Goal: Task Accomplishment & Management: Complete application form

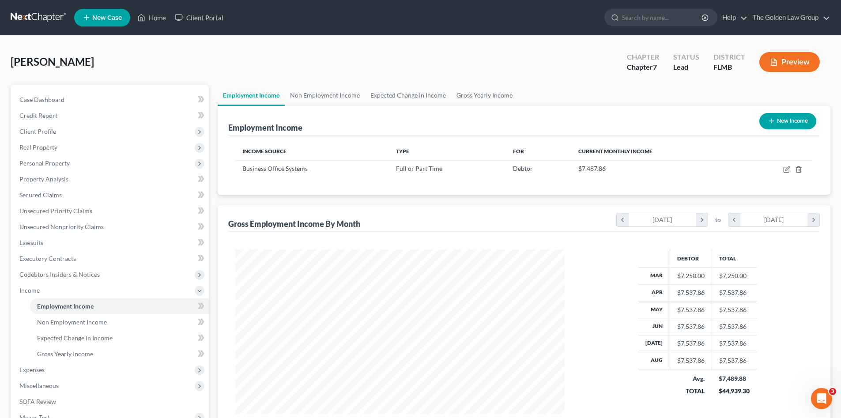
scroll to position [165, 347]
click at [34, 15] on link at bounding box center [39, 18] width 57 height 16
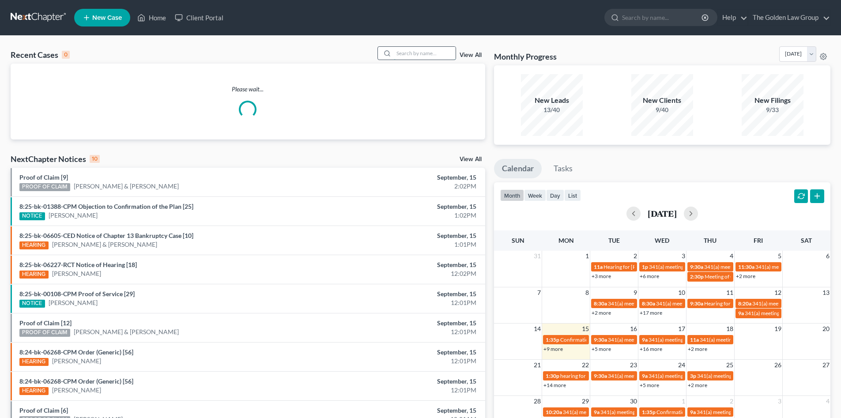
click at [417, 52] on input "search" at bounding box center [425, 53] width 62 height 13
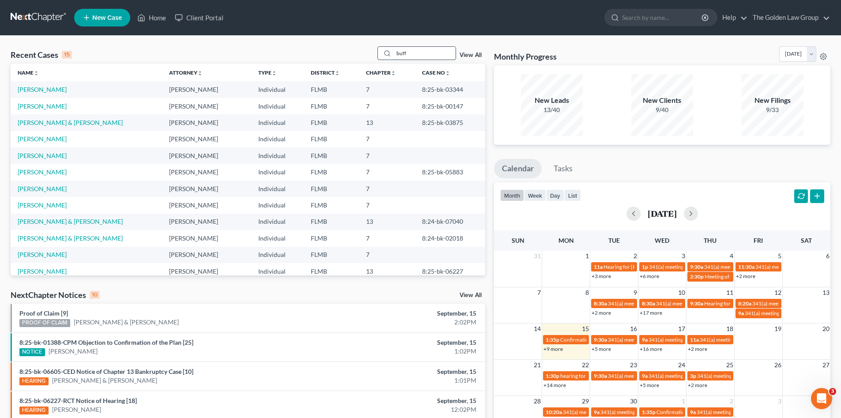
type input "buff"
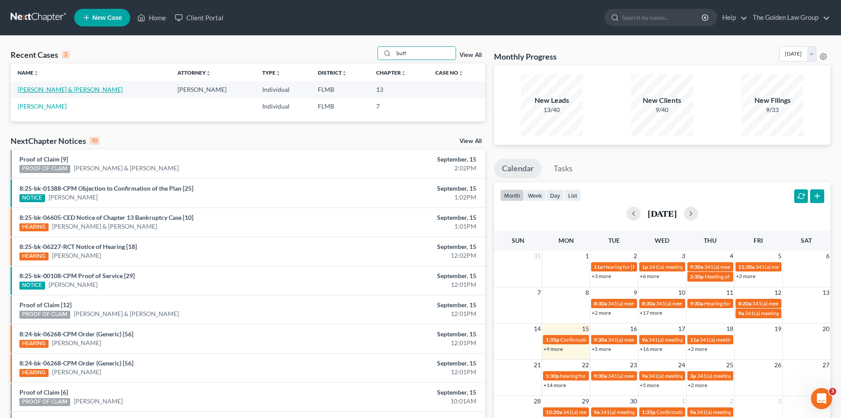
click at [75, 89] on link "Buff, Darren & Kimberly" at bounding box center [70, 90] width 105 height 8
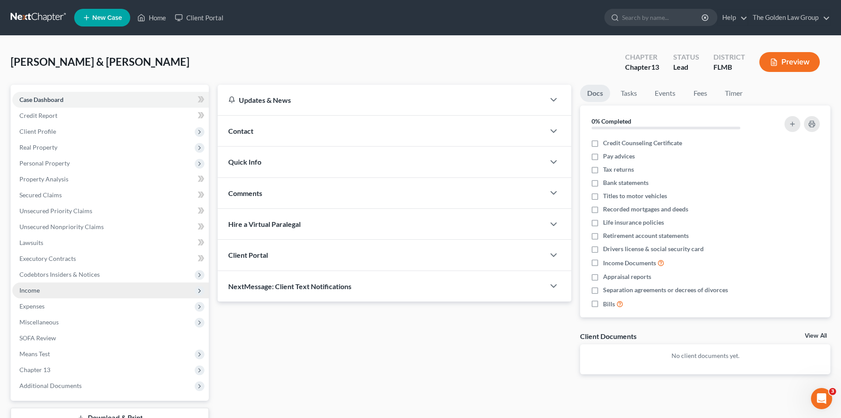
drag, startPoint x: 33, startPoint y: 291, endPoint x: 46, endPoint y: 295, distance: 13.4
click at [34, 291] on span "Income" at bounding box center [29, 291] width 20 height 8
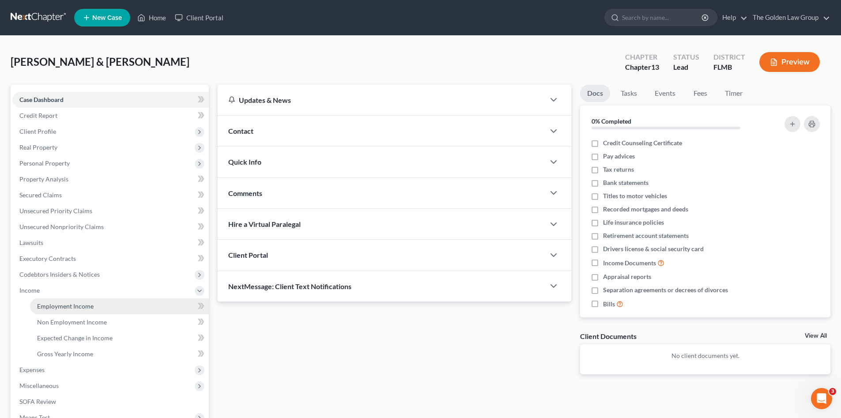
click at [57, 299] on link "Employment Income" at bounding box center [119, 307] width 179 height 16
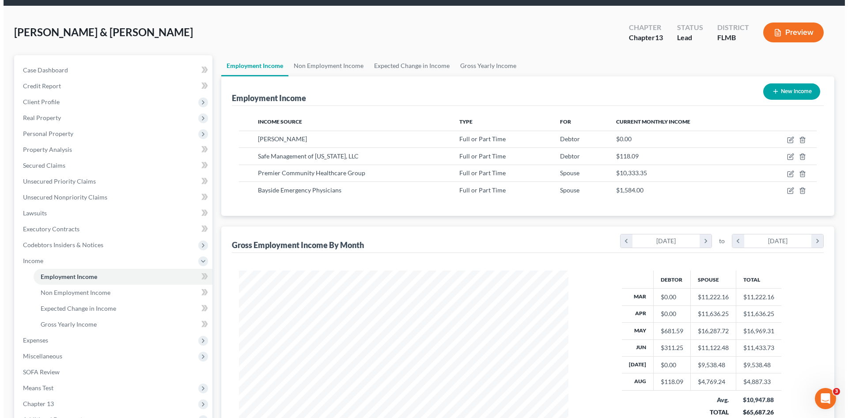
scroll to position [59, 0]
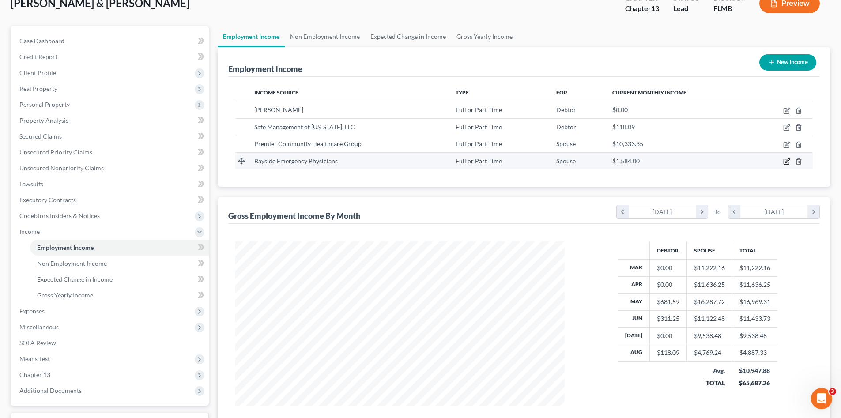
click at [786, 163] on icon "button" at bounding box center [788, 161] width 4 height 4
select select "0"
select select "9"
select select "0"
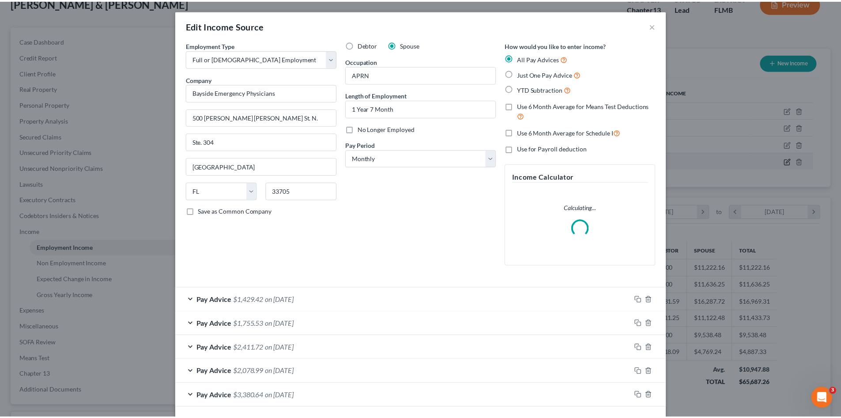
scroll to position [166, 350]
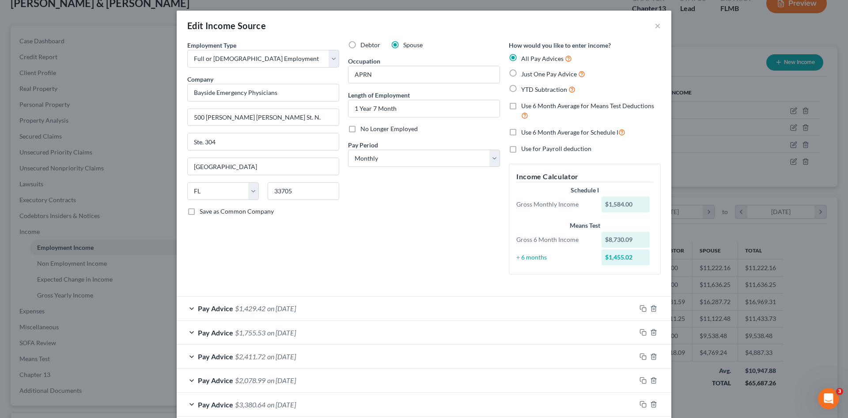
click at [394, 245] on div "Debtor Spouse Occupation APRN Length of Employment 1 Year 7 Month No Longer Emp…" at bounding box center [424, 161] width 161 height 241
click at [380, 259] on div "Debtor Spouse Occupation APRN Length of Employment 1 Year 7 Month No Longer Emp…" at bounding box center [424, 161] width 161 height 241
click at [655, 26] on button "×" at bounding box center [657, 25] width 6 height 11
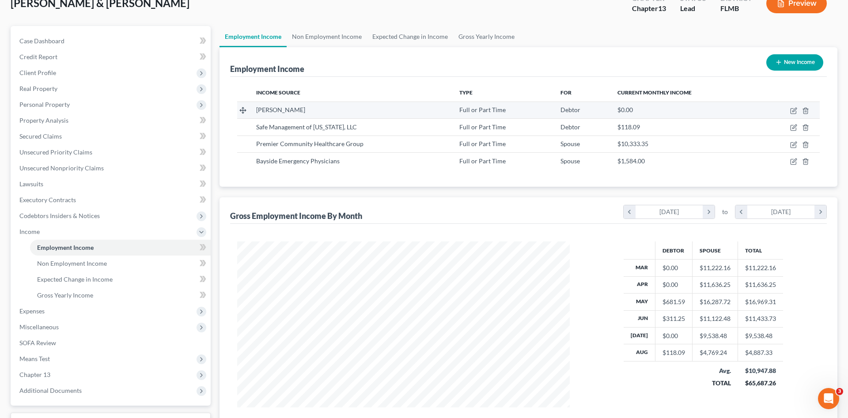
scroll to position [441415, 441233]
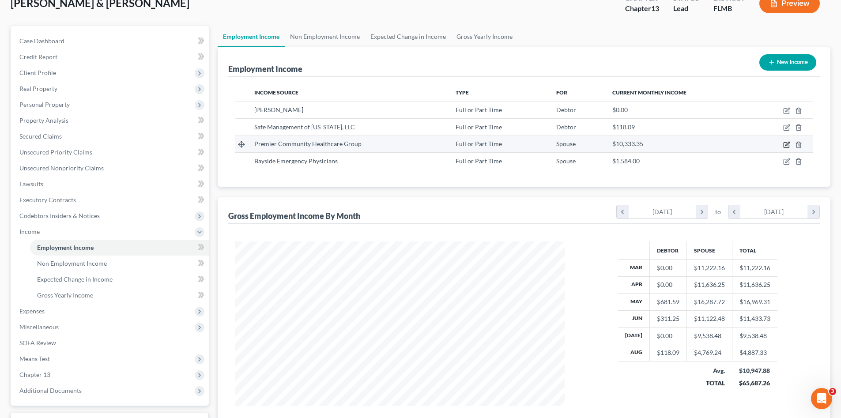
click at [784, 143] on icon "button" at bounding box center [786, 144] width 5 height 5
select select "0"
select select "9"
select select "2"
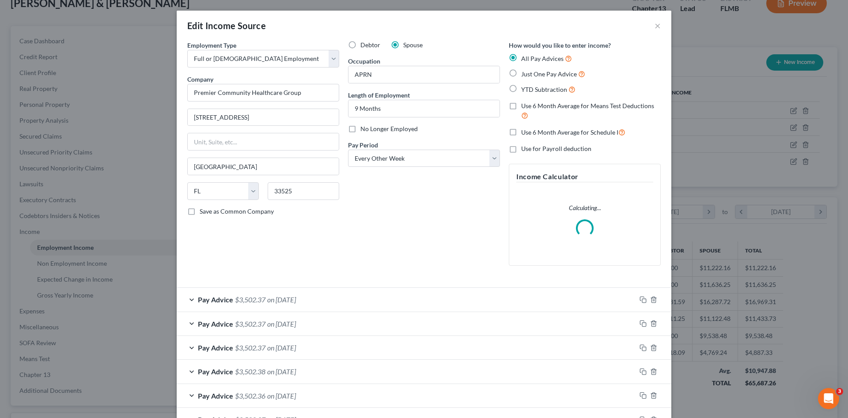
scroll to position [74, 0]
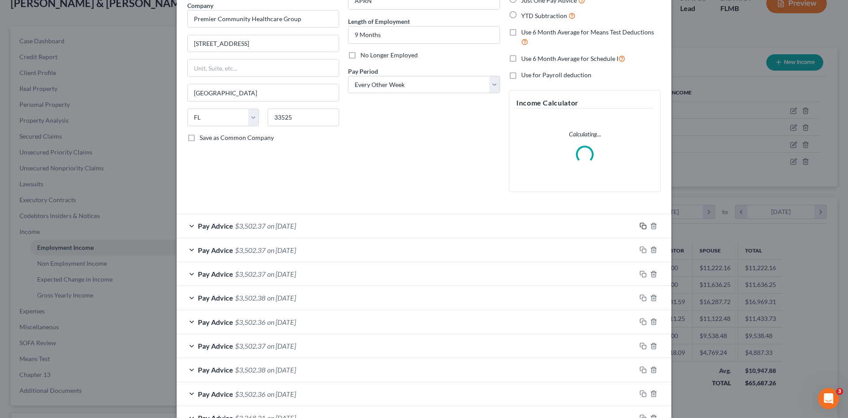
click at [642, 227] on icon "button" at bounding box center [642, 226] width 7 height 7
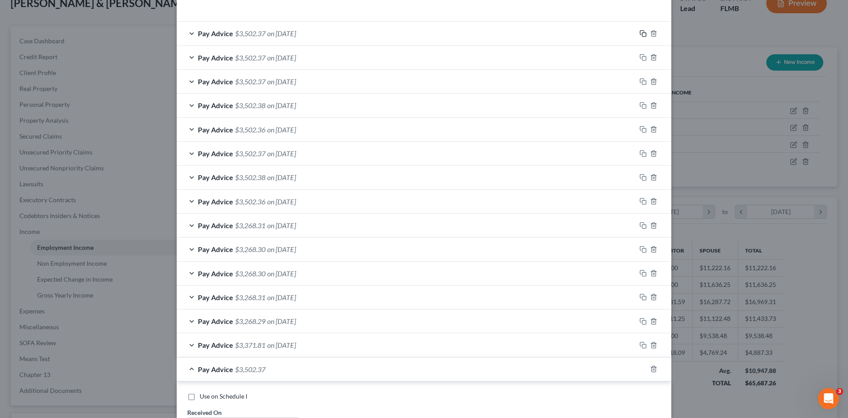
scroll to position [412, 0]
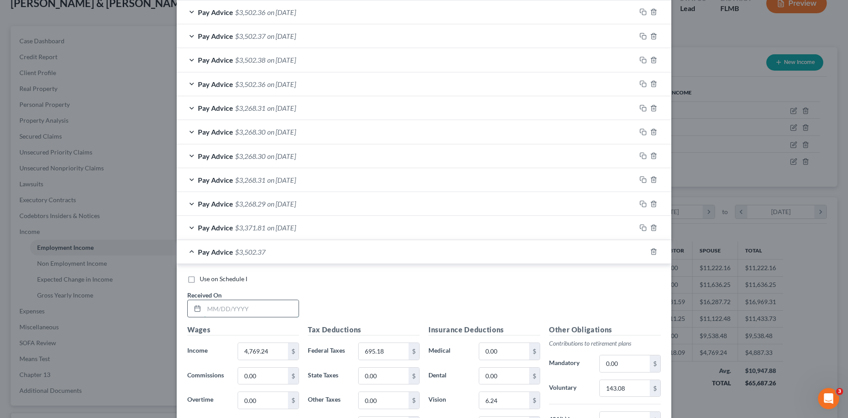
click at [249, 309] on input "text" at bounding box center [251, 308] width 94 height 17
click at [270, 308] on input "text" at bounding box center [251, 308] width 94 height 17
type input "08/22/2025"
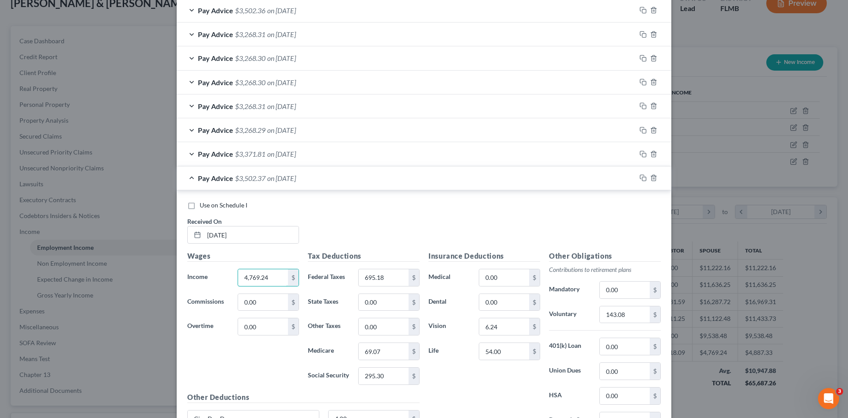
scroll to position [530, 0]
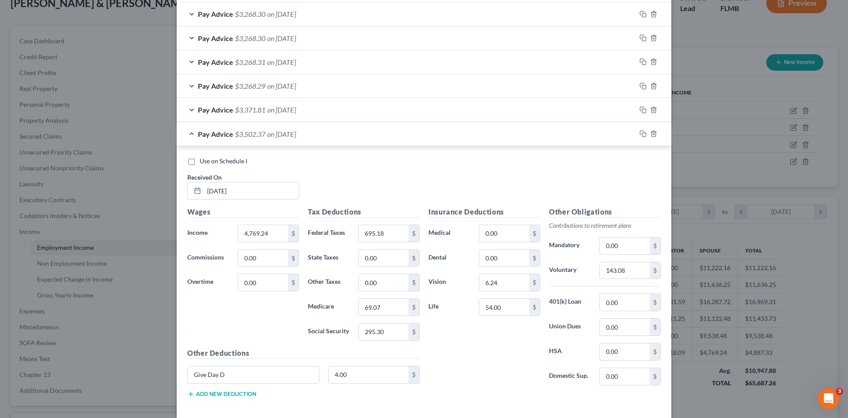
click at [212, 159] on span "Use on Schedule I" at bounding box center [224, 161] width 48 height 8
click at [209, 159] on input "Use on Schedule I" at bounding box center [206, 160] width 6 height 6
checkbox input "true"
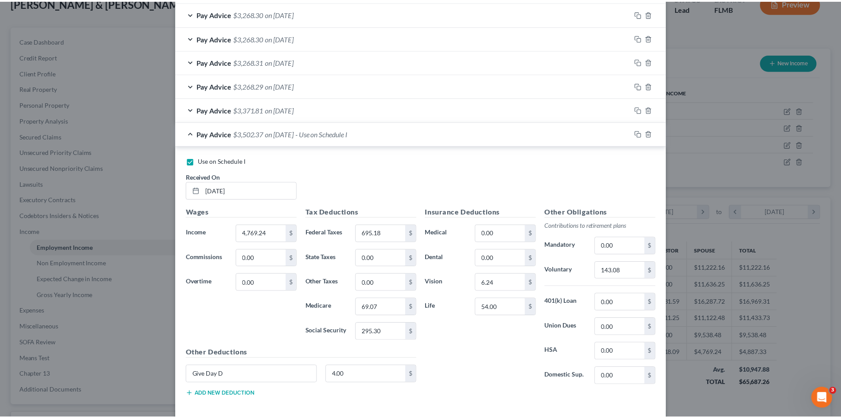
scroll to position [572, 0]
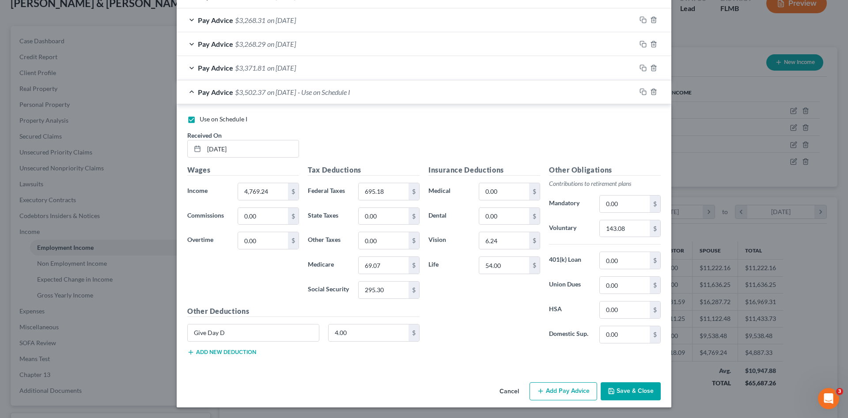
click at [643, 391] on button "Save & Close" at bounding box center [631, 391] width 60 height 19
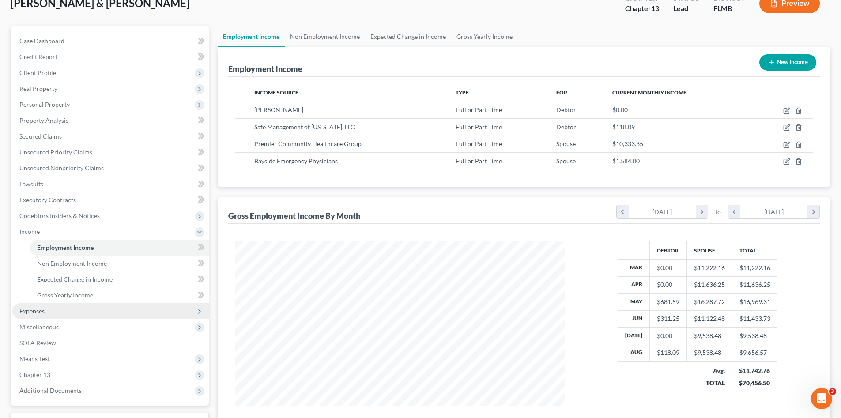
scroll to position [441415, 441233]
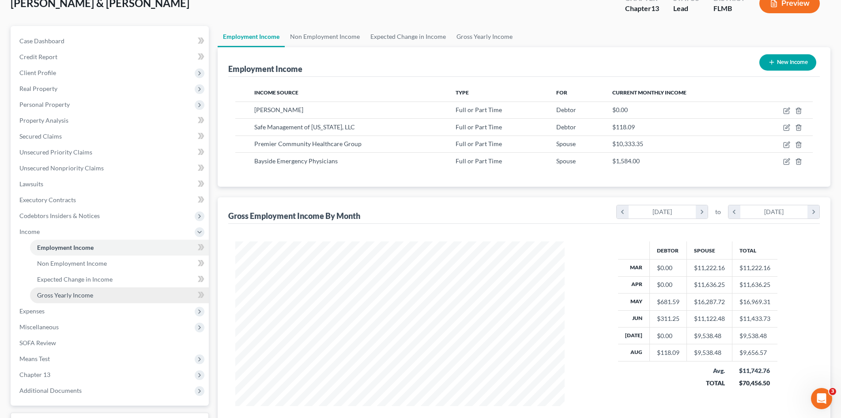
click at [76, 293] on span "Gross Yearly Income" at bounding box center [65, 295] width 56 height 8
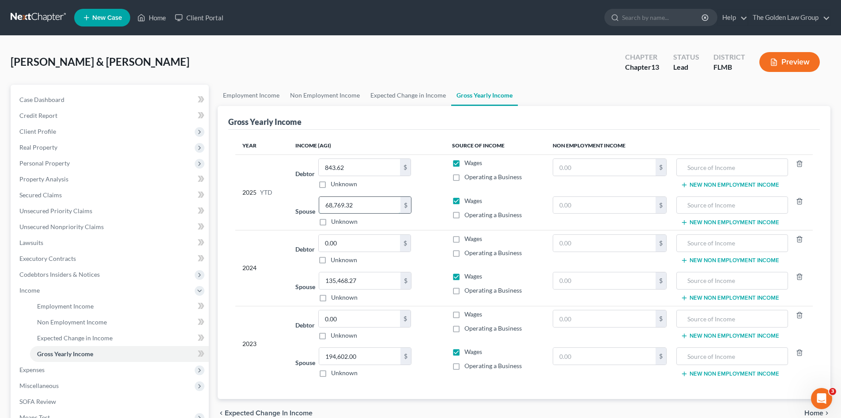
click at [370, 208] on input "68,769.32" at bounding box center [359, 205] width 81 height 17
click at [378, 202] on input "68,769.32" at bounding box center [359, 205] width 81 height 17
click at [303, 207] on div "Spouse 68,769.32 $ Unknown Balance Undetermined 68,769.32 $ Unknown" at bounding box center [366, 212] width 142 height 30
type input "2"
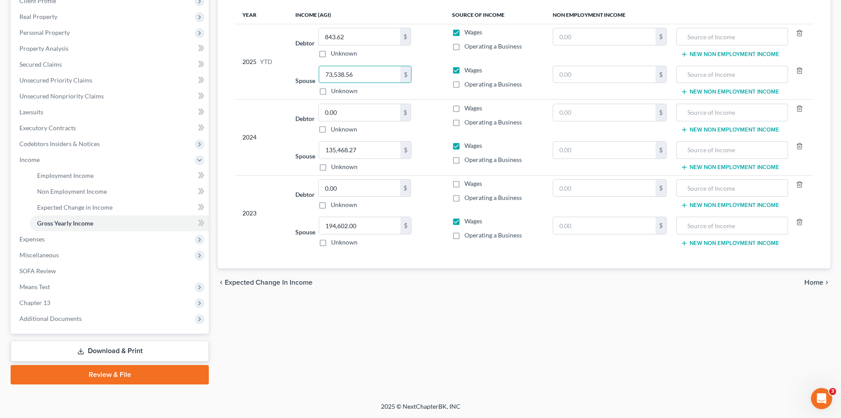
type input "73,538.56"
click at [518, 344] on div "Employment Income Non Employment Income Expected Change in Income Gross Yearly …" at bounding box center [524, 169] width 622 height 431
click at [34, 236] on span "Expenses" at bounding box center [31, 239] width 25 height 8
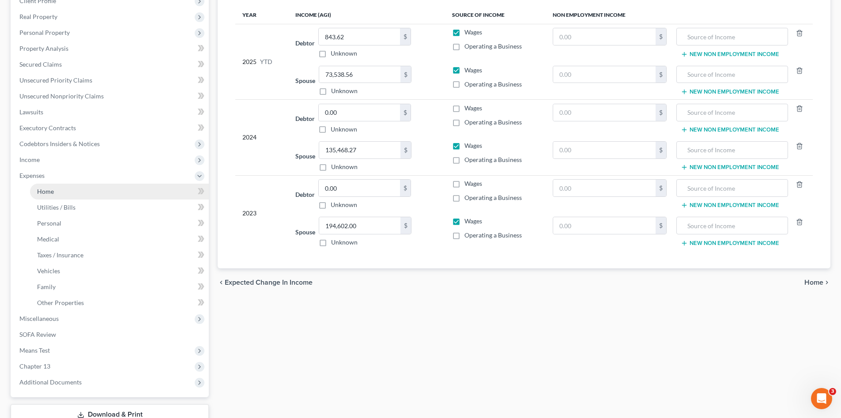
click at [43, 198] on link "Home" at bounding box center [119, 192] width 179 height 16
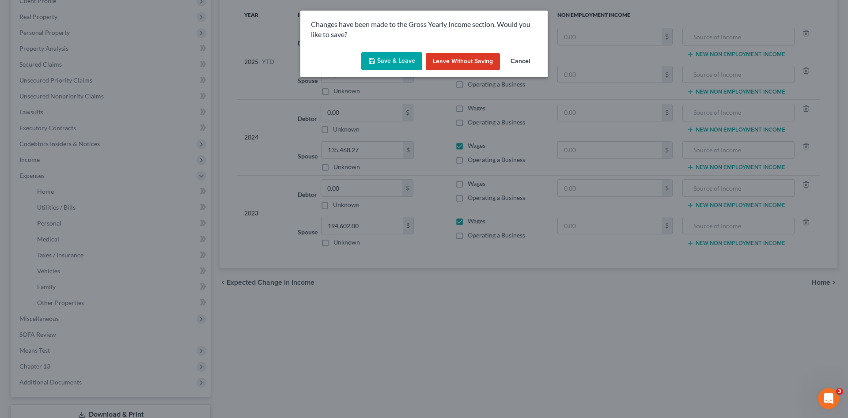
click at [400, 61] on button "Save & Leave" at bounding box center [391, 61] width 61 height 19
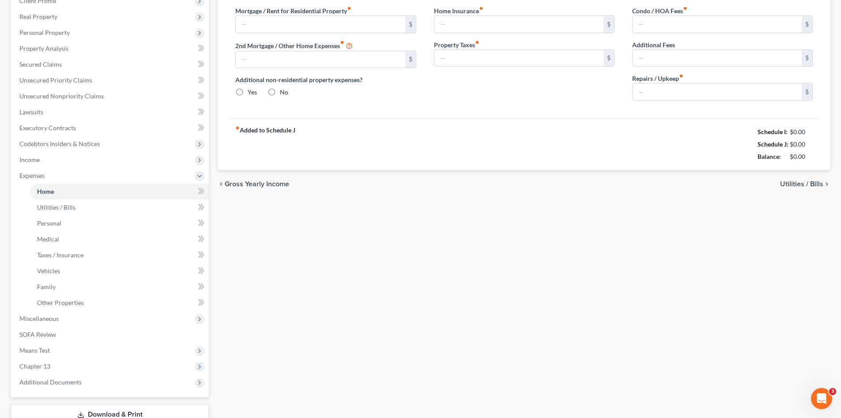
type input "1,100.00"
radio input "true"
type input "0.00"
type input "50.00"
type input "0.00"
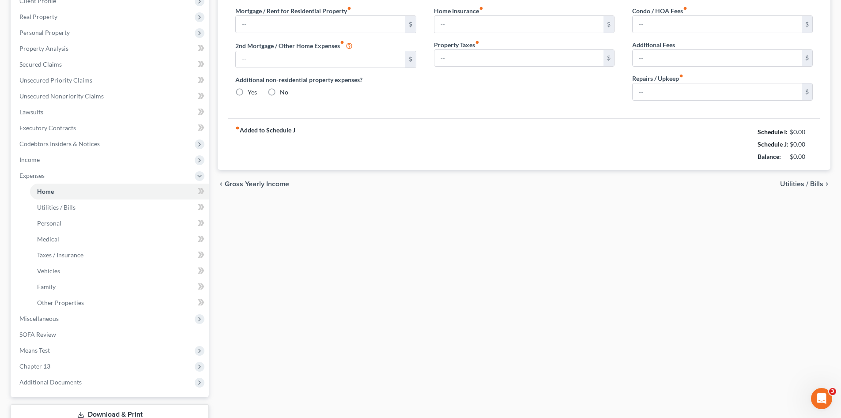
type input "400.00"
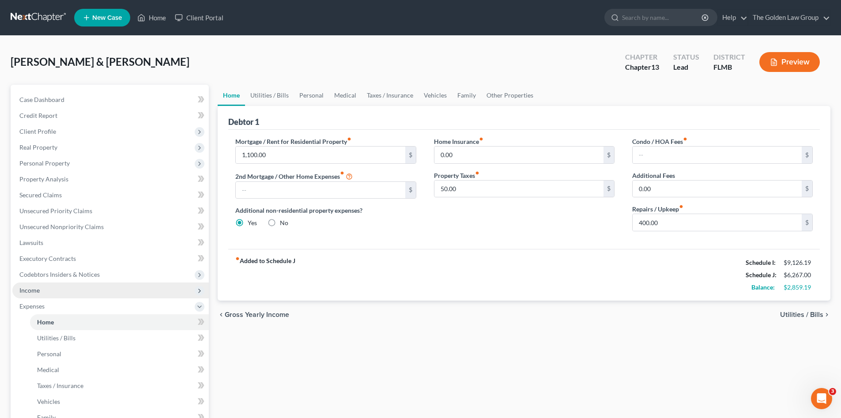
click at [37, 291] on span "Income" at bounding box center [29, 291] width 20 height 8
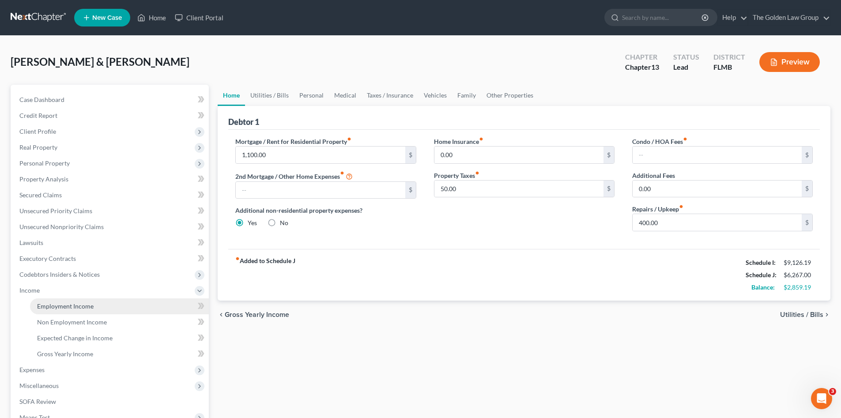
click at [47, 300] on link "Employment Income" at bounding box center [119, 307] width 179 height 16
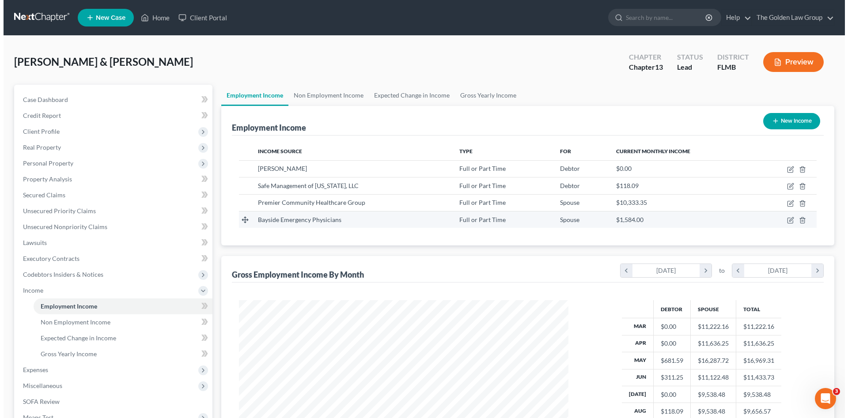
scroll to position [165, 347]
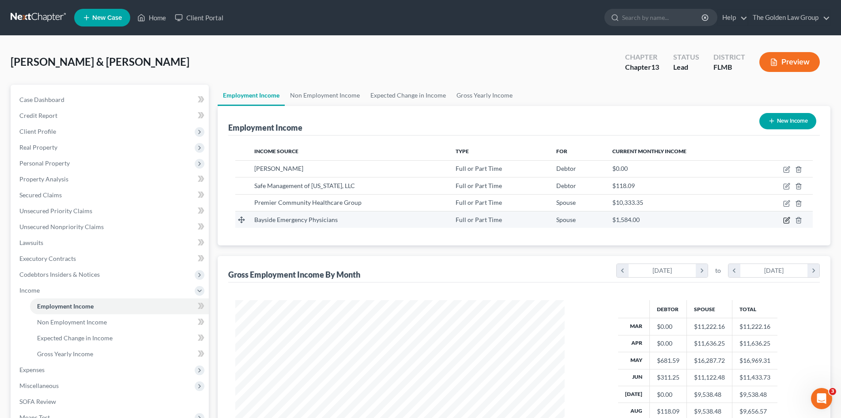
click at [787, 219] on icon "button" at bounding box center [786, 220] width 7 height 7
select select "0"
select select "9"
select select "0"
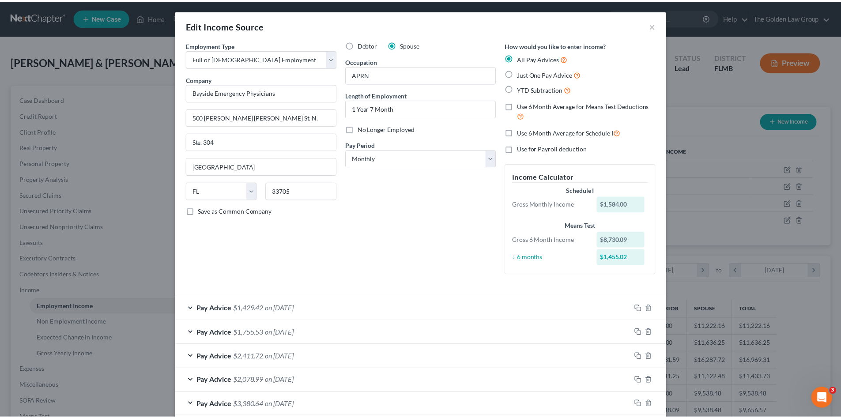
scroll to position [47, 0]
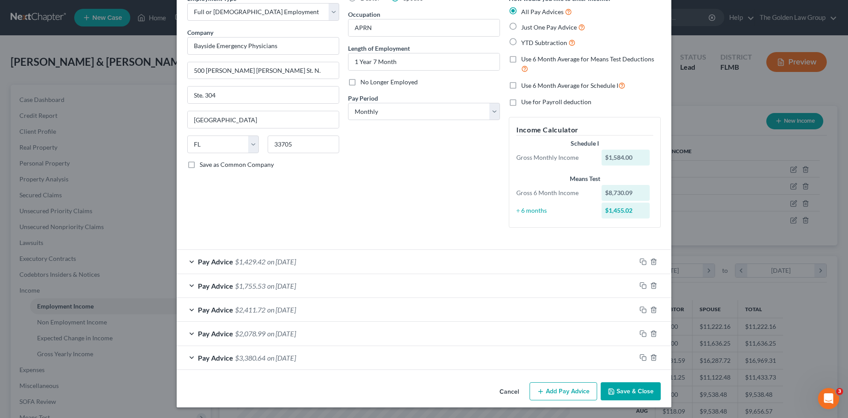
click at [623, 394] on button "Save & Close" at bounding box center [631, 391] width 60 height 19
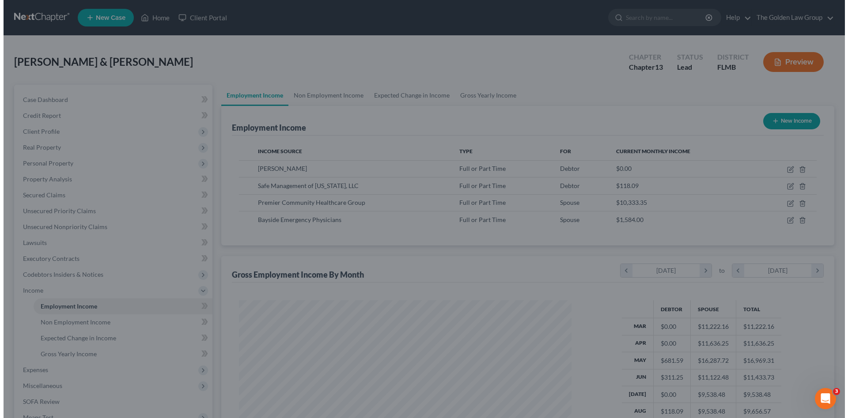
scroll to position [441415, 441233]
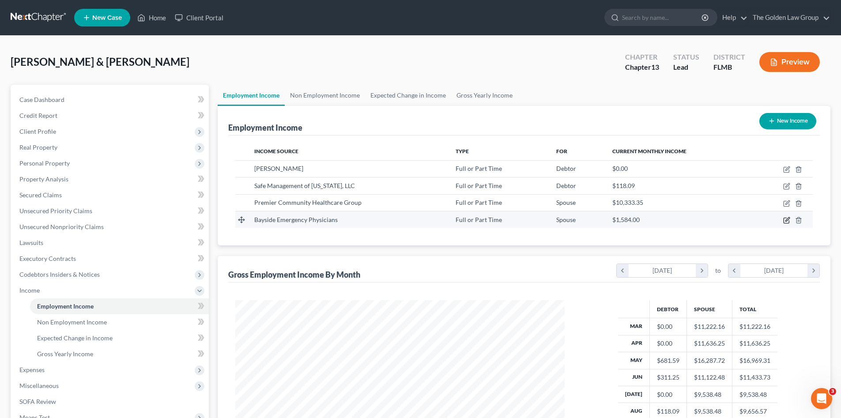
click at [784, 220] on icon "button" at bounding box center [786, 220] width 5 height 5
select select "0"
select select "9"
select select "0"
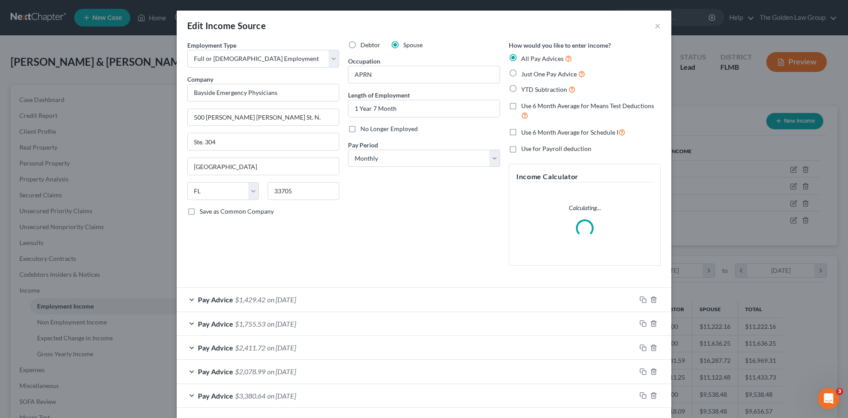
scroll to position [38, 0]
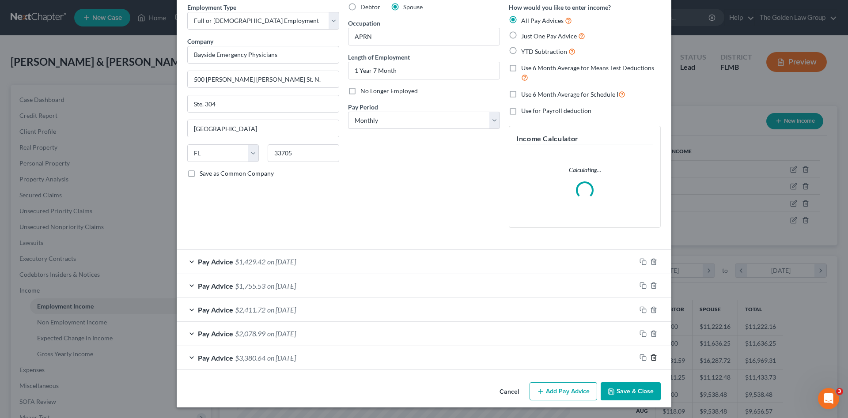
click at [650, 359] on icon "button" at bounding box center [653, 357] width 7 height 7
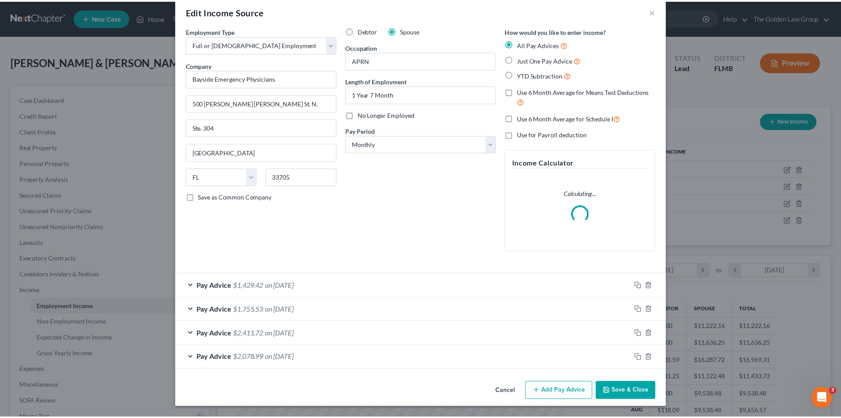
scroll to position [14, 0]
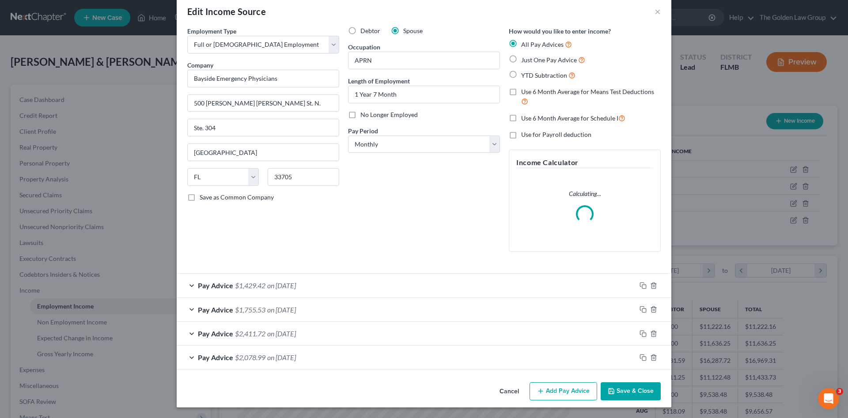
click at [623, 388] on button "Save & Close" at bounding box center [631, 391] width 60 height 19
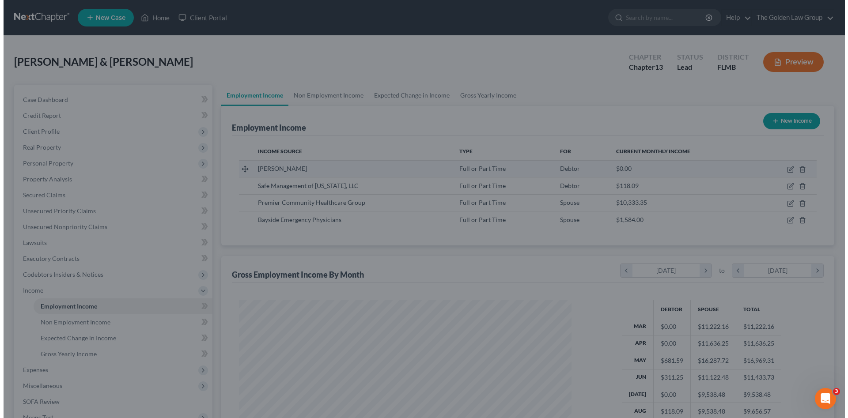
scroll to position [441415, 441233]
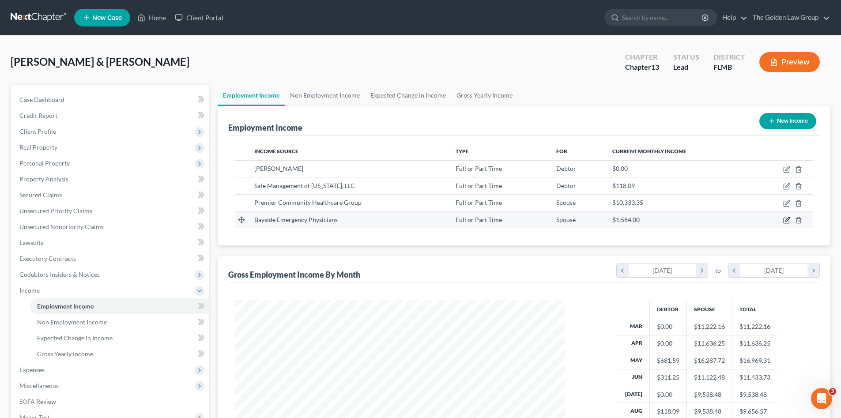
click at [787, 222] on icon "button" at bounding box center [786, 220] width 7 height 7
select select "0"
select select "9"
select select "0"
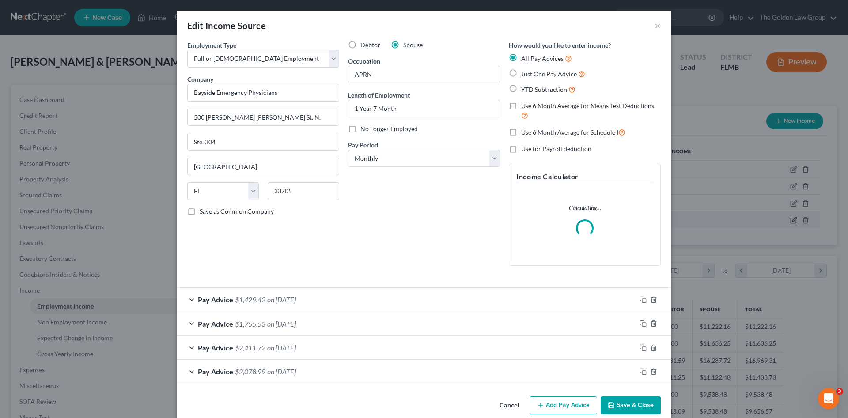
scroll to position [166, 350]
click at [641, 300] on icon "button" at bounding box center [642, 299] width 7 height 7
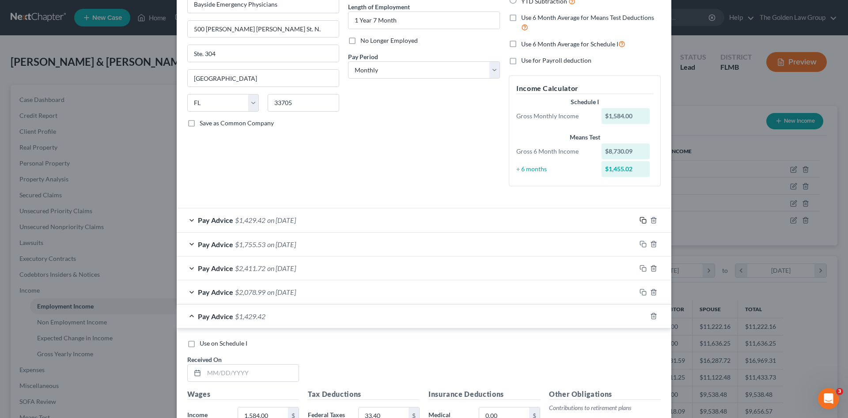
scroll to position [177, 0]
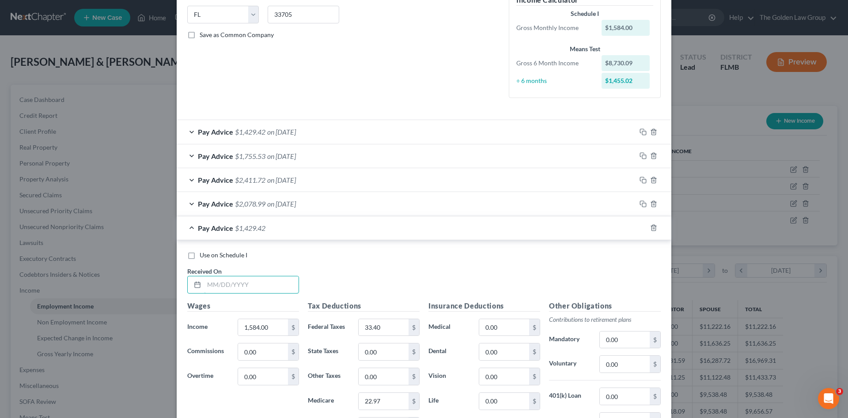
drag, startPoint x: 269, startPoint y: 284, endPoint x: 533, endPoint y: 257, distance: 264.6
click at [271, 283] on input "text" at bounding box center [251, 284] width 94 height 17
type input "08/08/2025"
type input "1,584.00"
type input "33.40"
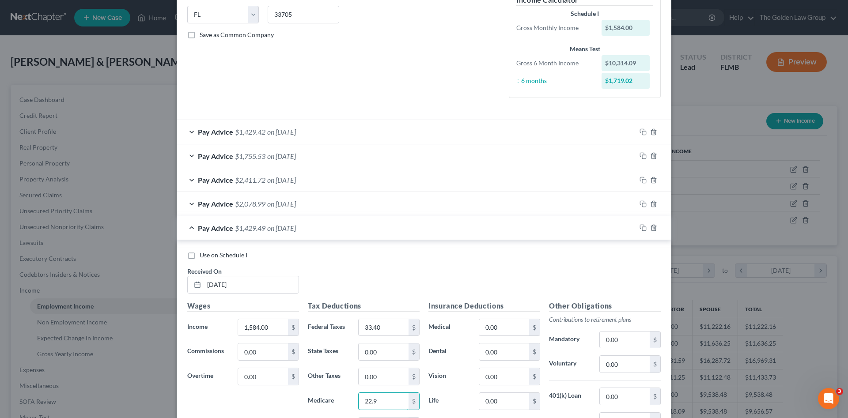
type input "22.97"
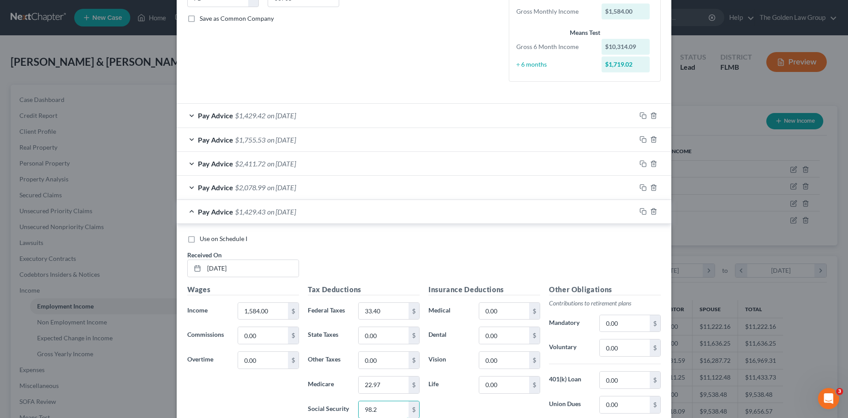
type input "98.21"
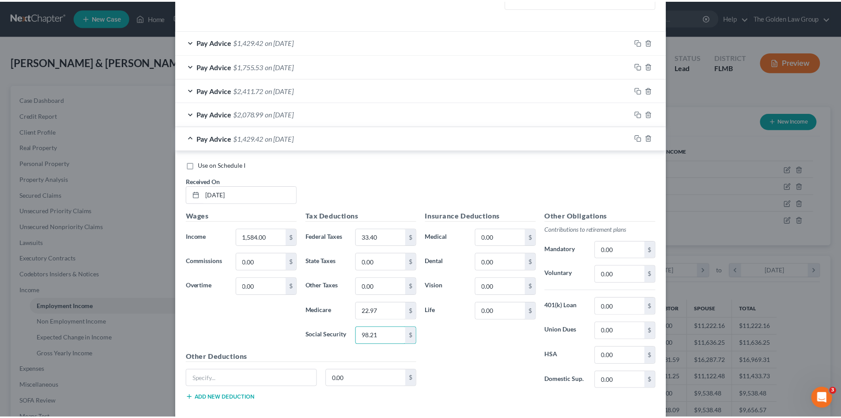
scroll to position [313, 0]
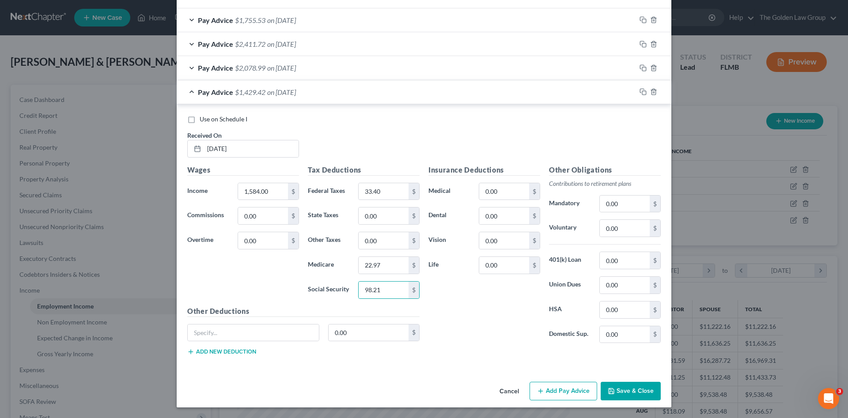
click at [626, 386] on button "Save & Close" at bounding box center [631, 391] width 60 height 19
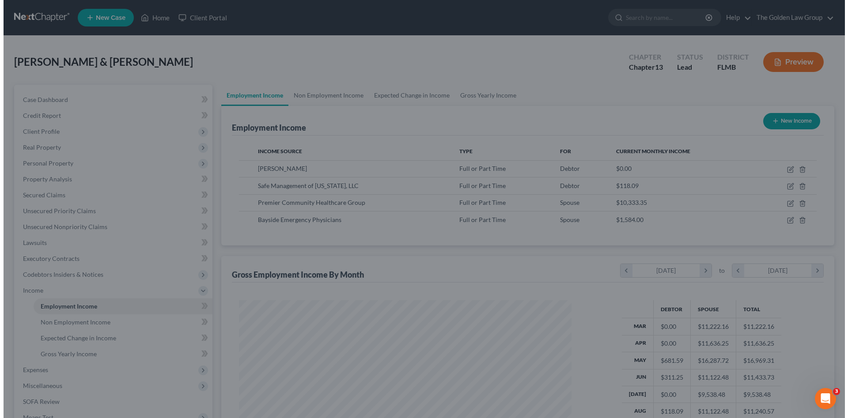
scroll to position [441415, 441233]
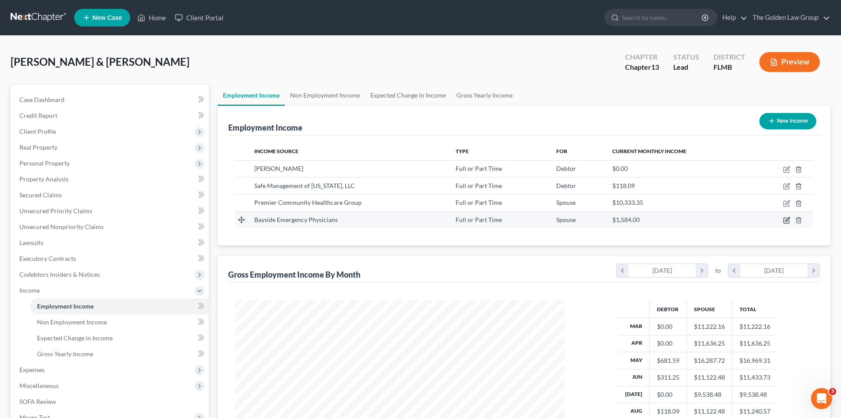
click at [786, 218] on icon "button" at bounding box center [786, 220] width 7 height 7
select select "0"
select select "9"
select select "0"
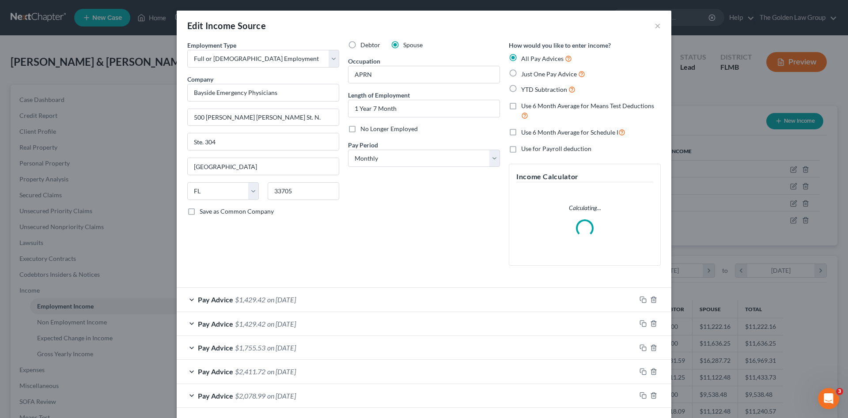
scroll to position [38, 0]
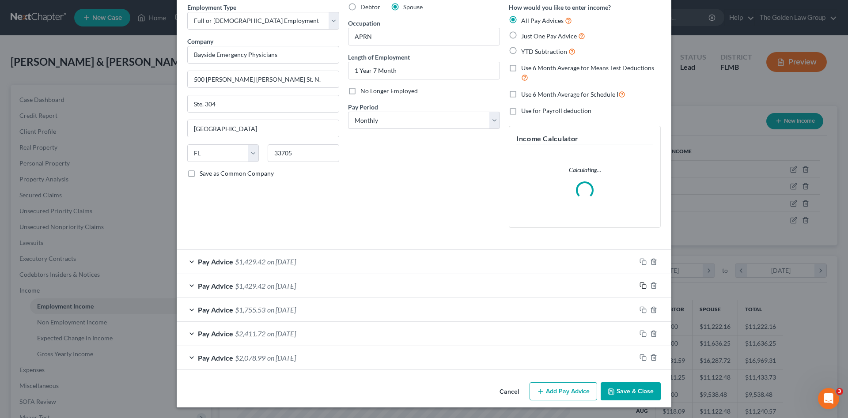
click at [642, 284] on icon "button" at bounding box center [642, 285] width 7 height 7
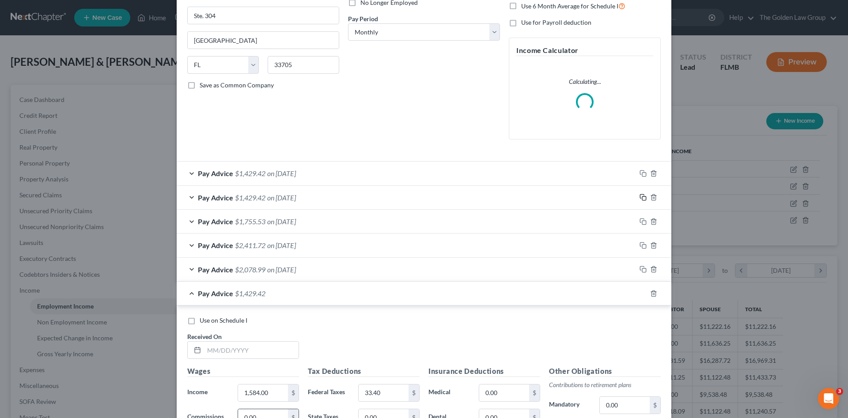
scroll to position [215, 0]
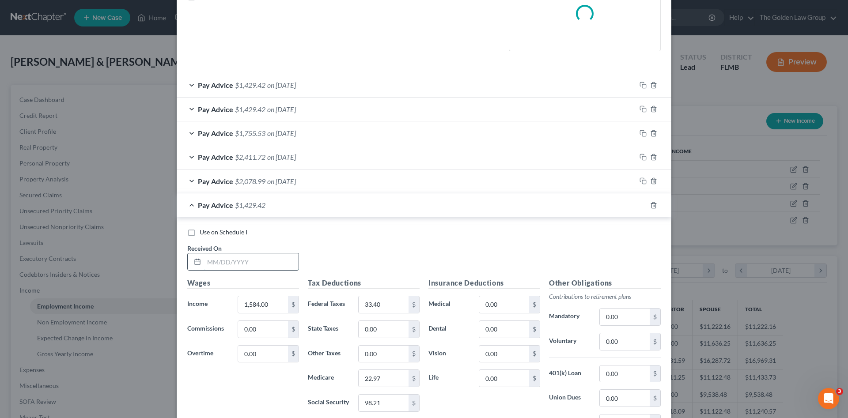
click at [243, 265] on input "text" at bounding box center [251, 261] width 94 height 17
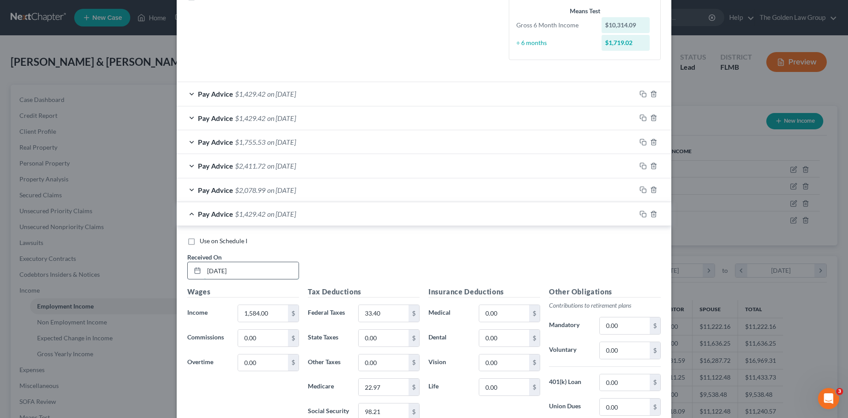
type input "07/10/2025"
type input "1,889.54"
type input "63.95"
type input "27.40"
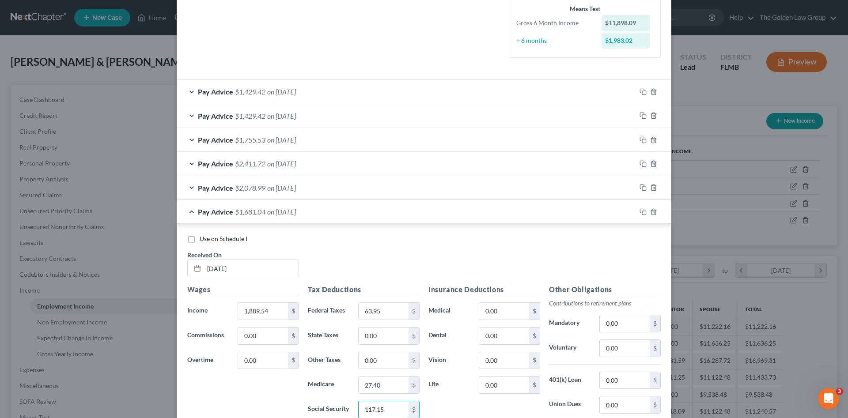
type input "117.15"
click at [362, 87] on div "Pay Advice $1,429.42 on 08/08/2025" at bounding box center [406, 91] width 459 height 23
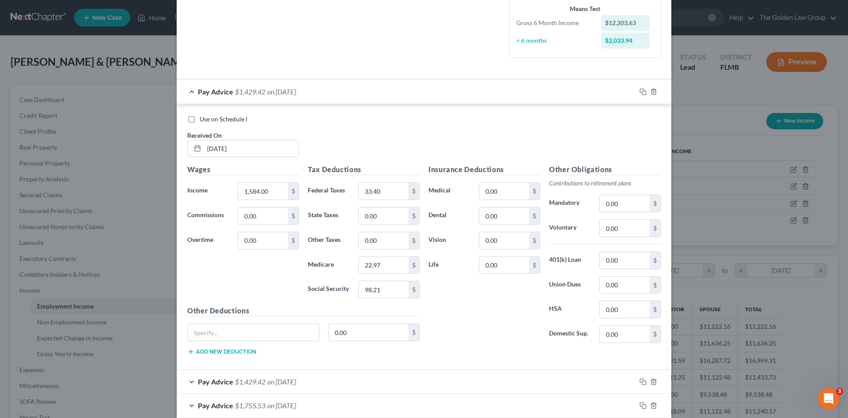
click at [237, 123] on div "Use on Schedule I Received On * 08/08/2025" at bounding box center [424, 140] width 482 height 50
drag, startPoint x: 236, startPoint y: 121, endPoint x: 197, endPoint y: 119, distance: 38.9
click at [200, 119] on span "Use on Schedule I" at bounding box center [224, 119] width 48 height 8
click at [203, 119] on input "Use on Schedule I" at bounding box center [206, 118] width 6 height 6
checkbox input "true"
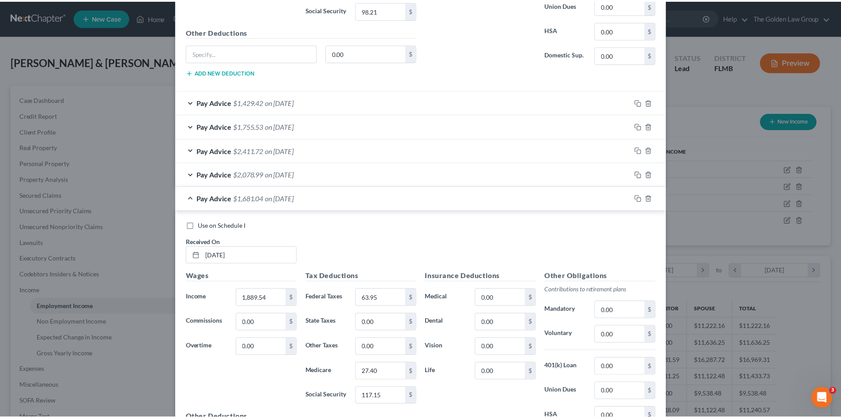
scroll to position [600, 0]
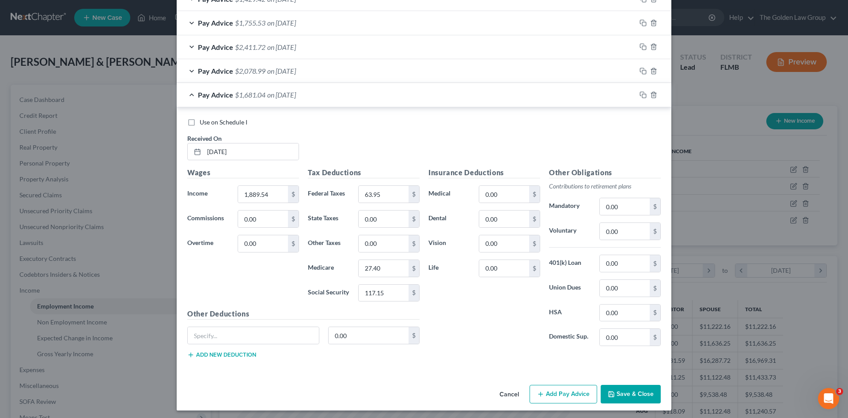
click at [635, 397] on button "Save & Close" at bounding box center [631, 394] width 60 height 19
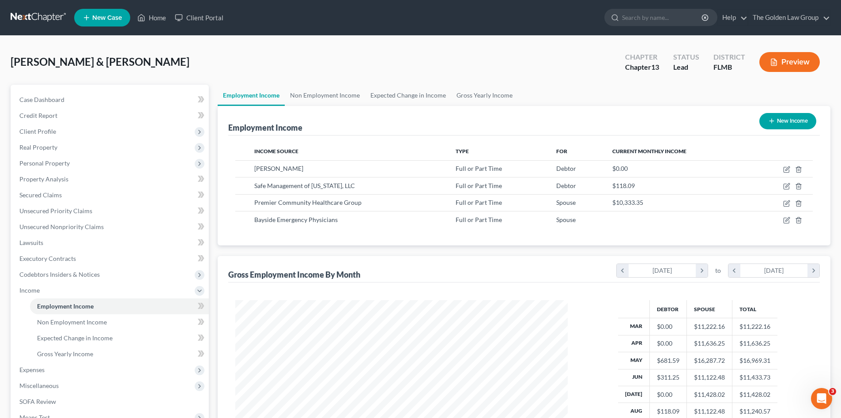
scroll to position [441415, 441233]
click at [247, 57] on div "Buff, Darren & Kimberly Upgraded Chapter Chapter 13 Status Lead District FLMB P…" at bounding box center [421, 65] width 820 height 38
click at [75, 351] on span "Gross Yearly Income" at bounding box center [65, 354] width 56 height 8
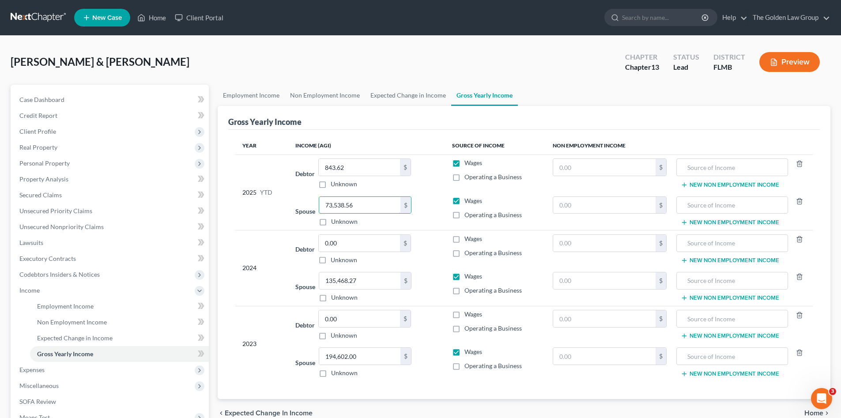
paste input "99,143.33"
type input "99,143.33"
click at [281, 255] on div "2024" at bounding box center [261, 268] width 39 height 68
click at [75, 302] on span "Employment Income" at bounding box center [65, 306] width 57 height 8
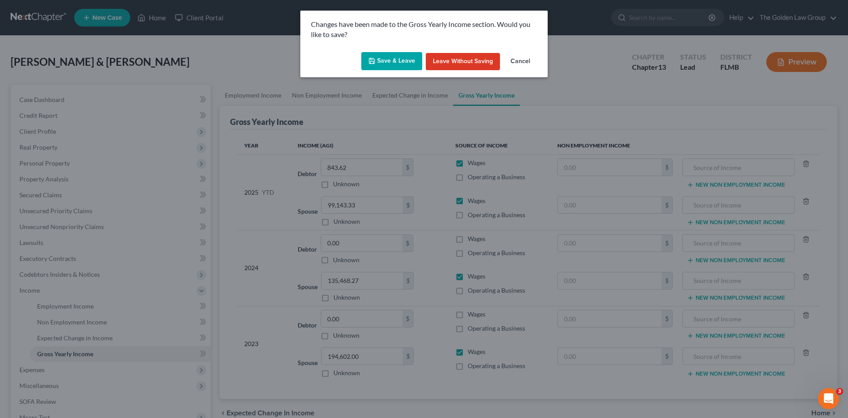
click at [403, 61] on button "Save & Leave" at bounding box center [391, 61] width 61 height 19
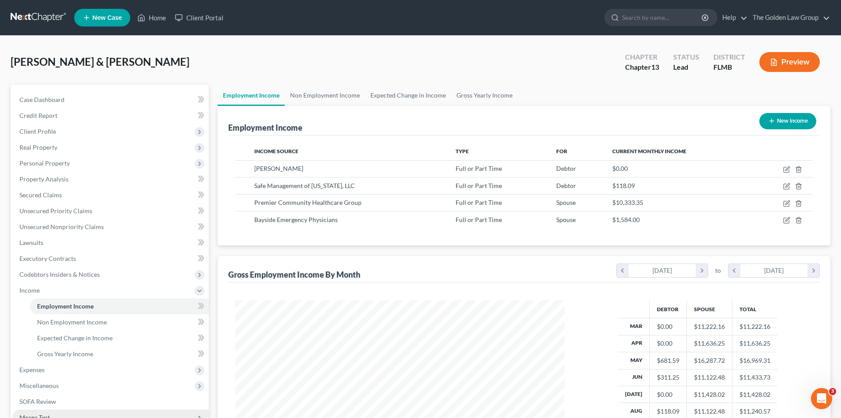
scroll to position [74, 0]
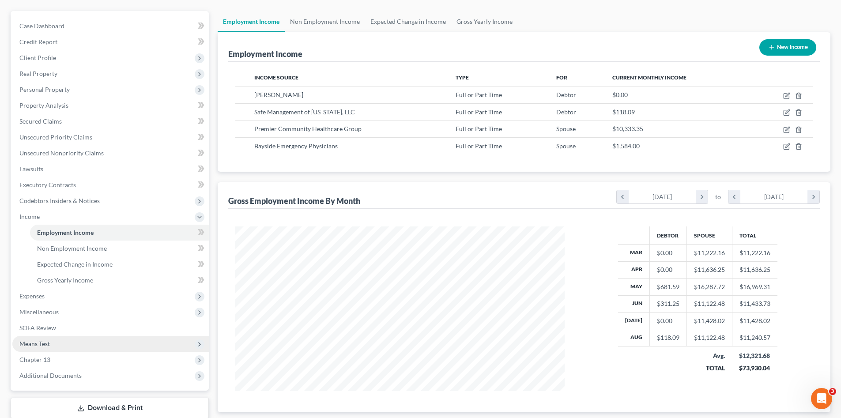
click at [51, 342] on span "Means Test" at bounding box center [110, 344] width 197 height 16
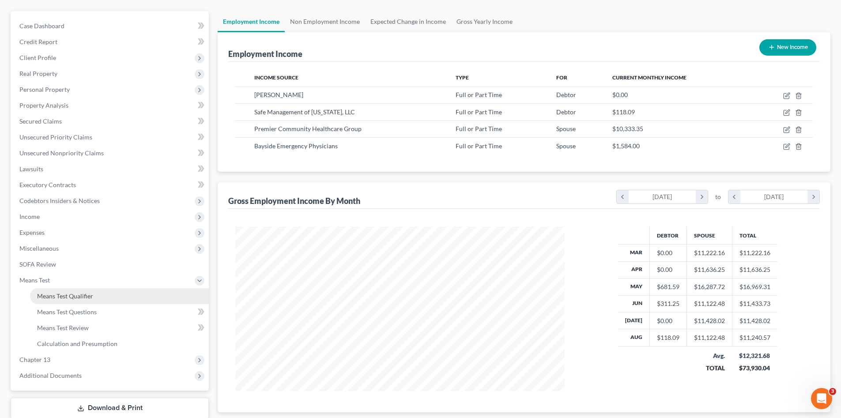
click at [94, 293] on link "Means Test Qualifier" at bounding box center [119, 296] width 179 height 16
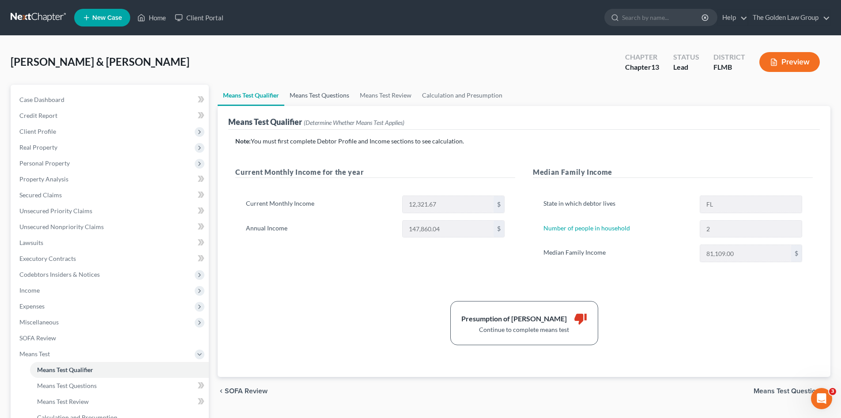
click at [320, 95] on link "Means Test Questions" at bounding box center [319, 95] width 70 height 21
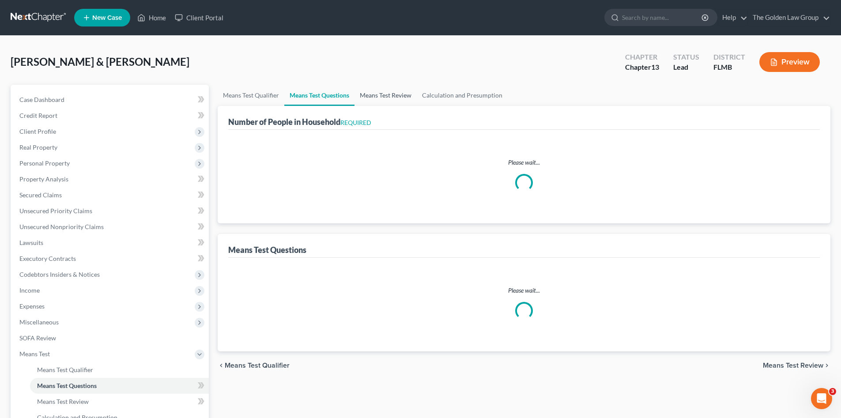
select select "0"
select select "60"
select select "1"
select select "60"
select select "2"
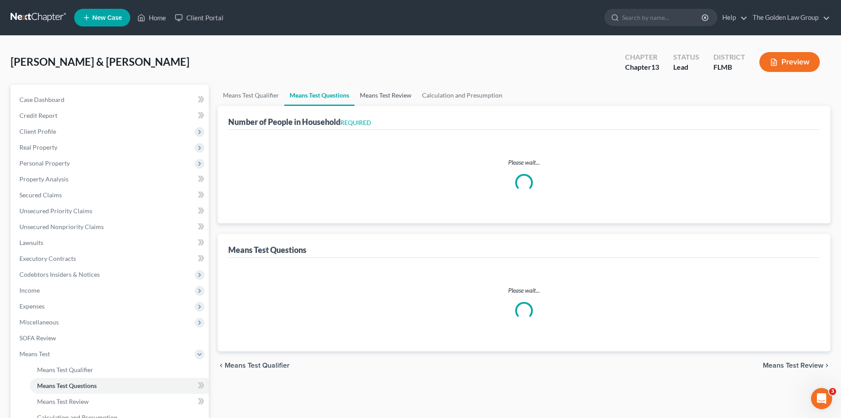
select select "60"
select select "2"
select select "60"
select select "0"
select select "60"
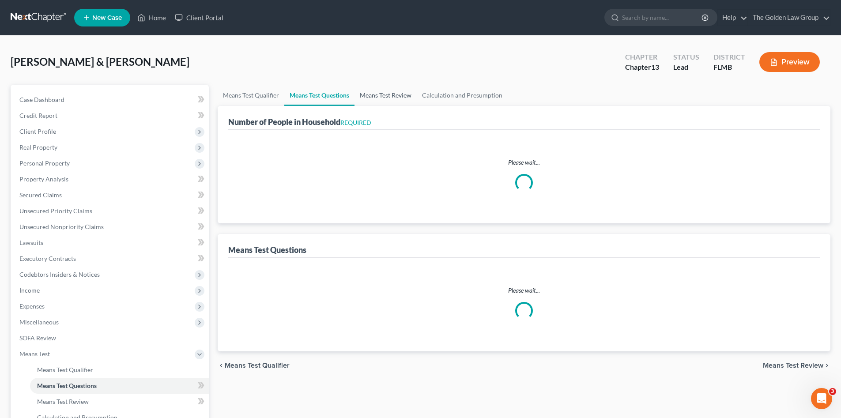
select select "2"
select select "60"
select select "2"
select select "60"
select select "2"
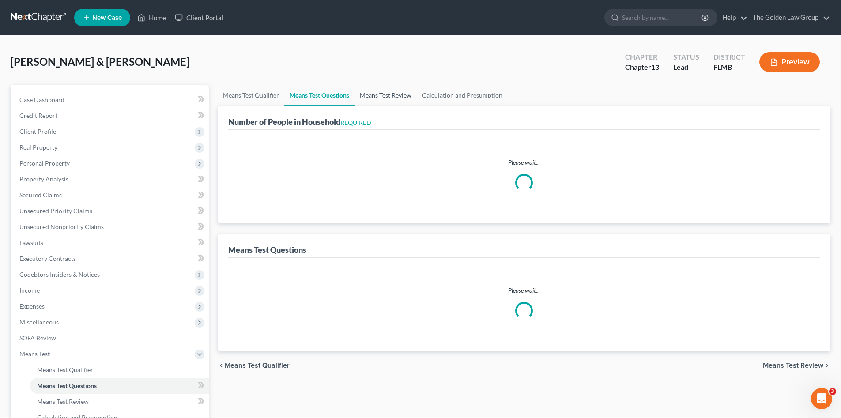
select select "2"
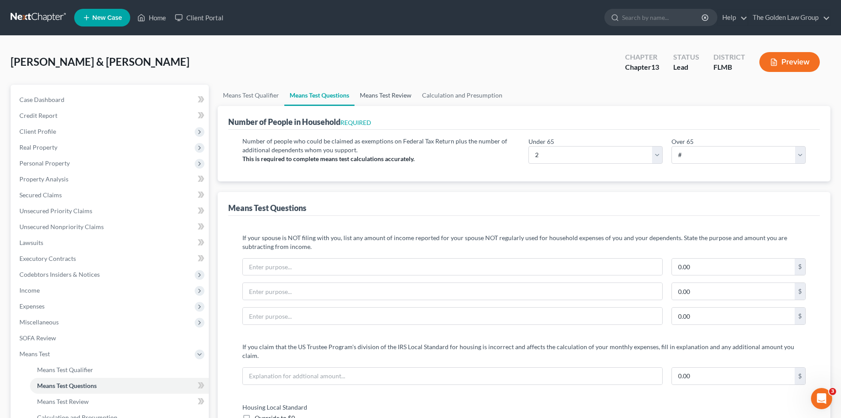
click at [380, 96] on link "Means Test Review" at bounding box center [386, 95] width 62 height 21
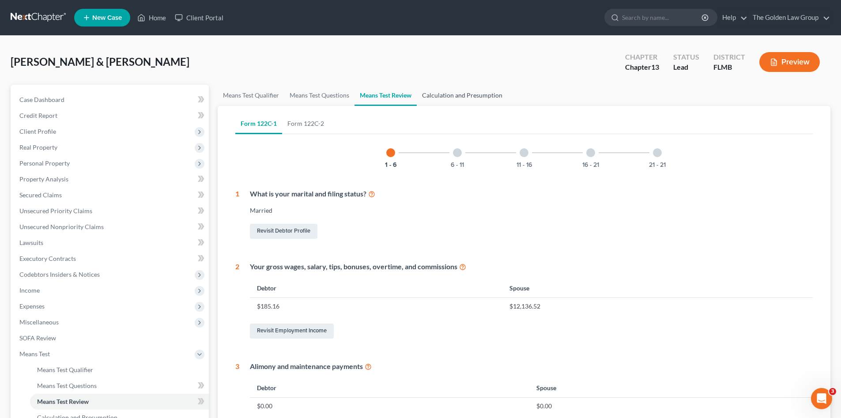
click at [453, 96] on link "Calculation and Presumption" at bounding box center [462, 95] width 91 height 21
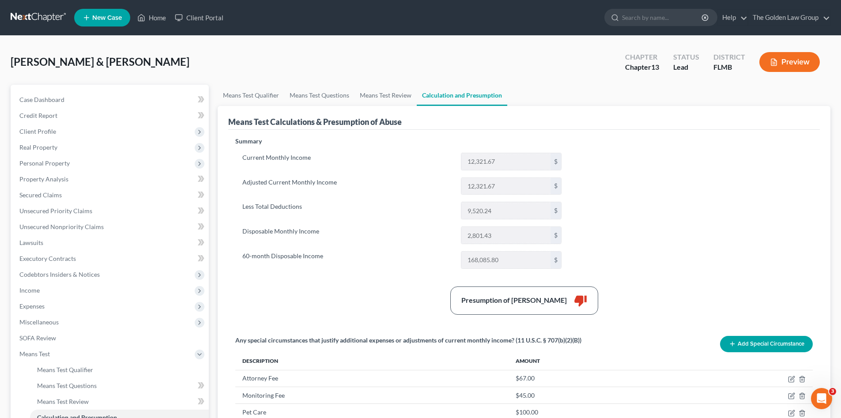
click at [403, 299] on div "Presumption of Abuse Arises thumb_down" at bounding box center [524, 301] width 586 height 28
click at [354, 301] on div "Presumption of Abuse Arises thumb_down" at bounding box center [524, 301] width 586 height 28
click at [163, 41] on div "Buff, Darren & Kimberly Upgraded Chapter Chapter 13 Status Lead District FLMB P…" at bounding box center [420, 312] width 841 height 552
click at [11, 12] on link at bounding box center [39, 18] width 57 height 16
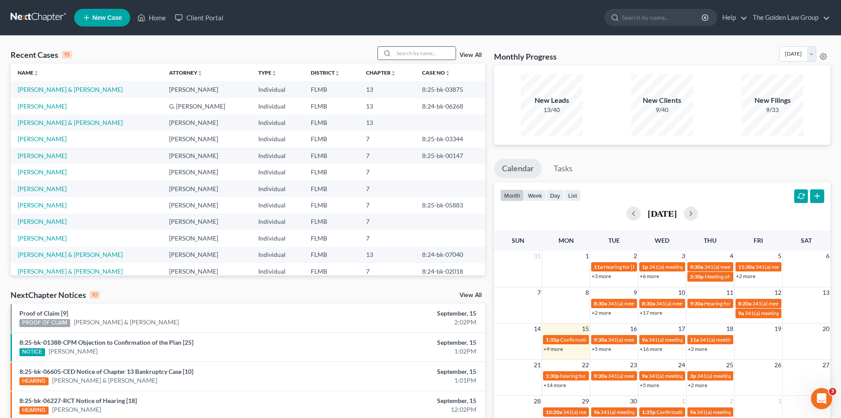
click at [405, 57] on input "search" at bounding box center [425, 53] width 62 height 13
type input "malkowski"
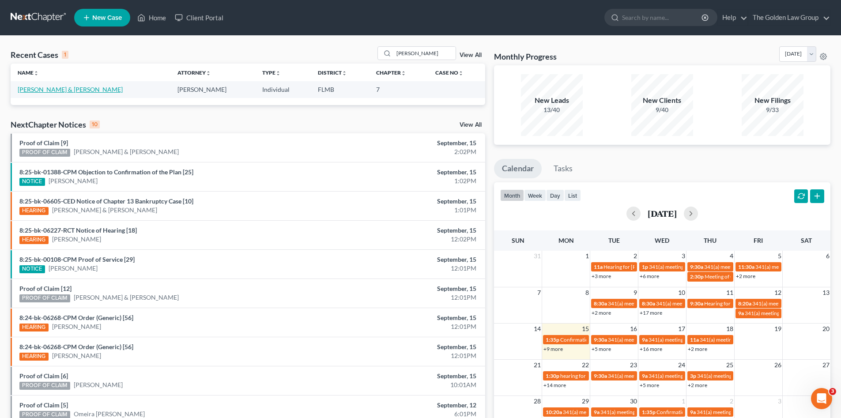
click at [61, 89] on link "Malkowski, John & Dawn" at bounding box center [70, 90] width 105 height 8
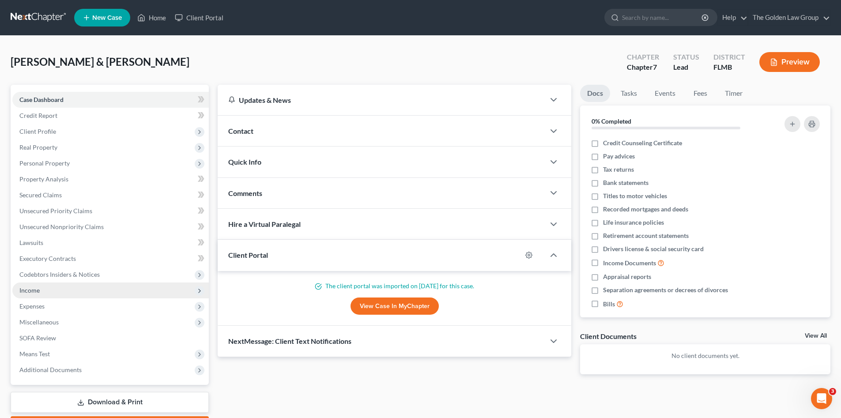
drag, startPoint x: 31, startPoint y: 293, endPoint x: 18, endPoint y: 290, distance: 13.6
click at [30, 293] on span "Income" at bounding box center [29, 291] width 20 height 8
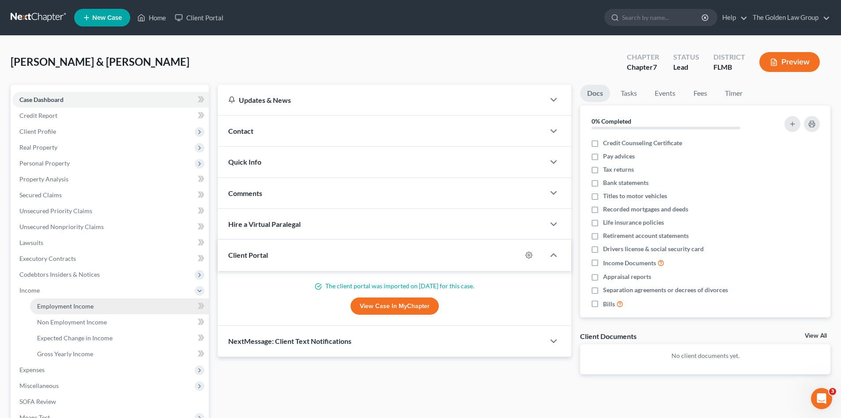
click at [90, 307] on span "Employment Income" at bounding box center [65, 306] width 57 height 8
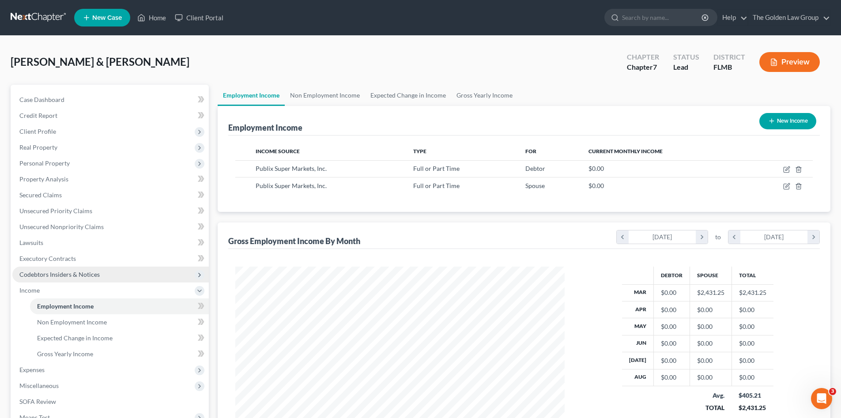
scroll to position [165, 347]
click at [64, 322] on span "Non Employment Income" at bounding box center [72, 322] width 70 height 8
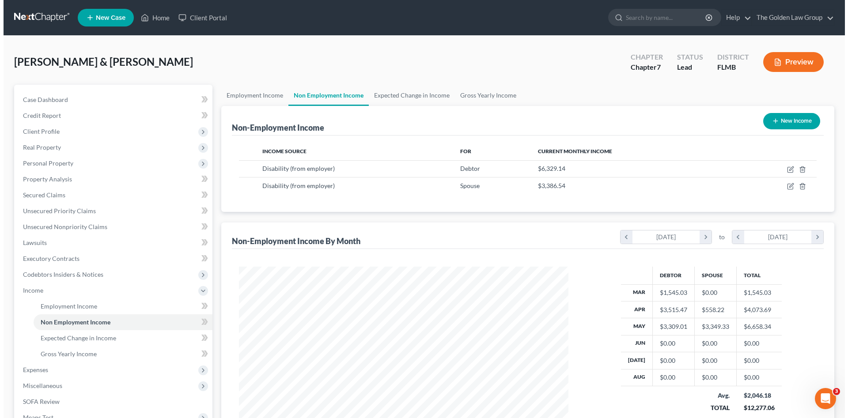
scroll to position [165, 347]
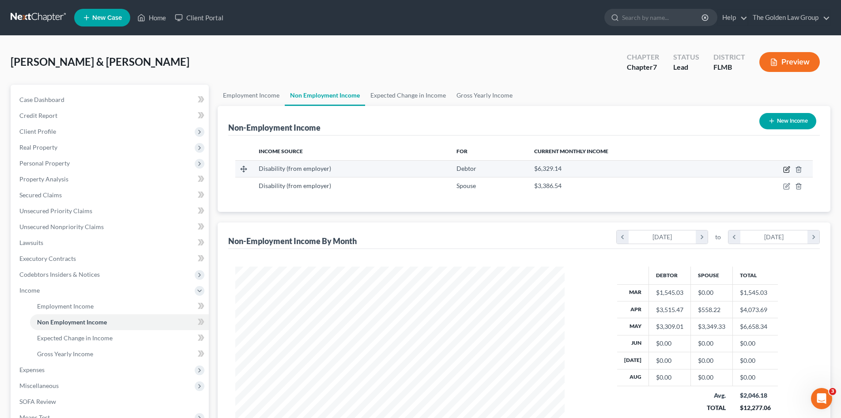
click at [787, 166] on icon "button" at bounding box center [786, 169] width 7 height 7
select select "1"
select select "2"
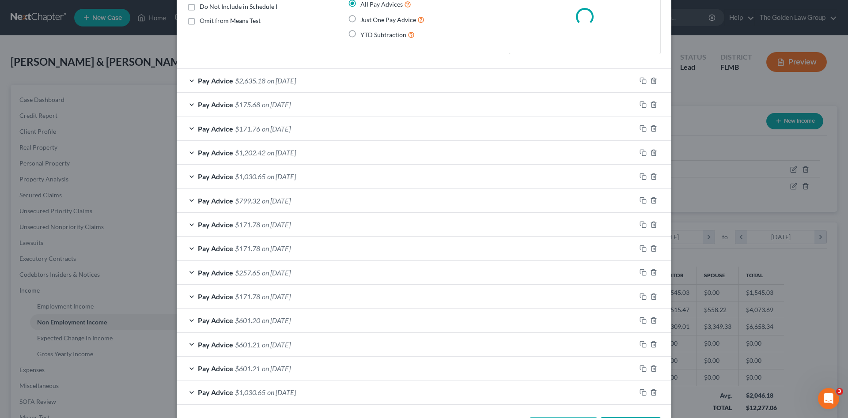
scroll to position [123, 0]
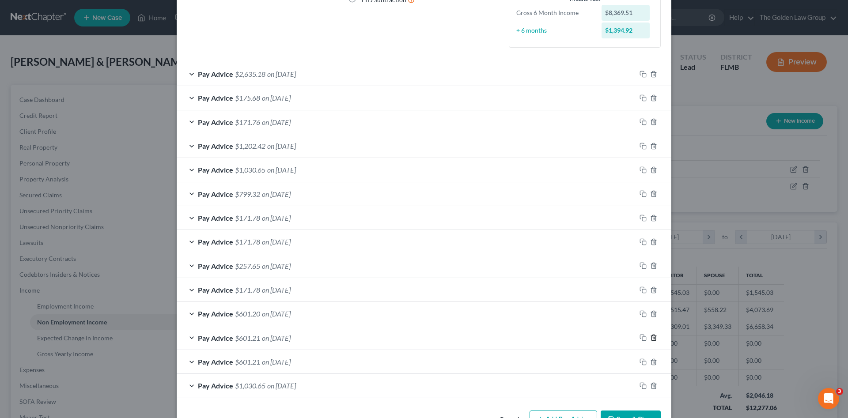
click at [652, 338] on icon "button" at bounding box center [653, 337] width 7 height 7
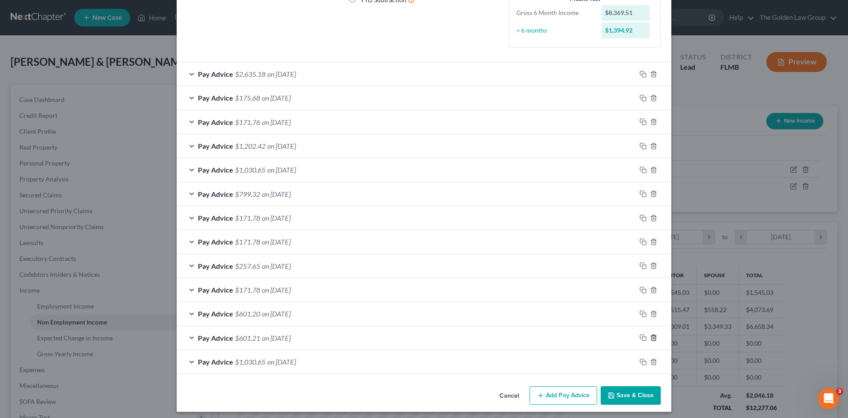
click at [652, 337] on icon "button" at bounding box center [653, 338] width 4 height 6
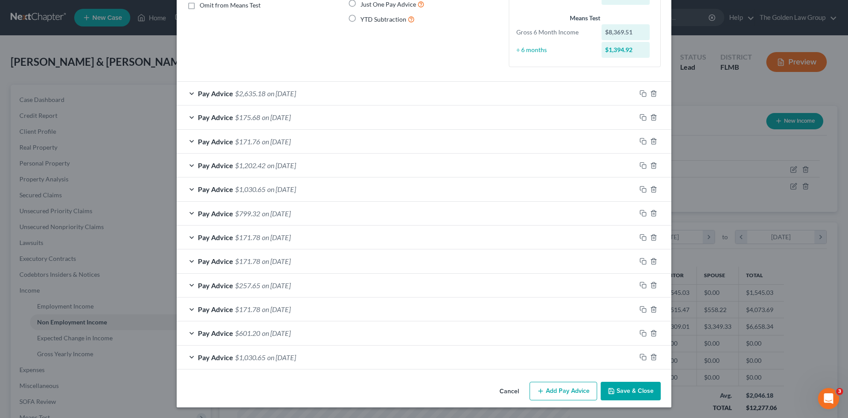
scroll to position [104, 0]
click at [650, 358] on icon "button" at bounding box center [653, 357] width 7 height 7
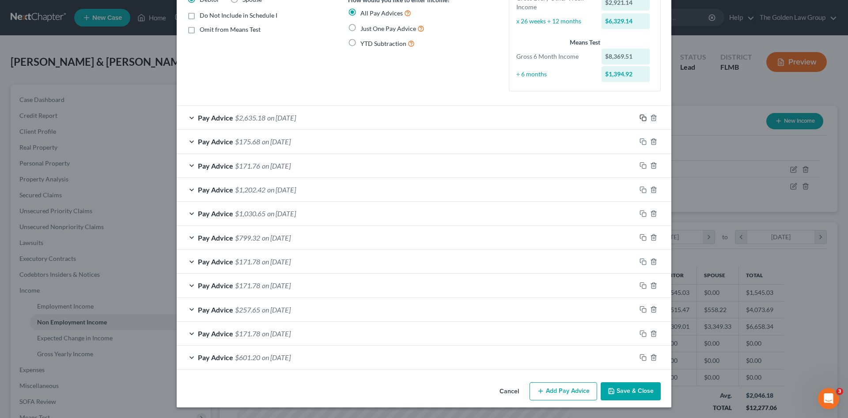
click at [641, 116] on icon "button" at bounding box center [642, 117] width 7 height 7
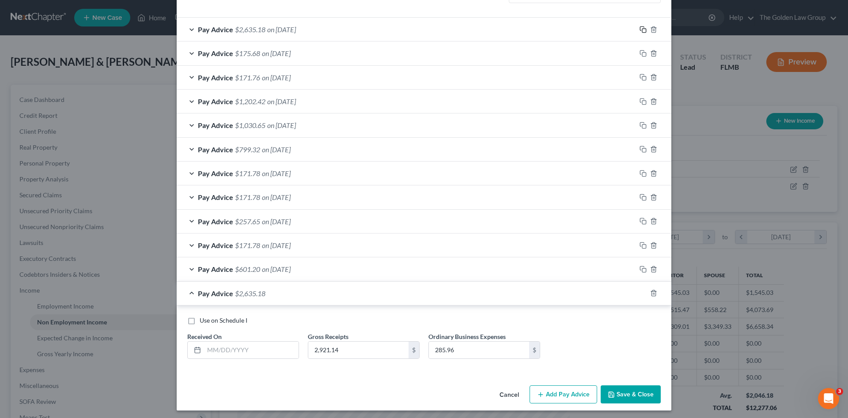
scroll to position [171, 0]
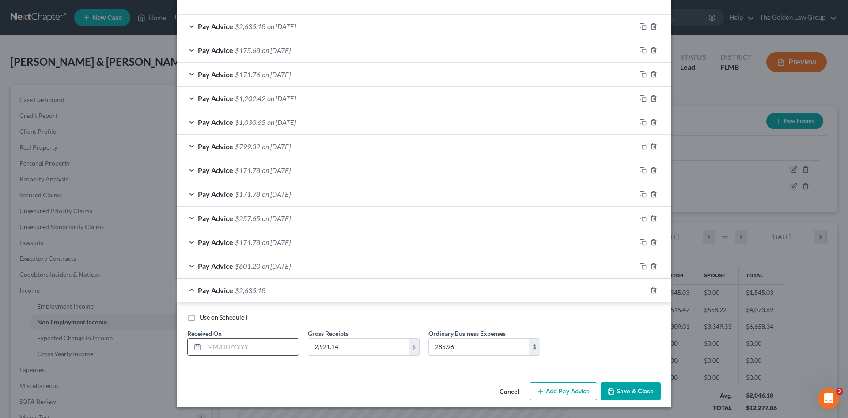
click at [261, 347] on input "text" at bounding box center [251, 347] width 94 height 17
type input "07/21/2025"
type input "2,239.54"
type input "226.91"
click at [640, 290] on icon "button" at bounding box center [642, 290] width 7 height 7
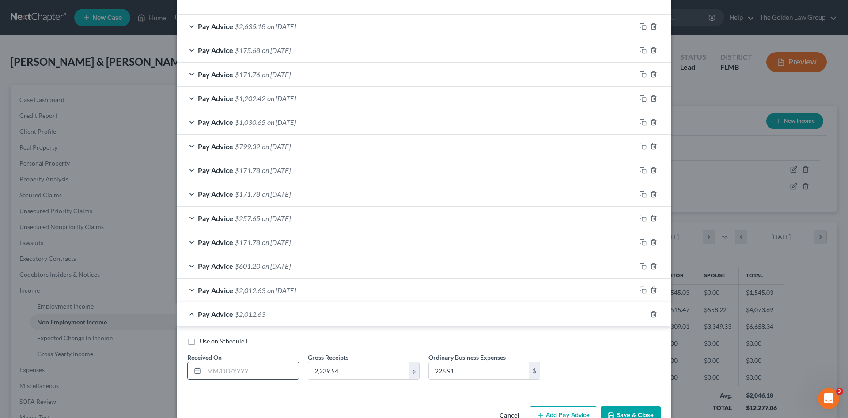
click at [224, 371] on input "text" at bounding box center [251, 371] width 94 height 17
type input "07/21/2025"
type input "681.60"
type input "170.40"
type input "9"
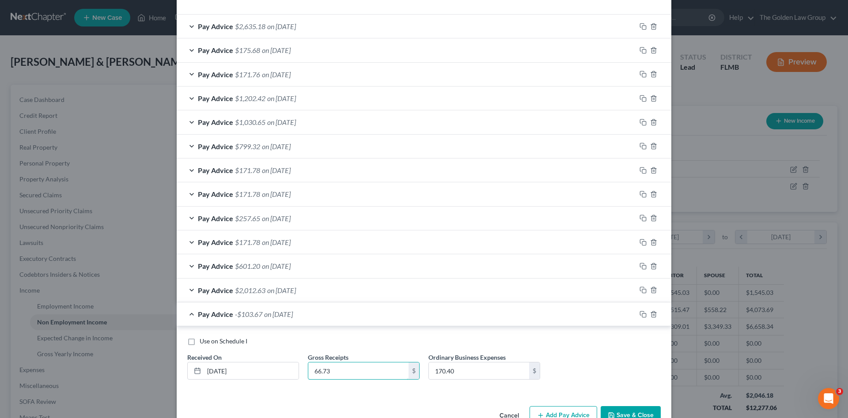
drag, startPoint x: 327, startPoint y: 373, endPoint x: 317, endPoint y: 378, distance: 11.3
click at [303, 374] on div "Gross Receipts 66.73 $" at bounding box center [363, 366] width 121 height 27
type input "681.60"
type input "66.73"
click at [642, 316] on rect "button" at bounding box center [644, 316] width 4 height 4
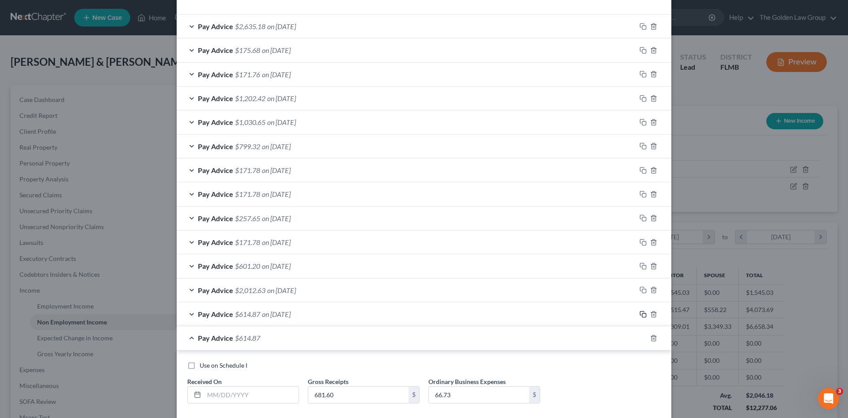
scroll to position [219, 0]
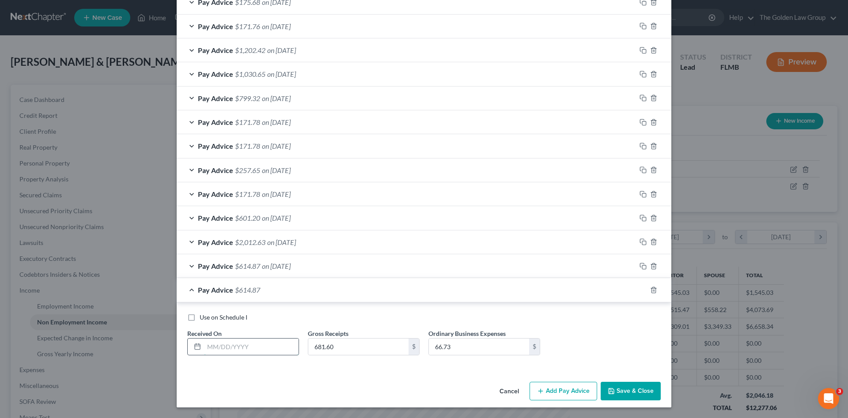
click at [270, 342] on input "text" at bounding box center [251, 347] width 94 height 17
type input "06/23/2025"
type input "2,921.14"
type input "285.97"
click at [640, 289] on icon "button" at bounding box center [642, 290] width 7 height 7
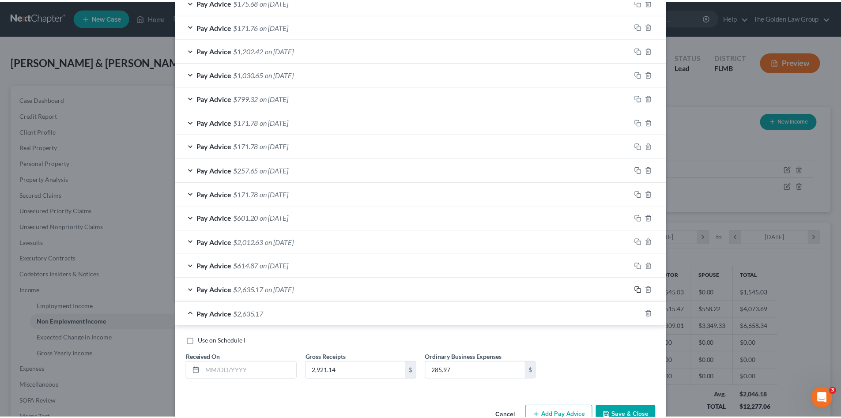
scroll to position [243, 0]
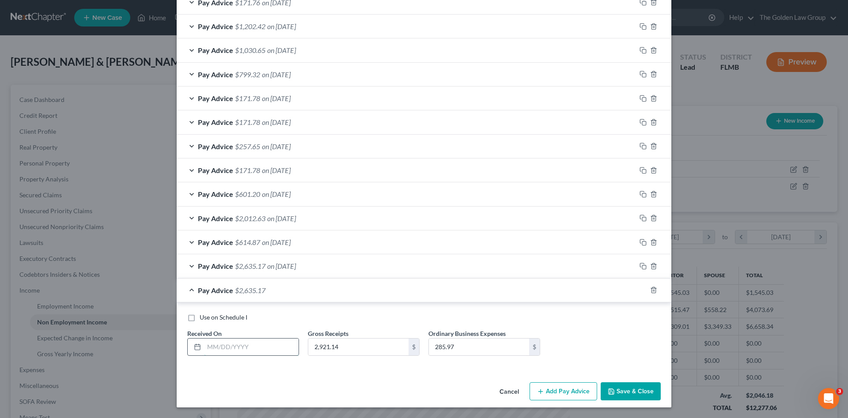
click at [258, 340] on input "text" at bounding box center [251, 347] width 94 height 17
type input "08/31/2025"
type input "2,921.14"
type input "230.10"
click at [634, 392] on button "Save & Close" at bounding box center [631, 391] width 60 height 19
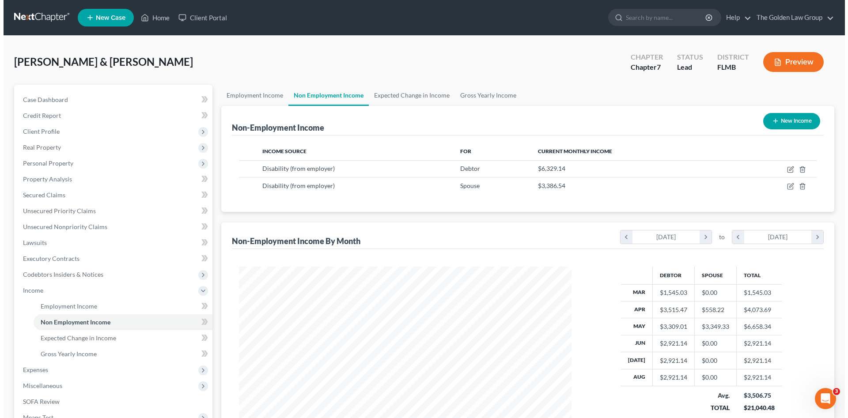
scroll to position [441415, 441233]
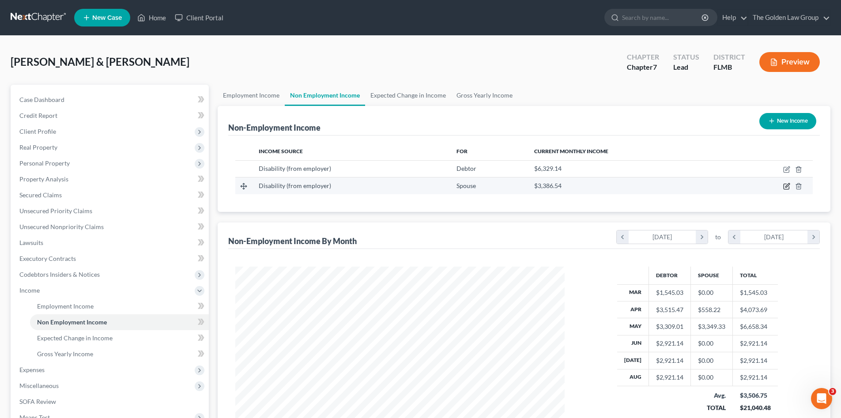
click at [786, 185] on icon "button" at bounding box center [786, 186] width 7 height 7
select select "1"
select select "3"
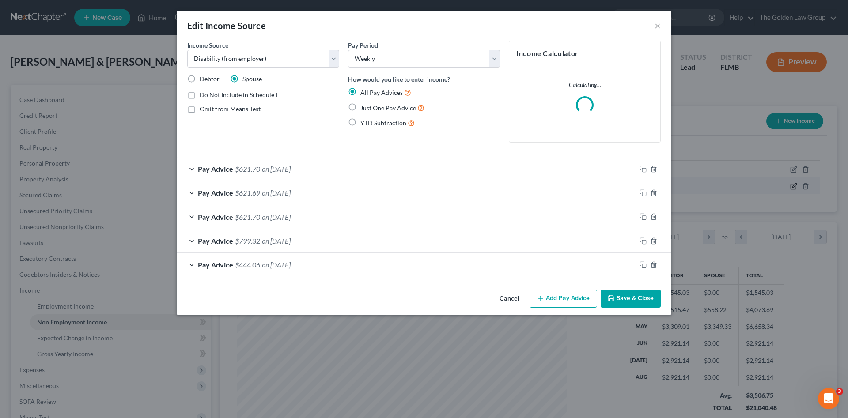
scroll to position [166, 350]
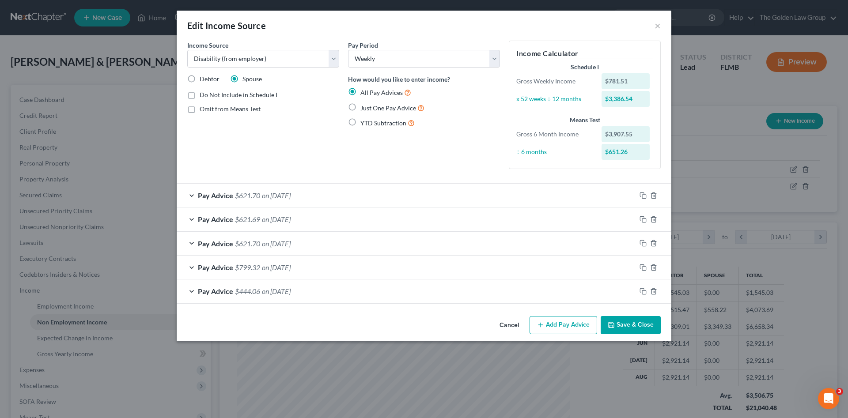
click at [644, 169] on div "Income Calculator Schedule I Gross Weekly Income $781.51 x 52 weeks ÷ 12 months…" at bounding box center [584, 109] width 161 height 136
click at [644, 197] on icon "button" at bounding box center [642, 195] width 7 height 7
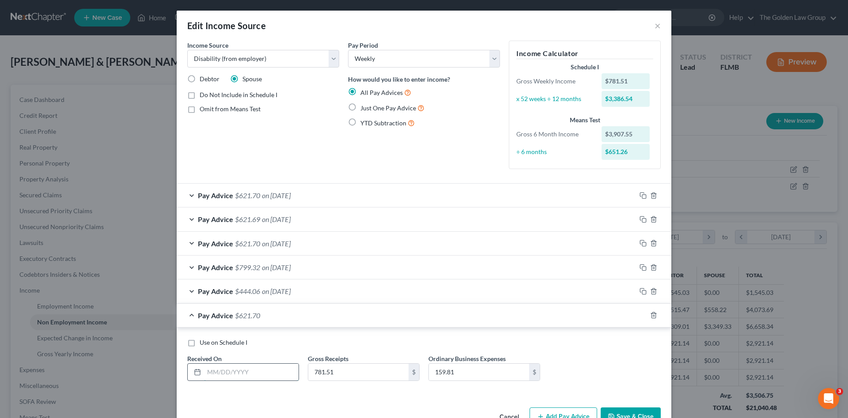
click at [271, 370] on input "text" at bounding box center [251, 372] width 94 height 17
type input "05/30/2025"
type input "558.22"
type input "114.16"
click at [642, 316] on rect "button" at bounding box center [644, 316] width 4 height 4
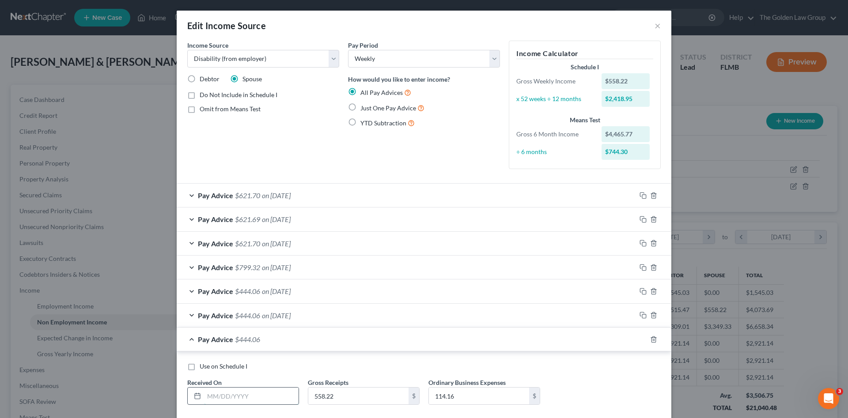
click at [256, 397] on input "text" at bounding box center [251, 396] width 94 height 17
type input "06/05/2025"
type input "223.29"
type input "45.65"
click at [639, 339] on icon "button" at bounding box center [642, 339] width 7 height 7
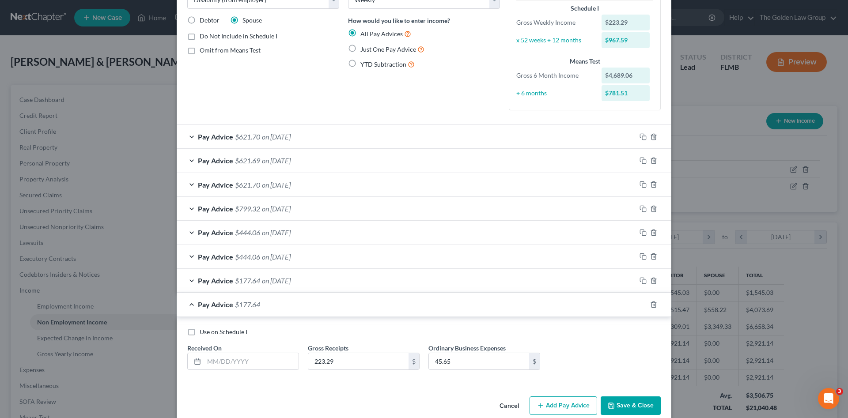
scroll to position [73, 0]
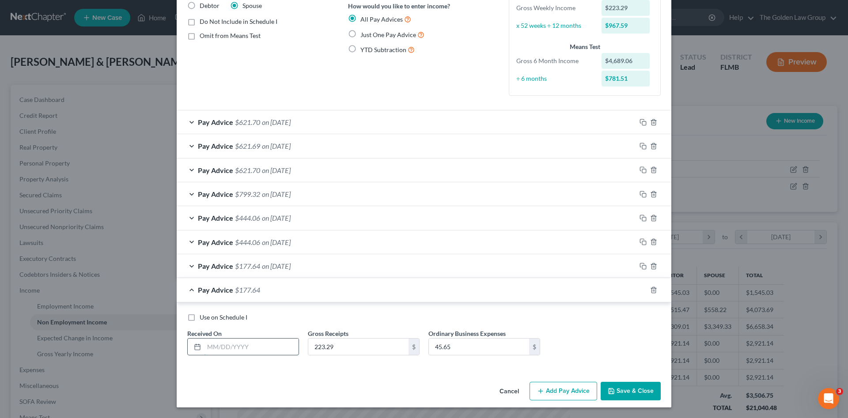
click at [257, 350] on input "text" at bounding box center [251, 347] width 94 height 17
type input "07/21/2025"
type input "3,196.68"
type input "321.23"
click at [576, 393] on button "Add Pay Advice" at bounding box center [563, 391] width 68 height 19
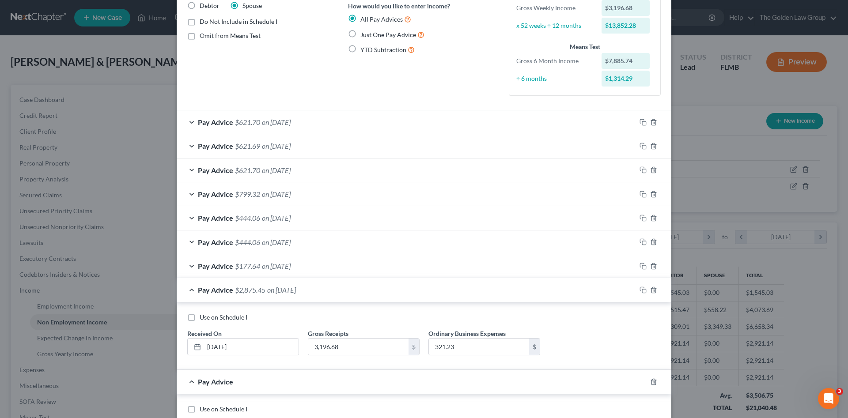
scroll to position [165, 0]
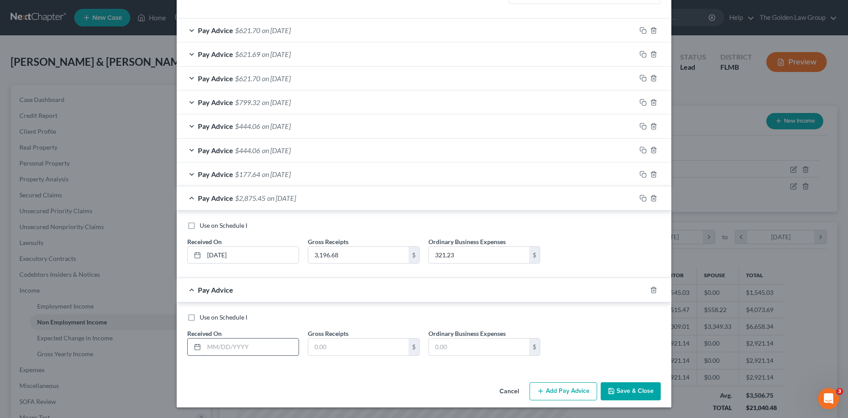
click at [256, 343] on input "text" at bounding box center [251, 347] width 94 height 17
type input "06/27/2025"
type input "2,131.12"
type input "214.17"
click at [570, 392] on button "Add Pay Advice" at bounding box center [563, 391] width 68 height 19
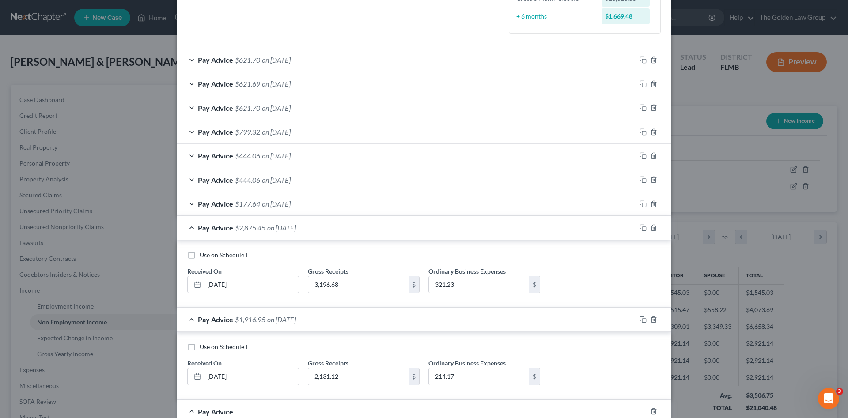
scroll to position [239, 0]
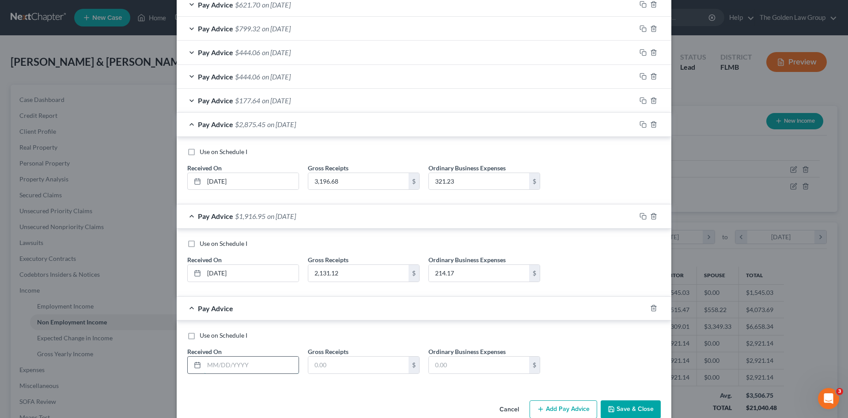
click at [254, 367] on input "text" at bounding box center [251, 365] width 94 height 17
type input "06/13/2025"
type input "334.93"
type input "68.48"
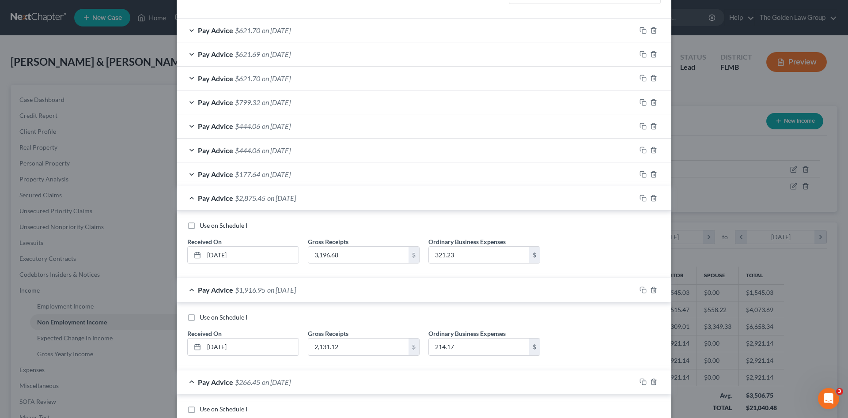
click at [344, 289] on div "Pay Advice $1,916.95 on 06/27/2025" at bounding box center [406, 289] width 459 height 23
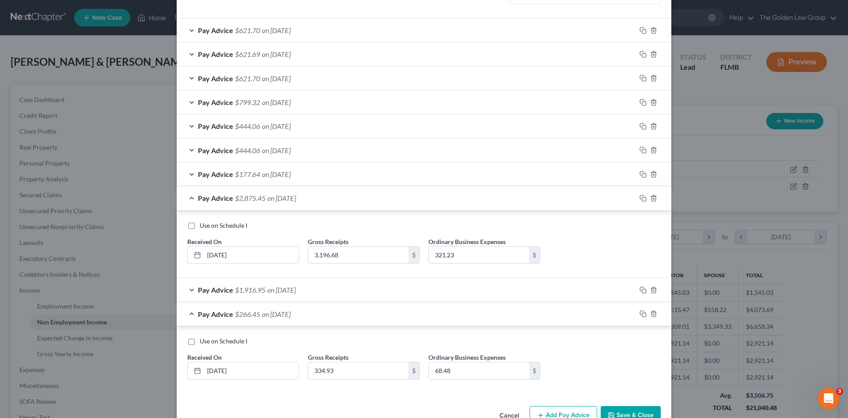
click at [321, 206] on div "Pay Advice $2,875.45 on 07/21/2025" at bounding box center [406, 197] width 459 height 23
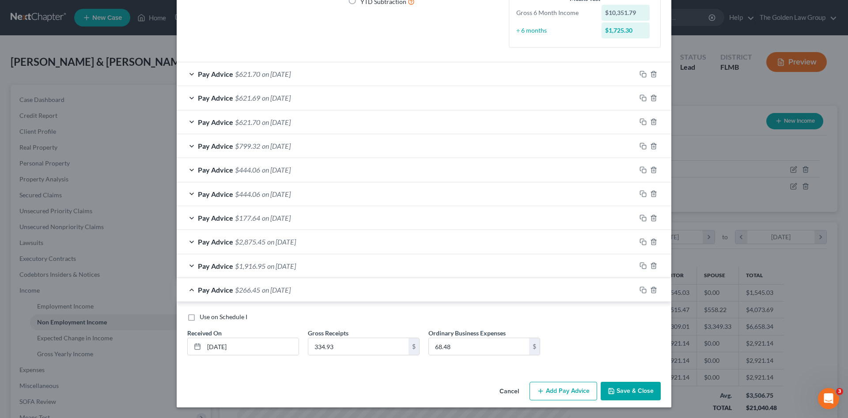
scroll to position [121, 0]
click at [541, 388] on icon "button" at bounding box center [540, 391] width 7 height 7
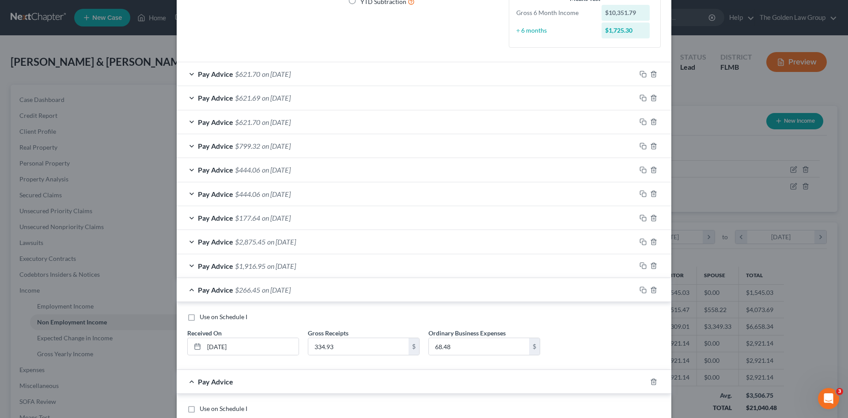
scroll to position [213, 0]
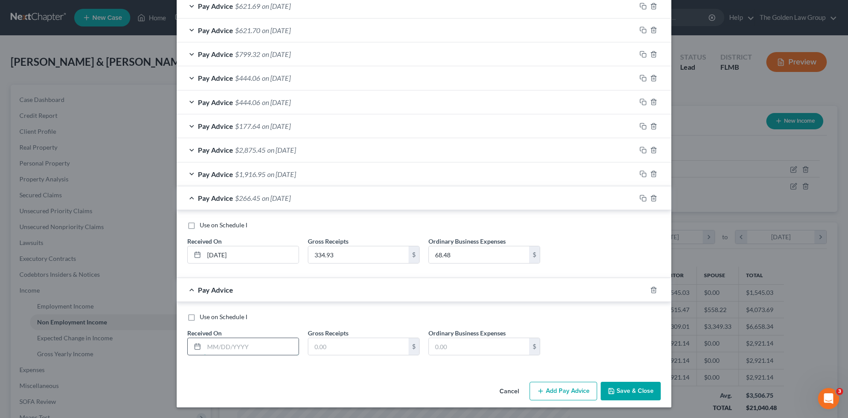
click at [252, 345] on input "text" at bounding box center [251, 346] width 94 height 17
type input "06/06/2025"
type input "781.51"
type input "159.83"
click at [576, 386] on button "Add Pay Advice" at bounding box center [563, 391] width 68 height 19
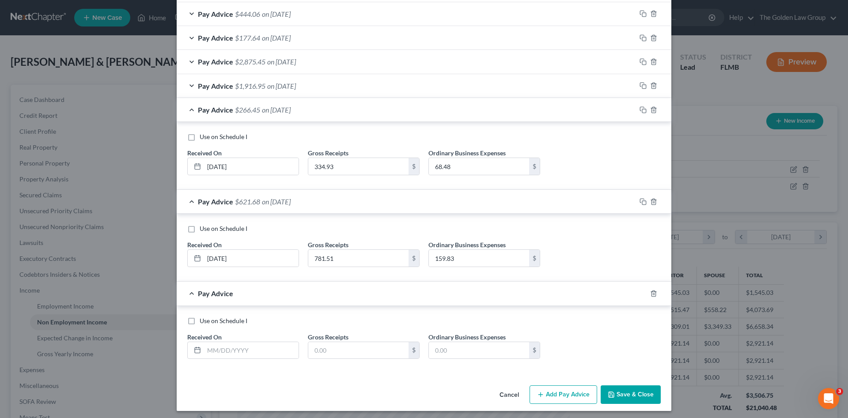
scroll to position [305, 0]
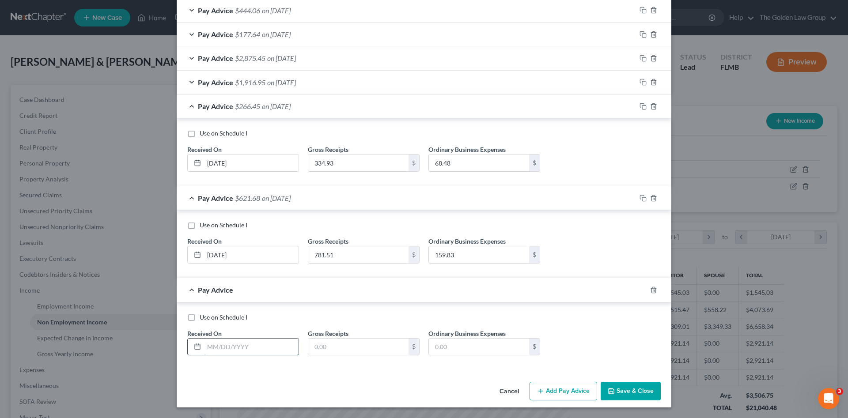
click at [259, 340] on input "text" at bounding box center [251, 347] width 94 height 17
type input "08/25/2025"
type input "2,396.68"
type input "321.23"
type input "3,196.68"
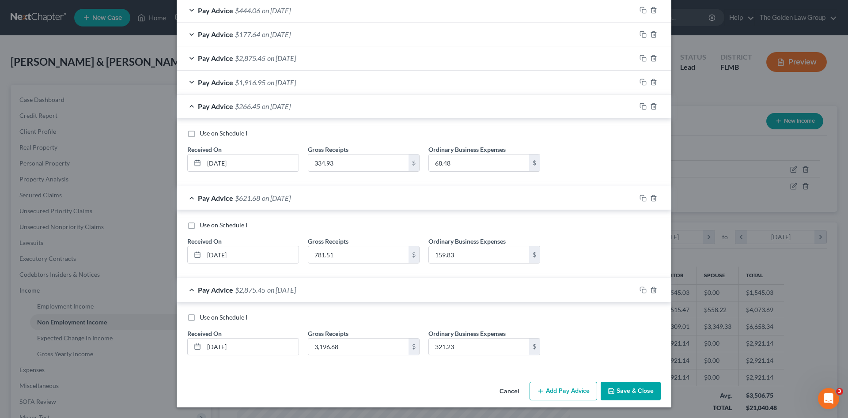
click at [621, 390] on button "Save & Close" at bounding box center [631, 391] width 60 height 19
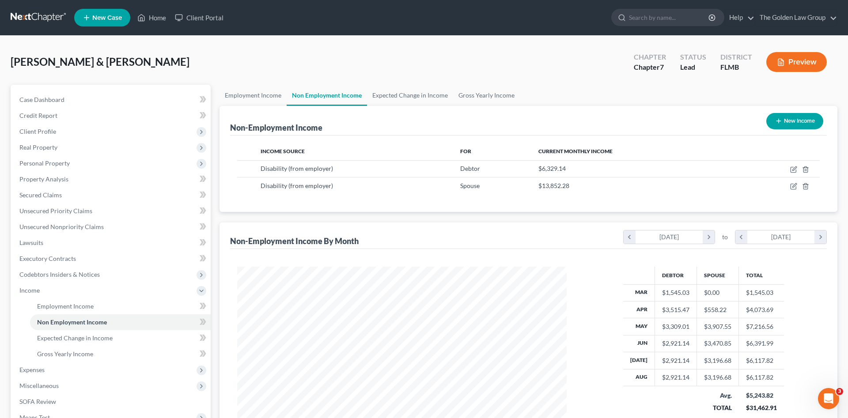
scroll to position [441415, 441233]
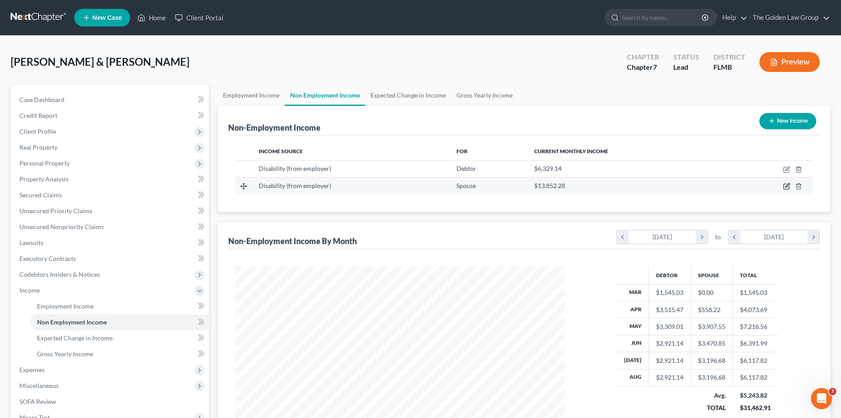
click at [786, 186] on icon "button" at bounding box center [786, 186] width 7 height 7
select select "1"
select select "3"
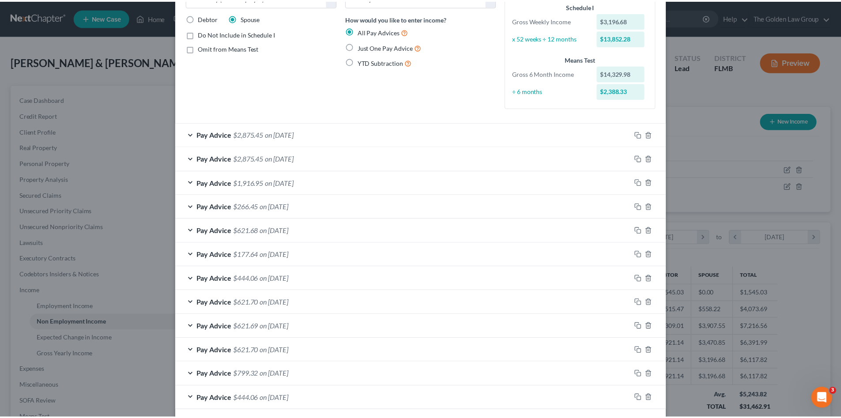
scroll to position [102, 0]
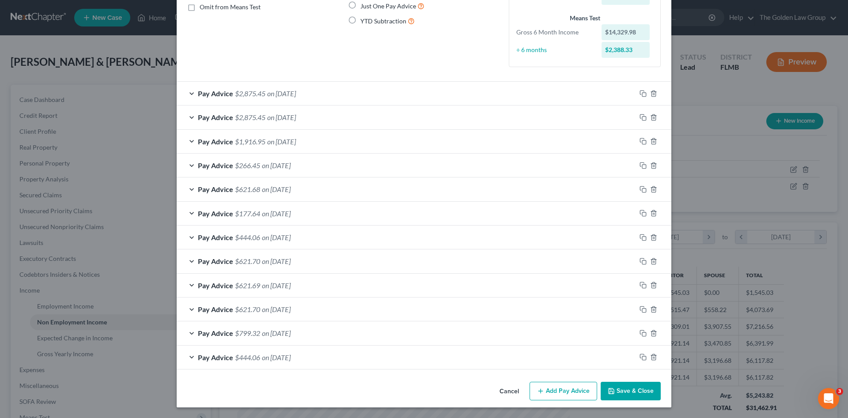
click at [617, 389] on button "Save & Close" at bounding box center [631, 391] width 60 height 19
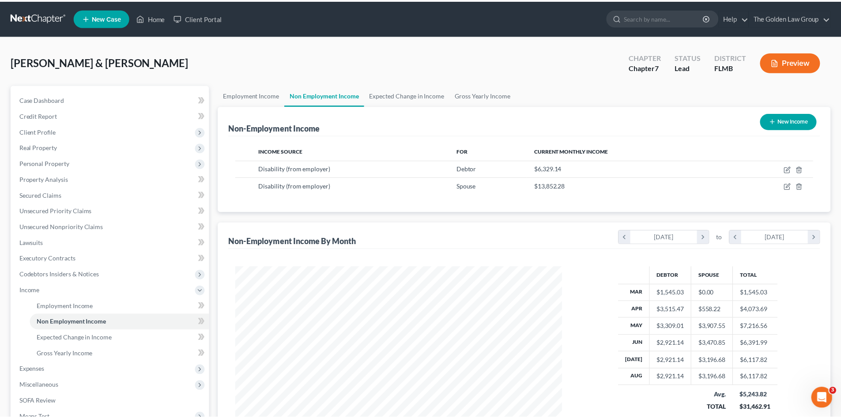
scroll to position [441415, 441233]
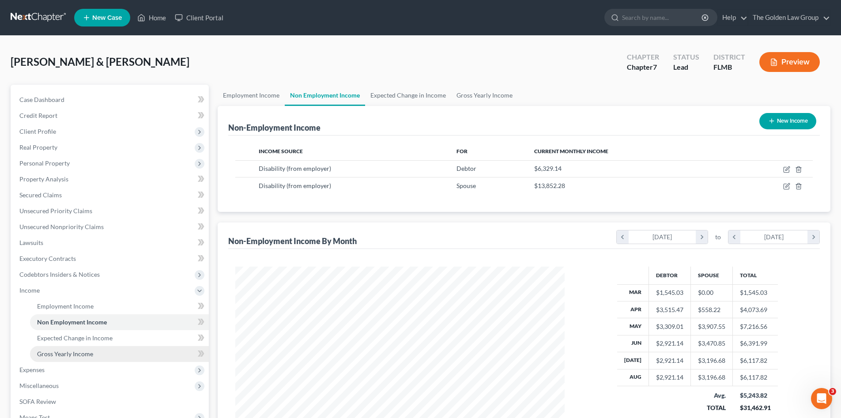
click at [87, 355] on span "Gross Yearly Income" at bounding box center [65, 354] width 56 height 8
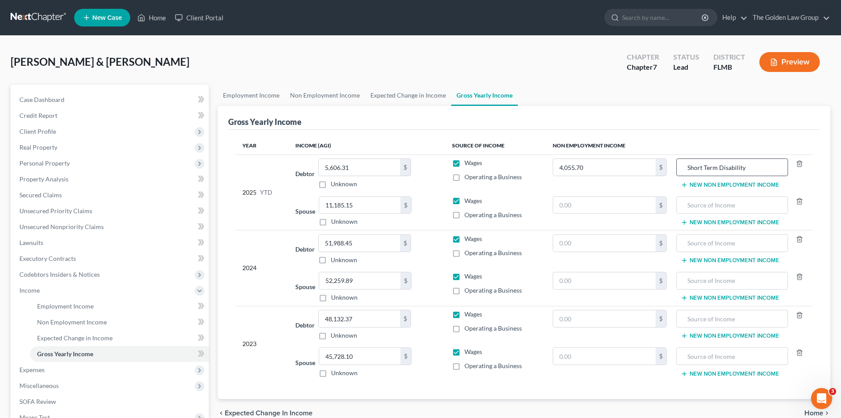
drag, startPoint x: 756, startPoint y: 166, endPoint x: 690, endPoint y: 164, distance: 66.7
click at [690, 164] on input "Short Term Disability" at bounding box center [732, 167] width 102 height 17
click at [712, 203] on input "text" at bounding box center [732, 205] width 102 height 17
paste input "Short Term Disability"
type input "Short Term Disability"
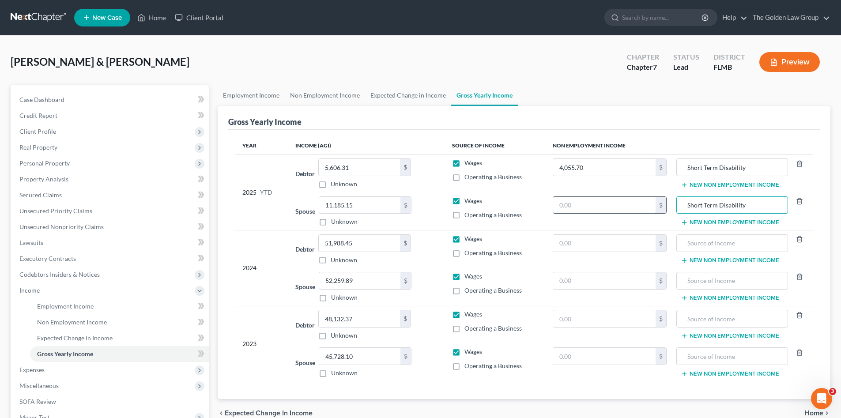
click at [631, 209] on input "text" at bounding box center [604, 205] width 103 height 17
click at [489, 391] on div "Year Income (AGI) Source of Income Non Employment Income 2025 YTD Debtor 5,606.…" at bounding box center [524, 264] width 592 height 269
click at [608, 203] on input "text" at bounding box center [604, 205] width 103 height 17
type input "8,524.48"
type input "11,879.30"
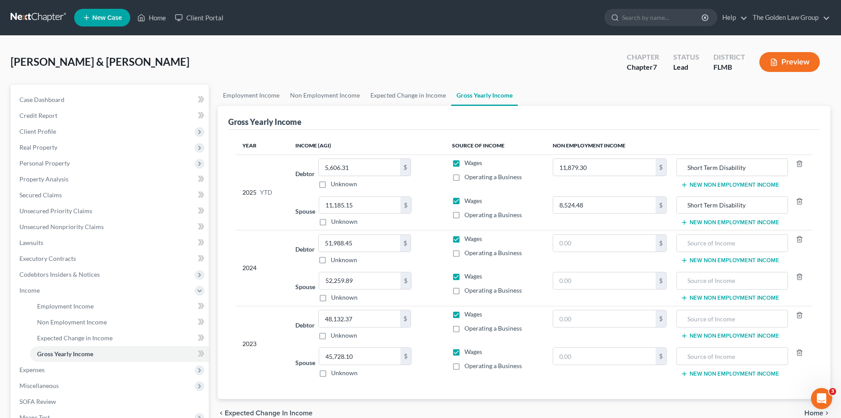
click at [523, 215] on div "Operating a Business" at bounding box center [495, 215] width 87 height 9
click at [47, 369] on span "Expenses" at bounding box center [110, 370] width 197 height 16
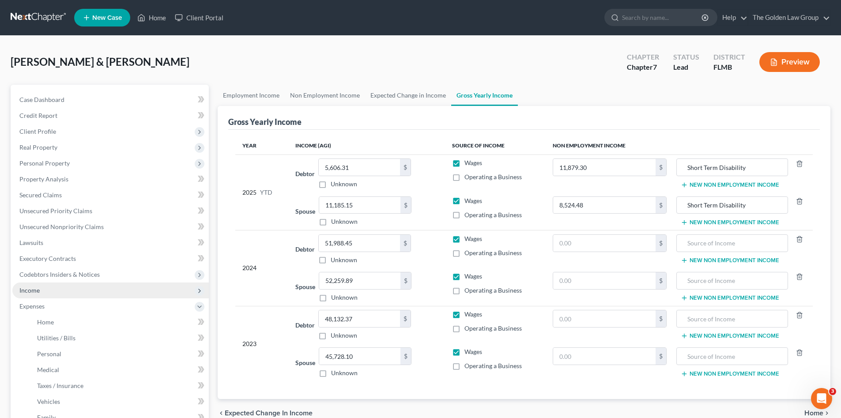
click at [38, 289] on span "Income" at bounding box center [29, 291] width 20 height 8
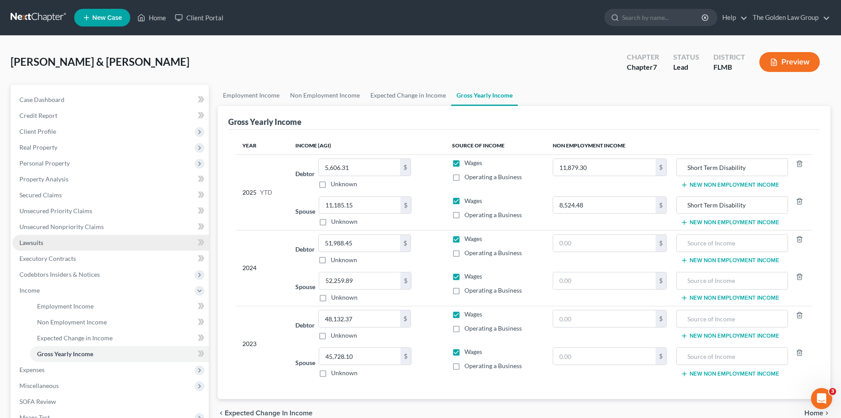
click at [32, 237] on link "Lawsuits" at bounding box center [110, 243] width 197 height 16
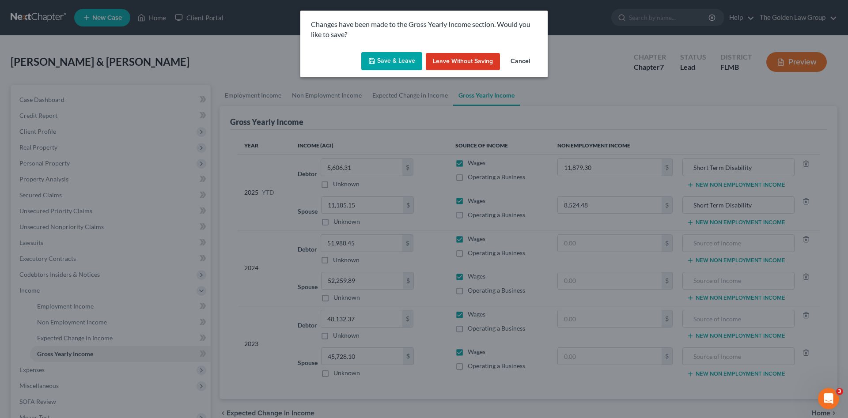
click at [398, 62] on button "Save & Leave" at bounding box center [391, 61] width 61 height 19
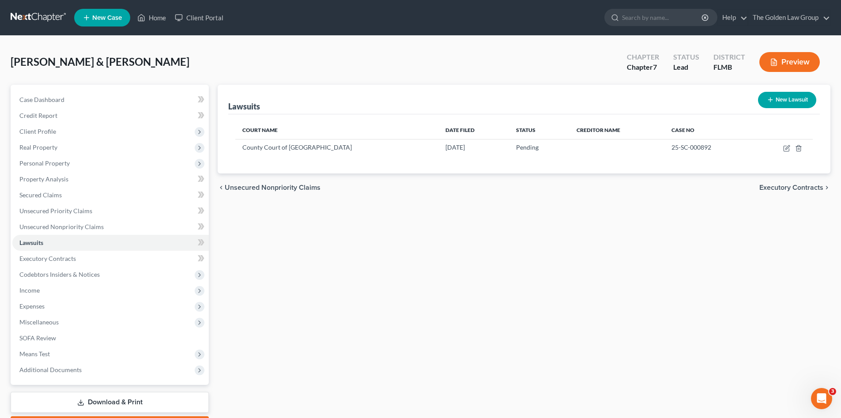
click at [441, 274] on div "Lawsuits New Lawsuit Court Name Date Filed Status Creditor Name Case No County …" at bounding box center [524, 260] width 622 height 351
click at [414, 250] on div "Lawsuits New Lawsuit Court Name Date Filed Status Creditor Name Case No County …" at bounding box center [524, 260] width 622 height 351
click at [50, 234] on link "Unsecured Nonpriority Claims" at bounding box center [110, 227] width 197 height 16
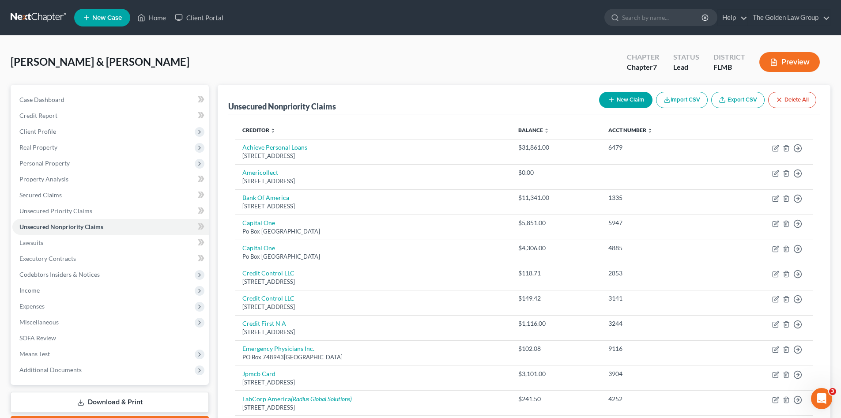
click at [293, 48] on div "Malkowski, John & Dawn Upgraded Chapter Chapter 7 Status Lead District FLMB Pre…" at bounding box center [421, 65] width 820 height 38
click at [303, 61] on div "Malkowski, John & Dawn Upgraded Chapter Chapter 7 Status Lead District FLMB Pre…" at bounding box center [421, 65] width 820 height 38
click at [38, 15] on link at bounding box center [39, 18] width 57 height 16
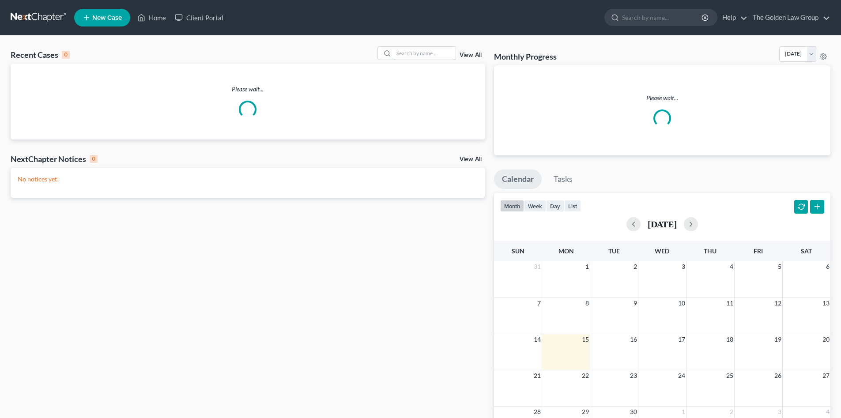
click at [407, 57] on input "search" at bounding box center [425, 53] width 62 height 13
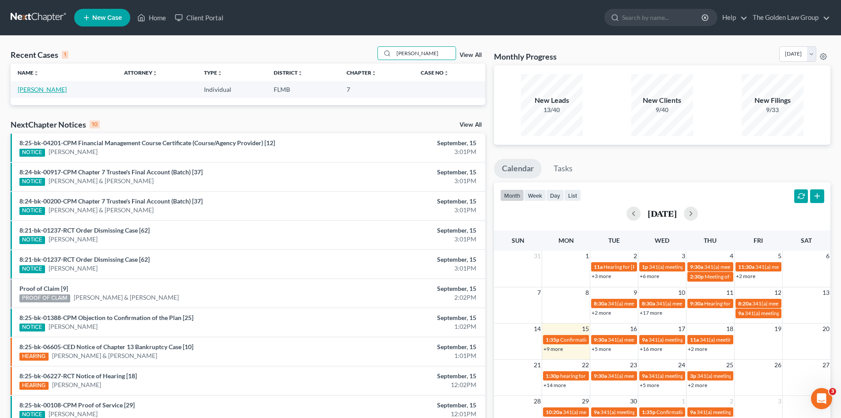
type input "huffman"
click at [50, 87] on link "Huffman, Jackie" at bounding box center [42, 90] width 49 height 8
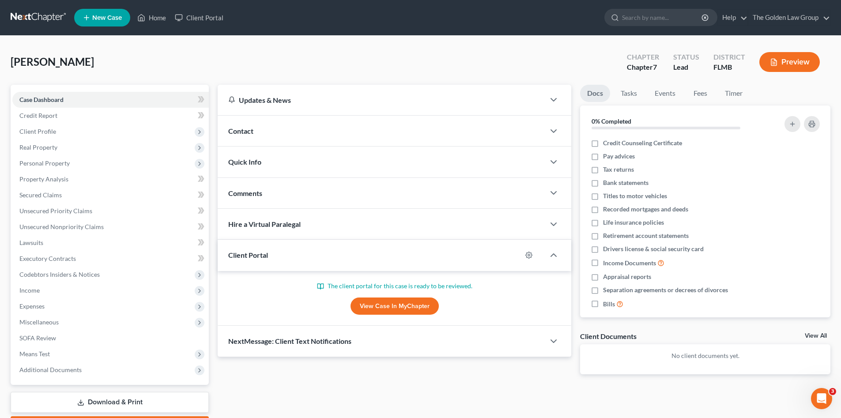
click at [387, 304] on link "View Case in MyChapter" at bounding box center [395, 307] width 88 height 18
drag, startPoint x: 235, startPoint y: 41, endPoint x: 161, endPoint y: 76, distance: 82.0
click at [233, 43] on div "[PERSON_NAME] Upgraded Chapter Chapter 7 Status Lead District [GEOGRAPHIC_DATA]…" at bounding box center [420, 245] width 841 height 418
click at [78, 114] on link "Credit Report" at bounding box center [110, 116] width 197 height 16
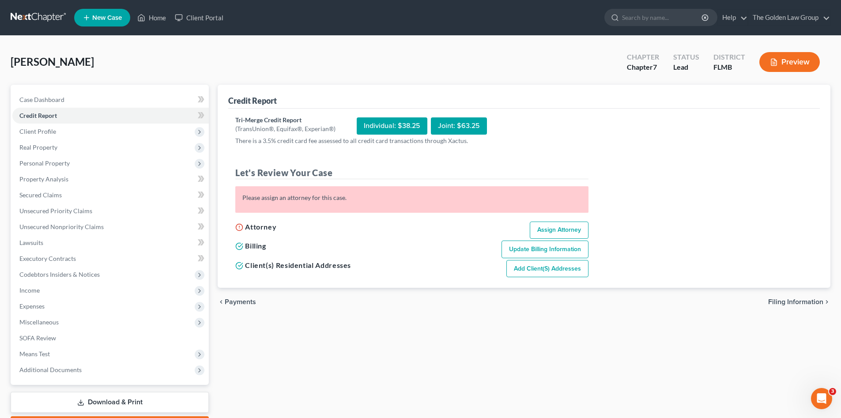
click at [574, 231] on link "Assign Attorney" at bounding box center [559, 231] width 59 height 18
select select "1"
select select "0"
select select "9"
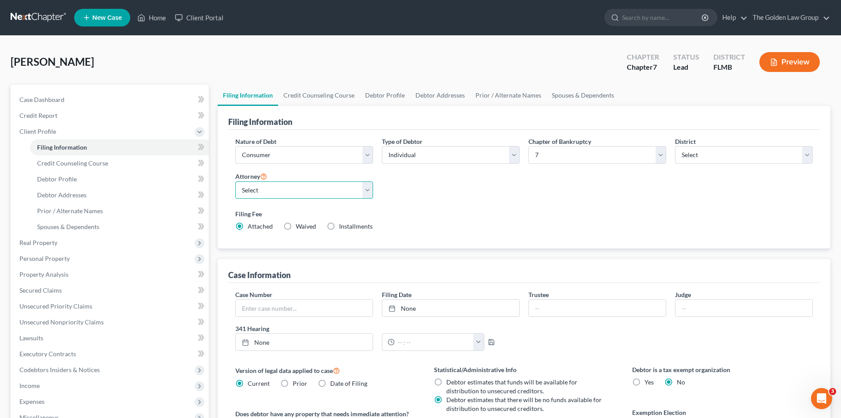
click at [366, 191] on select "Select G. [PERSON_NAME] - FLMB G. [PERSON_NAME] - FLNB [PERSON_NAME] - FLMB [PE…" at bounding box center [304, 190] width 138 height 18
select select "2"
click at [235, 181] on select "Select G. [PERSON_NAME] - FLMB G. [PERSON_NAME] - FLNB [PERSON_NAME] - FLMB [PE…" at bounding box center [304, 190] width 138 height 18
click at [441, 222] on div "Filing Fee Attached Waived Waived Installments Installments" at bounding box center [524, 220] width 578 height 22
click at [44, 20] on link at bounding box center [39, 18] width 57 height 16
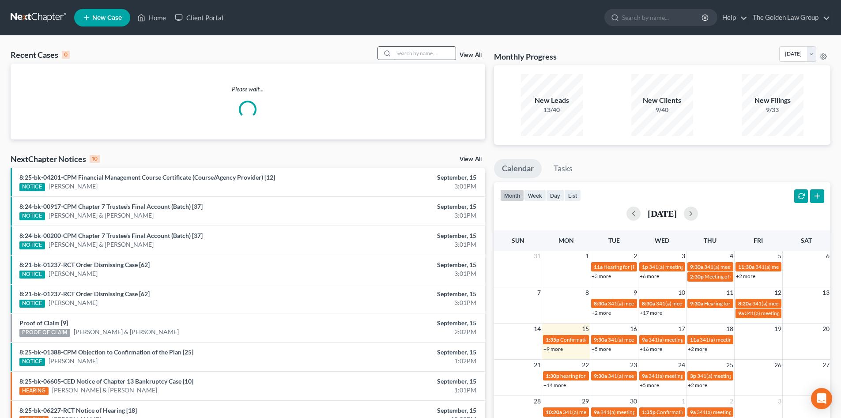
click at [427, 51] on input "search" at bounding box center [425, 53] width 62 height 13
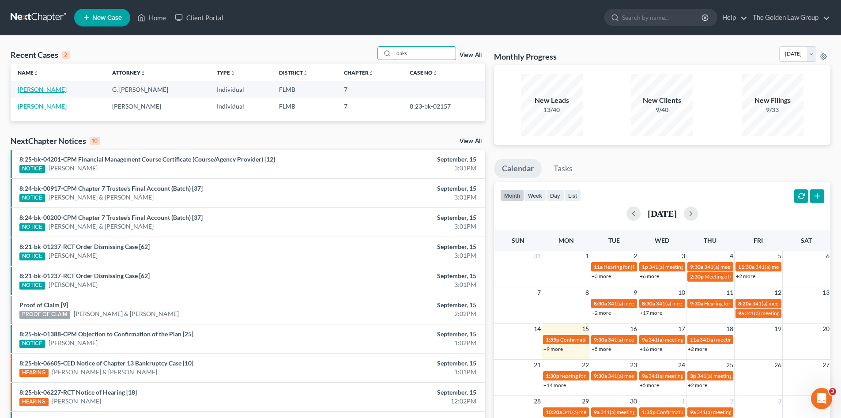
type input "oaks"
click at [46, 92] on link "[PERSON_NAME]" at bounding box center [42, 90] width 49 height 8
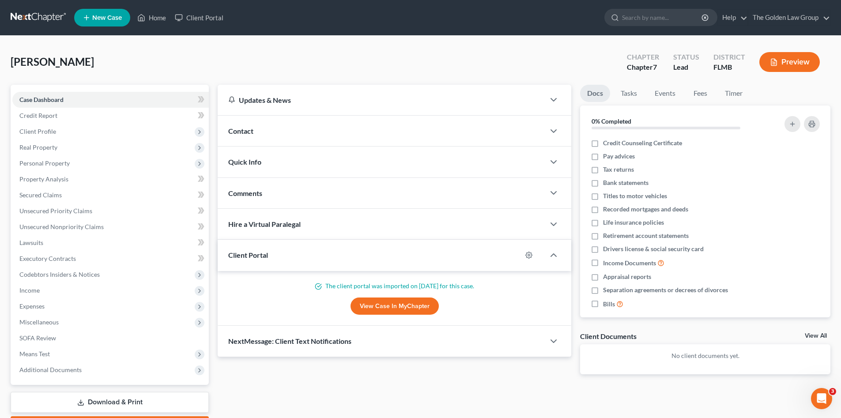
click at [156, 57] on div "Oakes, Ryan Upgraded Chapter Chapter 7 Status Lead District FLMB Preview" at bounding box center [421, 65] width 820 height 38
click at [213, 35] on nav "Home New Case Client Portal The Golden Law Group jennifer@brandonlawyer.com My …" at bounding box center [420, 17] width 841 height 35
click at [39, 18] on link at bounding box center [39, 18] width 57 height 16
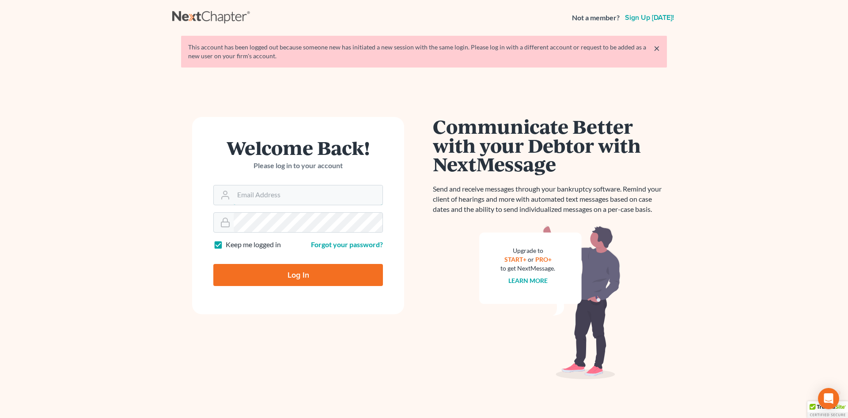
type input "[PERSON_NAME][EMAIL_ADDRESS][DOMAIN_NAME]"
click at [288, 271] on input "Log In" at bounding box center [298, 275] width 170 height 22
type input "Thinking..."
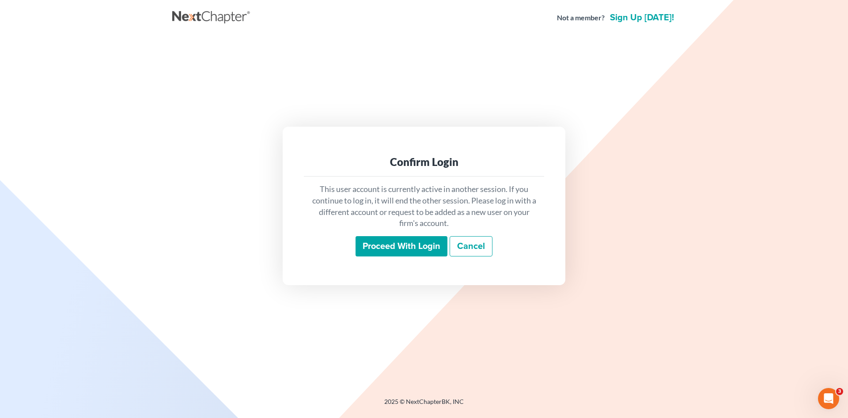
click at [416, 246] on input "Proceed with login" at bounding box center [401, 246] width 92 height 20
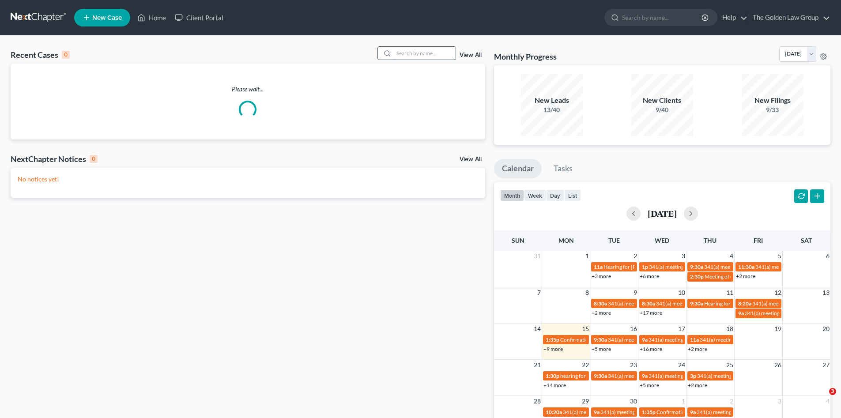
click at [402, 54] on input "search" at bounding box center [425, 53] width 62 height 13
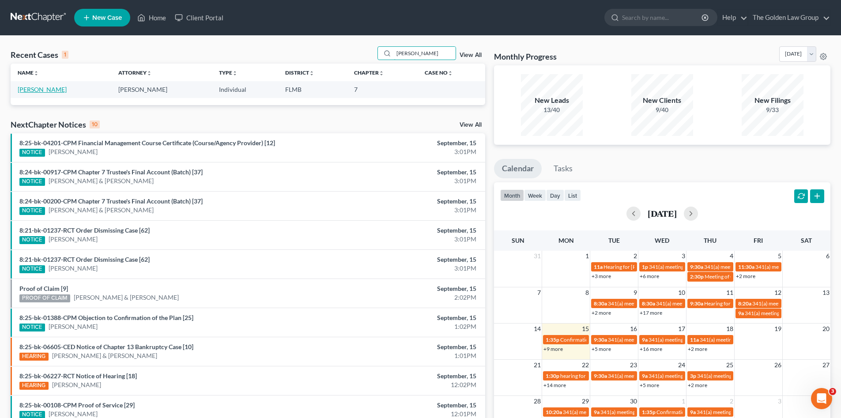
type input "[PERSON_NAME]"
click at [55, 91] on link "[PERSON_NAME]" at bounding box center [42, 90] width 49 height 8
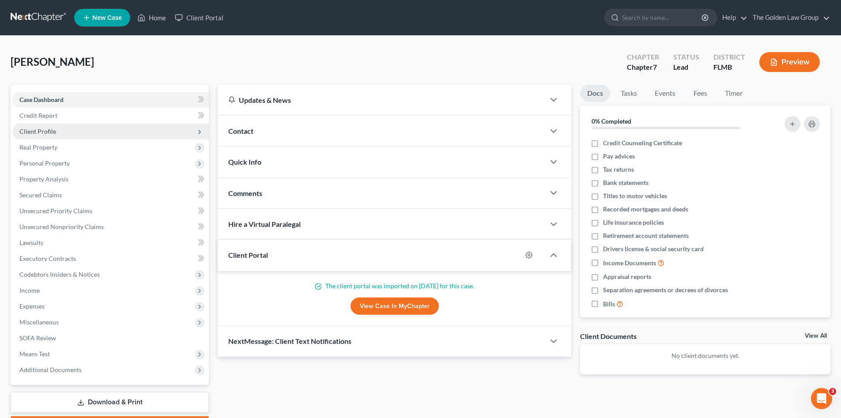
click at [49, 131] on span "Client Profile" at bounding box center [37, 132] width 37 height 8
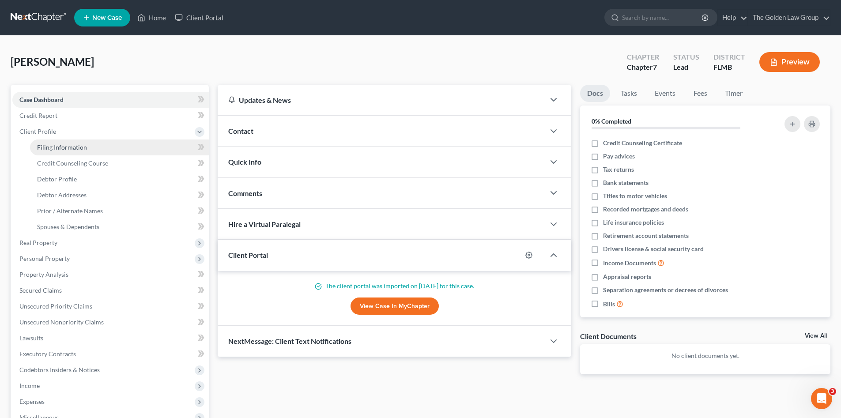
click at [56, 145] on span "Filing Information" at bounding box center [62, 148] width 50 height 8
select select "1"
select select "0"
select select "15"
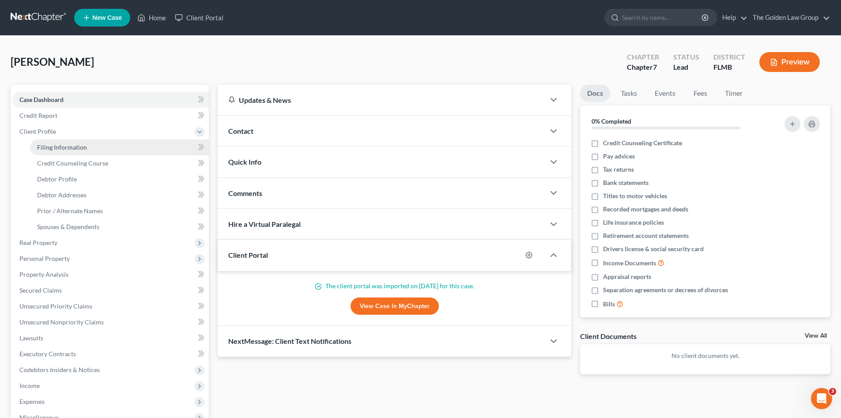
select select "9"
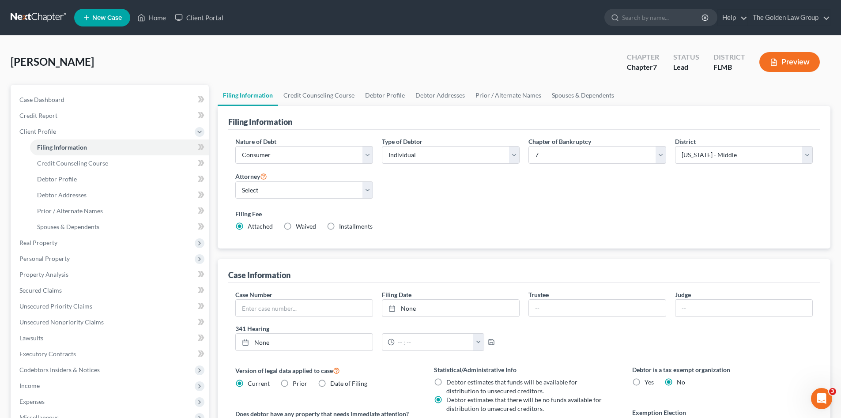
scroll to position [59, 0]
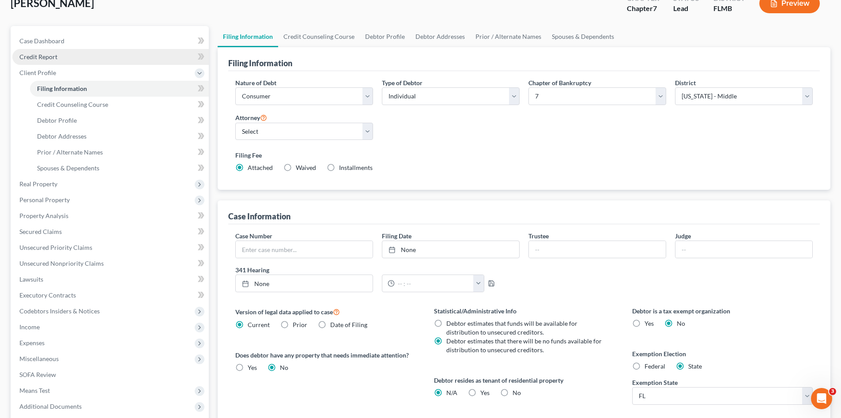
click at [69, 55] on link "Credit Report" at bounding box center [110, 57] width 197 height 16
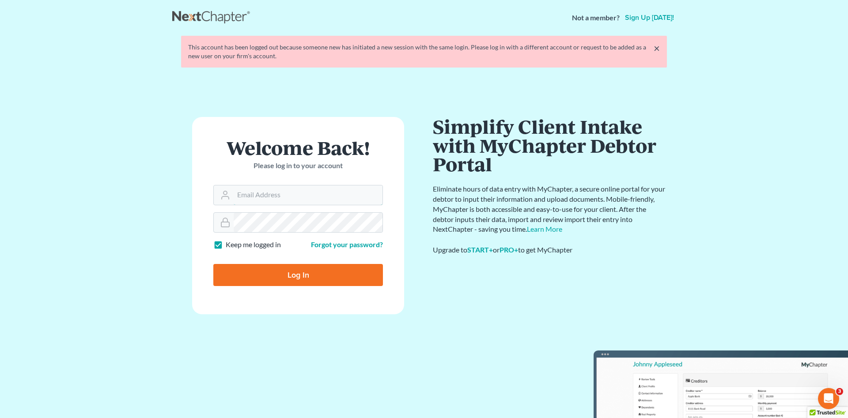
type input "[PERSON_NAME][EMAIL_ADDRESS][DOMAIN_NAME]"
click at [282, 275] on input "Log In" at bounding box center [298, 275] width 170 height 22
type input "Thinking..."
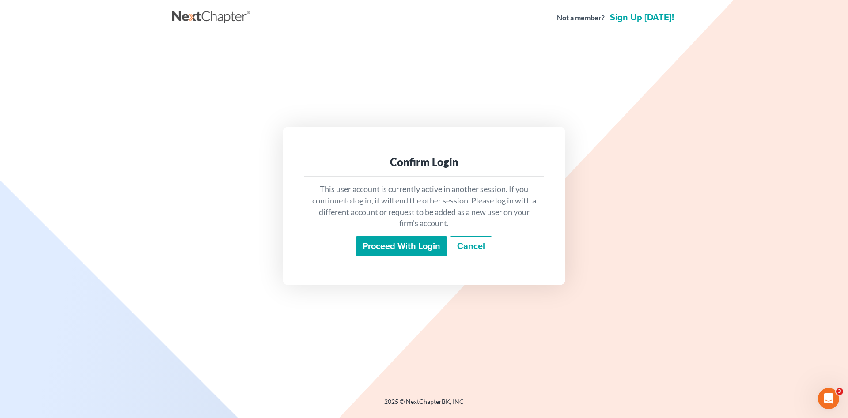
click at [378, 244] on input "Proceed with login" at bounding box center [401, 246] width 92 height 20
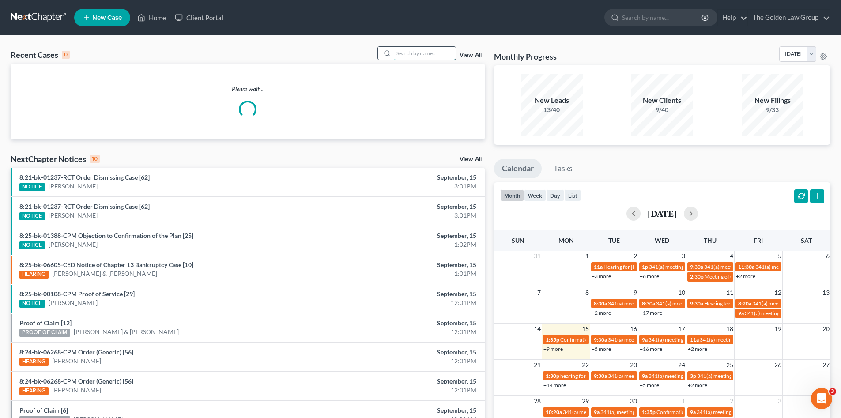
click at [437, 56] on input "search" at bounding box center [425, 53] width 62 height 13
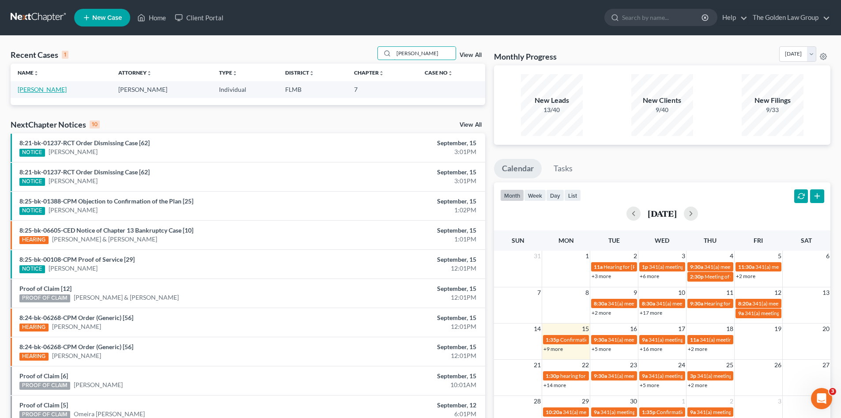
type input "[PERSON_NAME]"
click at [57, 89] on link "[PERSON_NAME]" at bounding box center [42, 90] width 49 height 8
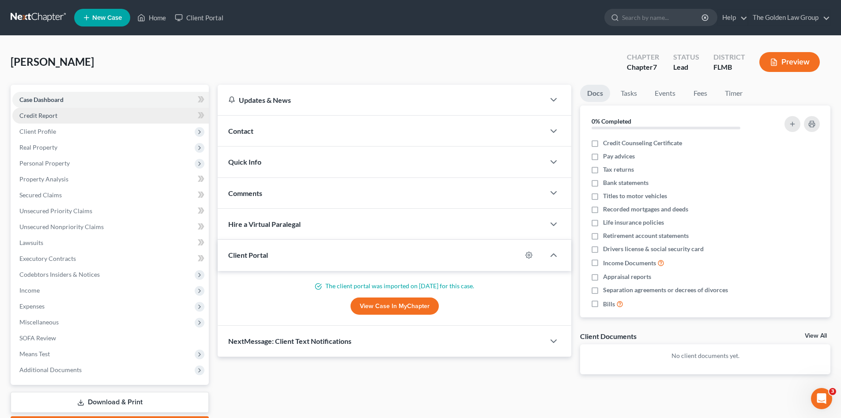
click at [39, 119] on span "Credit Report" at bounding box center [38, 116] width 38 height 8
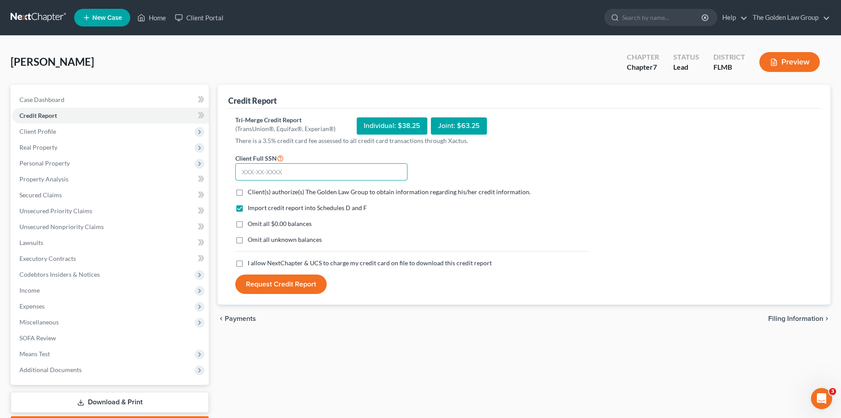
click at [253, 170] on input "text" at bounding box center [321, 172] width 172 height 18
type input "223-92-3770"
click at [248, 195] on label "Client(s) authorize(s) The Golden Law Group to obtain information regarding his…" at bounding box center [389, 192] width 283 height 9
click at [251, 193] on input "Client(s) authorize(s) The Golden Law Group to obtain information regarding his…" at bounding box center [254, 191] width 6 height 6
checkbox input "true"
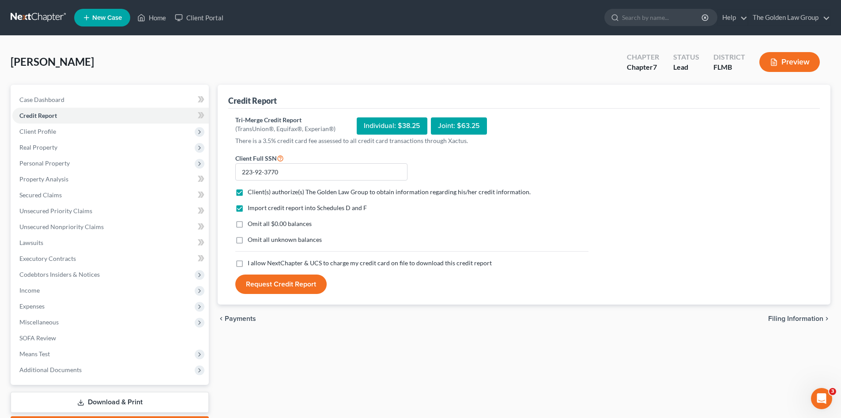
click at [248, 226] on label "Omit all $0.00 balances" at bounding box center [280, 223] width 64 height 9
click at [251, 225] on input "Omit all $0.00 balances" at bounding box center [254, 222] width 6 height 6
checkbox input "true"
click at [248, 239] on label "Omit all unknown balances" at bounding box center [285, 239] width 74 height 9
click at [251, 239] on input "Omit all unknown balances" at bounding box center [254, 238] width 6 height 6
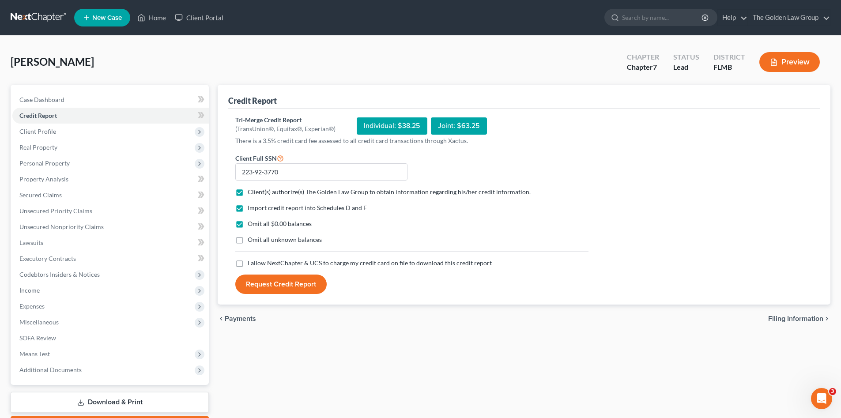
checkbox input "true"
click at [248, 264] on label "I allow NextChapter & UCS to charge my credit card on file to download this cre…" at bounding box center [370, 263] width 244 height 9
click at [251, 264] on input "I allow NextChapter & UCS to charge my credit card on file to download this cre…" at bounding box center [254, 262] width 6 height 6
checkbox input "true"
click at [285, 285] on button "Request Credit Report" at bounding box center [280, 284] width 91 height 19
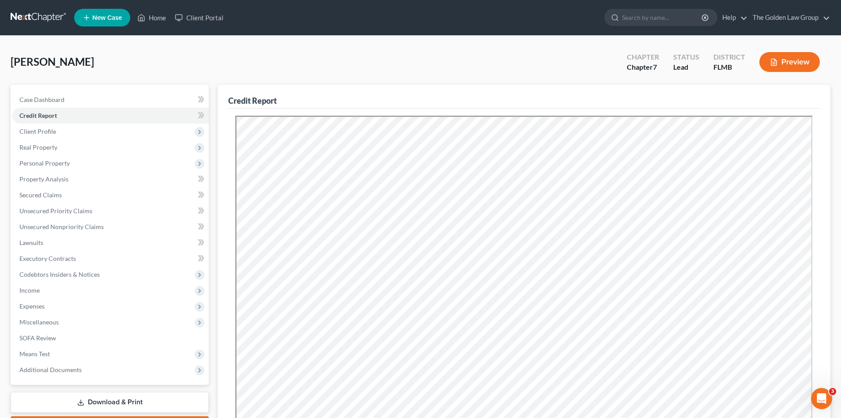
click at [132, 69] on div "[PERSON_NAME] Upgraded Chapter Chapter 7 Status Lead District [GEOGRAPHIC_DATA]…" at bounding box center [421, 65] width 820 height 38
click at [86, 133] on span "Client Profile" at bounding box center [110, 132] width 197 height 16
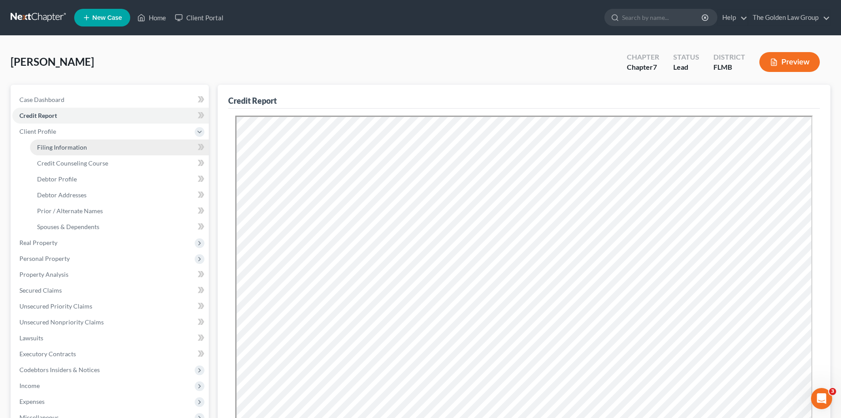
click at [81, 144] on span "Filing Information" at bounding box center [62, 148] width 50 height 8
select select "1"
select select "0"
select select "9"
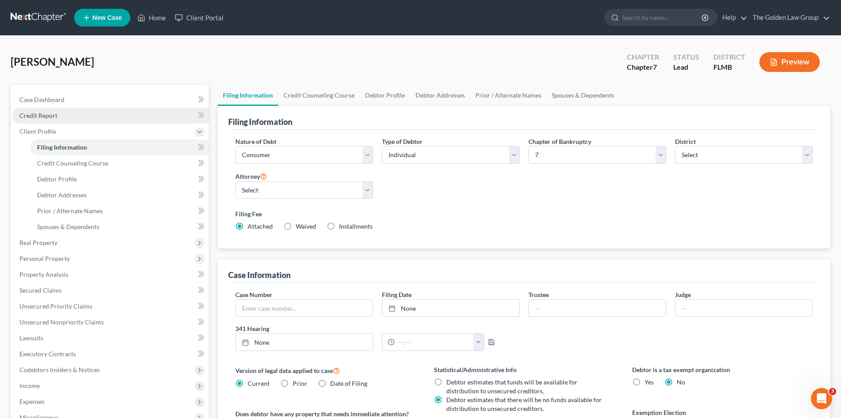
click at [42, 112] on span "Credit Report" at bounding box center [38, 116] width 38 height 8
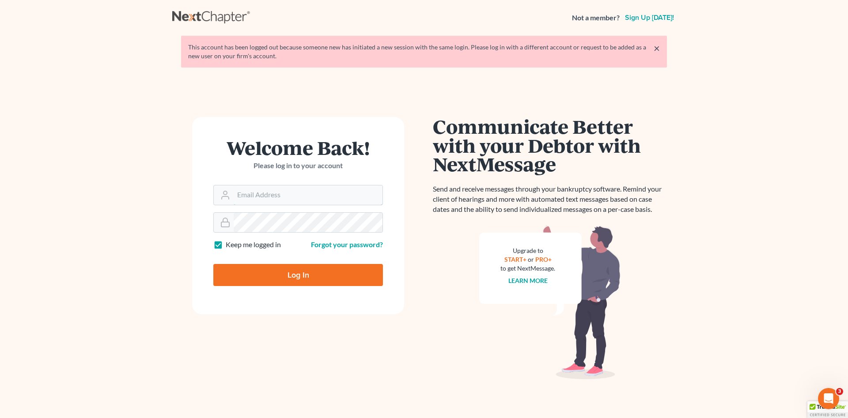
type input "[PERSON_NAME][EMAIL_ADDRESS][DOMAIN_NAME]"
click at [283, 272] on input "Log In" at bounding box center [298, 275] width 170 height 22
type input "Thinking..."
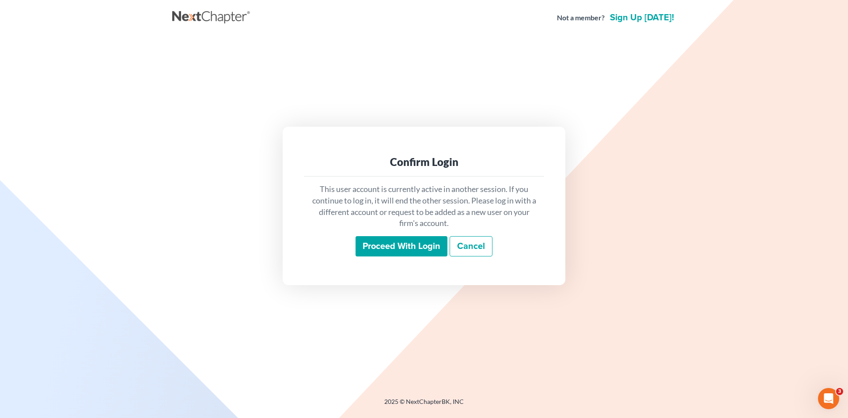
drag, startPoint x: 396, startPoint y: 256, endPoint x: 397, endPoint y: 251, distance: 5.3
click at [397, 254] on input "Proceed with login" at bounding box center [401, 246] width 92 height 20
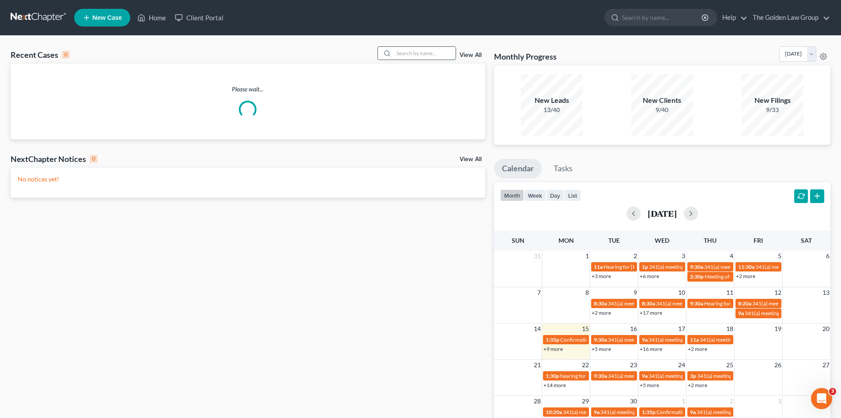
click at [399, 55] on input "search" at bounding box center [425, 53] width 62 height 13
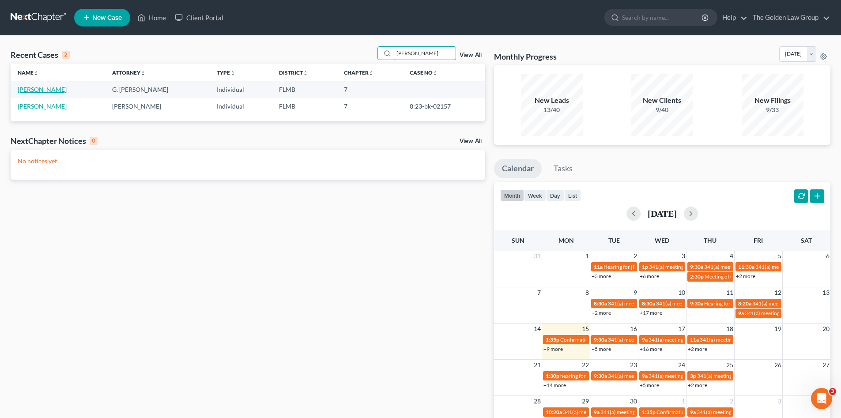
type input "[PERSON_NAME]"
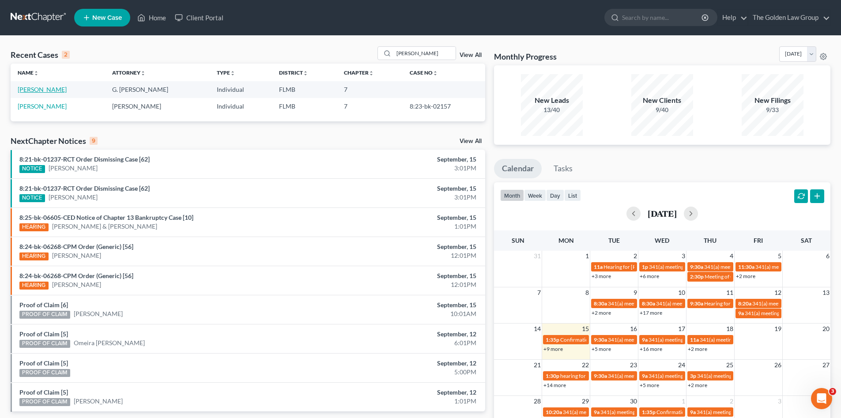
click at [38, 91] on link "[PERSON_NAME]" at bounding box center [42, 90] width 49 height 8
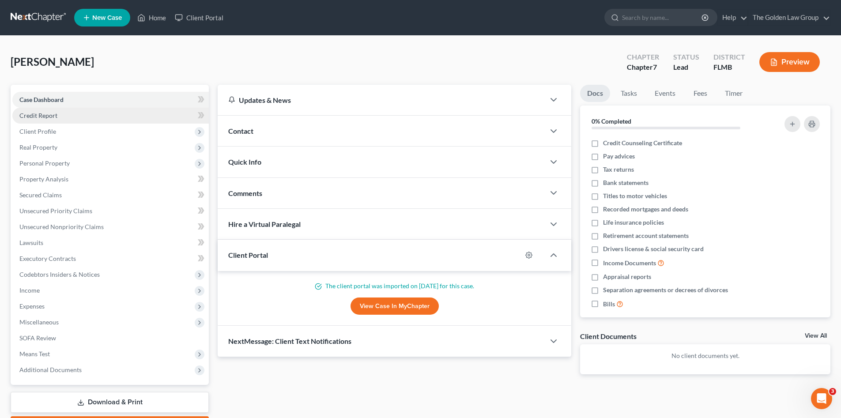
click at [49, 117] on span "Credit Report" at bounding box center [38, 116] width 38 height 8
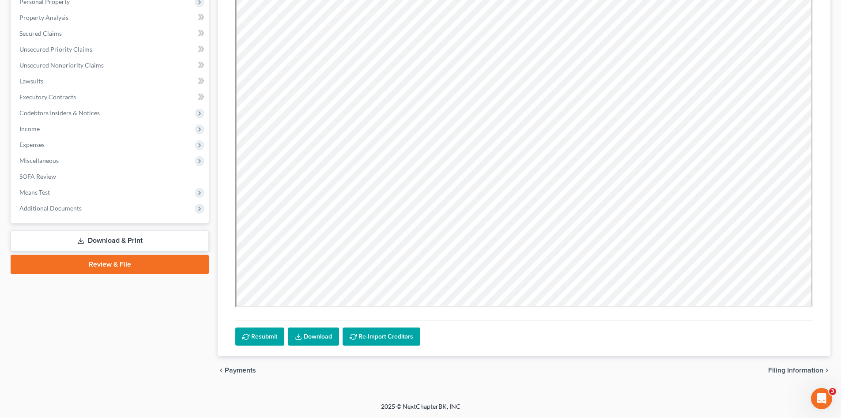
scroll to position [73, 0]
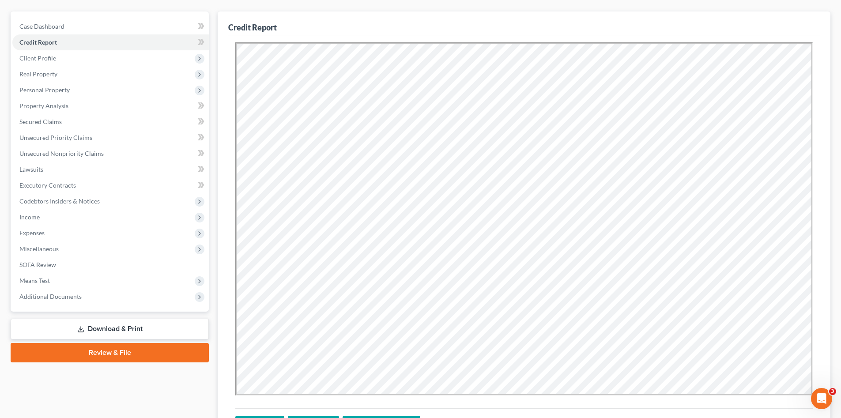
click at [148, 380] on div "Case Dashboard Payments Invoices Payments Payments Credit Report Client Profile" at bounding box center [109, 242] width 207 height 462
click at [61, 153] on span "Unsecured Nonpriority Claims" at bounding box center [61, 154] width 84 height 8
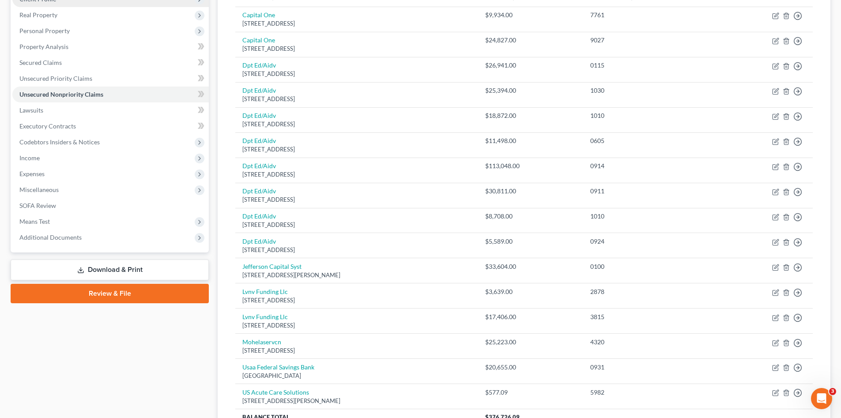
scroll to position [88, 0]
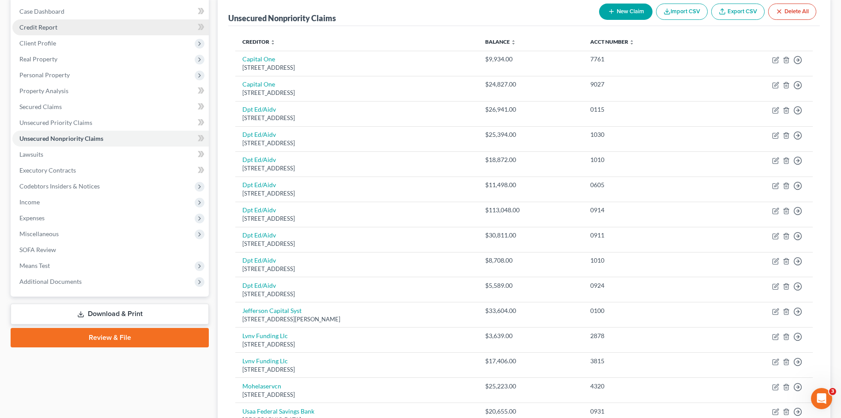
click at [49, 30] on span "Credit Report" at bounding box center [38, 27] width 38 height 8
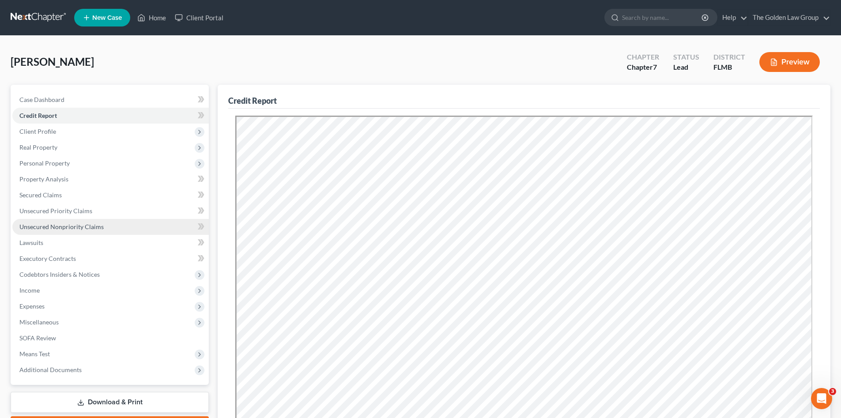
click at [80, 227] on span "Unsecured Nonpriority Claims" at bounding box center [61, 227] width 84 height 8
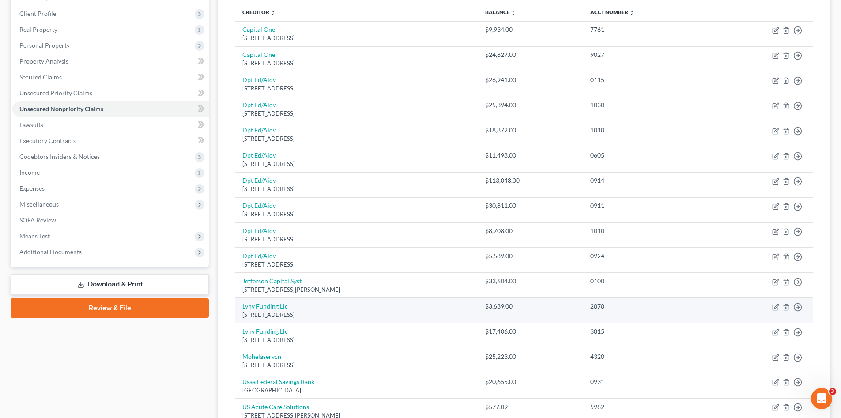
scroll to position [44, 0]
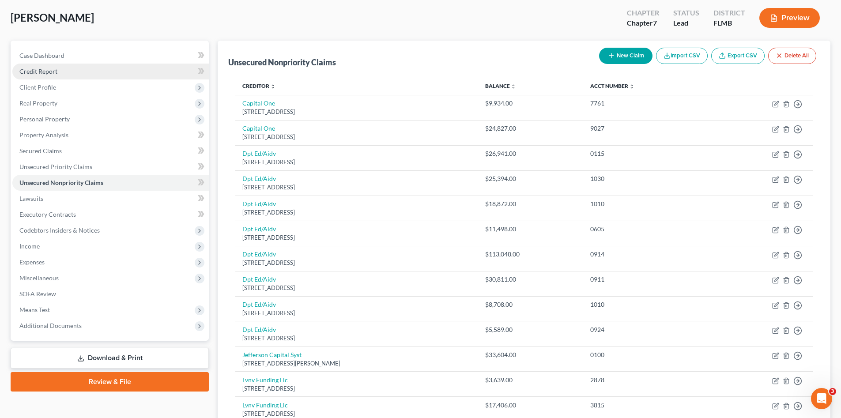
click at [64, 70] on link "Credit Report" at bounding box center [110, 72] width 197 height 16
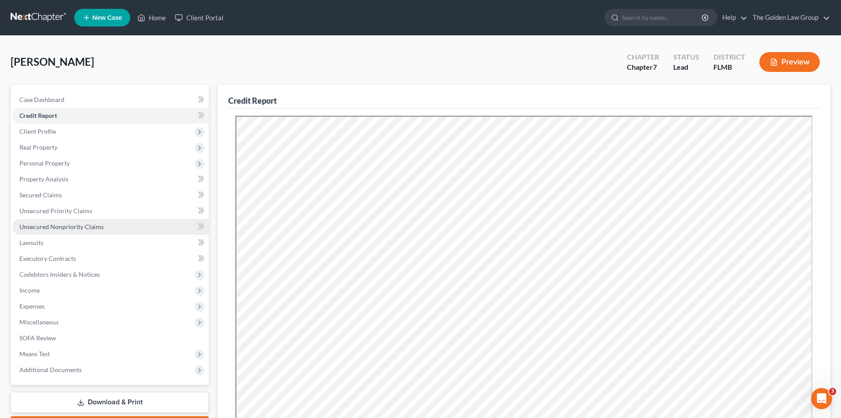
click at [46, 230] on span "Unsecured Nonpriority Claims" at bounding box center [61, 227] width 84 height 8
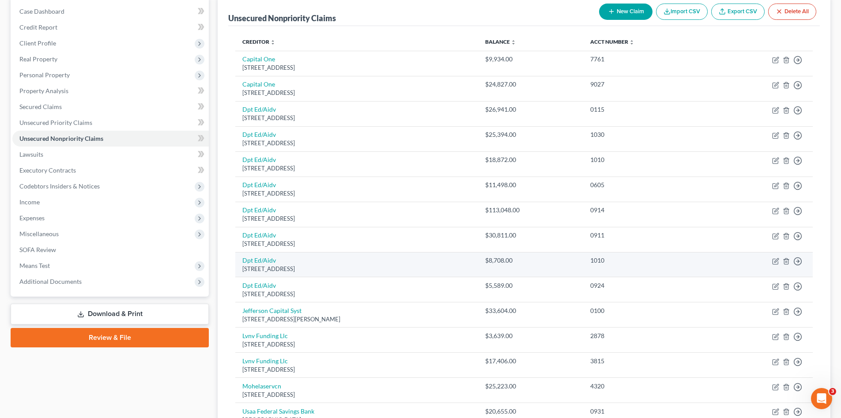
scroll to position [15, 0]
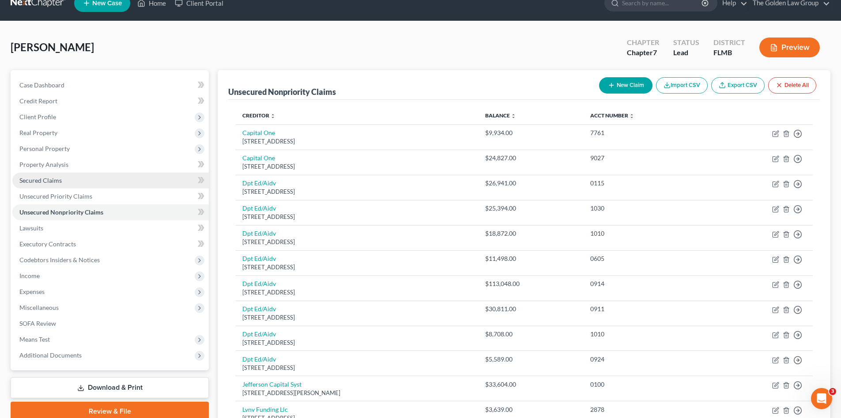
click at [26, 181] on span "Secured Claims" at bounding box center [40, 181] width 42 height 8
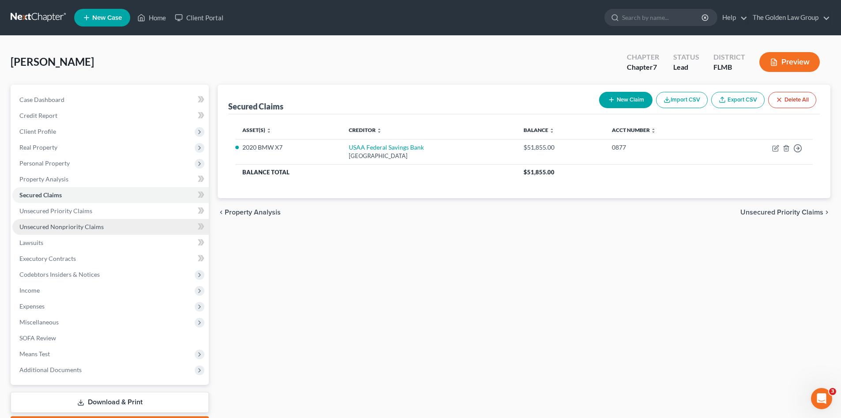
click at [77, 224] on span "Unsecured Nonpriority Claims" at bounding box center [61, 227] width 84 height 8
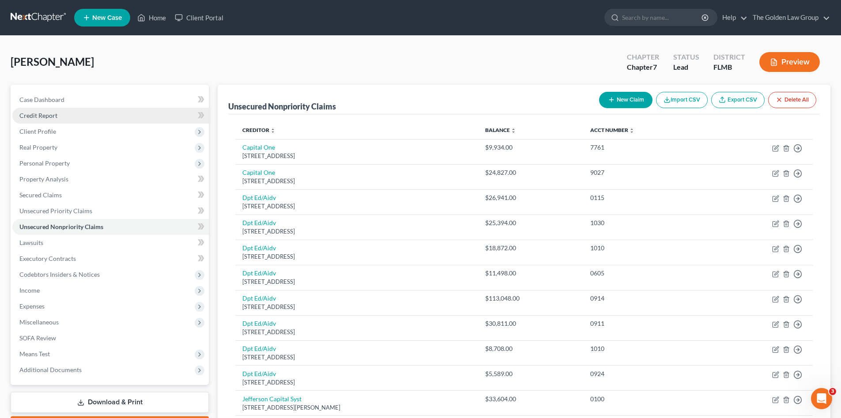
click at [52, 121] on link "Credit Report" at bounding box center [110, 116] width 197 height 16
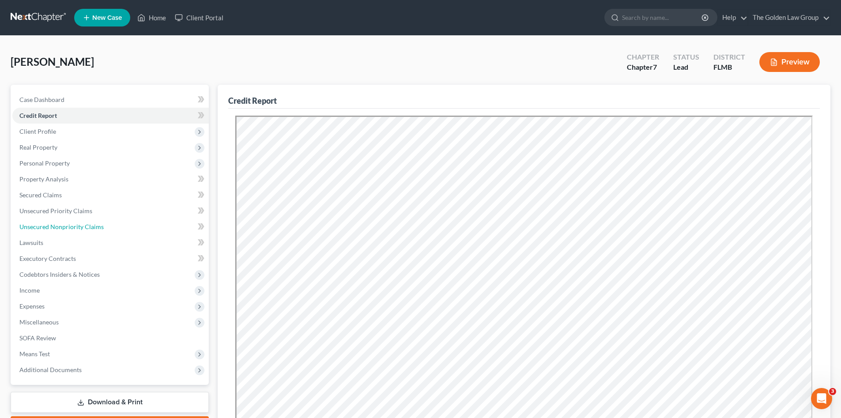
click at [65, 227] on span "Unsecured Nonpriority Claims" at bounding box center [61, 227] width 84 height 8
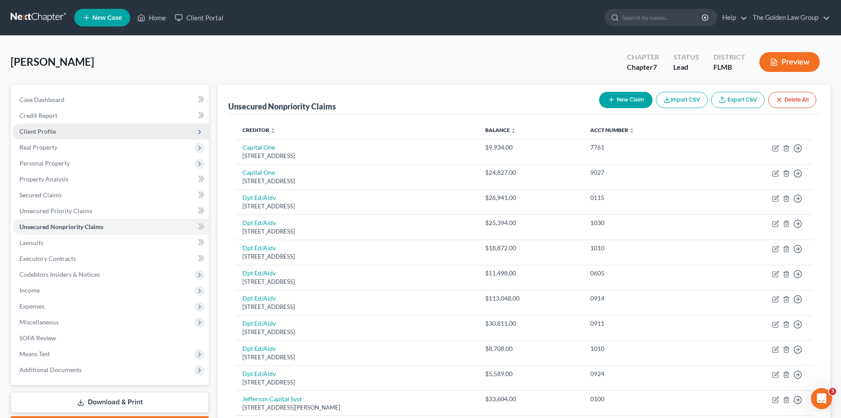
click at [46, 130] on span "Client Profile" at bounding box center [37, 132] width 37 height 8
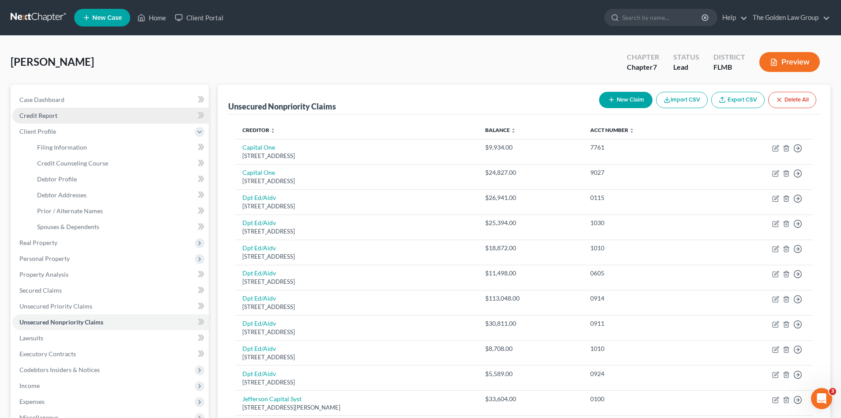
click at [54, 117] on span "Credit Report" at bounding box center [38, 116] width 38 height 8
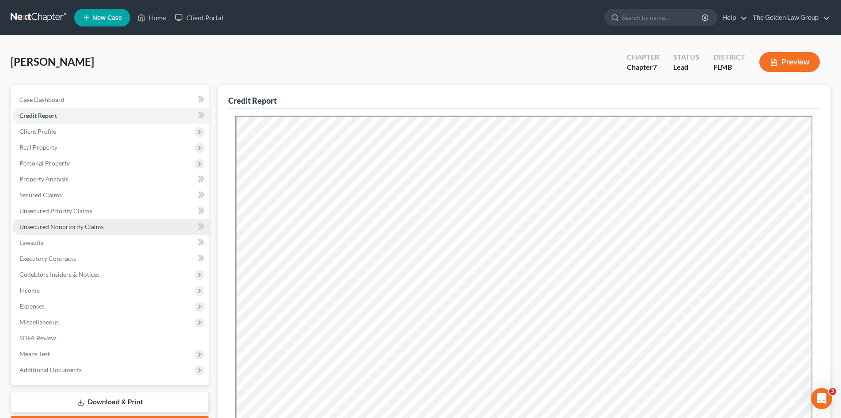
click at [84, 224] on span "Unsecured Nonpriority Claims" at bounding box center [61, 227] width 84 height 8
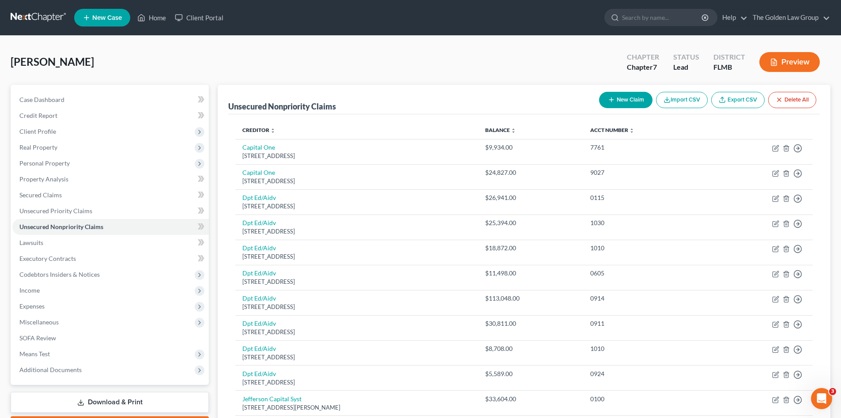
click at [635, 96] on button "New Claim" at bounding box center [625, 100] width 53 height 16
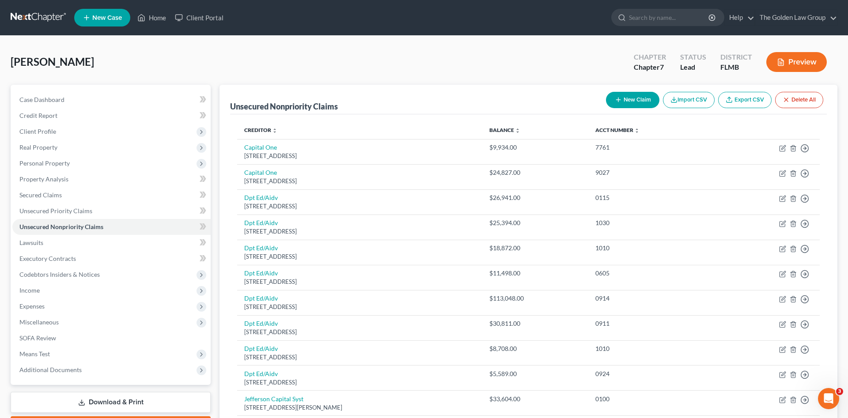
select select "0"
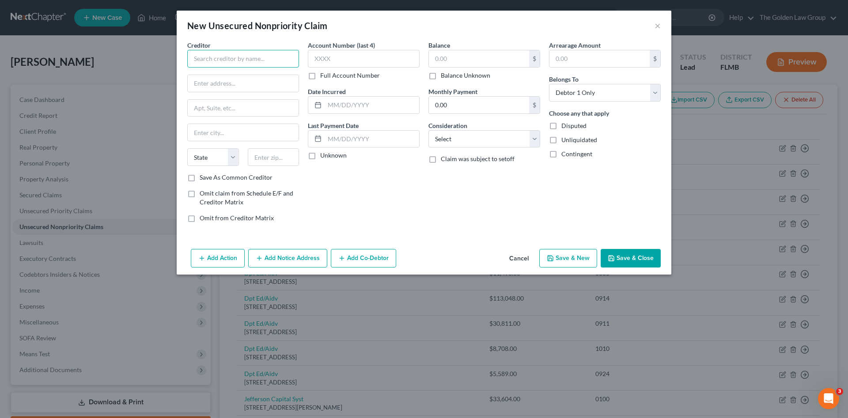
click at [237, 56] on input "text" at bounding box center [243, 59] width 112 height 18
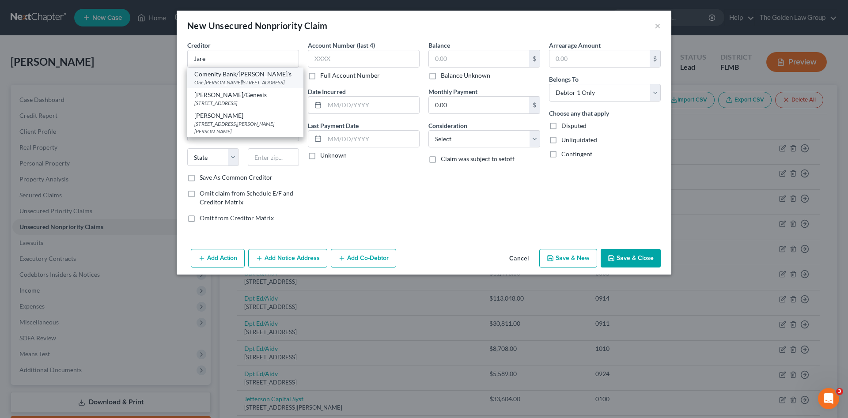
click at [256, 82] on div "One [PERSON_NAME][STREET_ADDRESS]" at bounding box center [245, 83] width 102 height 8
type input "Comenity Bank/[PERSON_NAME]'s"
type input "One [PERSON_NAME] Parkway"
type input "Suite 100"
type input "Wilmington"
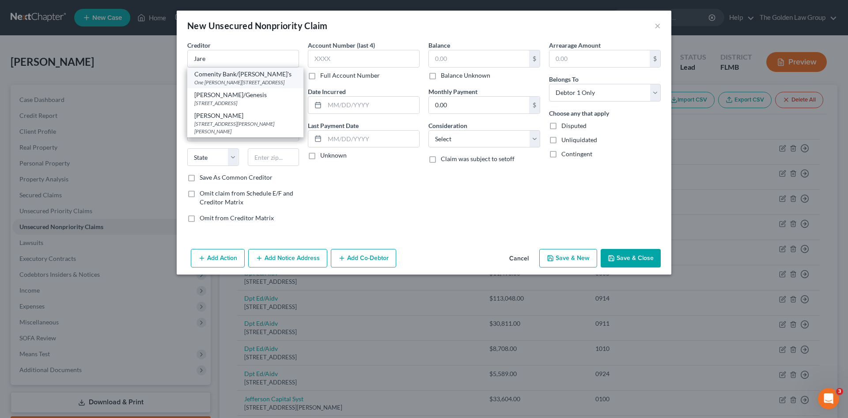
select select "7"
type input "19803"
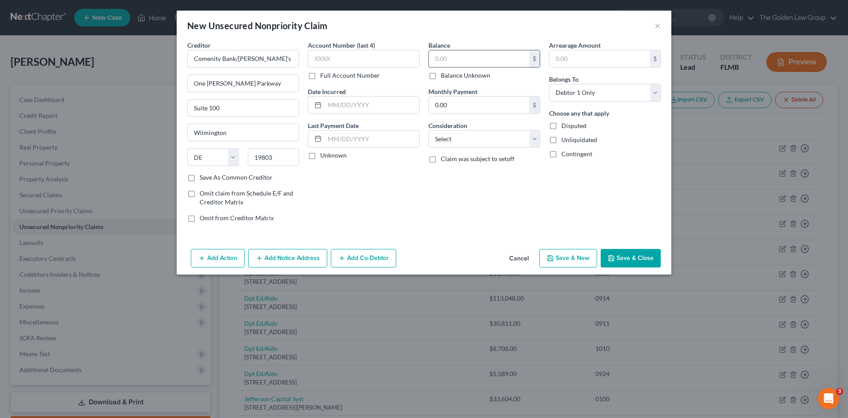
click at [464, 57] on input "text" at bounding box center [479, 58] width 100 height 17
paste input "5,278"
type input "5,278"
click at [467, 133] on select "Select Cable / Satellite Services Collection Agency Credit Card Debt Debt Couns…" at bounding box center [484, 139] width 112 height 18
select select "1"
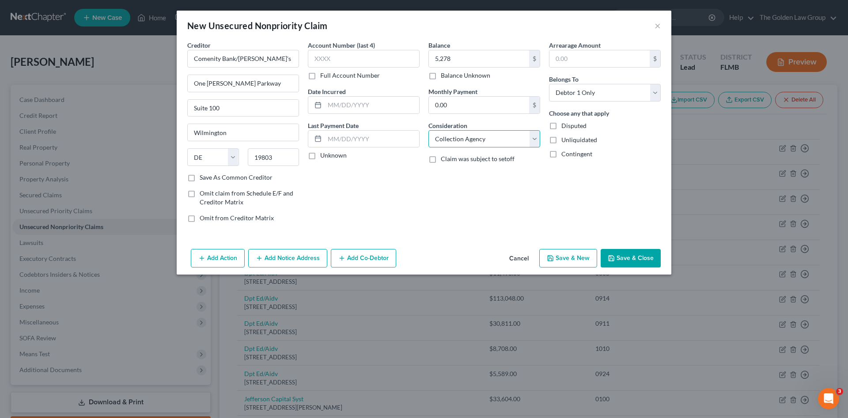
click at [428, 130] on select "Select Cable / Satellite Services Collection Agency Credit Card Debt Debt Couns…" at bounding box center [484, 139] width 112 height 18
click at [626, 253] on button "Save & Close" at bounding box center [631, 258] width 60 height 19
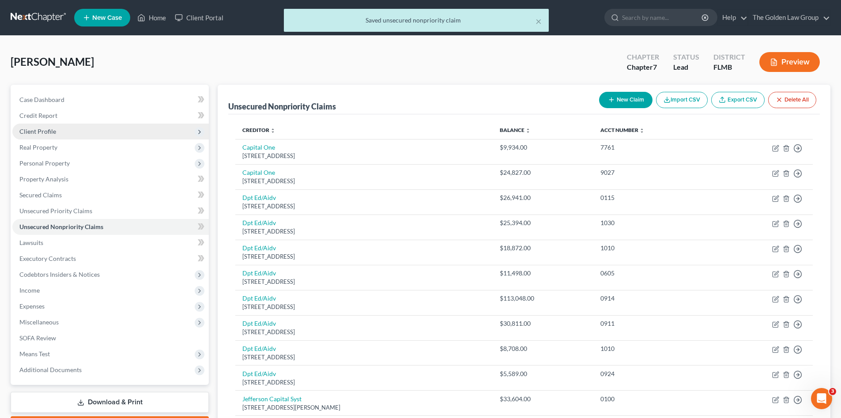
click at [34, 129] on span "Client Profile" at bounding box center [37, 132] width 37 height 8
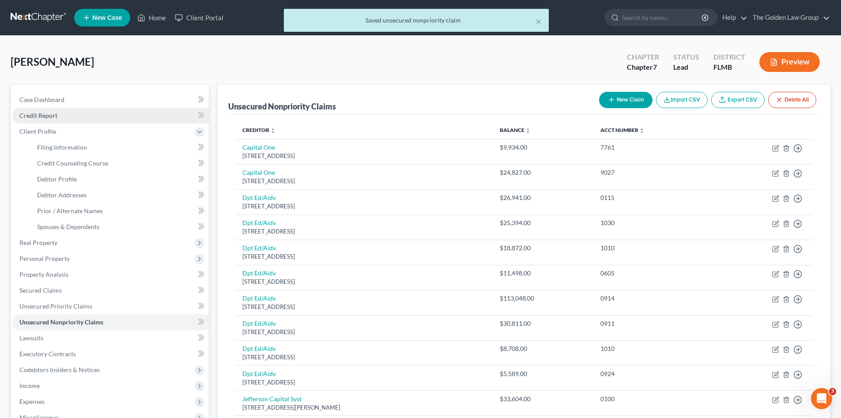
click at [60, 118] on link "Credit Report" at bounding box center [110, 116] width 197 height 16
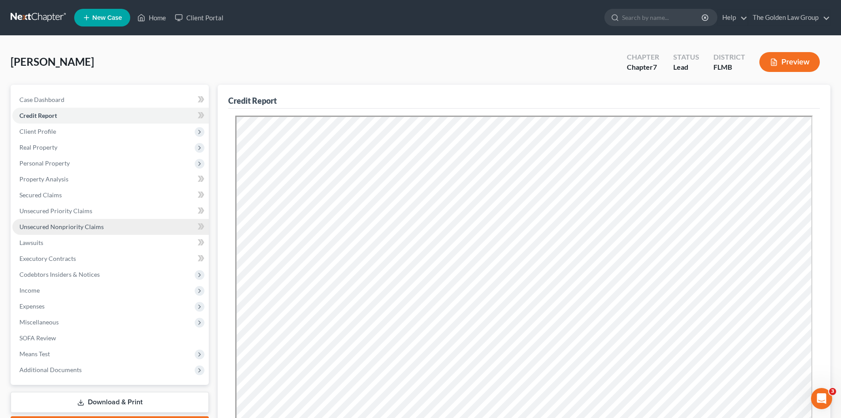
click at [81, 226] on span "Unsecured Nonpriority Claims" at bounding box center [61, 227] width 84 height 8
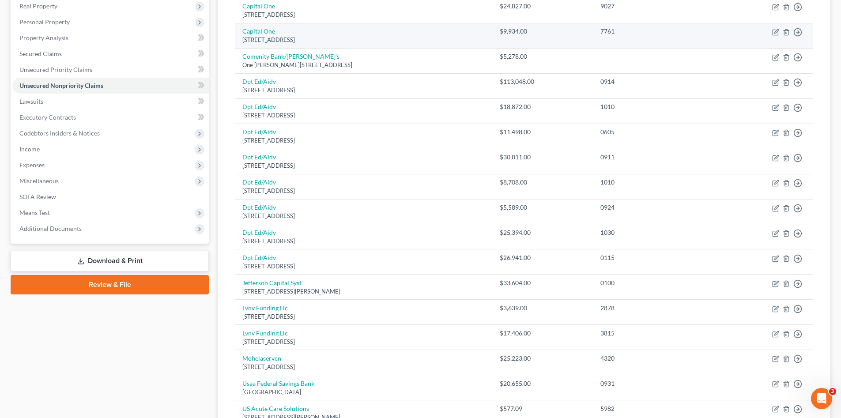
scroll to position [38, 0]
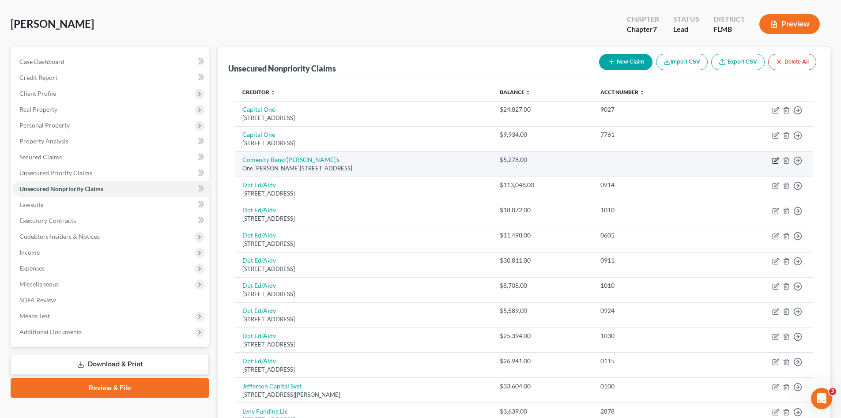
click at [775, 160] on icon "button" at bounding box center [777, 160] width 4 height 4
select select "7"
select select "1"
select select "0"
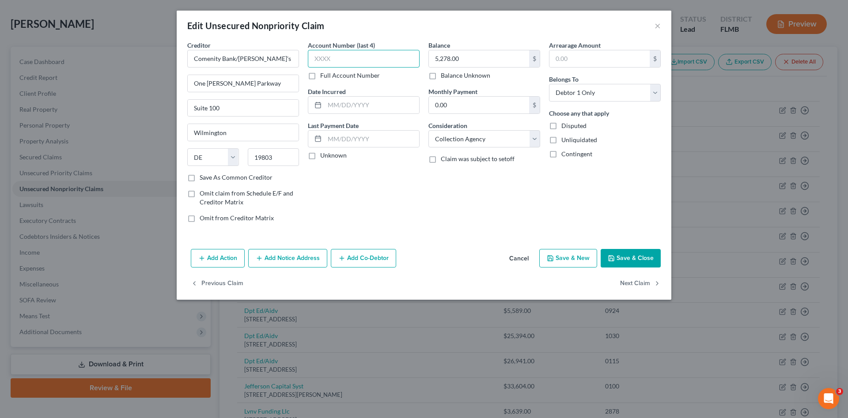
drag, startPoint x: 383, startPoint y: 64, endPoint x: 390, endPoint y: 54, distance: 12.5
click at [390, 54] on input "text" at bounding box center [364, 59] width 112 height 18
type input "7628"
drag, startPoint x: 433, startPoint y: 213, endPoint x: 560, endPoint y: 216, distance: 127.2
click at [433, 214] on div "Balance 5,278.00 $ Balance Unknown Balance Undetermined 5,278.00 $ Balance Unkn…" at bounding box center [484, 135] width 121 height 189
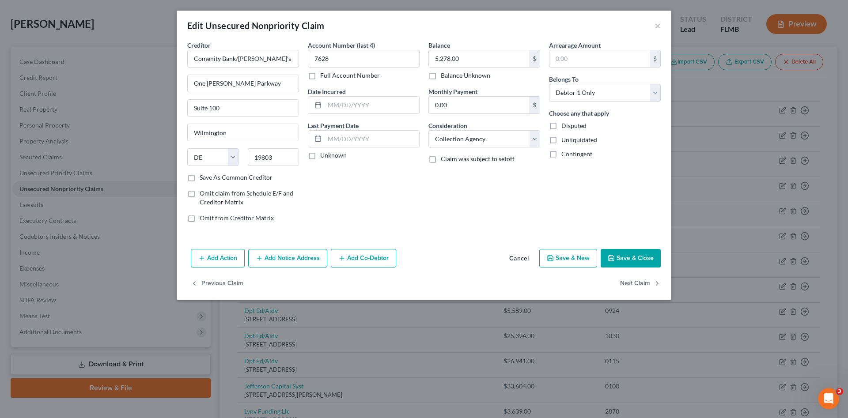
click at [645, 257] on button "Save & Close" at bounding box center [631, 258] width 60 height 19
type input "0"
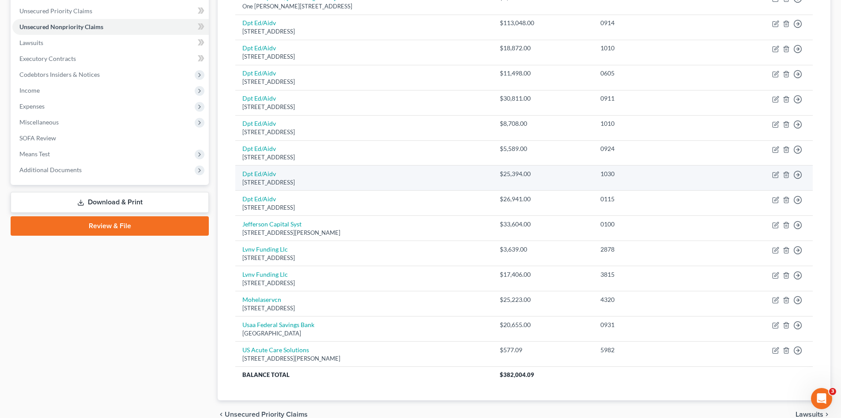
scroll to position [215, 0]
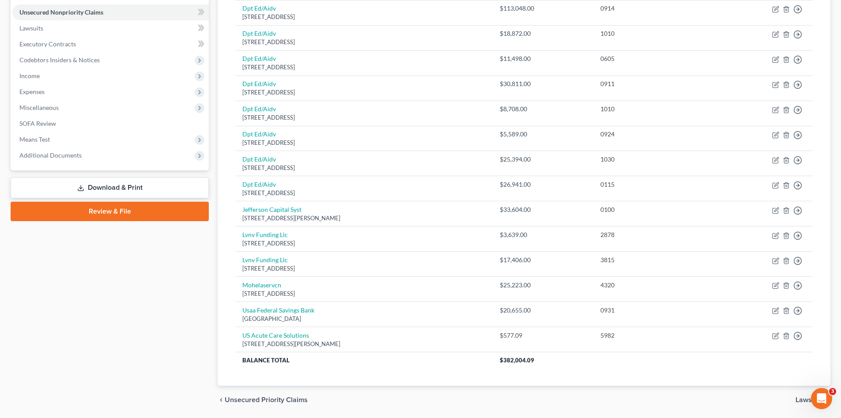
click at [200, 328] on div "Case Dashboard Payments Invoices Payments Payments Credit Report Client Profile" at bounding box center [109, 142] width 207 height 544
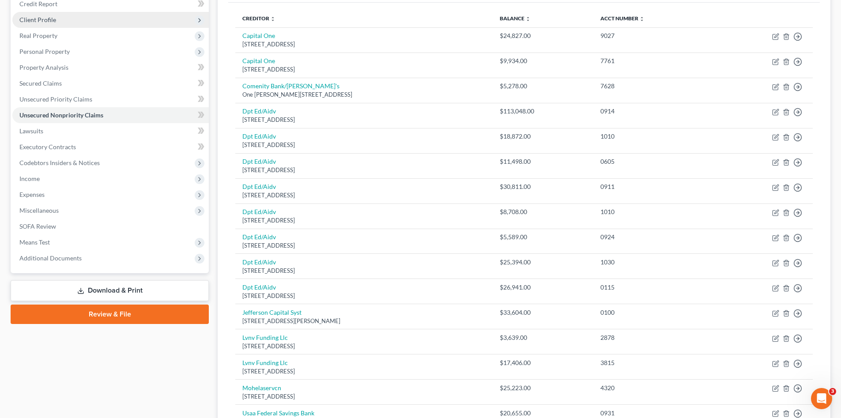
scroll to position [23, 0]
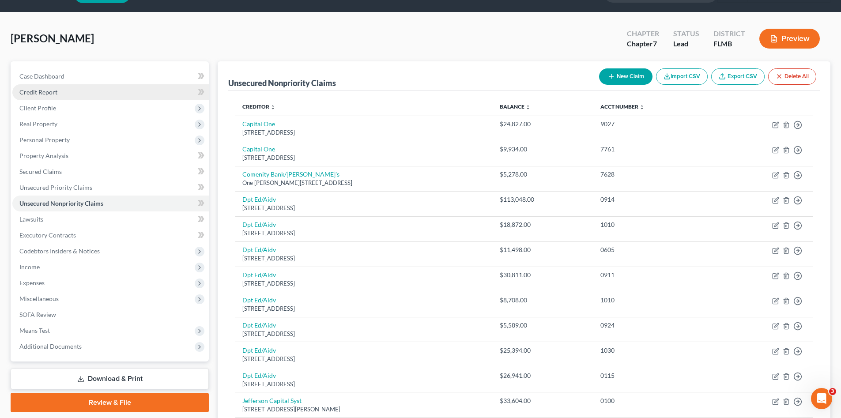
click at [72, 90] on link "Credit Report" at bounding box center [110, 92] width 197 height 16
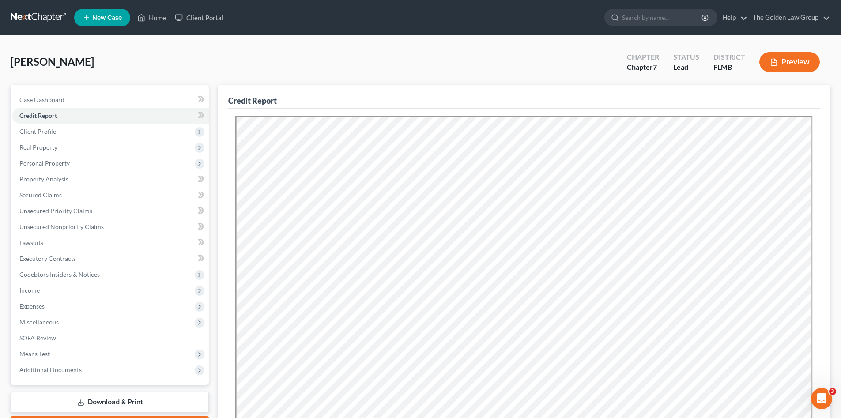
click at [246, 46] on div "Oakes, Ryan Upgraded Chapter Chapter 7 Status Lead District FLMB Preview Petiti…" at bounding box center [420, 300] width 841 height 528
drag, startPoint x: 34, startPoint y: 14, endPoint x: 50, endPoint y: 23, distance: 19.2
click at [34, 14] on link at bounding box center [39, 18] width 57 height 16
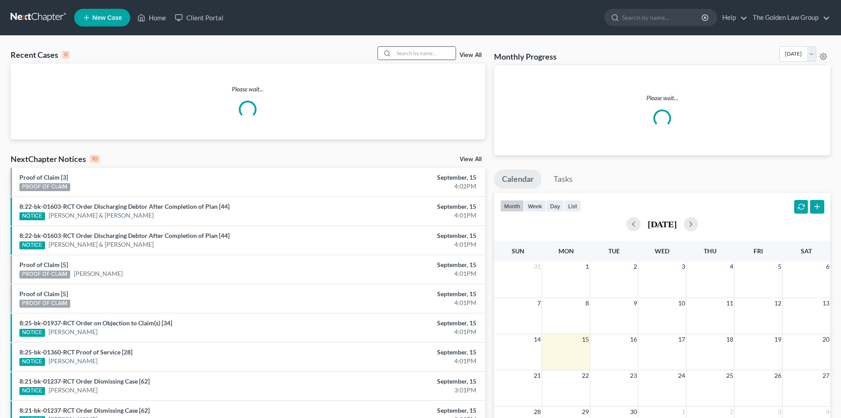
click at [408, 53] on input "search" at bounding box center [425, 53] width 62 height 13
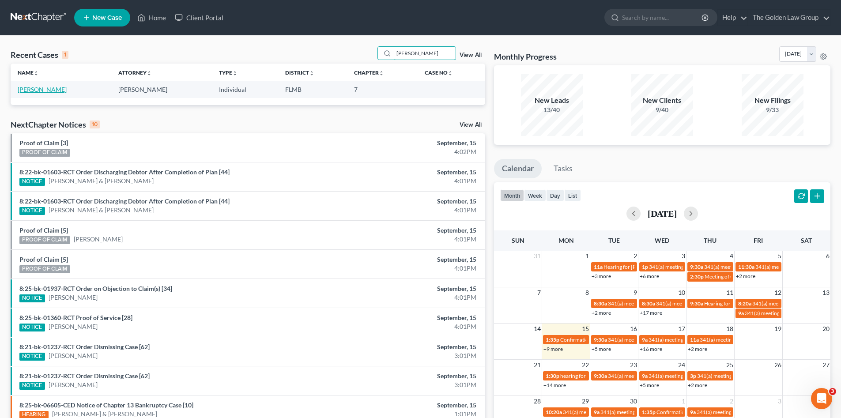
type input "[PERSON_NAME]"
click at [49, 91] on link "[PERSON_NAME]" at bounding box center [42, 90] width 49 height 8
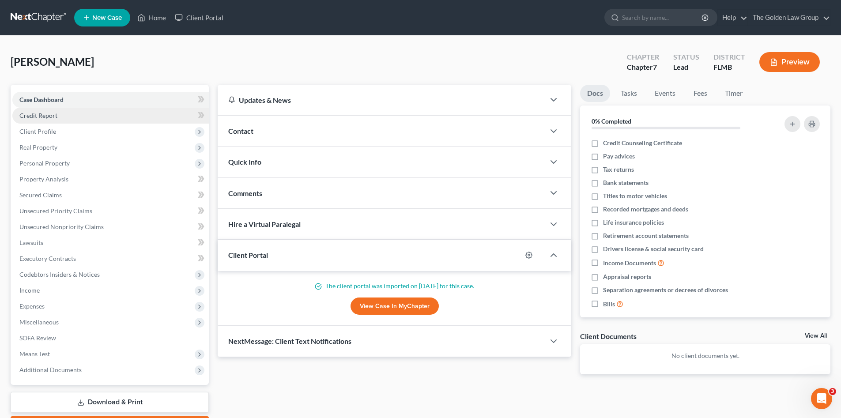
click at [66, 109] on link "Credit Report" at bounding box center [110, 116] width 197 height 16
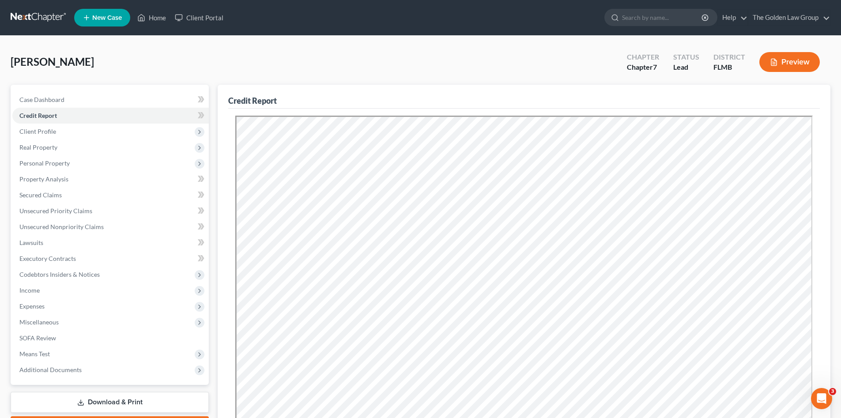
click at [31, 14] on link at bounding box center [39, 18] width 57 height 16
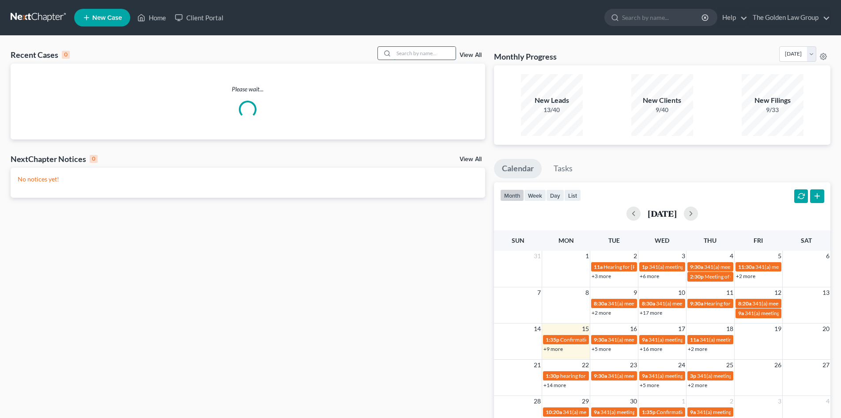
drag, startPoint x: 417, startPoint y: 53, endPoint x: 410, endPoint y: 50, distance: 8.3
click at [417, 53] on input "search" at bounding box center [425, 53] width 62 height 13
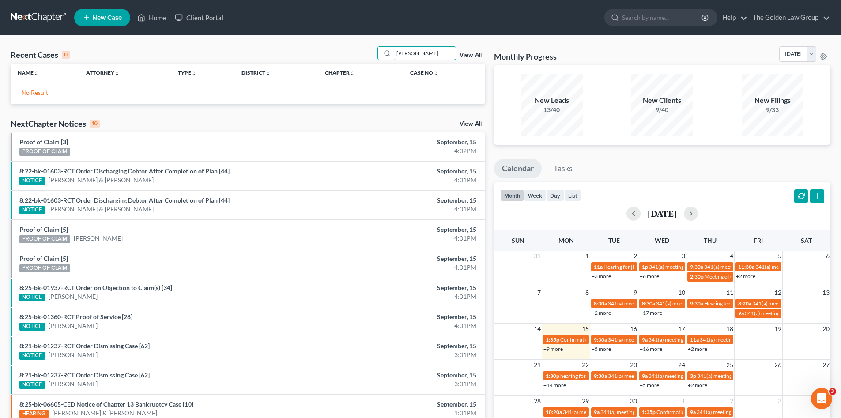
type input "[PERSON_NAME]"
click at [79, 18] on link "New Case" at bounding box center [102, 18] width 56 height 18
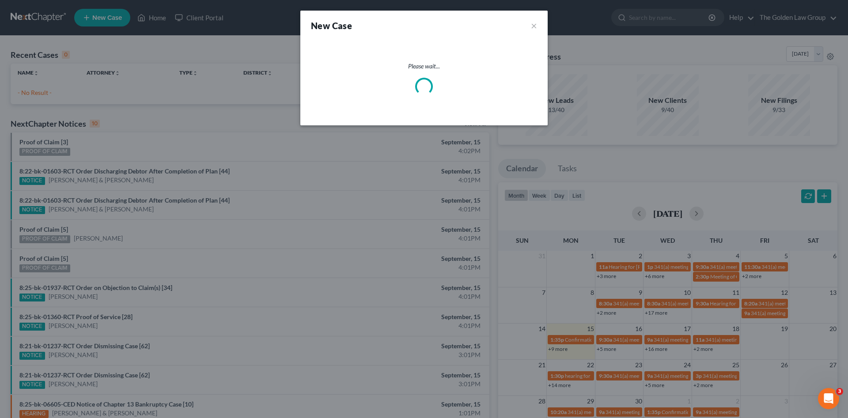
select select "15"
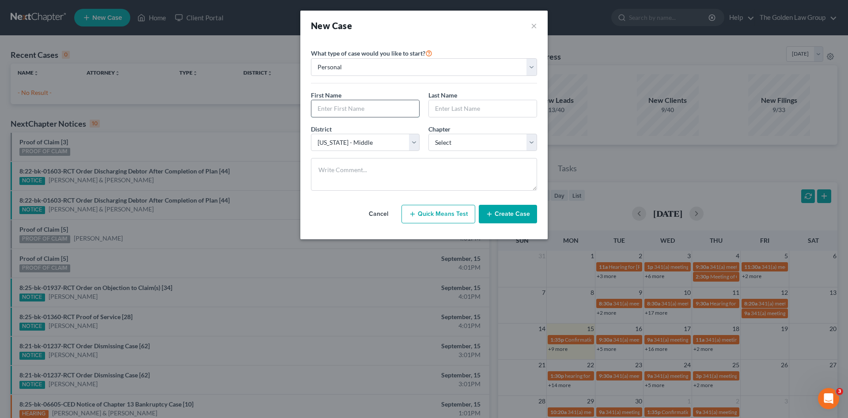
click at [367, 110] on input "text" at bounding box center [365, 108] width 108 height 17
type input "[PERSON_NAME]"
drag, startPoint x: 439, startPoint y: 142, endPoint x: 442, endPoint y: 146, distance: 4.8
click at [439, 143] on select "Select 7 11 12 13" at bounding box center [482, 143] width 109 height 18
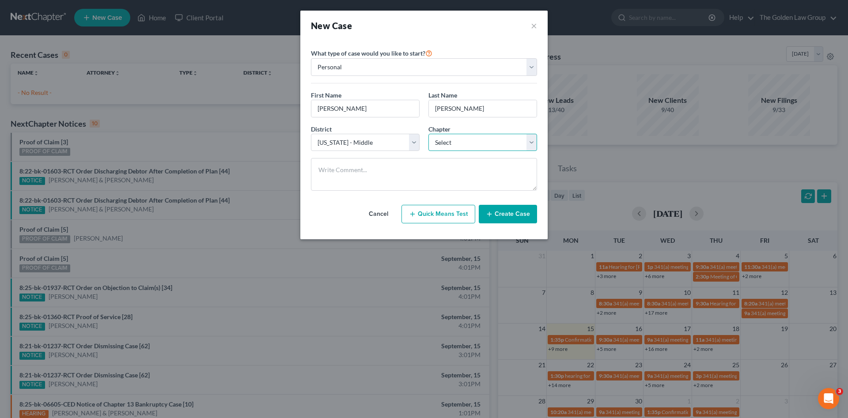
select select "0"
click at [428, 134] on select "Select 7 11 12 13" at bounding box center [482, 143] width 109 height 18
click at [511, 215] on button "Create Case" at bounding box center [508, 214] width 58 height 19
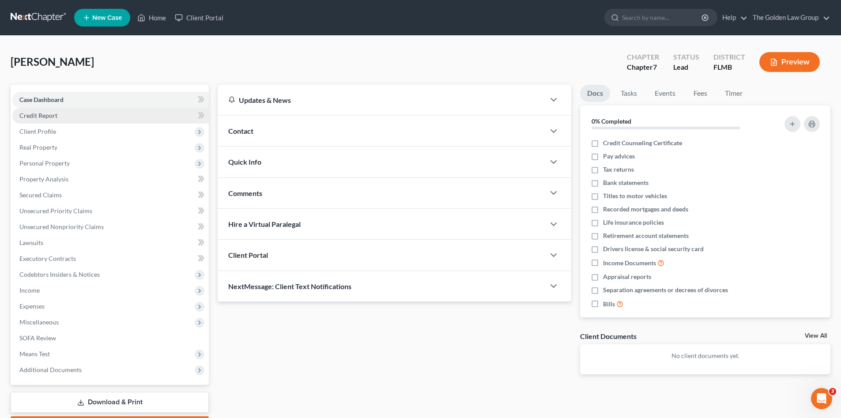
click at [51, 117] on span "Credit Report" at bounding box center [38, 116] width 38 height 8
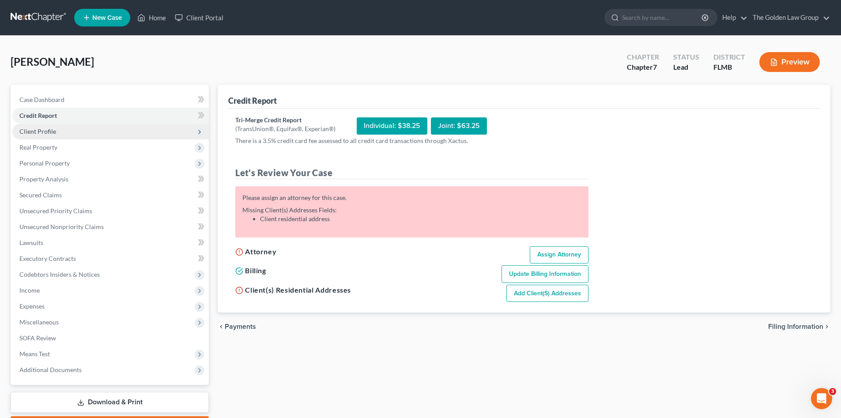
click at [42, 131] on span "Client Profile" at bounding box center [37, 132] width 37 height 8
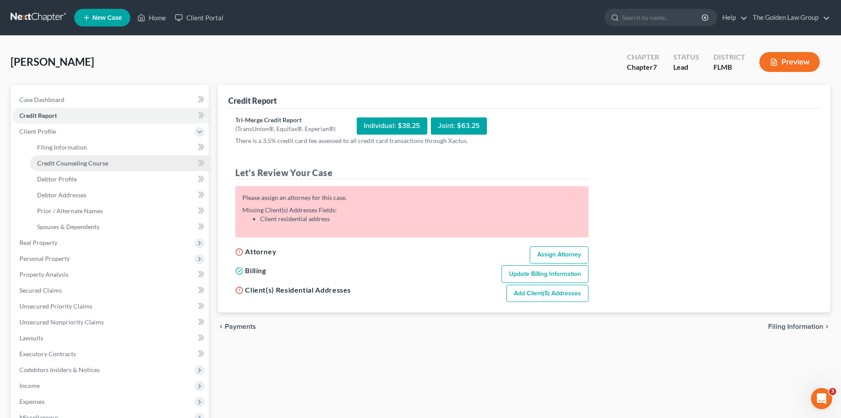
click at [68, 164] on span "Credit Counseling Course" at bounding box center [72, 163] width 71 height 8
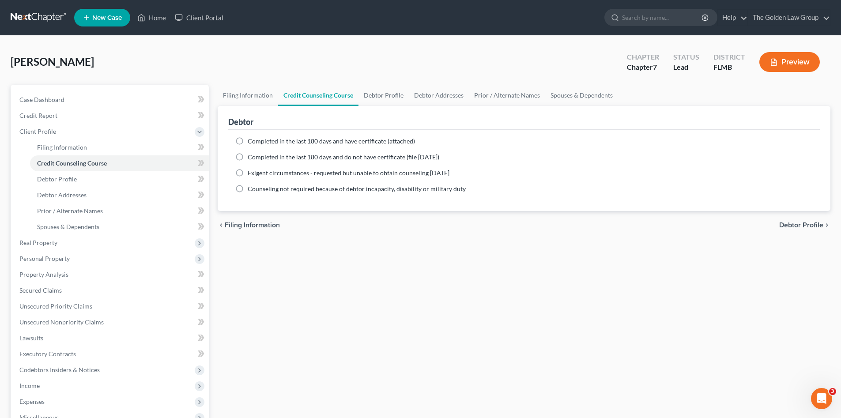
click at [267, 144] on span "Completed in the last 180 days and have certificate (attached)" at bounding box center [331, 141] width 167 height 8
click at [257, 143] on input "Completed in the last 180 days and have certificate (attached)" at bounding box center [254, 140] width 6 height 6
radio input "true"
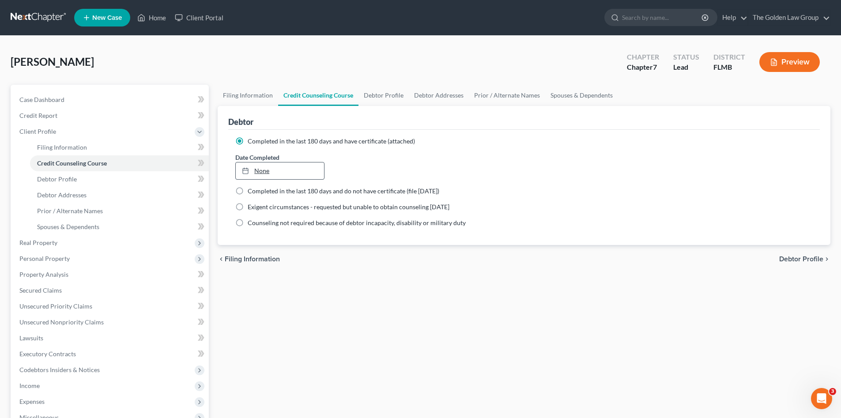
type input "9/15/2025"
click at [250, 172] on div at bounding box center [248, 171] width 12 height 8
click at [329, 302] on div "Filing Information Credit Counseling Course Debtor Profile Debtor Addresses Pri…" at bounding box center [524, 308] width 622 height 446
click at [61, 144] on span "Filing Information" at bounding box center [62, 148] width 50 height 8
select select "1"
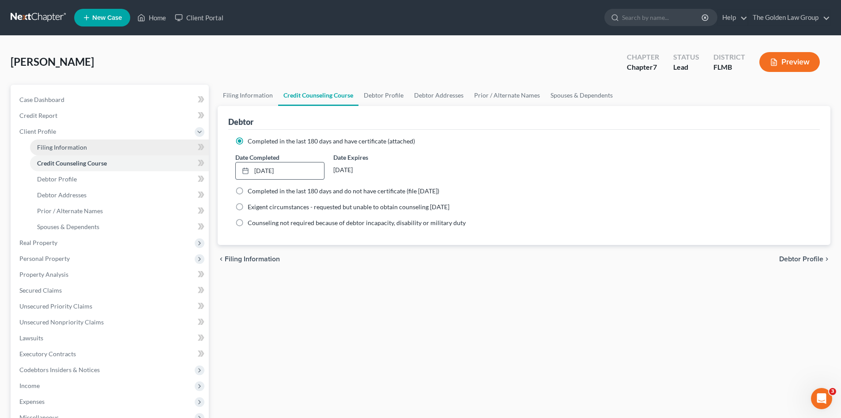
select select "0"
select select "15"
select select "9"
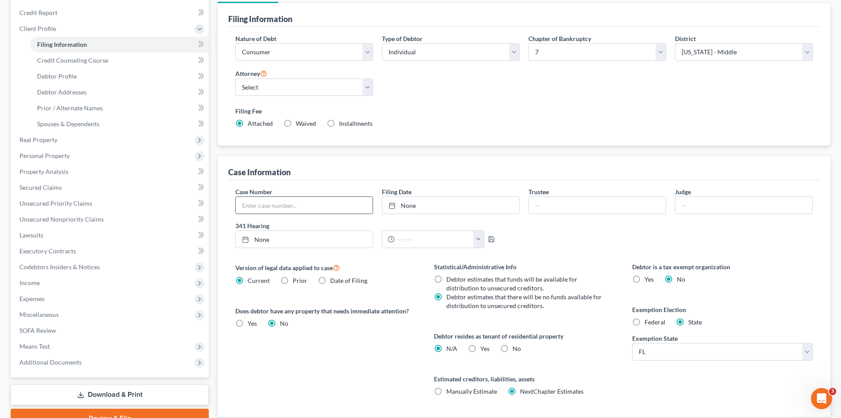
scroll to position [15, 0]
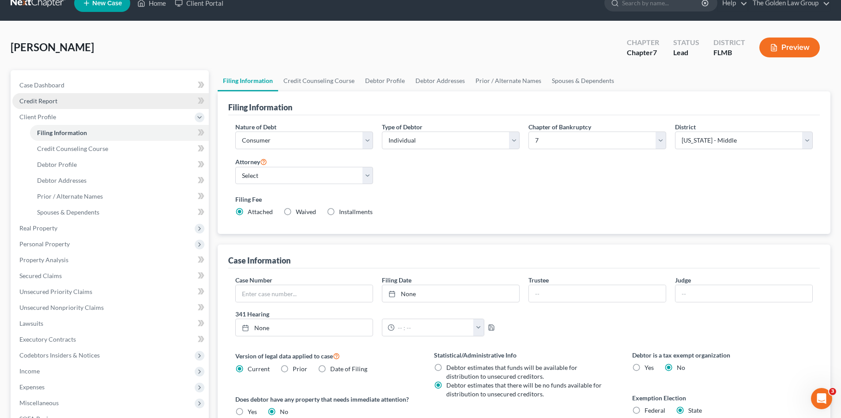
click at [70, 101] on link "Credit Report" at bounding box center [110, 101] width 197 height 16
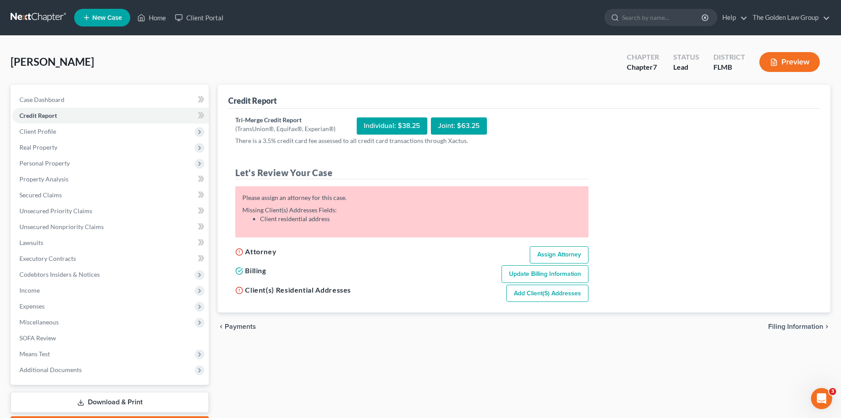
click at [580, 250] on link "Assign Attorney" at bounding box center [559, 255] width 59 height 18
select select "1"
select select "0"
select select "15"
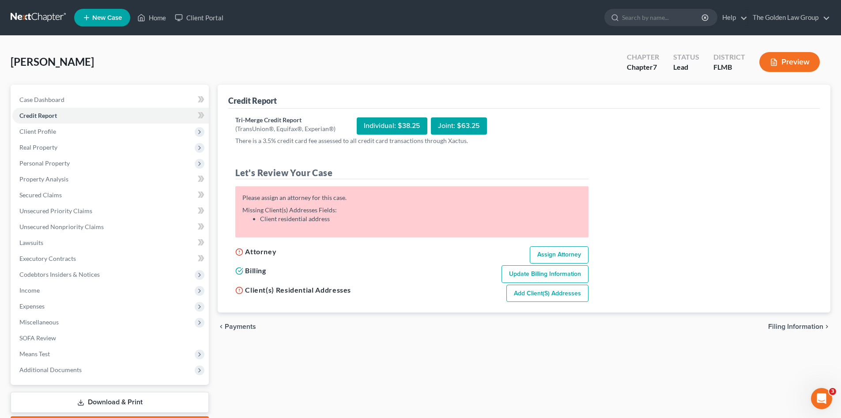
select select "9"
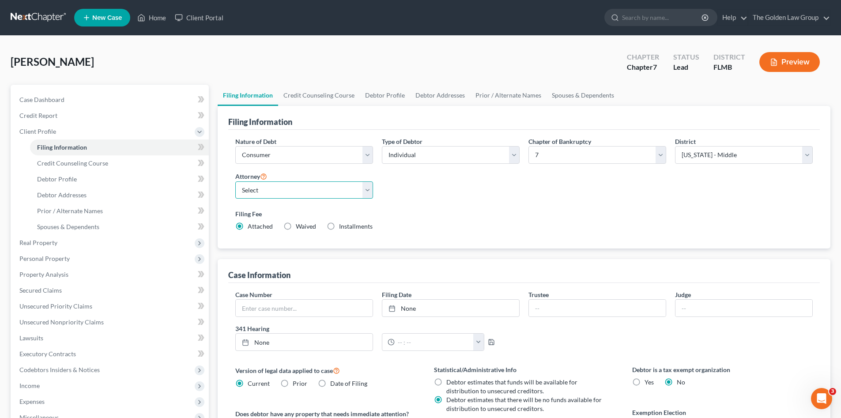
click at [276, 185] on select "Select G. Donald Golden - FLMB G. Donald Golden - FLNB Eric Barksdale - FLMB Er…" at bounding box center [304, 190] width 138 height 18
select select "2"
click at [235, 181] on select "Select G. Donald Golden - FLMB G. Donald Golden - FLNB Eric Barksdale - FLMB Er…" at bounding box center [304, 190] width 138 height 18
click at [431, 217] on label "Filing Fee" at bounding box center [524, 213] width 578 height 9
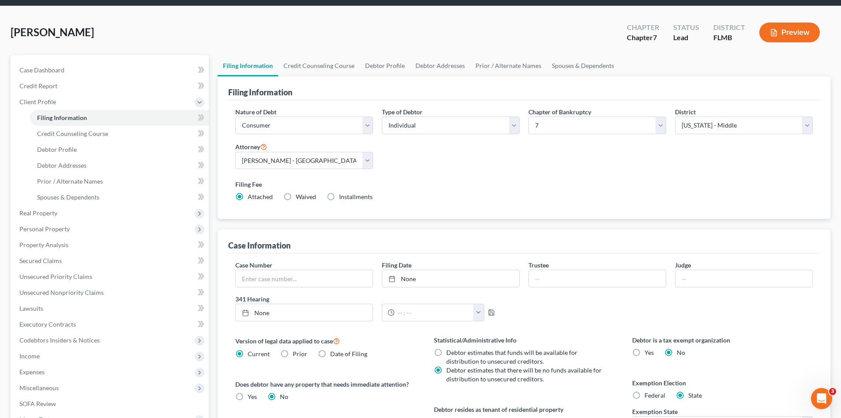
scroll to position [88, 0]
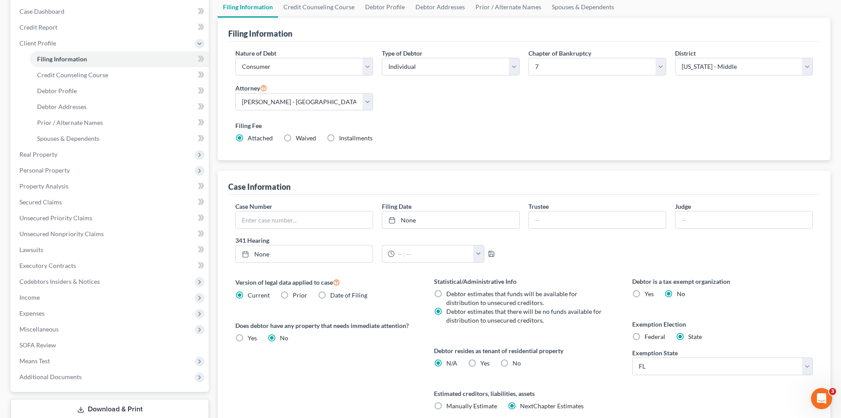
click at [513, 365] on label "No" at bounding box center [517, 363] width 8 height 9
click at [516, 365] on input "No" at bounding box center [519, 362] width 6 height 6
radio input "true"
radio input "false"
click at [55, 76] on span "Credit Counseling Course" at bounding box center [72, 75] width 71 height 8
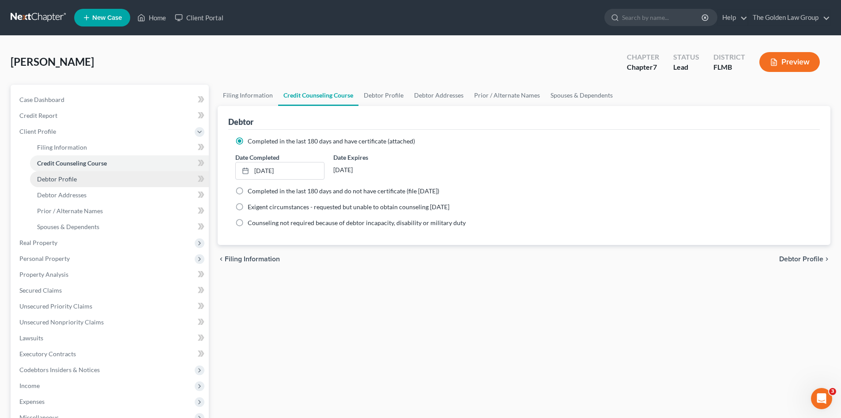
click at [76, 178] on link "Debtor Profile" at bounding box center [119, 179] width 179 height 16
select select "0"
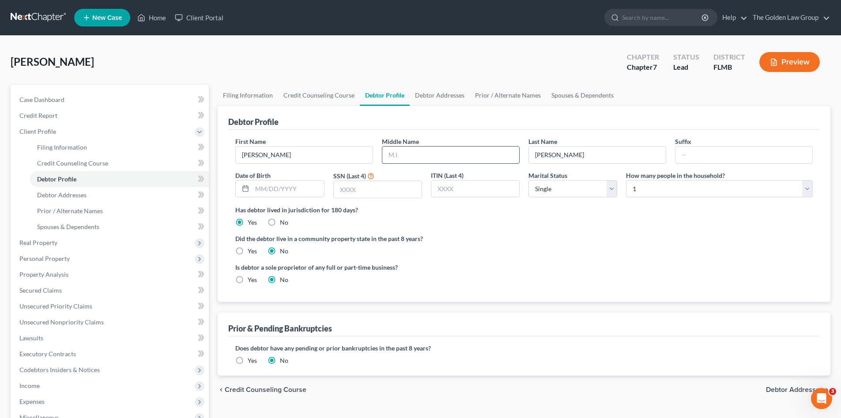
drag, startPoint x: 404, startPoint y: 152, endPoint x: 28, endPoint y: 114, distance: 377.7
click at [387, 149] on input "text" at bounding box center [450, 155] width 137 height 17
click at [433, 154] on input "text" at bounding box center [450, 155] width 137 height 17
type input "Scott"
type input "06/10/1970"
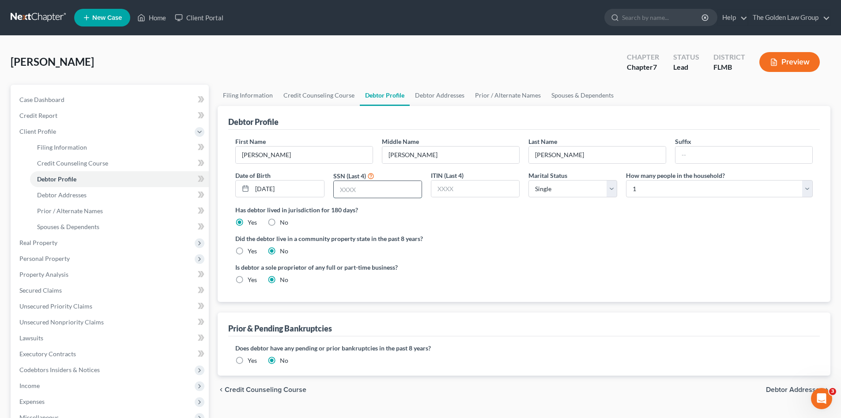
drag, startPoint x: 352, startPoint y: 187, endPoint x: 348, endPoint y: 184, distance: 5.7
click at [348, 184] on input "text" at bounding box center [378, 189] width 88 height 17
type input "5825"
click at [576, 228] on ng-include "First Name Jeffrey Middle Name Scott Last Name Coffman Suffix Date of Birth 06/…" at bounding box center [524, 214] width 578 height 155
click at [560, 194] on select "Select Single Married Separated Divorced Widowed" at bounding box center [573, 189] width 89 height 18
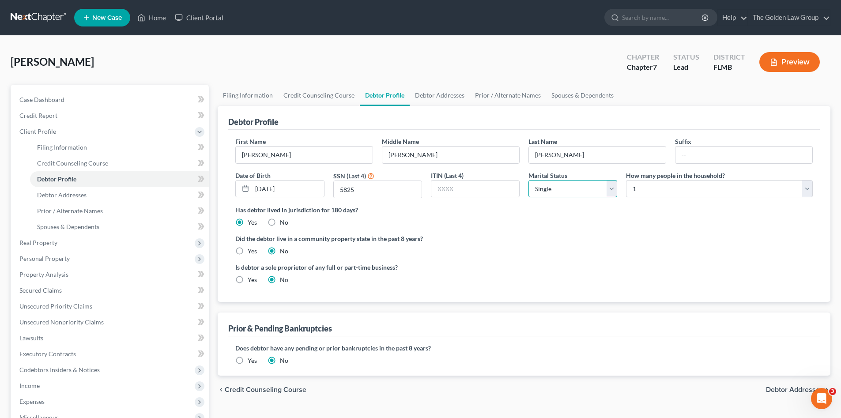
select select "3"
click at [529, 180] on select "Select Single Married Separated Divorced Widowed" at bounding box center [573, 189] width 89 height 18
drag, startPoint x: 639, startPoint y: 225, endPoint x: 663, endPoint y: 182, distance: 49.0
click at [640, 224] on div "Has debtor lived in jurisdiction for 180 days? Yes No Debtor must reside in jur…" at bounding box center [524, 216] width 578 height 22
click at [666, 185] on select "Select 1 2 3 4 5 6 7 8 9 10 11 12 13 14 15 16 17 18 19 20" at bounding box center [719, 189] width 187 height 18
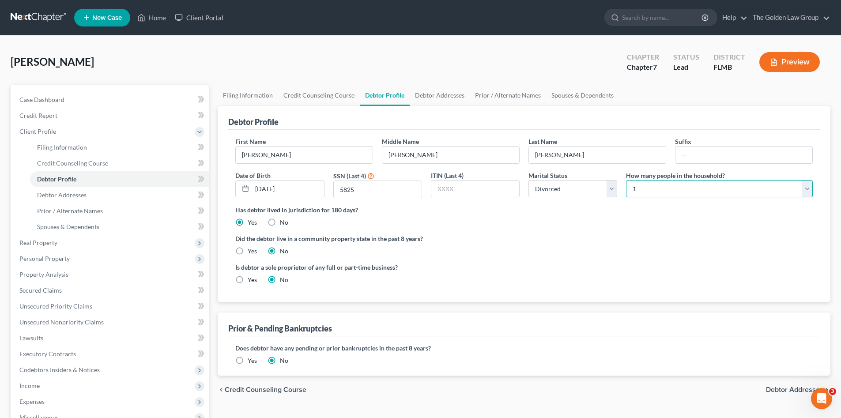
select select "1"
click at [626, 180] on select "Select 1 2 3 4 5 6 7 8 9 10 11 12 13 14 15 16 17 18 19 20" at bounding box center [719, 189] width 187 height 18
click at [635, 237] on label "Did the debtor live in a community property state in the past 8 years?" at bounding box center [524, 238] width 578 height 9
click at [787, 392] on span "Debtor Addresses" at bounding box center [794, 389] width 57 height 7
select select "0"
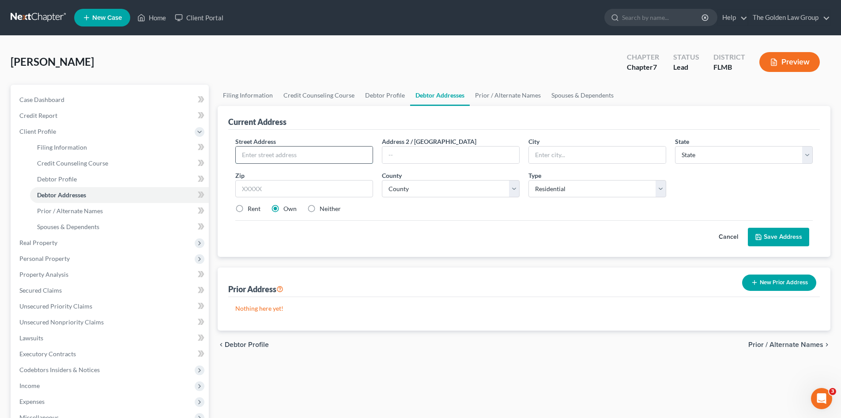
click at [293, 158] on input "text" at bounding box center [304, 155] width 137 height 17
click at [268, 152] on input "text" at bounding box center [304, 155] width 137 height 17
type input "3934 Bean Square Drive"
type input "Holiday"
select select "9"
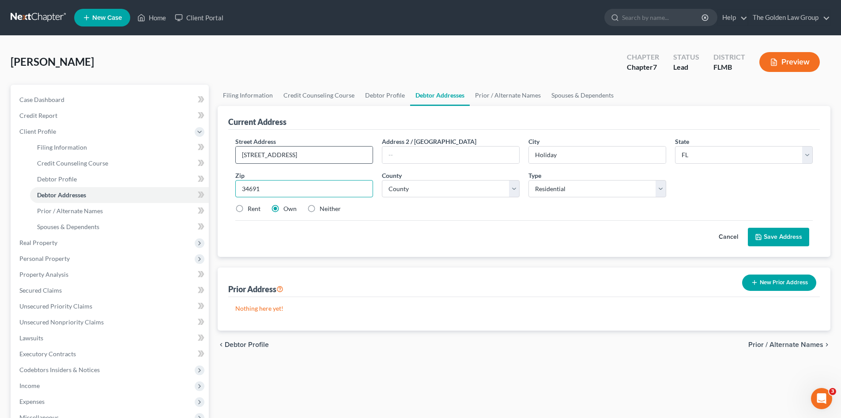
type input "34691"
drag, startPoint x: 444, startPoint y: 233, endPoint x: 469, endPoint y: 230, distance: 24.5
click at [445, 233] on div "Cancel Save Address" at bounding box center [524, 233] width 578 height 26
click at [774, 231] on button "Save Address" at bounding box center [778, 237] width 61 height 19
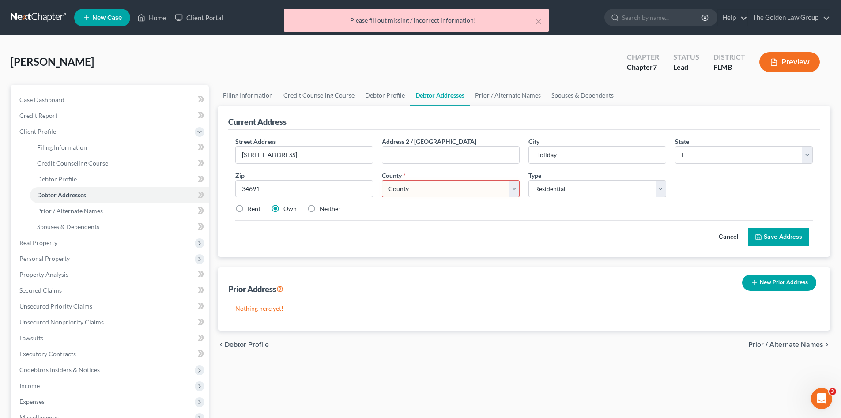
click at [447, 189] on select "County Alachua County Baker County Bay County Bradford County Brevard County Br…" at bounding box center [451, 189] width 138 height 18
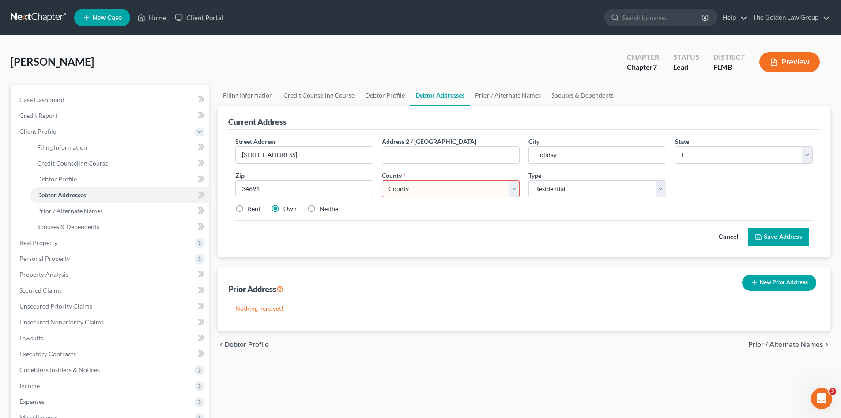
select select "50"
click at [382, 180] on select "County Alachua County Baker County Bay County Bradford County Brevard County Br…" at bounding box center [451, 189] width 138 height 18
click at [449, 233] on div "Cancel Save Address" at bounding box center [524, 233] width 578 height 26
drag, startPoint x: 311, startPoint y: 207, endPoint x: 348, endPoint y: 215, distance: 38.5
click at [320, 207] on label "Neither" at bounding box center [330, 208] width 21 height 9
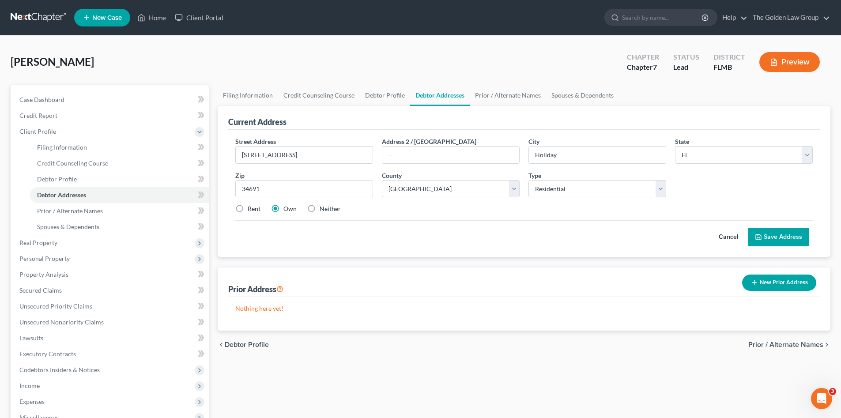
click at [323, 207] on input "Neither" at bounding box center [326, 207] width 6 height 6
radio input "true"
click at [407, 226] on div "Cancel Save Address" at bounding box center [524, 233] width 578 height 26
click at [775, 242] on button "Save Address" at bounding box center [778, 237] width 61 height 19
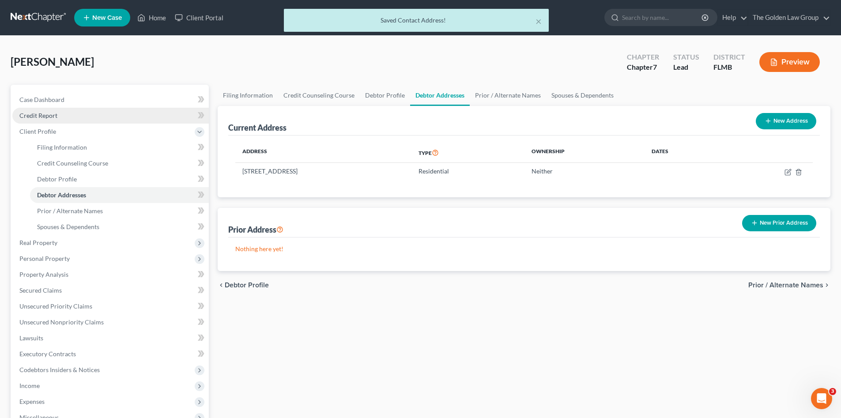
click at [50, 117] on span "Credit Report" at bounding box center [38, 116] width 38 height 8
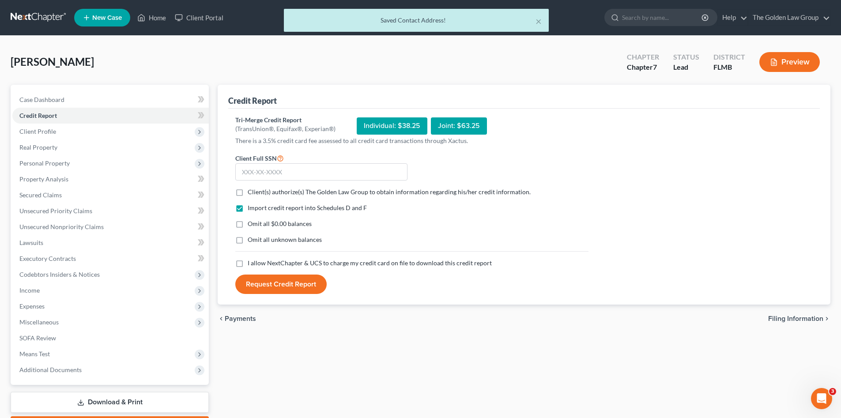
click at [248, 189] on label "Client(s) authorize(s) The Golden Law Group to obtain information regarding his…" at bounding box center [389, 192] width 283 height 9
click at [251, 189] on input "Client(s) authorize(s) The Golden Law Group to obtain information regarding his…" at bounding box center [254, 191] width 6 height 6
checkbox input "true"
drag, startPoint x: 244, startPoint y: 219, endPoint x: 239, endPoint y: 227, distance: 10.3
click at [248, 220] on label "Omit all $0.00 balances" at bounding box center [280, 223] width 64 height 9
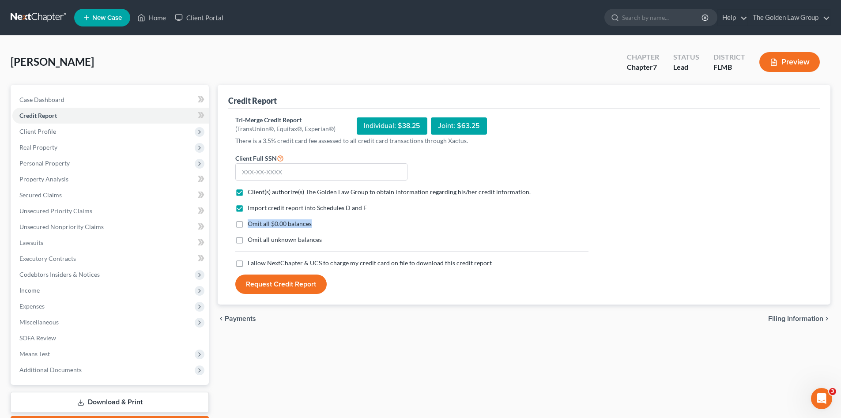
click at [248, 227] on label "Omit all $0.00 balances" at bounding box center [280, 223] width 64 height 9
click at [251, 225] on input "Omit all $0.00 balances" at bounding box center [254, 222] width 6 height 6
checkbox input "true"
drag, startPoint x: 238, startPoint y: 243, endPoint x: 241, endPoint y: 255, distance: 12.4
click at [248, 244] on label "Omit all unknown balances" at bounding box center [285, 239] width 74 height 9
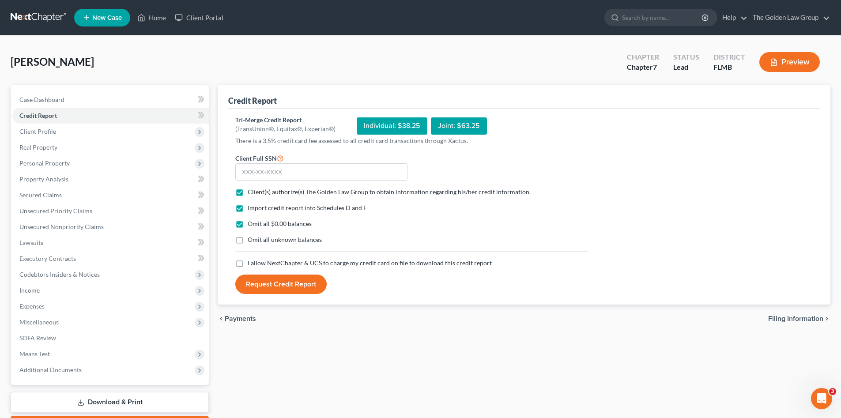
click at [251, 241] on input "Omit all unknown balances" at bounding box center [254, 238] width 6 height 6
checkbox input "true"
drag, startPoint x: 240, startPoint y: 262, endPoint x: 257, endPoint y: 191, distance: 73.3
click at [248, 260] on label "I allow NextChapter & UCS to charge my credit card on file to download this cre…" at bounding box center [370, 263] width 244 height 9
click at [251, 260] on input "I allow NextChapter & UCS to charge my credit card on file to download this cre…" at bounding box center [254, 262] width 6 height 6
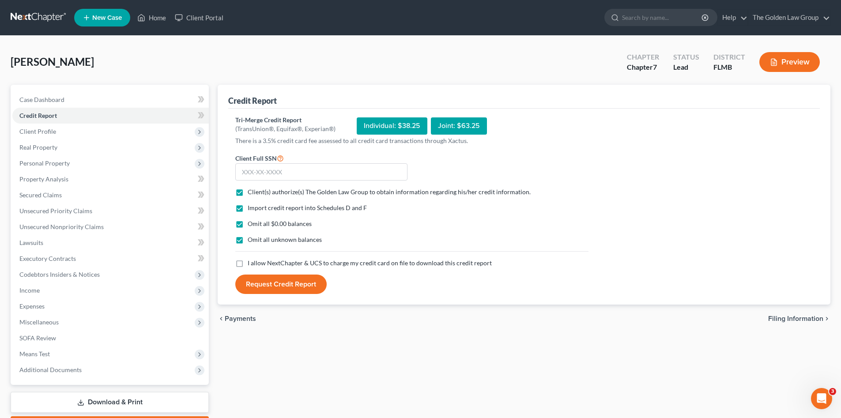
checkbox input "true"
drag, startPoint x: 259, startPoint y: 174, endPoint x: 92, endPoint y: 151, distance: 168.4
click at [257, 174] on input "text" at bounding box center [321, 172] width 172 height 18
click at [265, 172] on input "text" at bounding box center [321, 172] width 172 height 18
click at [295, 170] on input "text" at bounding box center [321, 172] width 172 height 18
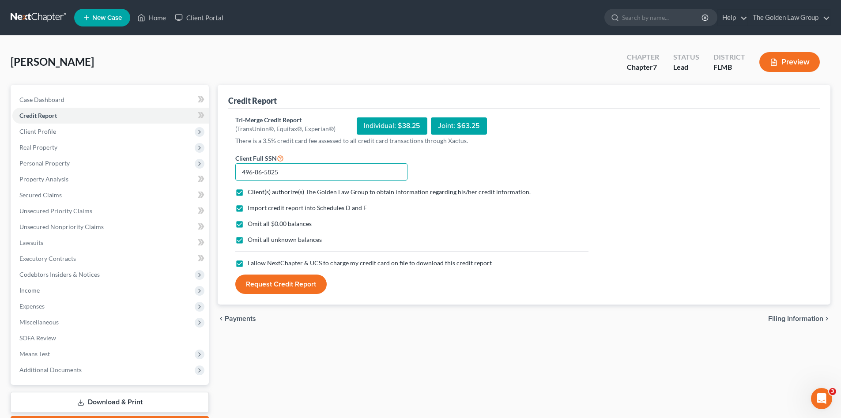
type input "496-86-5825"
click at [298, 280] on button "Request Credit Report" at bounding box center [280, 284] width 91 height 19
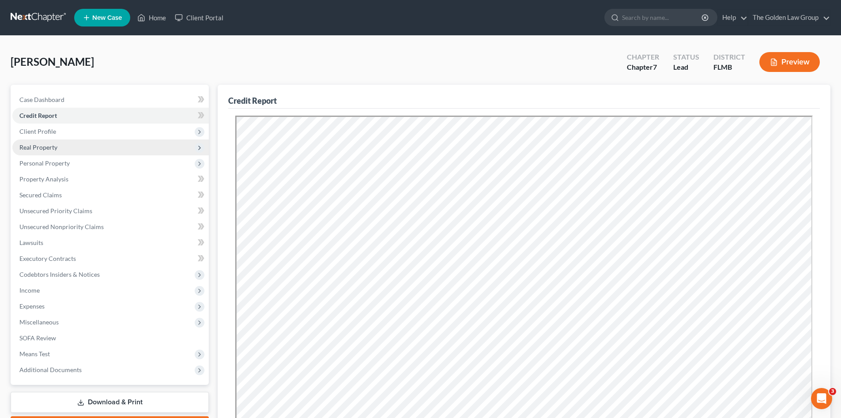
click at [79, 149] on span "Real Property" at bounding box center [110, 148] width 197 height 16
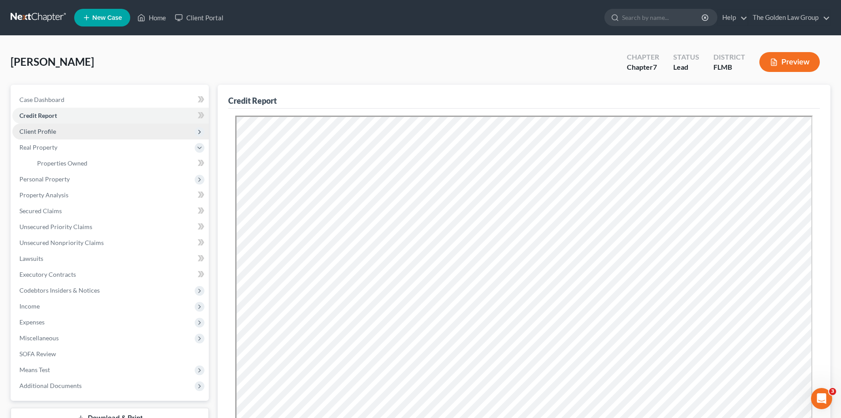
click at [58, 133] on span "Client Profile" at bounding box center [110, 132] width 197 height 16
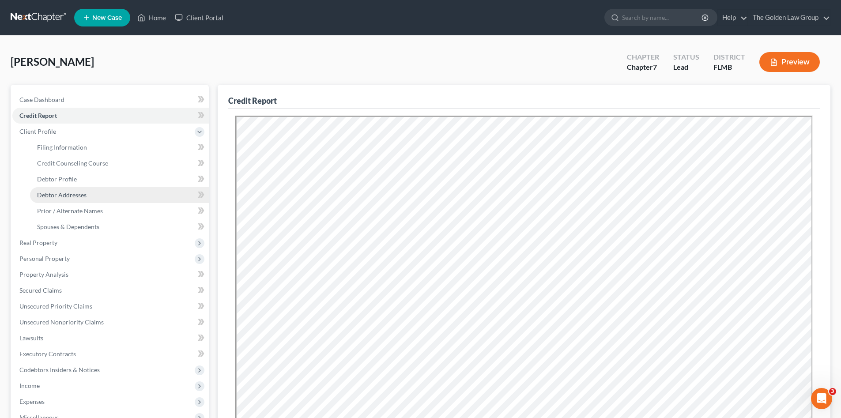
click at [82, 189] on link "Debtor Addresses" at bounding box center [119, 195] width 179 height 16
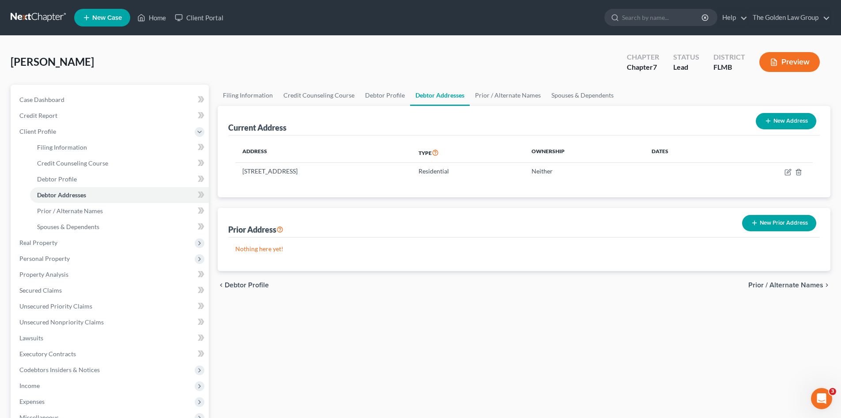
click at [760, 223] on button "New Prior Address" at bounding box center [779, 223] width 74 height 16
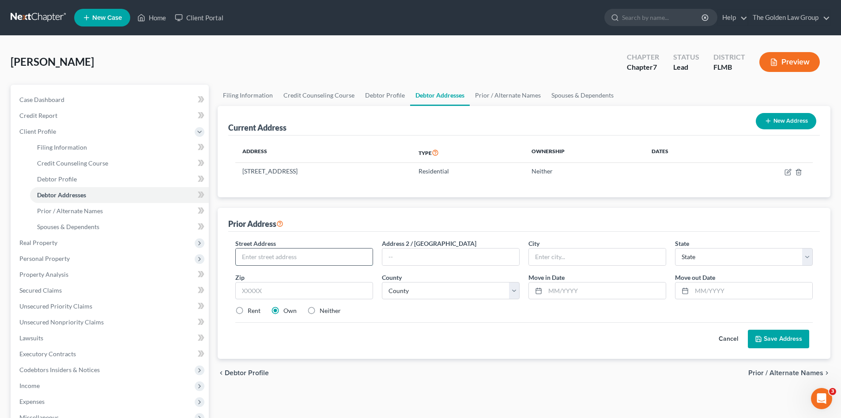
click at [301, 258] on input "text" at bounding box center [304, 257] width 137 height 17
type input "715 East Lime Street"
type input "#10"
type input "Tarpon Springs"
select select "9"
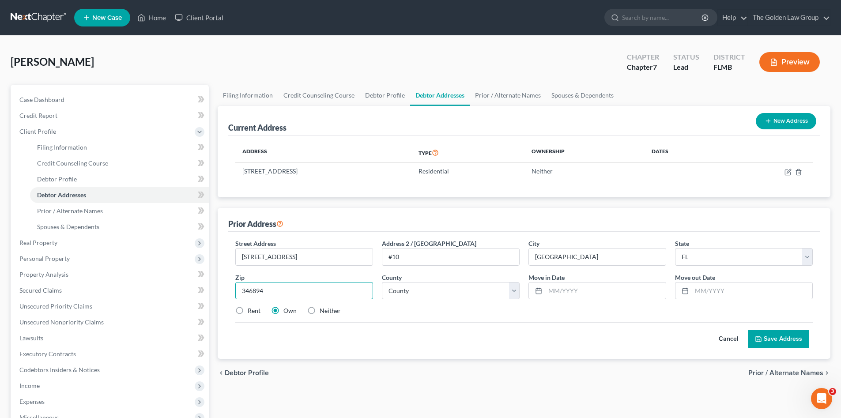
type input "346894"
click at [577, 291] on input "text" at bounding box center [605, 291] width 121 height 17
click at [283, 291] on input "346894" at bounding box center [304, 291] width 138 height 18
drag, startPoint x: 283, startPoint y: 291, endPoint x: 244, endPoint y: 295, distance: 39.4
click at [244, 295] on input "346894" at bounding box center [304, 291] width 138 height 18
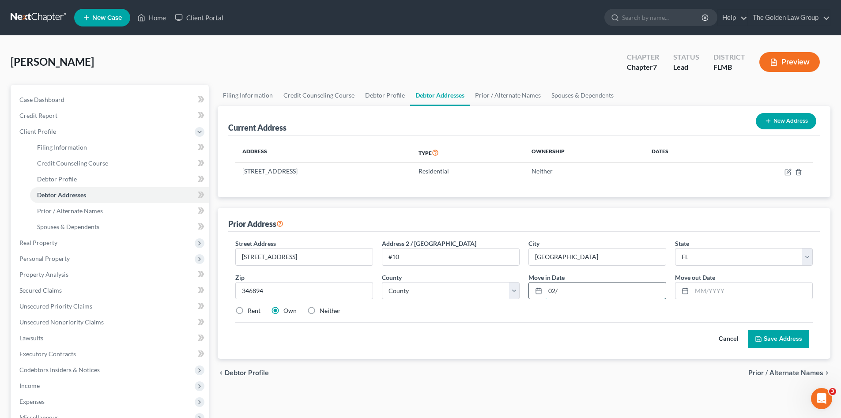
click at [575, 289] on input "02/" at bounding box center [605, 291] width 121 height 17
type input "02/2023"
type input "2/2024"
drag, startPoint x: 340, startPoint y: 295, endPoint x: 313, endPoint y: 287, distance: 28.1
click at [252, 292] on input "346894" at bounding box center [304, 291] width 138 height 18
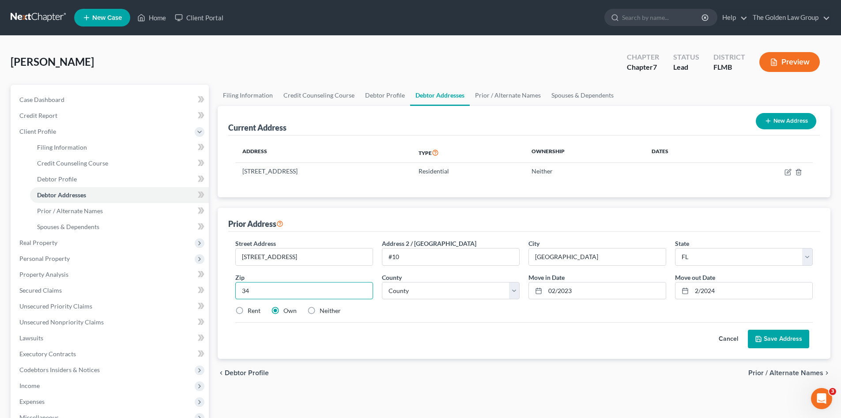
type input "3"
type input "34689"
click at [482, 317] on div "Street Address * 715 East Lime Street Address 2 / PO Box #10 City * Tarpon Spri…" at bounding box center [524, 281] width 586 height 84
click at [600, 291] on input "02/2023" at bounding box center [605, 291] width 121 height 17
click at [732, 294] on input "2/2024" at bounding box center [752, 291] width 121 height 17
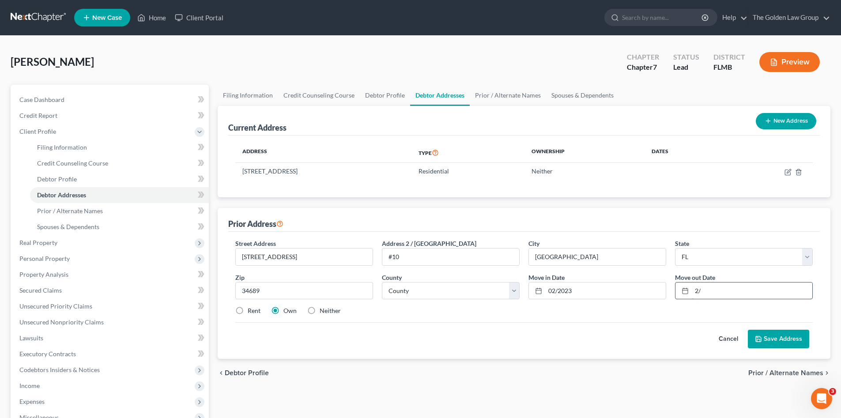
type input "2"
type input "9/2023"
click at [702, 313] on div "Rent Own Neither" at bounding box center [524, 310] width 586 height 9
click at [324, 312] on label "Neither" at bounding box center [330, 310] width 21 height 9
click at [324, 312] on input "Neither" at bounding box center [326, 309] width 6 height 6
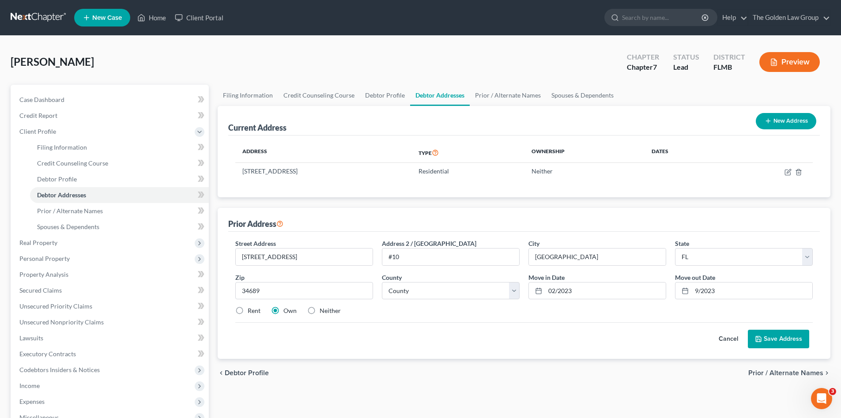
radio input "true"
click at [245, 293] on input "34689" at bounding box center [304, 291] width 138 height 18
click at [245, 294] on input "34689" at bounding box center [304, 291] width 138 height 18
click at [433, 293] on select "County Alachua County Baker County Bay County Bradford County Brevard County Br…" at bounding box center [451, 291] width 138 height 18
select select "51"
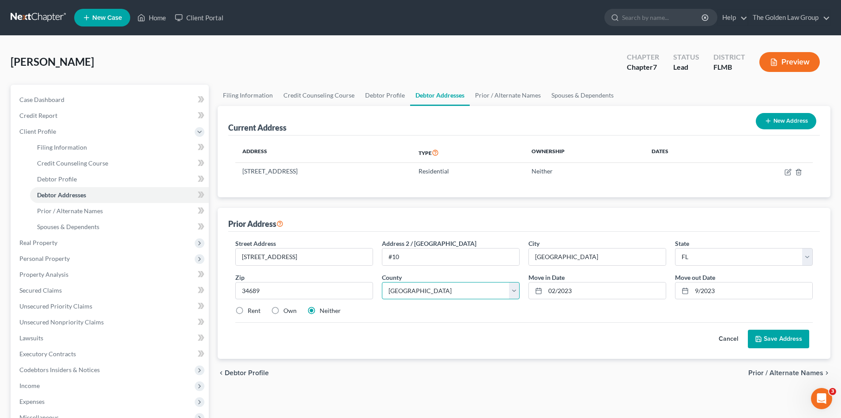
click at [382, 282] on select "County Alachua County Baker County Bay County Bradford County Brevard County Br…" at bounding box center [451, 291] width 138 height 18
click at [447, 321] on div "Street Address * 715 East Lime Street Address 2 / PO Box #10 City * Tarpon Spri…" at bounding box center [524, 281] width 586 height 84
click at [770, 336] on button "Save Address" at bounding box center [778, 339] width 61 height 19
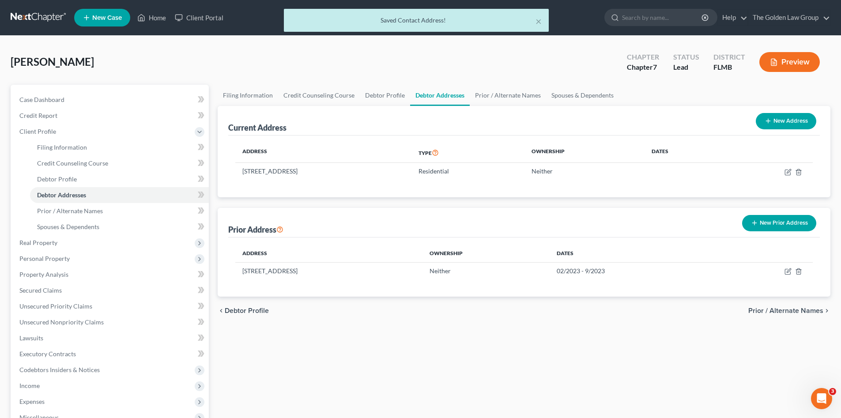
click at [540, 339] on div "Filing Information Credit Counseling Course Debtor Profile Debtor Addresses Pri…" at bounding box center [524, 308] width 622 height 446
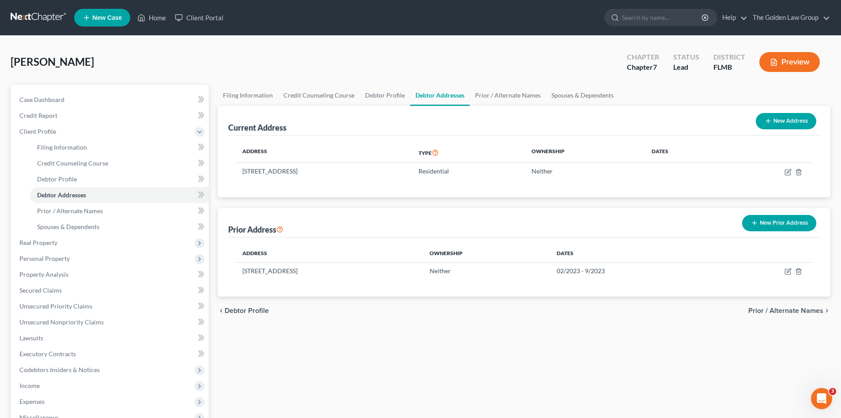
click at [797, 220] on button "New Prior Address" at bounding box center [779, 223] width 74 height 16
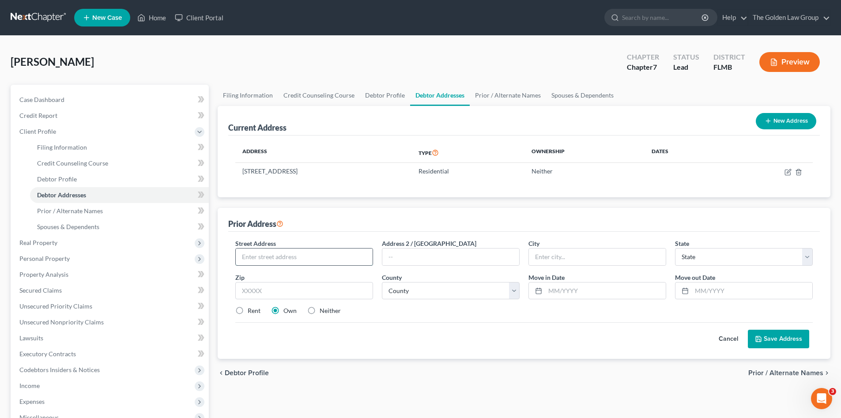
click at [290, 256] on input "text" at bounding box center [304, 257] width 137 height 17
click at [331, 254] on input "text" at bounding box center [304, 257] width 137 height 17
type input "4497 Summer Lake Drive"
type input "b"
type input "New Port Richey"
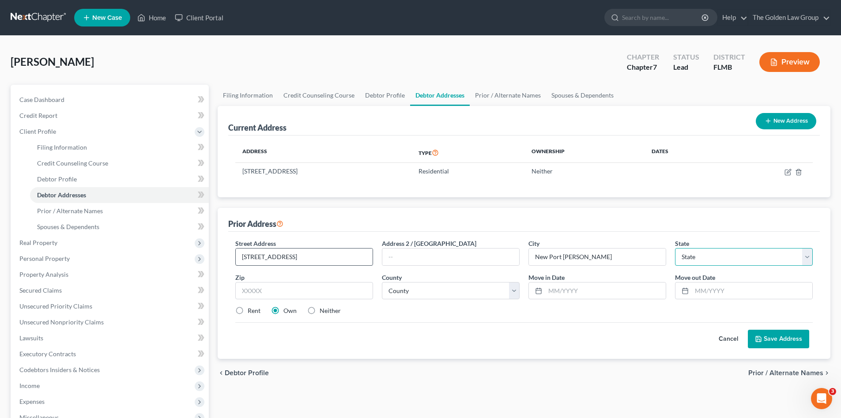
select select "9"
click at [320, 290] on input "text" at bounding box center [304, 291] width 138 height 18
type input "34653"
click at [431, 290] on select "County Alachua County Baker County Bay County Bradford County Brevard County Br…" at bounding box center [451, 291] width 138 height 18
select select "50"
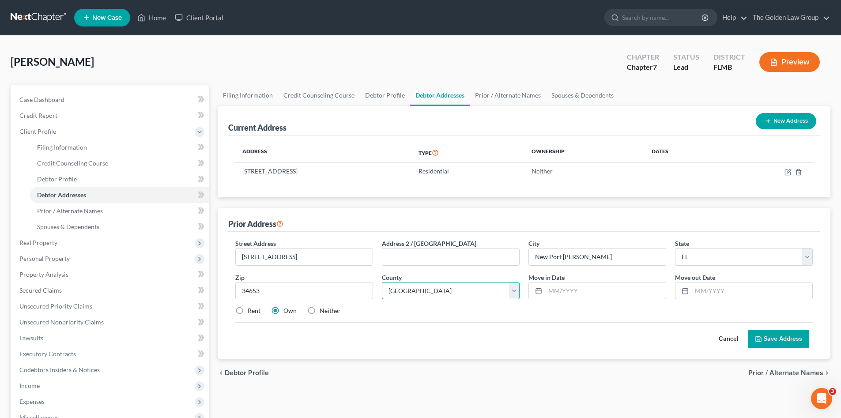
click at [382, 282] on select "County Alachua County Baker County Bay County Bradford County Brevard County Br…" at bounding box center [451, 291] width 138 height 18
click at [597, 295] on input "text" at bounding box center [605, 291] width 121 height 17
type input "02/2023"
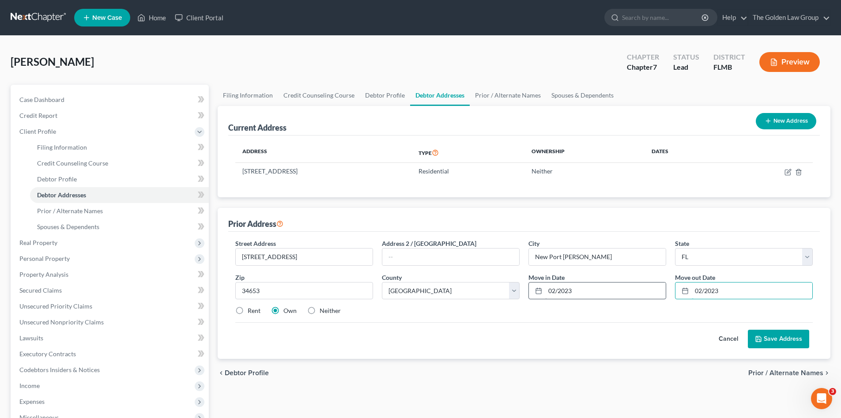
type input "02/2023"
drag, startPoint x: 581, startPoint y: 293, endPoint x: 548, endPoint y: 301, distance: 33.2
click at [548, 301] on div "Street Address * 4497 Summer Lake Drive Address 2 / PO Box City * New Port Rich…" at bounding box center [524, 281] width 586 height 84
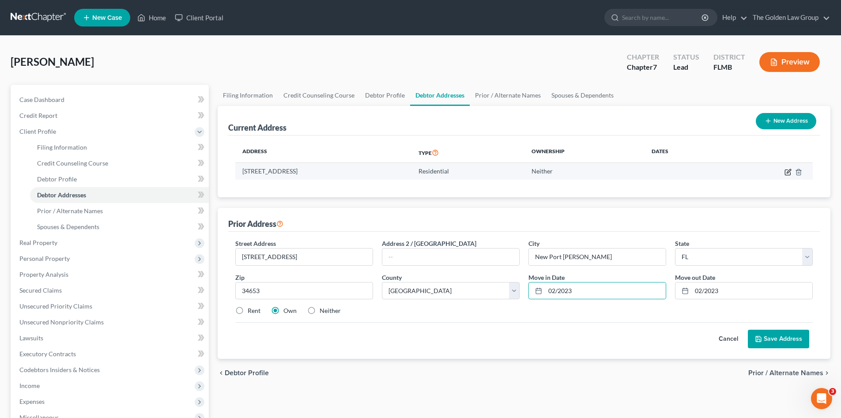
click at [787, 170] on icon "button" at bounding box center [788, 172] width 7 height 7
select select "9"
select select "50"
select select "0"
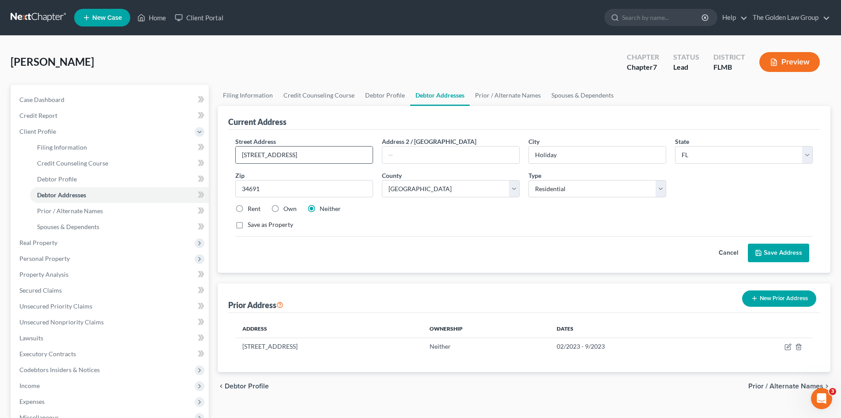
click at [266, 158] on input "3934 Bean Square Drive" at bounding box center [304, 155] width 137 height 17
type input "[STREET_ADDRESS]"
click at [445, 277] on div "Current Address Street Address * 3934 Beacon Square Drive Address 2 / PO Box Ci…" at bounding box center [524, 239] width 613 height 267
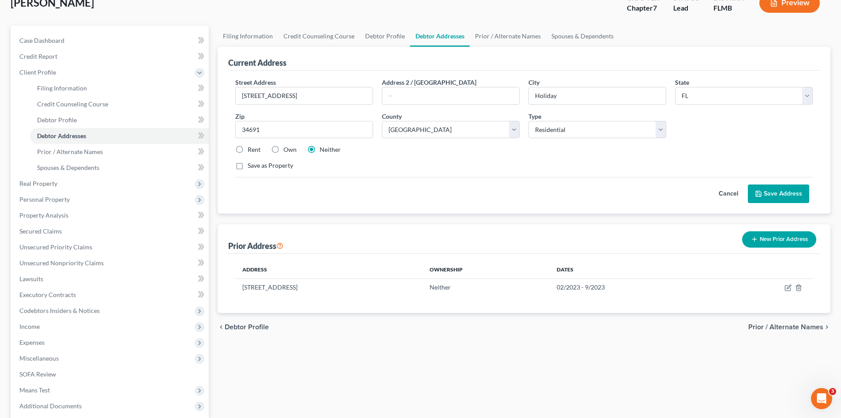
click at [771, 193] on button "Save Address" at bounding box center [778, 194] width 61 height 19
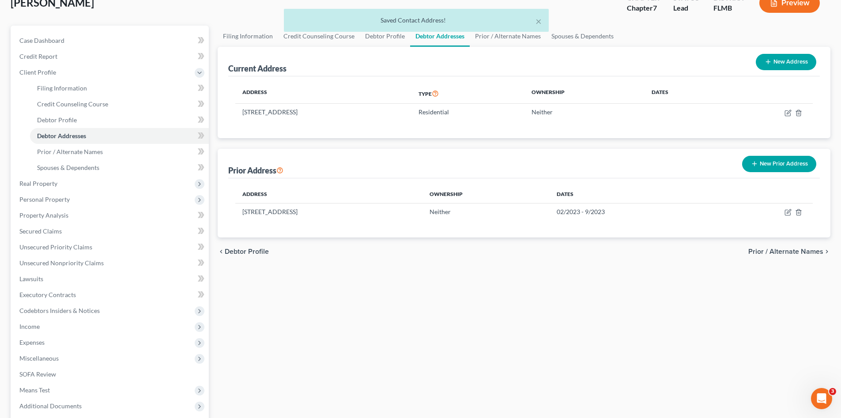
click at [767, 164] on button "New Prior Address" at bounding box center [779, 164] width 74 height 16
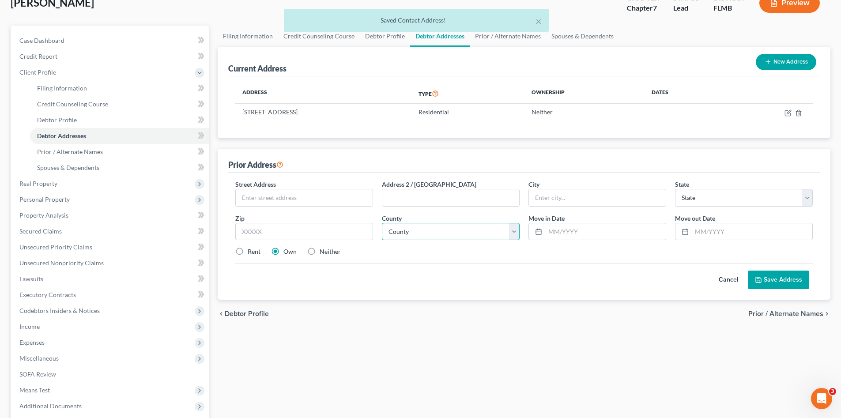
click at [427, 234] on select "County" at bounding box center [451, 232] width 138 height 18
click at [382, 223] on select "County" at bounding box center [451, 232] width 138 height 18
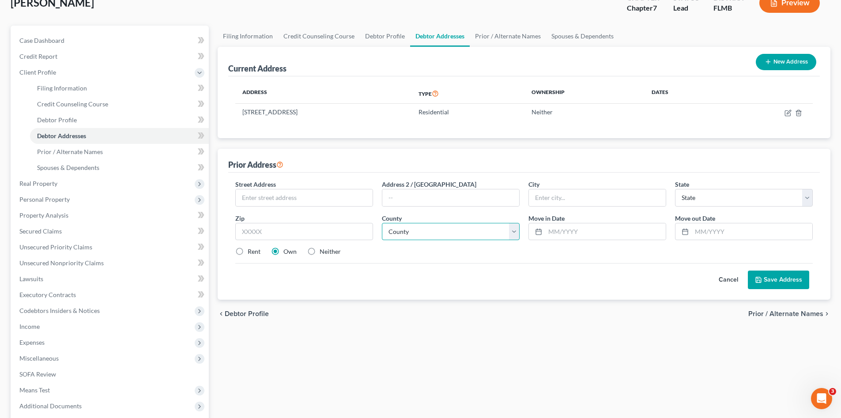
click at [427, 234] on select "County" at bounding box center [451, 232] width 138 height 18
click at [514, 234] on select "County" at bounding box center [451, 232] width 138 height 18
drag, startPoint x: 310, startPoint y: 225, endPoint x: 309, endPoint y: 231, distance: 5.8
click at [309, 230] on input "text" at bounding box center [304, 232] width 138 height 18
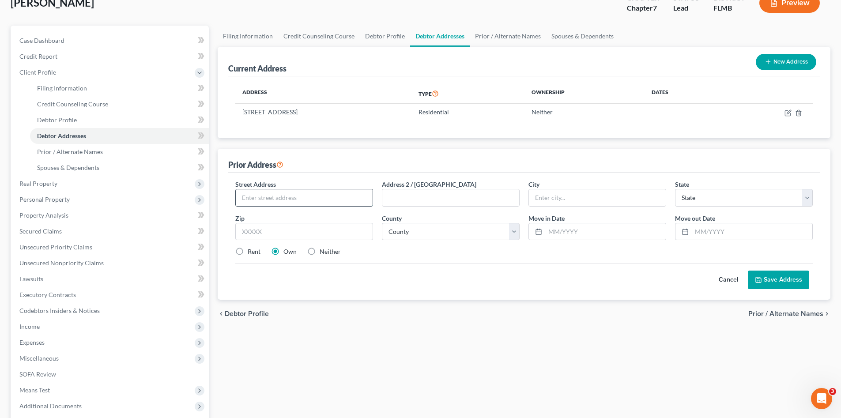
click at [287, 196] on input "text" at bounding box center [304, 197] width 137 height 17
type input "4497 Summerlake Drive"
type input "New Port Richey"
select select "9"
type input "33689"
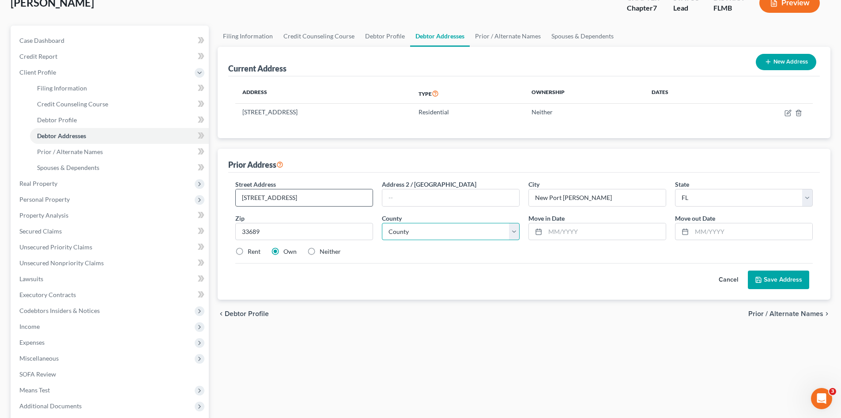
type input "Tampa"
click at [477, 230] on select "County Alachua County Baker County Bay County Bradford County Brevard County Br…" at bounding box center [451, 232] width 138 height 18
select select "50"
click at [382, 223] on select "County Alachua County Baker County Bay County Bradford County Brevard County Br…" at bounding box center [451, 232] width 138 height 18
drag, startPoint x: 560, startPoint y: 226, endPoint x: 553, endPoint y: 216, distance: 12.6
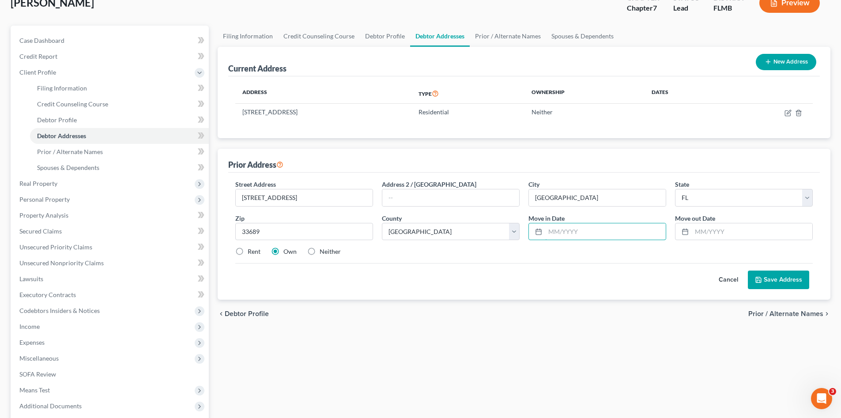
click at [553, 216] on div "Move in Date *" at bounding box center [597, 227] width 147 height 27
type input "08/2022"
type input "02/2023"
click at [331, 255] on label "Neither" at bounding box center [330, 251] width 21 height 9
click at [329, 253] on input "Neither" at bounding box center [326, 250] width 6 height 6
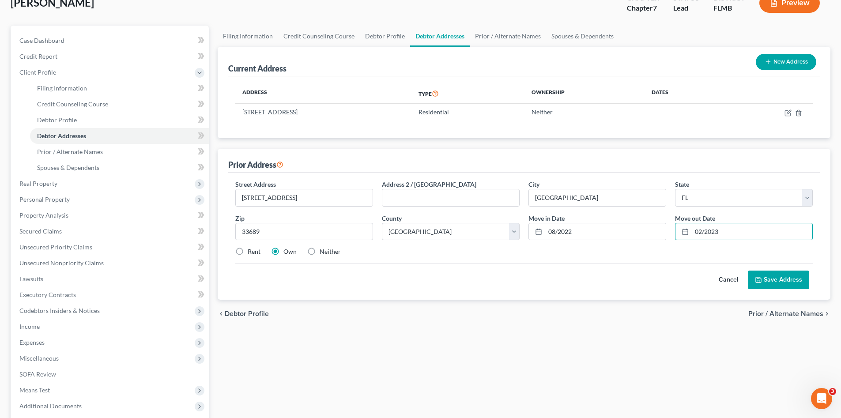
radio input "true"
click at [794, 281] on button "Save Address" at bounding box center [778, 280] width 61 height 19
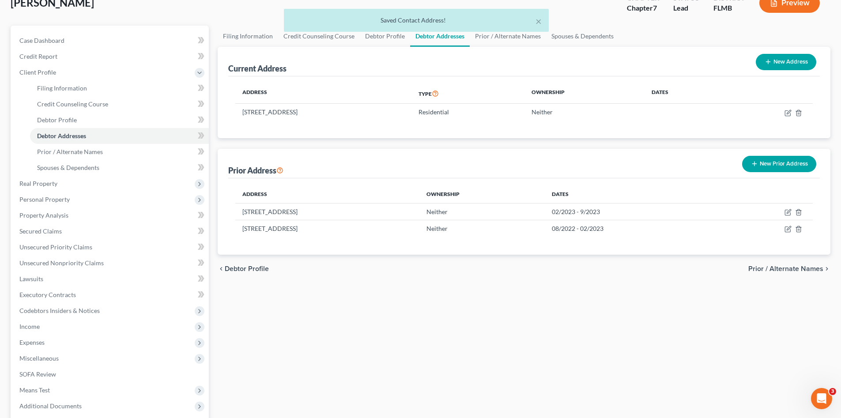
click at [518, 299] on div "Filing Information Credit Counseling Course Debtor Profile Debtor Addresses Pri…" at bounding box center [524, 249] width 622 height 446
click at [796, 268] on span "Prior / Alternate Names" at bounding box center [785, 268] width 75 height 7
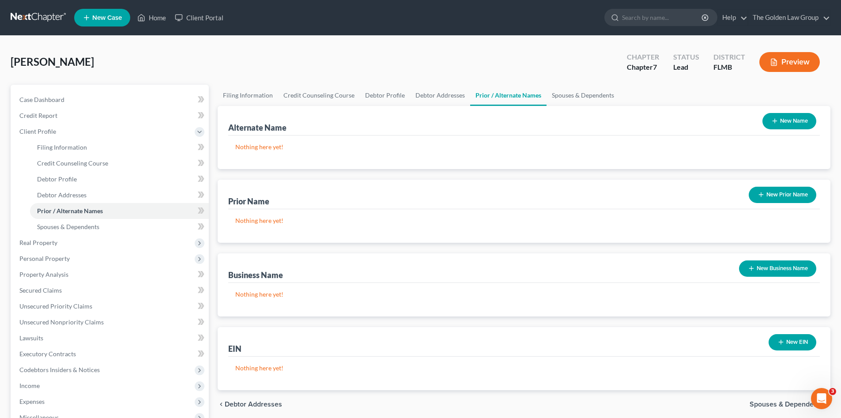
scroll to position [88, 0]
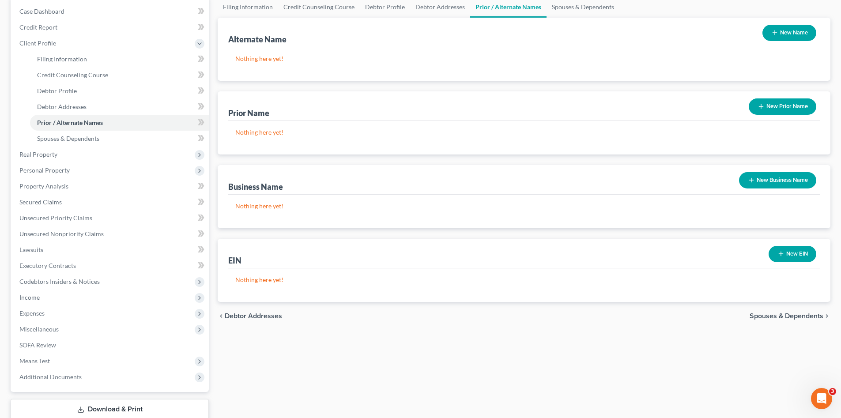
click at [767, 315] on span "Spouses & Dependents" at bounding box center [787, 316] width 74 height 7
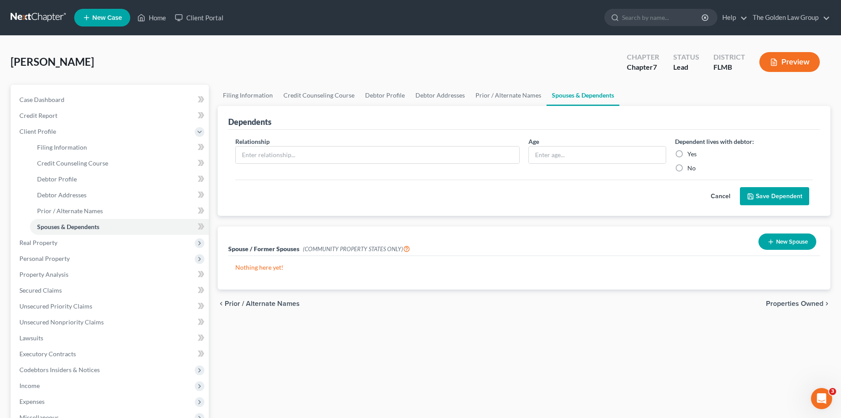
click at [771, 303] on span "Properties Owned" at bounding box center [794, 303] width 57 height 7
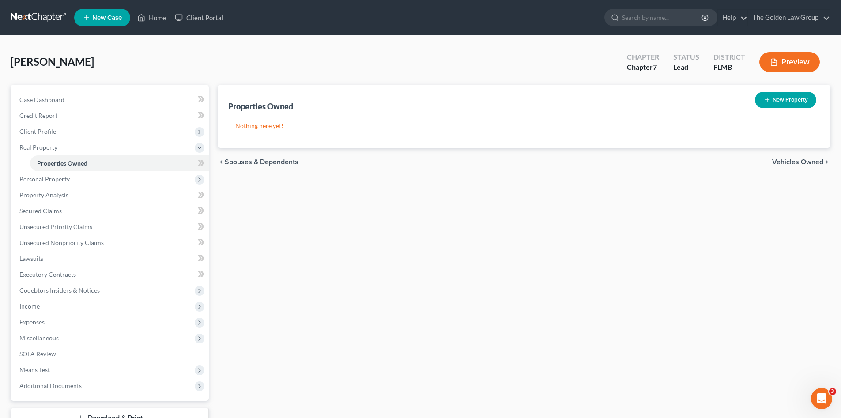
click at [359, 279] on div "Properties Owned New Property Nothing here yet! Property Market Value Liens Exe…" at bounding box center [524, 268] width 622 height 367
click at [49, 180] on span "Personal Property" at bounding box center [44, 179] width 50 height 8
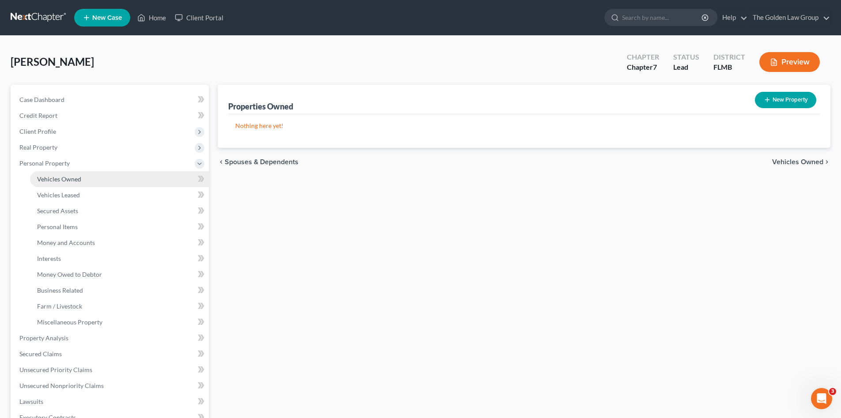
click at [108, 178] on link "Vehicles Owned" at bounding box center [119, 179] width 179 height 16
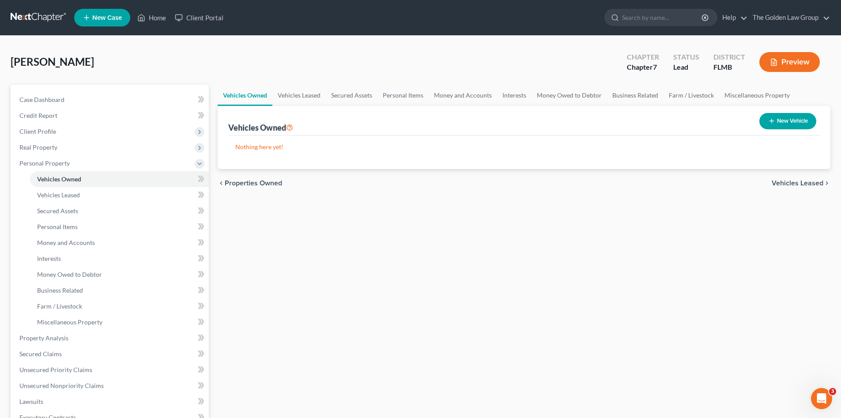
click at [800, 118] on button "New Vehicle" at bounding box center [788, 121] width 57 height 16
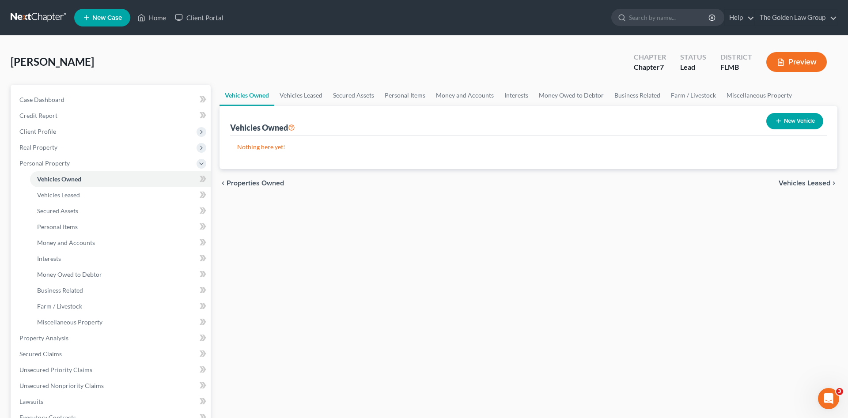
select select "0"
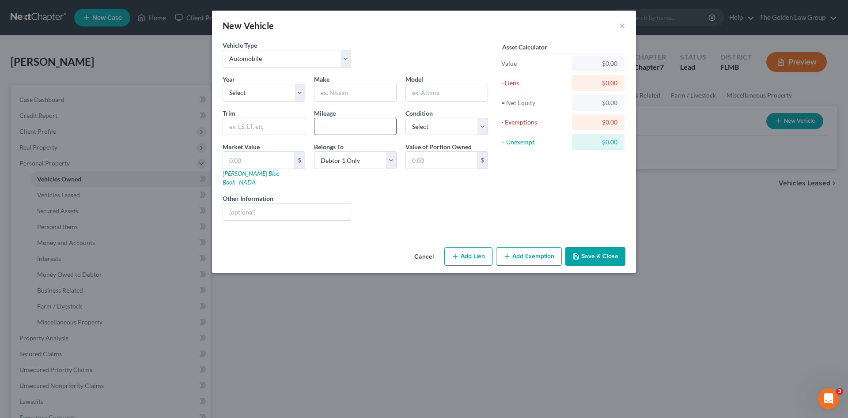
click at [336, 126] on input "text" at bounding box center [355, 126] width 82 height 17
drag, startPoint x: 286, startPoint y: 94, endPoint x: 281, endPoint y: 97, distance: 5.4
click at [286, 94] on select "Select 2026 2025 2024 2023 2022 2021 2020 2019 2018 2017 2016 2015 2014 2013 20…" at bounding box center [264, 93] width 83 height 18
select select "11"
click at [223, 84] on select "Select 2026 2025 2024 2023 2022 2021 2020 2019 2018 2017 2016 2015 2014 2013 20…" at bounding box center [264, 93] width 83 height 18
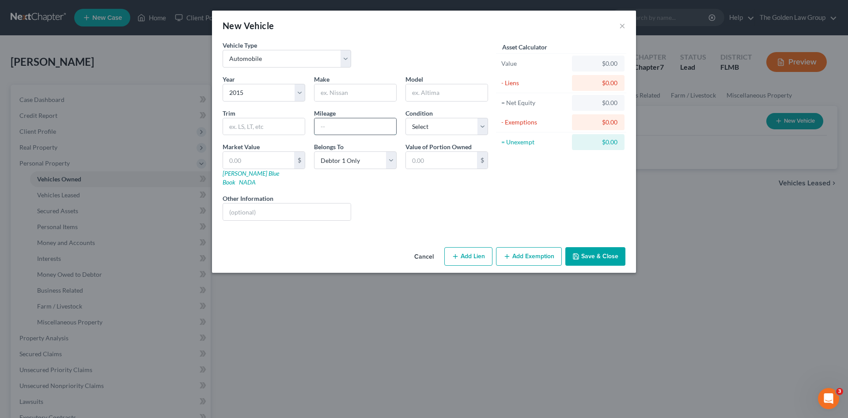
click at [337, 125] on input "text" at bounding box center [355, 126] width 82 height 17
click at [340, 93] on input "text" at bounding box center [355, 92] width 82 height 17
click at [354, 127] on input "text" at bounding box center [355, 126] width 82 height 17
type input "153071"
click at [344, 94] on input "text" at bounding box center [355, 92] width 82 height 17
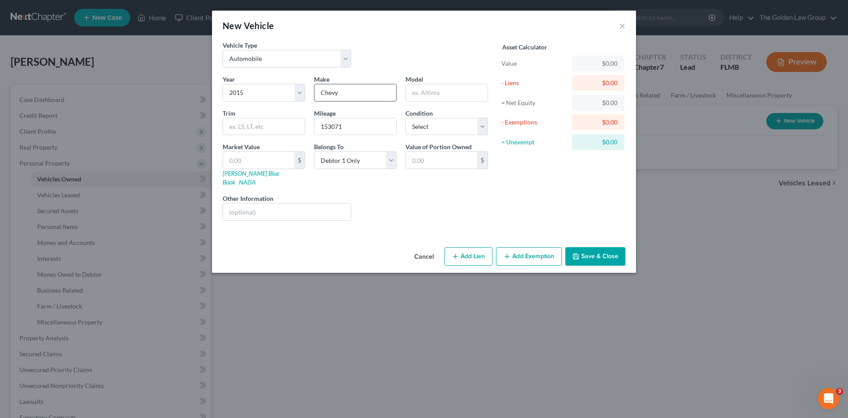
type input "Chevy"
click at [428, 124] on select "Select Excellent Very Good Good Fair Poor" at bounding box center [446, 127] width 83 height 18
select select "2"
click at [405, 118] on select "Select Excellent Very Good Good Fair Poor" at bounding box center [446, 127] width 83 height 18
click at [388, 220] on div "Vehicle Type Select Automobile Truck Trailer Watercraft Aircraft Motor Home Atv…" at bounding box center [424, 142] width 424 height 203
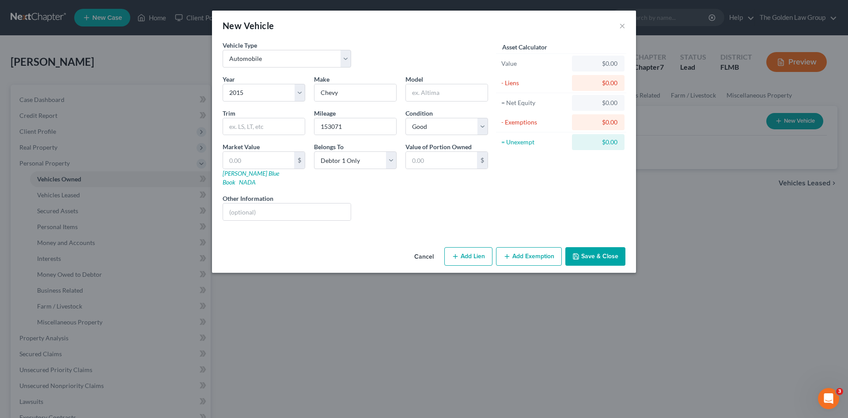
click at [381, 197] on div "Liens Select" at bounding box center [423, 207] width 137 height 27
drag, startPoint x: 323, startPoint y: 196, endPoint x: 322, endPoint y: 207, distance: 11.1
click at [323, 204] on input "text" at bounding box center [287, 212] width 128 height 17
type input "VIN:"
click at [423, 203] on div "Liens Select" at bounding box center [423, 207] width 137 height 27
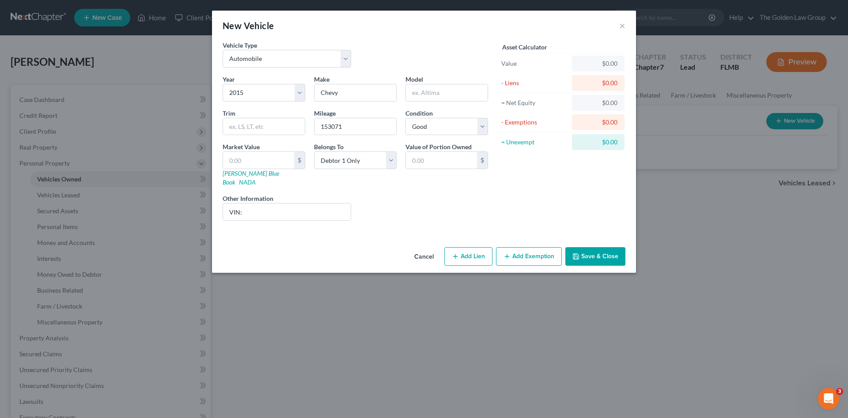
click at [603, 247] on button "Save & Close" at bounding box center [595, 256] width 60 height 19
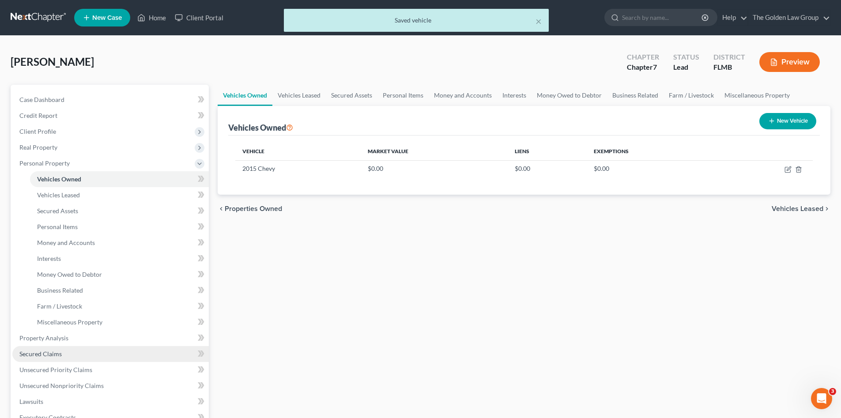
drag, startPoint x: 59, startPoint y: 354, endPoint x: 193, endPoint y: 317, distance: 139.0
click at [59, 353] on span "Secured Claims" at bounding box center [40, 354] width 42 height 8
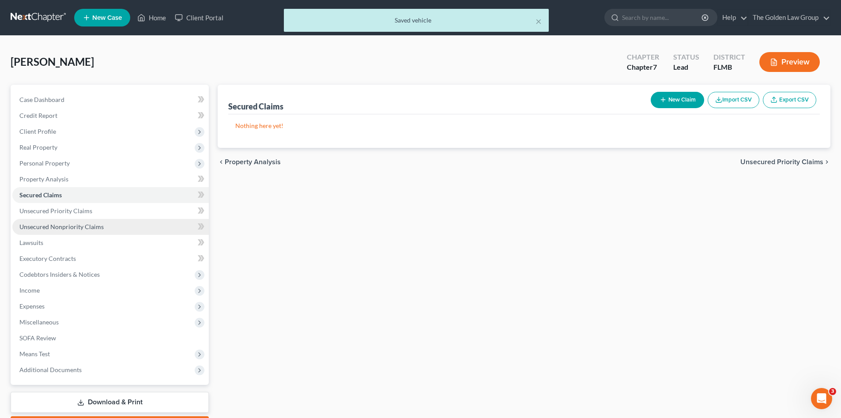
click at [91, 229] on span "Unsecured Nonpriority Claims" at bounding box center [61, 227] width 84 height 8
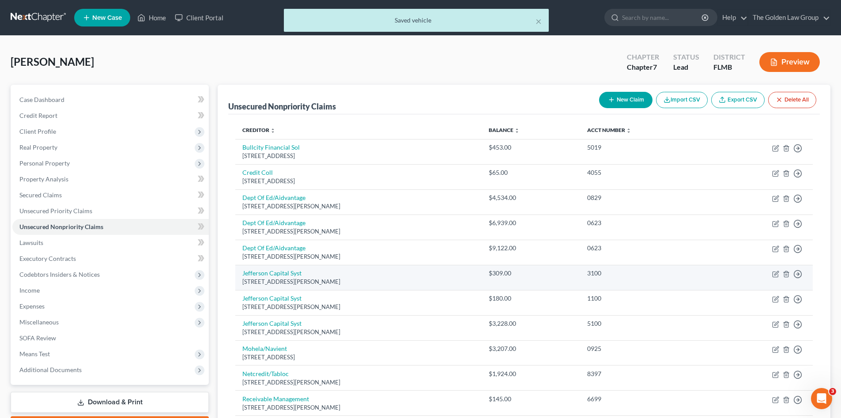
scroll to position [88, 0]
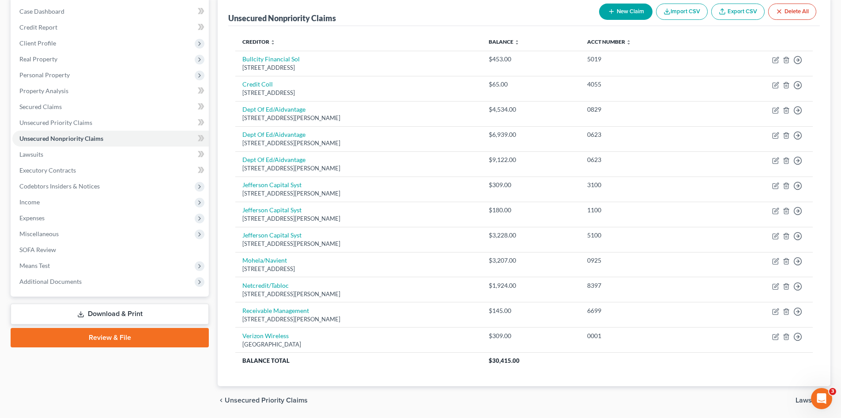
click at [150, 377] on div "Case Dashboard Payments Invoices Payments Payments Credit Report Client Profile" at bounding box center [109, 205] width 207 height 419
drag, startPoint x: 58, startPoint y: 74, endPoint x: 98, endPoint y: 110, distance: 53.4
click at [58, 74] on span "Personal Property" at bounding box center [44, 75] width 50 height 8
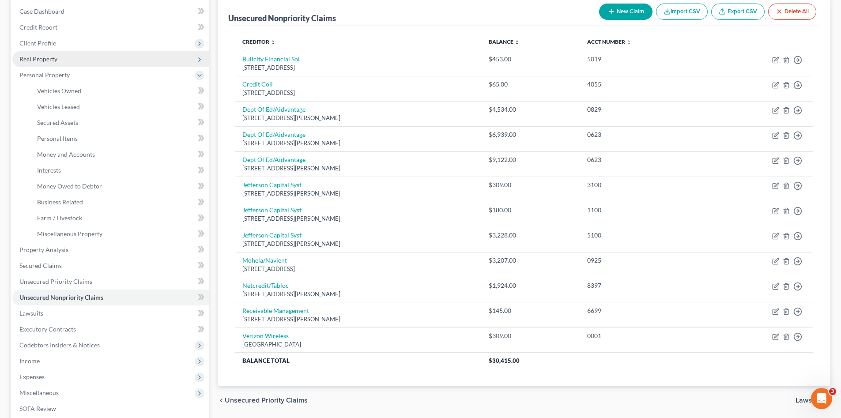
click at [73, 57] on span "Real Property" at bounding box center [110, 59] width 197 height 16
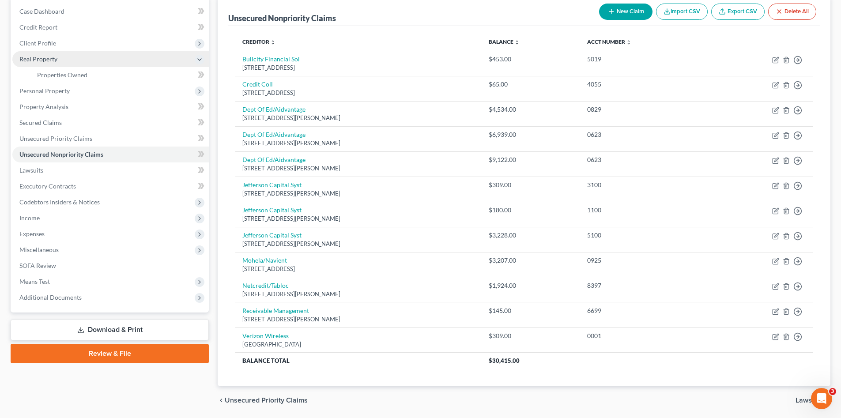
click at [47, 60] on span "Real Property" at bounding box center [38, 59] width 38 height 8
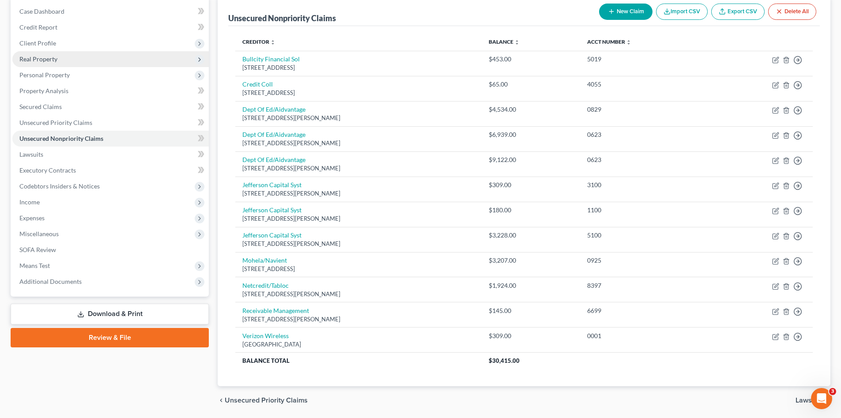
click at [55, 61] on span "Real Property" at bounding box center [38, 59] width 38 height 8
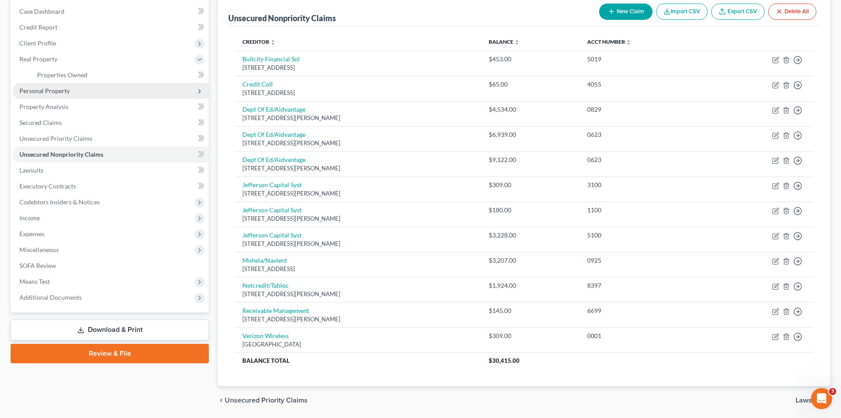
click at [65, 87] on span "Personal Property" at bounding box center [44, 91] width 50 height 8
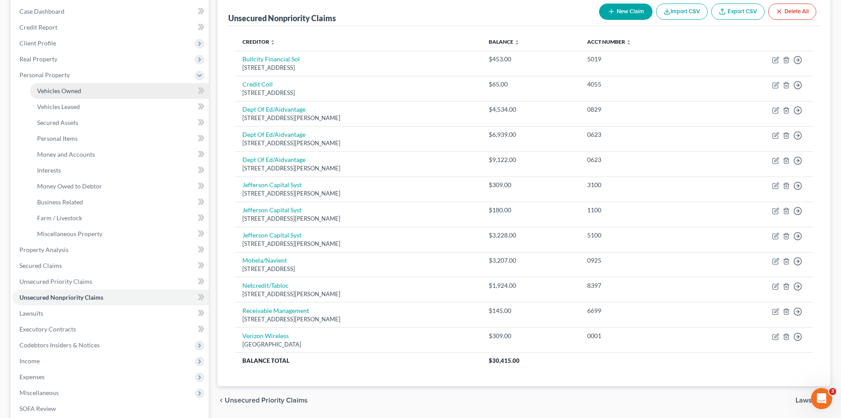
click at [77, 92] on span "Vehicles Owned" at bounding box center [59, 91] width 44 height 8
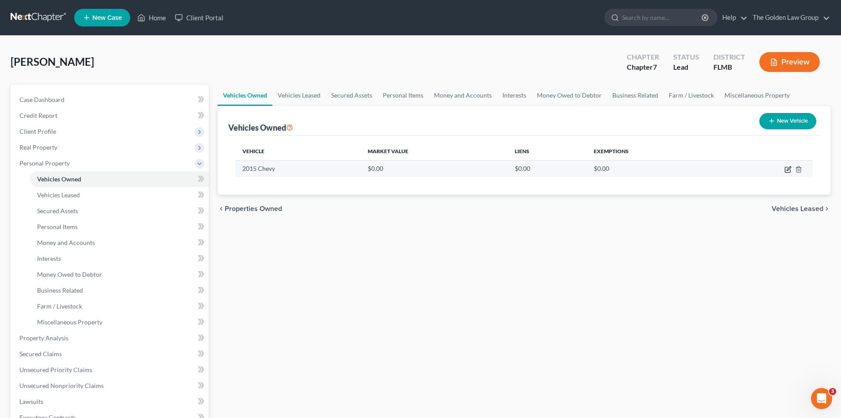
click at [787, 168] on icon "button" at bounding box center [788, 169] width 7 height 7
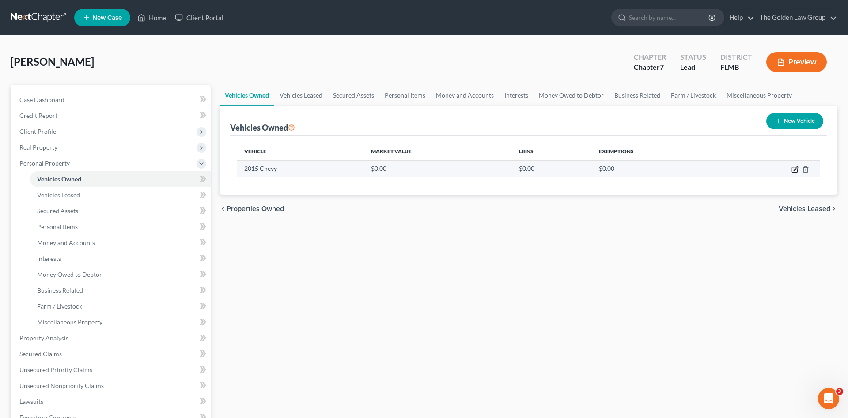
select select "0"
select select "11"
select select "2"
select select "0"
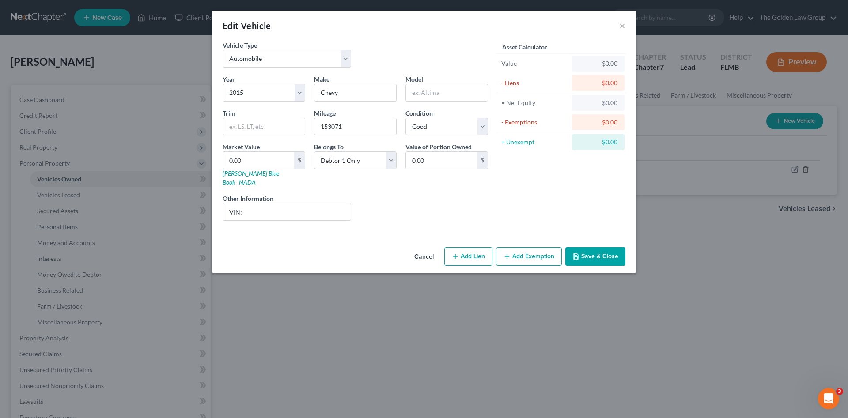
drag, startPoint x: 485, startPoint y: 246, endPoint x: 332, endPoint y: 295, distance: 160.9
click at [482, 247] on button "Add Lien" at bounding box center [468, 256] width 48 height 19
select select "0"
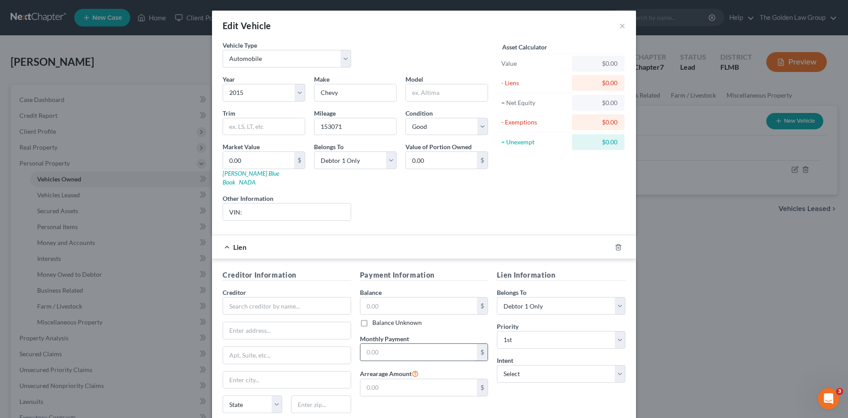
click at [378, 344] on input "text" at bounding box center [418, 352] width 117 height 17
type input "517.00"
click at [313, 297] on input "text" at bounding box center [287, 306] width 128 height 18
click at [292, 330] on div "Santander Consumer USA" at bounding box center [289, 339] width 119 height 18
type input "Santander Consumer USA"
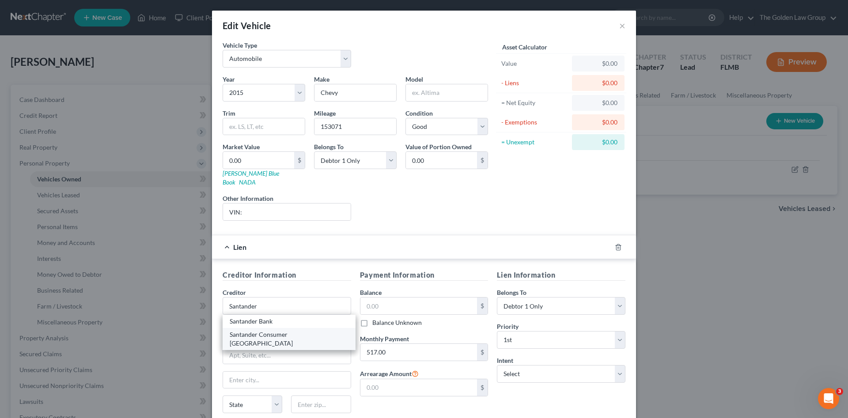
type input "PO Box 660633"
type input "Dallas"
select select "45"
type input "75266"
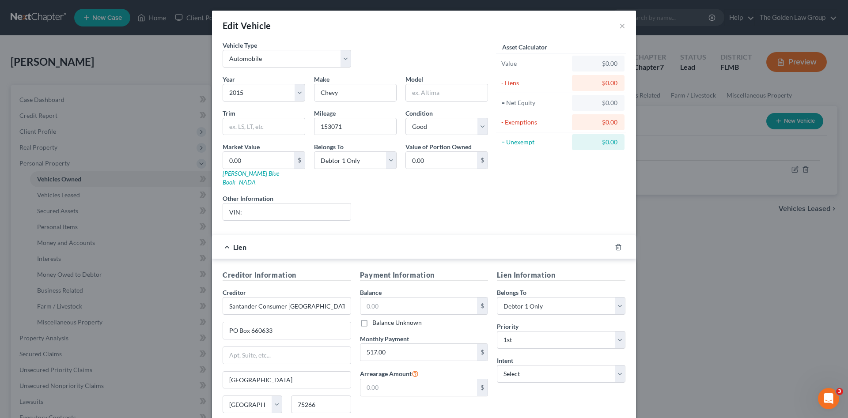
click at [470, 401] on div "Payment Information Balance $ Balance Unknown Balance Undetermined $ Balance Un…" at bounding box center [423, 353] width 137 height 166
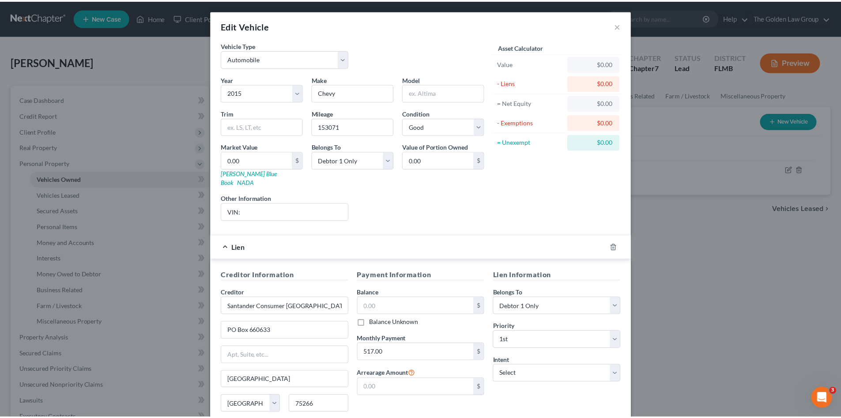
scroll to position [65, 0]
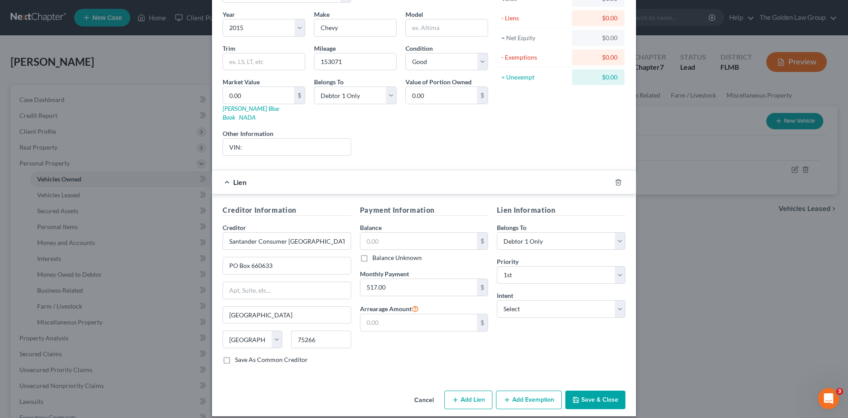
click at [540, 328] on div "Lien Information Belongs To * Select Debtor 1 Only Debtor 2 Only Debtor 1 And D…" at bounding box center [560, 288] width 137 height 166
click at [601, 336] on div "Lien Information Belongs To * Select Debtor 1 Only Debtor 2 Only Debtor 1 And D…" at bounding box center [560, 288] width 137 height 166
click at [594, 391] on button "Save & Close" at bounding box center [595, 400] width 60 height 19
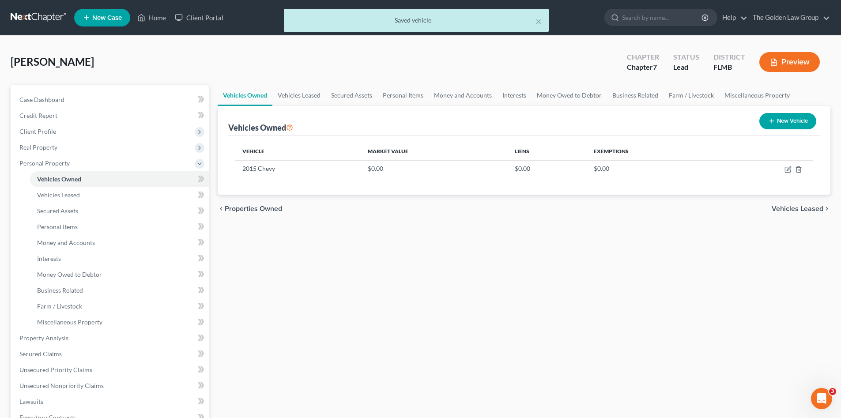
click at [310, 287] on div "Vehicles Owned Vehicles Leased Secured Assets Personal Items Money and Accounts…" at bounding box center [524, 340] width 622 height 510
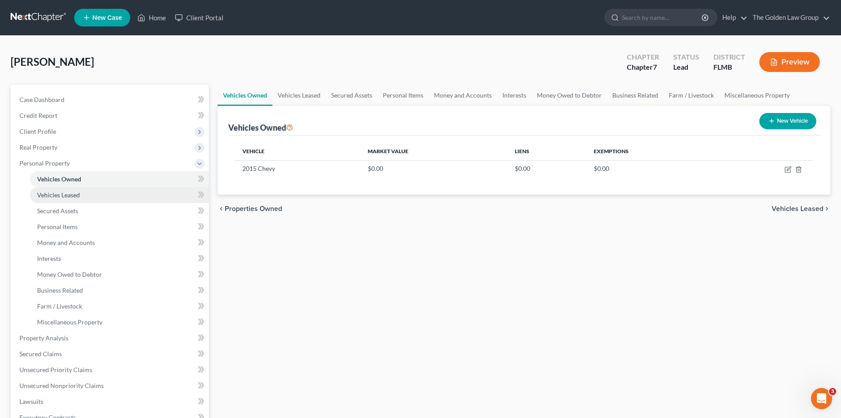
click at [73, 194] on span "Vehicles Leased" at bounding box center [58, 195] width 43 height 8
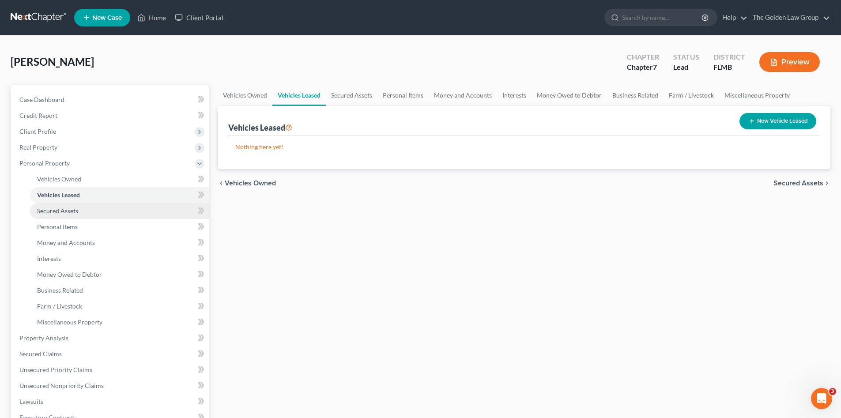
click at [80, 208] on link "Secured Assets" at bounding box center [119, 211] width 179 height 16
click at [295, 240] on div "Vehicles Owned Vehicles Leased Secured Assets Personal Items Money and Accounts…" at bounding box center [524, 340] width 622 height 510
click at [261, 322] on div "Vehicles Owned Vehicles Leased Secured Assets Personal Items Money and Accounts…" at bounding box center [524, 340] width 622 height 510
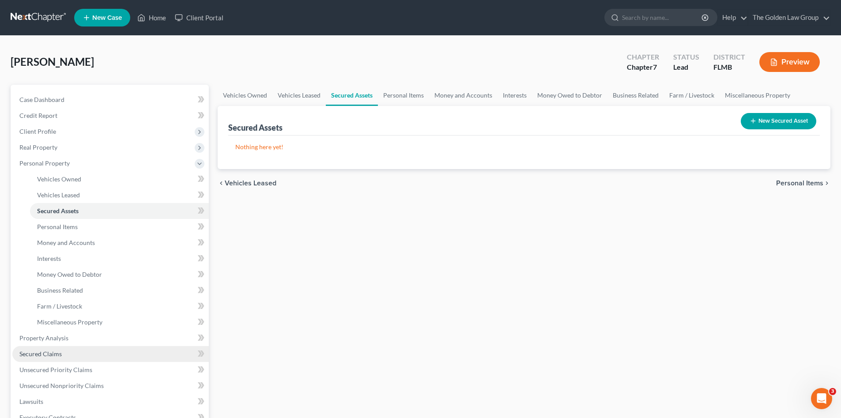
click at [73, 355] on link "Secured Claims" at bounding box center [110, 354] width 197 height 16
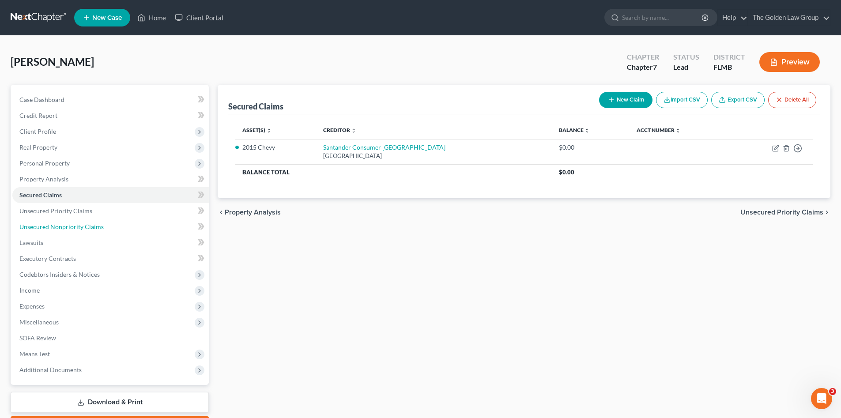
click at [64, 222] on link "Unsecured Nonpriority Claims" at bounding box center [110, 227] width 197 height 16
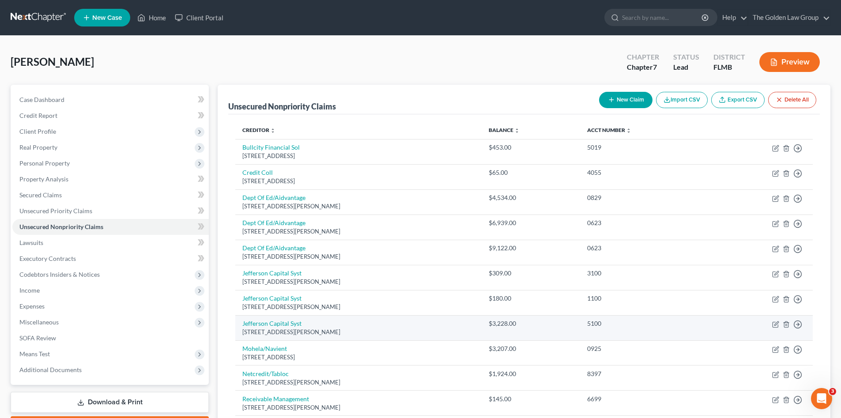
scroll to position [44, 0]
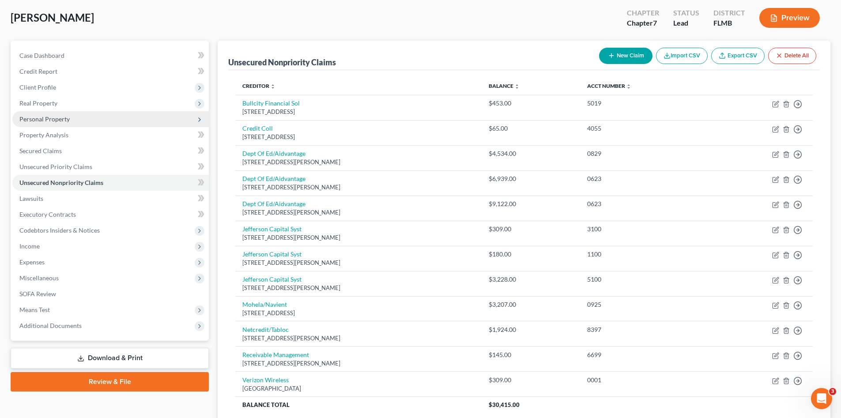
click at [68, 119] on span "Personal Property" at bounding box center [44, 119] width 50 height 8
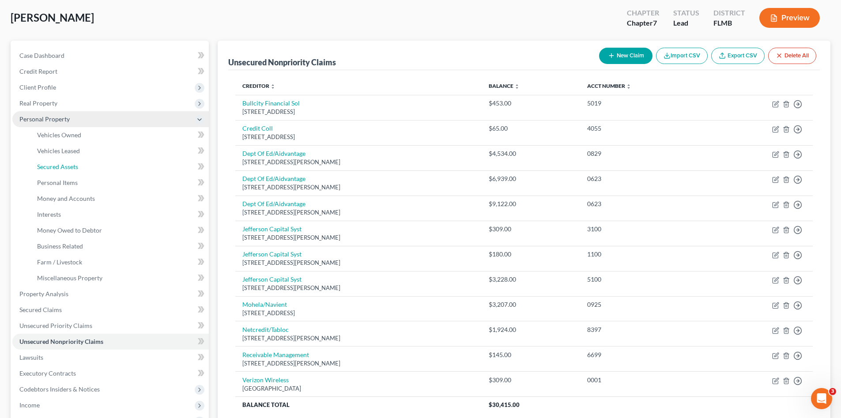
click at [87, 163] on link "Secured Assets" at bounding box center [119, 167] width 179 height 16
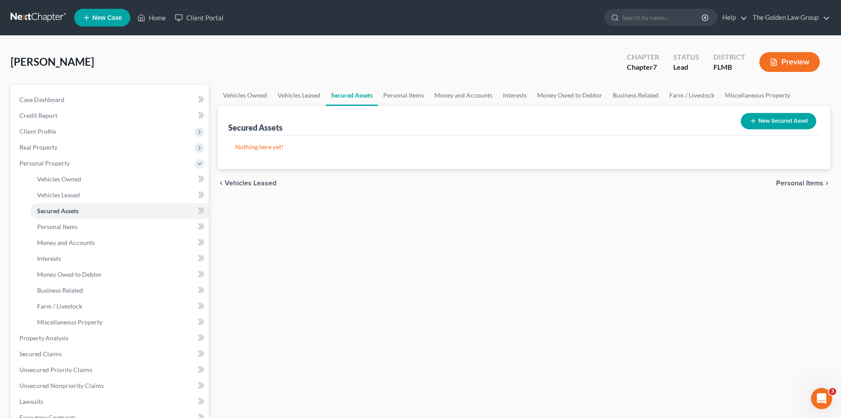
click at [771, 121] on button "New Secured Asset" at bounding box center [779, 121] width 76 height 16
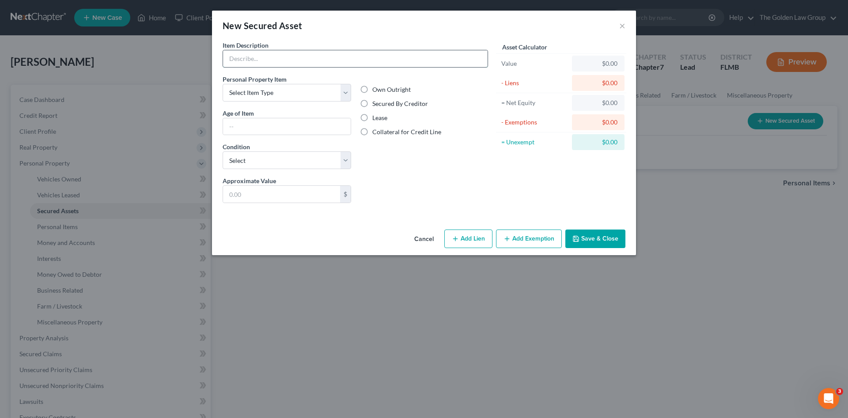
click at [288, 59] on input "text" at bounding box center [355, 58] width 265 height 17
click at [479, 238] on button "Add Lien" at bounding box center [468, 239] width 48 height 19
select select "0"
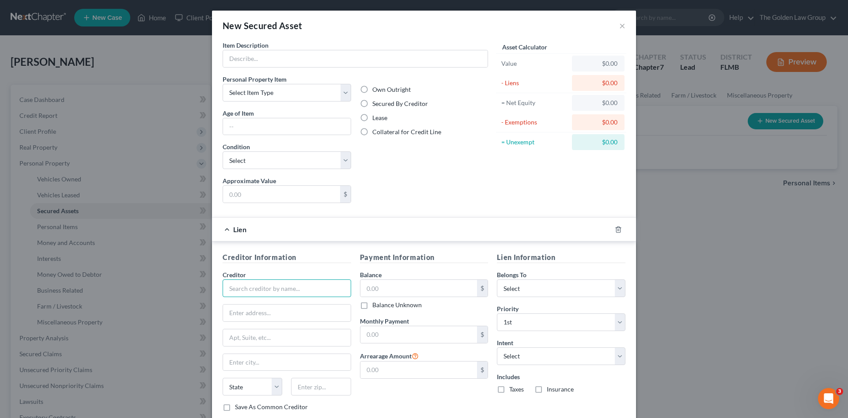
click at [333, 284] on input "text" at bounding box center [287, 289] width 128 height 18
type input "Rent Kin"
click at [262, 59] on input "text" at bounding box center [355, 58] width 265 height 17
type input "Bed, 2 Dressers"
click at [376, 120] on label "Lease" at bounding box center [379, 117] width 15 height 9
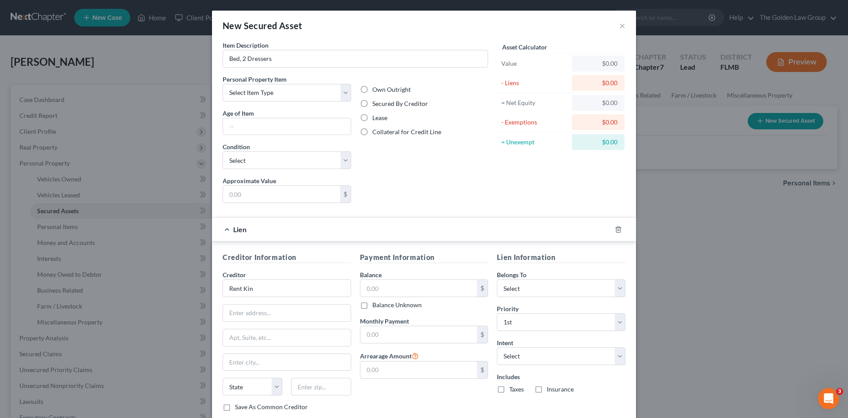
click at [376, 119] on input "Lease" at bounding box center [379, 116] width 6 height 6
radio input "true"
click at [301, 164] on select "Select Excellent Very Good Good Fair Poor" at bounding box center [287, 160] width 128 height 18
select select "2"
click at [223, 151] on select "Select Excellent Very Good Good Fair Poor" at bounding box center [287, 160] width 128 height 18
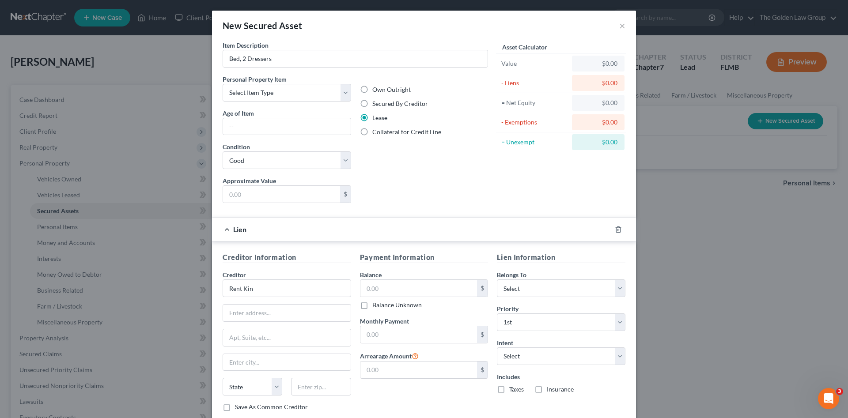
click at [469, 189] on div "Liens Select" at bounding box center [423, 189] width 137 height 27
click at [284, 92] on select "Select Item Type Clothing Collectibles Of Value Electronics Firearms Household …" at bounding box center [287, 93] width 128 height 18
select select "household_goods"
click at [223, 84] on select "Select Item Type Clothing Collectibles Of Value Electronics Firearms Household …" at bounding box center [287, 93] width 128 height 18
click at [269, 130] on input "text" at bounding box center [287, 126] width 128 height 17
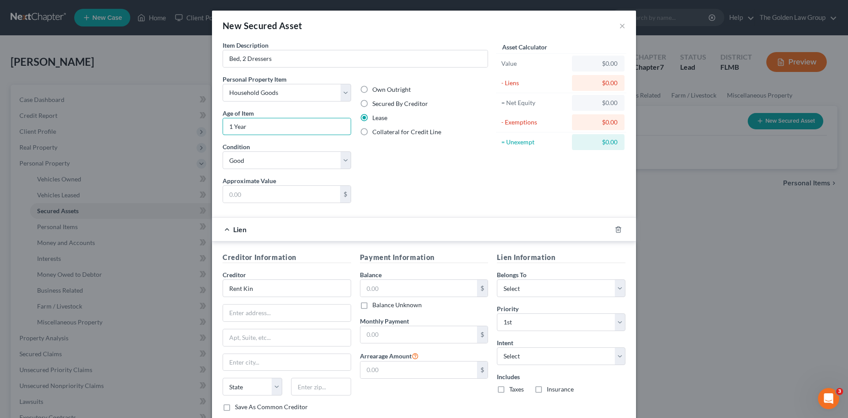
type input "1 Year"
click at [450, 165] on div "Own Outright Secured By Creditor Lease Collateral for Credit Line" at bounding box center [423, 126] width 137 height 102
click at [312, 289] on input "Rent Kin" at bounding box center [287, 289] width 128 height 18
drag, startPoint x: 389, startPoint y: 409, endPoint x: 374, endPoint y: 381, distance: 31.8
click at [389, 408] on div "Payment Information Balance $ Balance Unknown Balance Undetermined $ Balance Un…" at bounding box center [423, 335] width 137 height 166
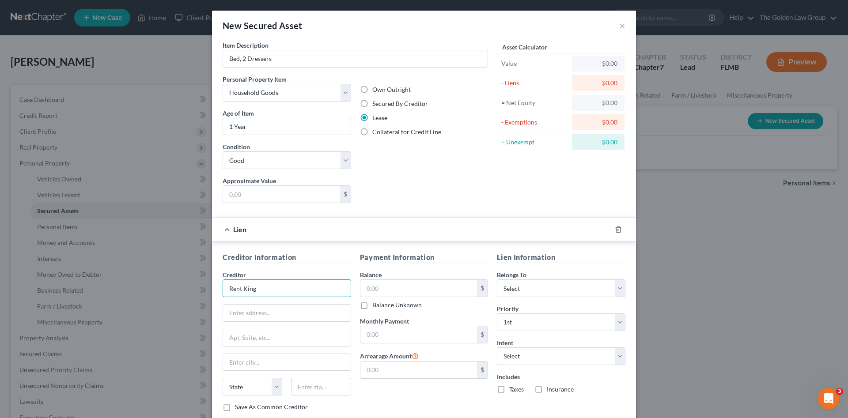
click at [283, 289] on input "Rent King" at bounding box center [287, 289] width 128 height 18
type input "Rent King"
click at [279, 308] on div "Rent King" at bounding box center [276, 303] width 92 height 9
type input "609 W Brandon Blvd"
type input "Brandon"
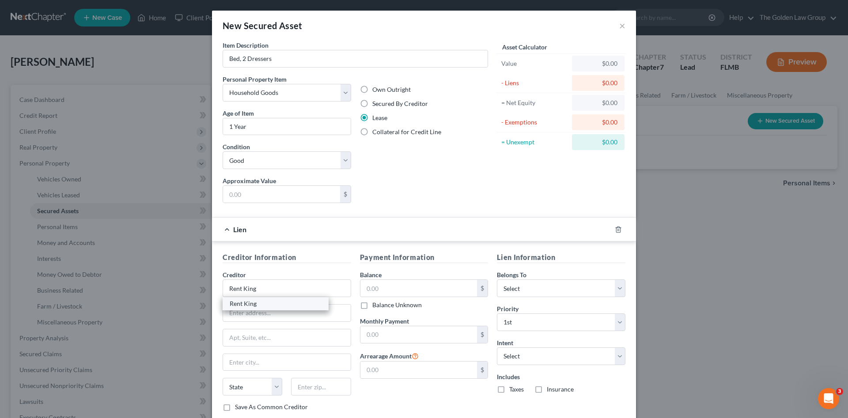
select select "9"
type input "33511"
click at [415, 336] on input "text" at bounding box center [418, 334] width 117 height 17
type input "124.49"
click at [455, 394] on div "Payment Information Balance $ Balance Unknown Balance Undetermined $ Balance Un…" at bounding box center [423, 335] width 137 height 166
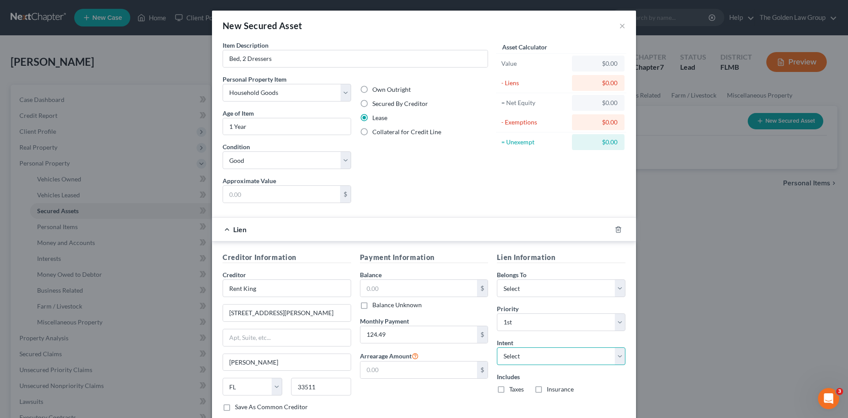
click at [518, 361] on select "Select Surrender Redeem Reaffirm Avoid Other" at bounding box center [561, 357] width 128 height 18
select select "2"
click at [497, 348] on select "Select Surrender Redeem Reaffirm Avoid Other" at bounding box center [561, 357] width 128 height 18
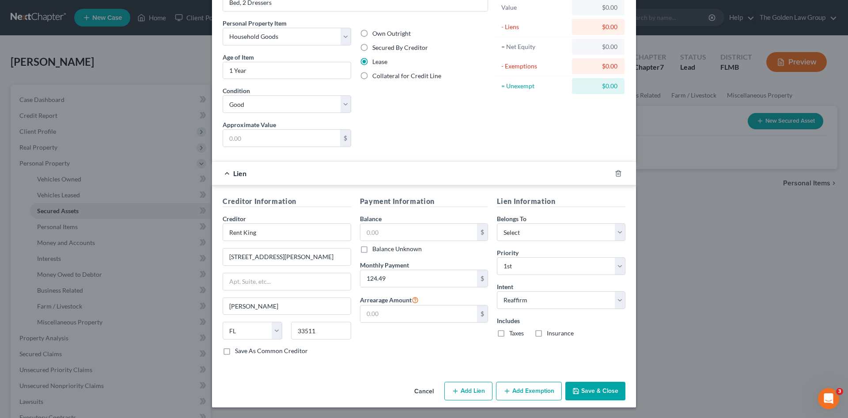
click at [586, 390] on button "Save & Close" at bounding box center [595, 391] width 60 height 19
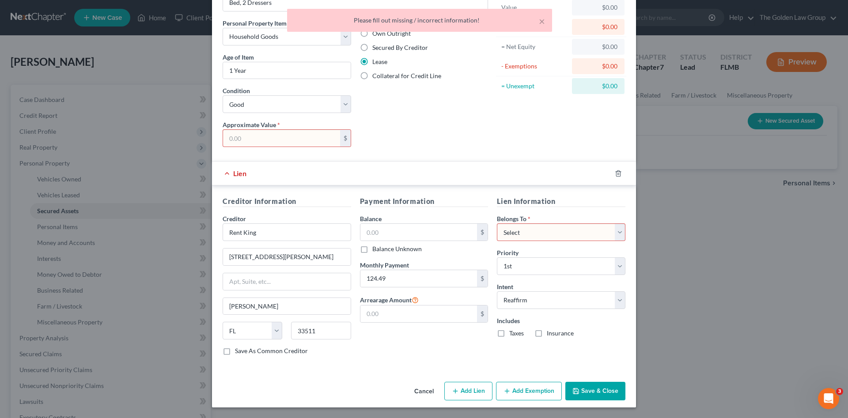
click at [521, 233] on select "Select Debtor 1 Only Debtor 2 Only Debtor 1 And Debtor 2 Only At Least One Of T…" at bounding box center [561, 232] width 128 height 18
select select "0"
click at [497, 223] on select "Select Debtor 1 Only Debtor 2 Only Debtor 1 And Debtor 2 Only At Least One Of T…" at bounding box center [561, 232] width 128 height 18
click at [587, 389] on button "Save & Close" at bounding box center [595, 391] width 60 height 19
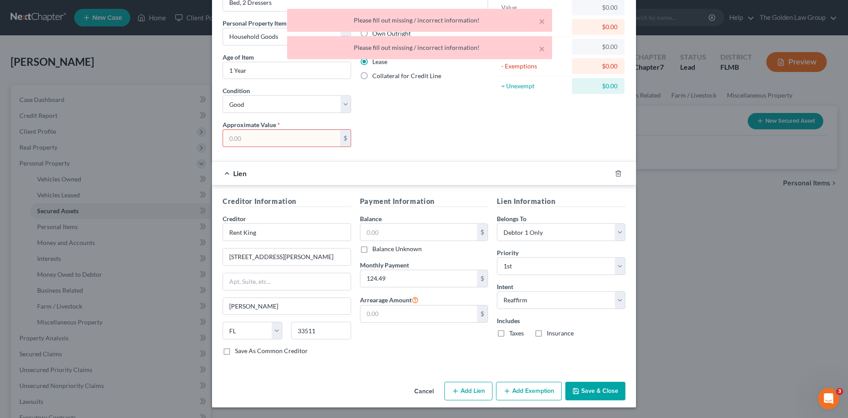
click at [279, 139] on input "text" at bounding box center [281, 138] width 117 height 17
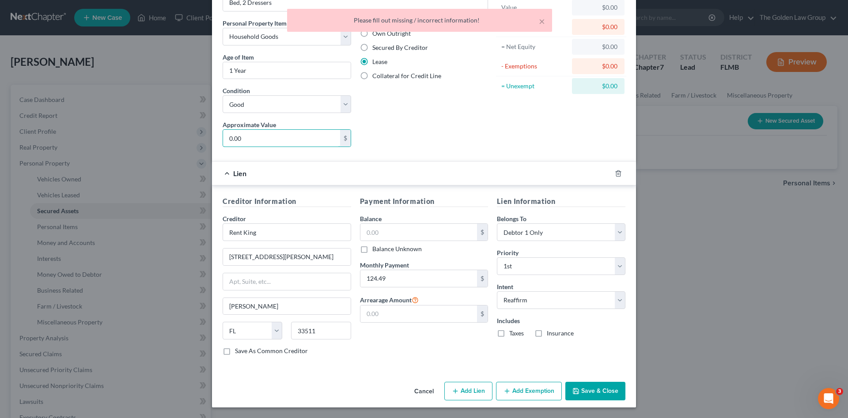
type input "0.00"
drag, startPoint x: 609, startPoint y: 396, endPoint x: 465, endPoint y: 320, distance: 163.3
click at [609, 395] on button "Save & Close" at bounding box center [595, 391] width 60 height 19
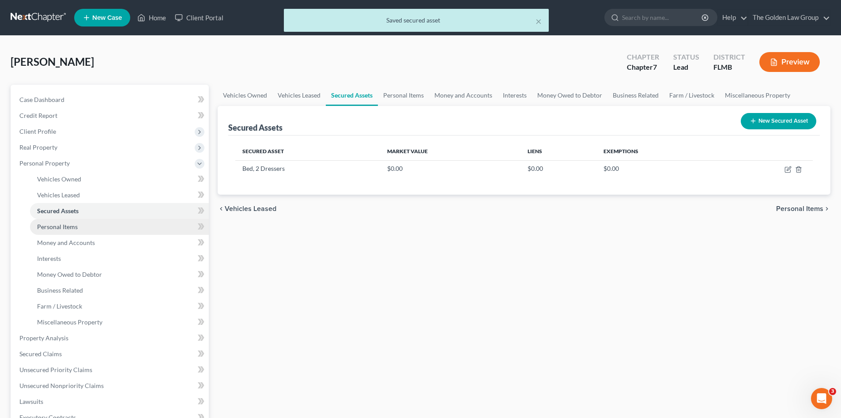
click at [55, 223] on span "Personal Items" at bounding box center [57, 227] width 41 height 8
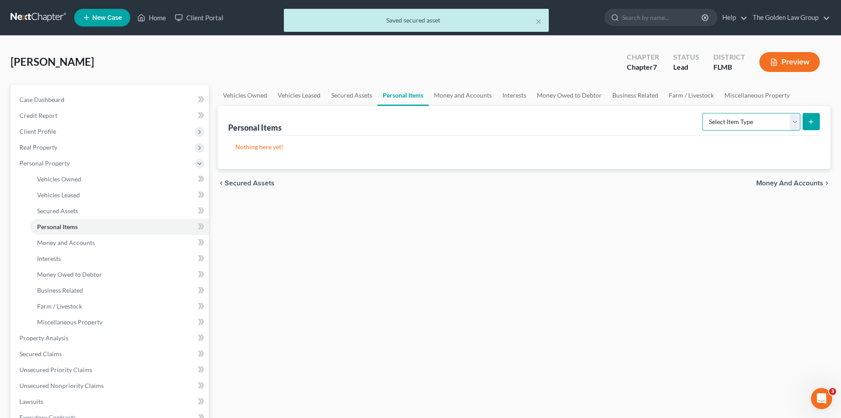
drag, startPoint x: 744, startPoint y: 117, endPoint x: 747, endPoint y: 129, distance: 12.7
click at [744, 117] on select "Select Item Type Clothing Collectibles Of Value Electronics Firearms Household …" at bounding box center [752, 122] width 98 height 18
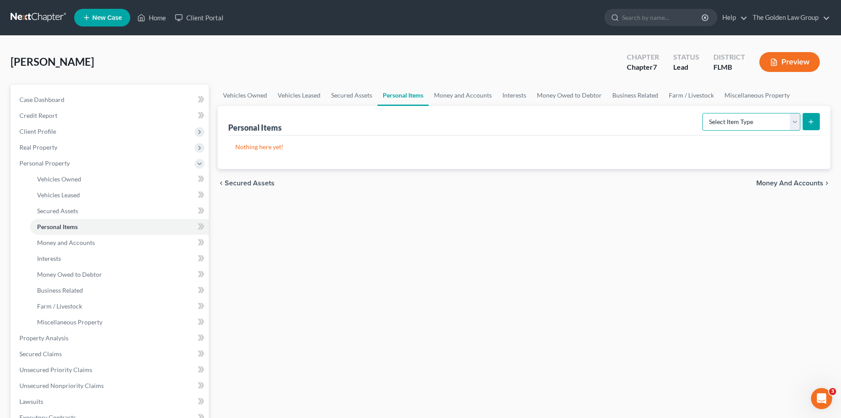
select select "clothing"
click at [703, 113] on select "Select Item Type Clothing Collectibles Of Value Electronics Firearms Household …" at bounding box center [752, 122] width 98 height 18
click at [813, 121] on icon "submit" at bounding box center [811, 121] width 7 height 7
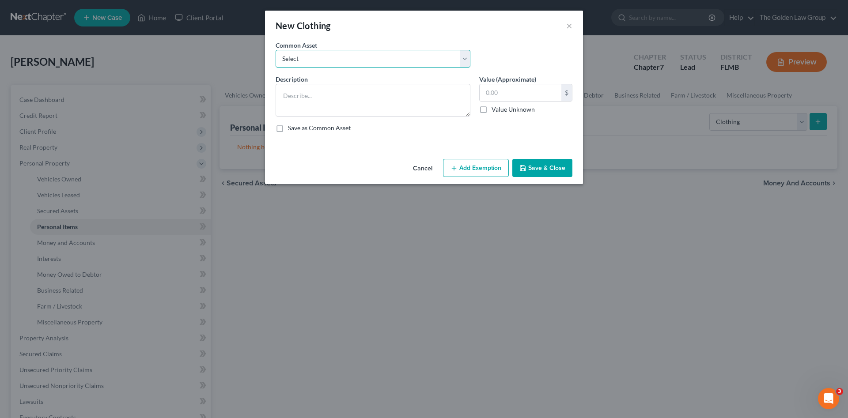
click at [336, 57] on select "Select Debtor's Clothes Joint-Debtor's clothing Debtor's Clothes" at bounding box center [373, 59] width 195 height 18
select select "0"
click at [276, 50] on select "Select Debtor's Clothes Joint-Debtor's clothing Debtor's Clothes" at bounding box center [373, 59] width 195 height 18
type textarea "Debtor's Clothes"
type input "100.00"
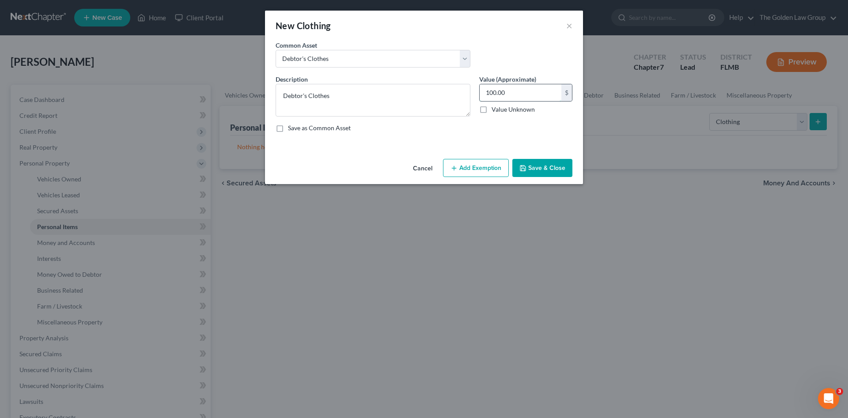
click at [512, 95] on input "100.00" at bounding box center [521, 92] width 82 height 17
drag, startPoint x: 535, startPoint y: 161, endPoint x: 760, endPoint y: 118, distance: 228.8
click at [535, 162] on button "Save & Close" at bounding box center [542, 168] width 60 height 19
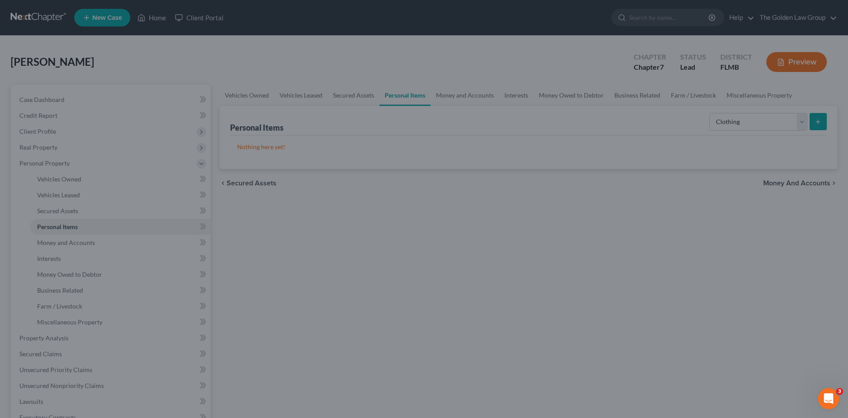
click at [760, 118] on div at bounding box center [424, 209] width 848 height 418
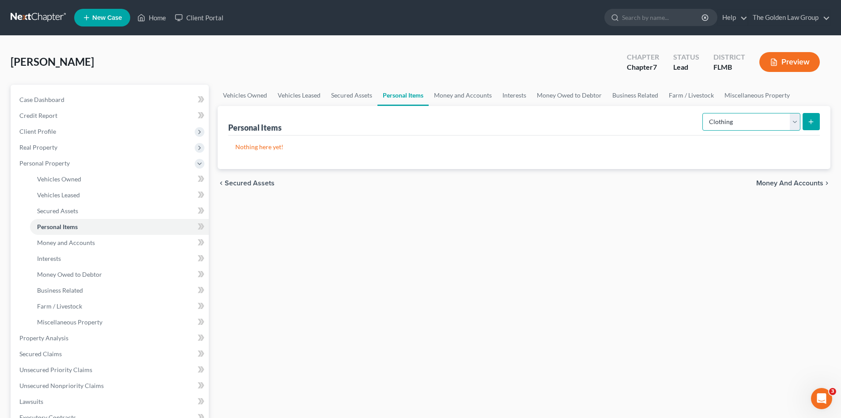
click at [744, 117] on select "Select Item Type Clothing Collectibles Of Value Electronics Firearms Household …" at bounding box center [752, 122] width 98 height 18
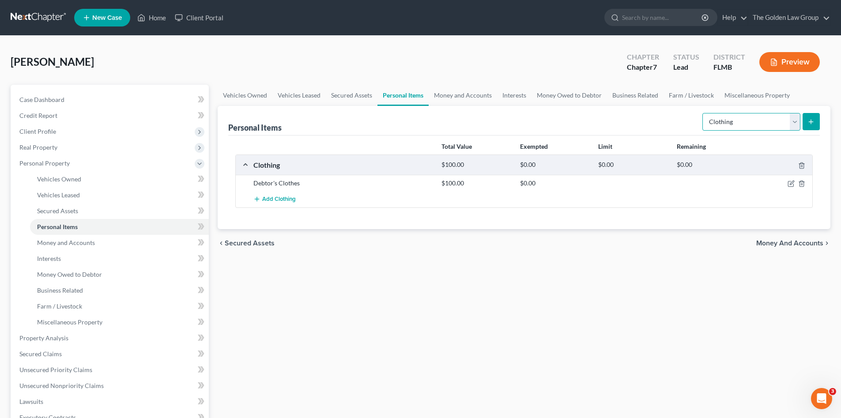
select select "electronics"
click at [703, 113] on select "Select Item Type Clothing Collectibles Of Value Electronics Firearms Household …" at bounding box center [752, 122] width 98 height 18
click at [804, 123] on button "submit" at bounding box center [811, 121] width 17 height 17
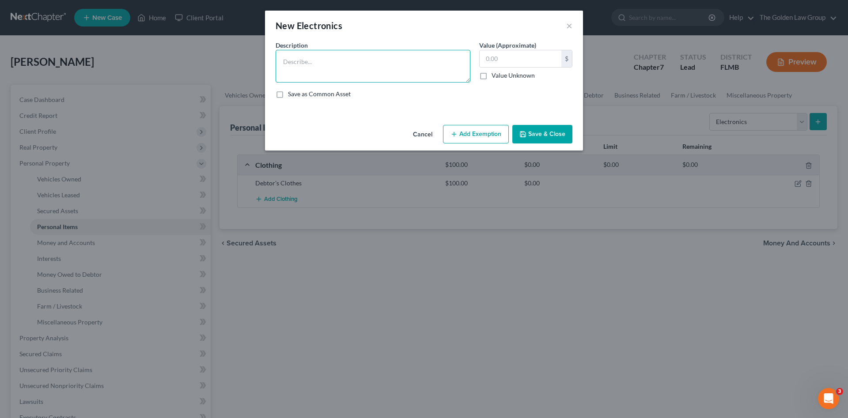
click at [309, 60] on textarea at bounding box center [373, 66] width 195 height 33
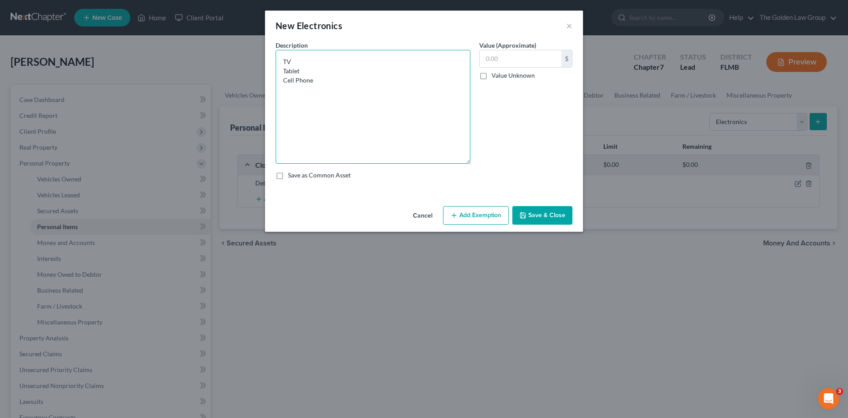
drag, startPoint x: 467, startPoint y: 80, endPoint x: 384, endPoint y: 104, distance: 86.5
click at [441, 157] on textarea "TV Tablet Cell Phone" at bounding box center [373, 107] width 195 height 114
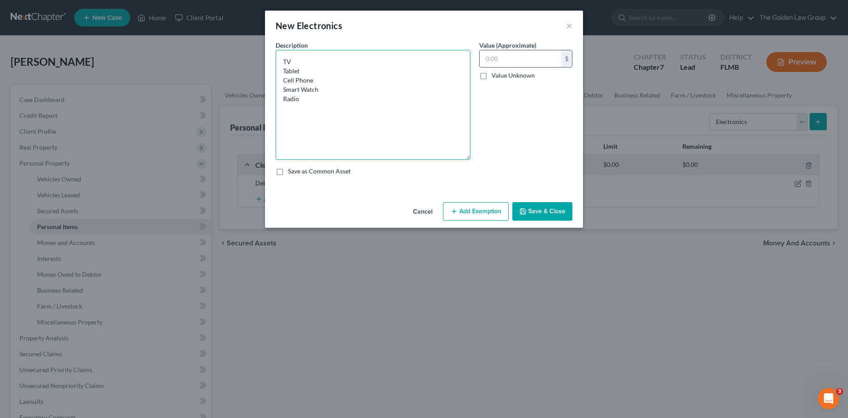
type textarea "TV Tablet Cell Phone Smart Watch Radio"
click at [517, 60] on input "text" at bounding box center [521, 58] width 82 height 17
type input "500.00"
click at [557, 210] on button "Save & Close" at bounding box center [542, 211] width 60 height 19
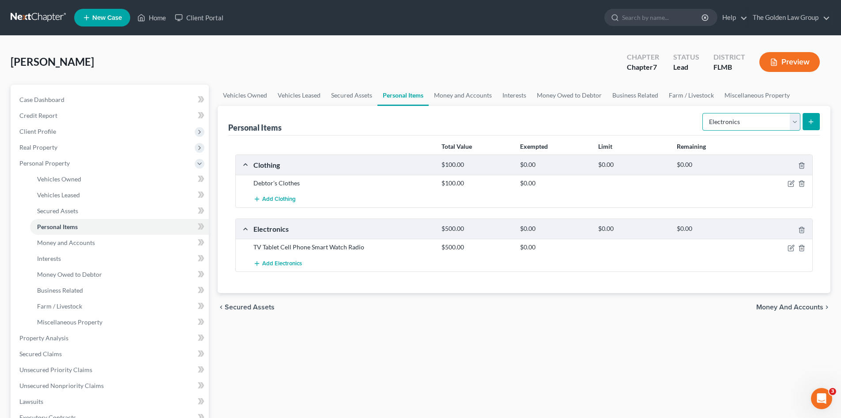
click at [747, 126] on select "Select Item Type Clothing Collectibles Of Value Electronics Firearms Household …" at bounding box center [752, 122] width 98 height 18
click at [738, 127] on select "Select Item Type Clothing Collectibles Of Value Electronics Firearms Household …" at bounding box center [752, 122] width 98 height 18
select select "household_goods"
click at [703, 113] on select "Select Item Type Clothing Collectibles Of Value Electronics Firearms Household …" at bounding box center [752, 122] width 98 height 18
click at [809, 123] on icon "submit" at bounding box center [811, 121] width 7 height 7
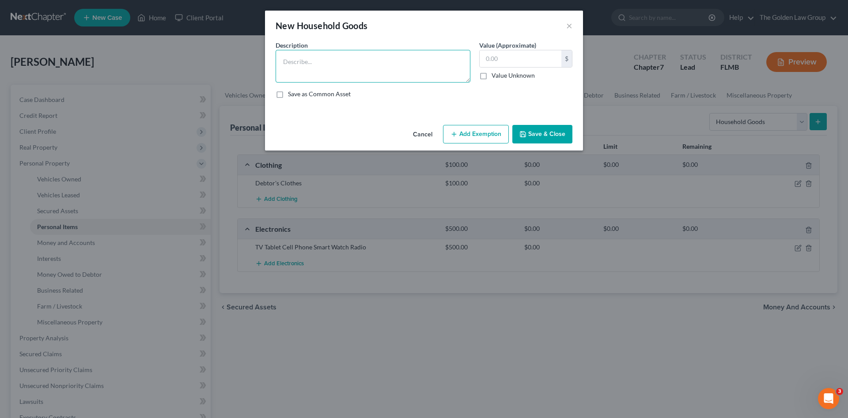
click at [335, 60] on textarea at bounding box center [373, 66] width 195 height 33
type textarea "M"
type textarea "i"
click at [372, 91] on div "Save as Common Asset" at bounding box center [424, 94] width 297 height 9
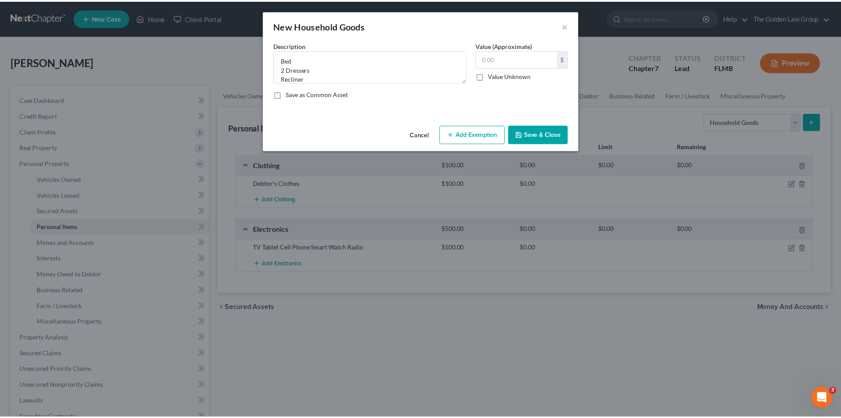
scroll to position [0, 0]
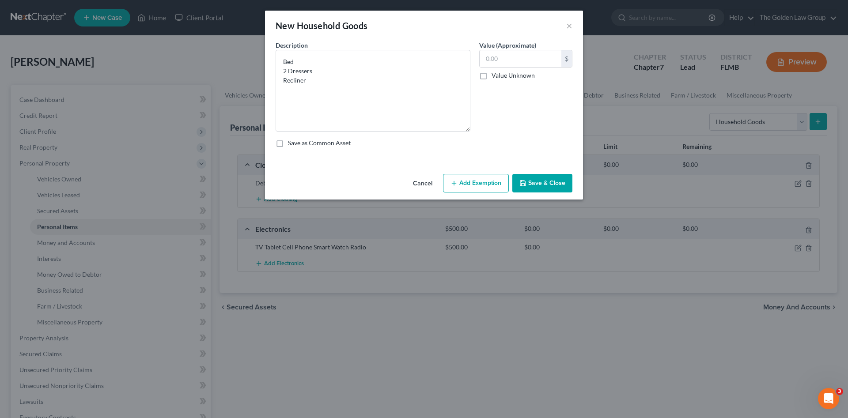
drag, startPoint x: 469, startPoint y: 82, endPoint x: 463, endPoint y: 131, distance: 49.3
click at [463, 131] on textarea "Bed 2 Dressers Recliner" at bounding box center [373, 91] width 195 height 82
click at [535, 59] on input "text" at bounding box center [521, 58] width 82 height 17
click at [383, 82] on textarea "Bed 2 Dressers Recliner" at bounding box center [373, 91] width 195 height 82
click at [382, 87] on textarea "Bed 2 Dressers Recliner Misc. Dishware" at bounding box center [373, 91] width 195 height 82
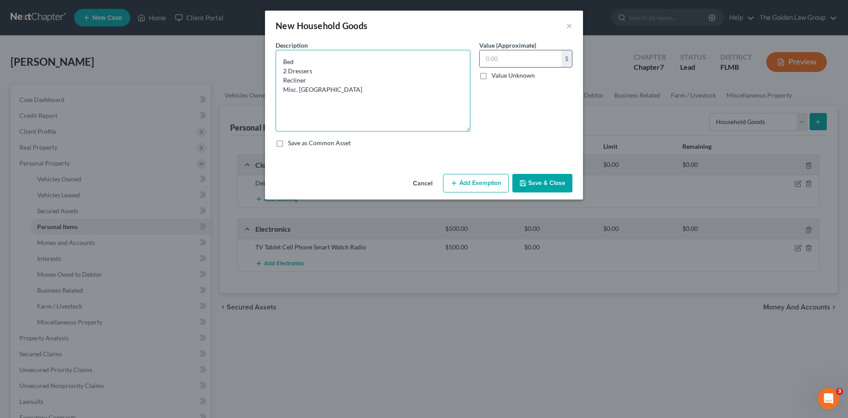
type textarea "Bed 2 Dressers Recliner Misc. Dishware"
click at [520, 61] on input "text" at bounding box center [521, 58] width 82 height 17
drag, startPoint x: 516, startPoint y: 59, endPoint x: 472, endPoint y: 63, distance: 44.7
click at [472, 63] on div "Description * Bed 2 Dressers Recliner Misc. Dishware Value (Approximate) 400.00…" at bounding box center [424, 98] width 306 height 114
type input "300.00"
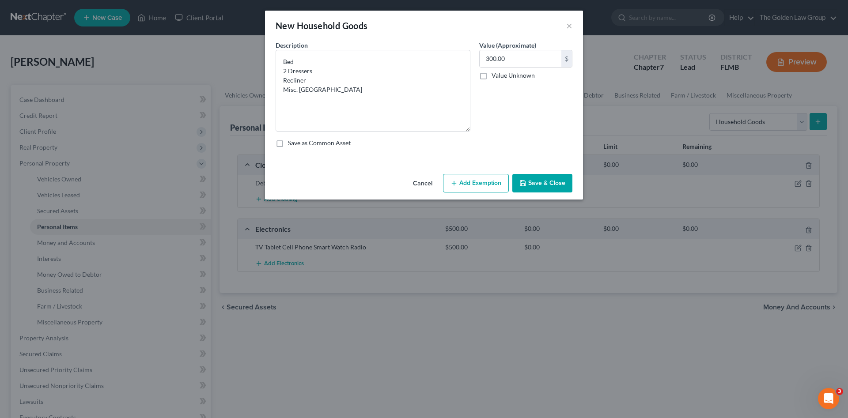
click at [552, 183] on button "Save & Close" at bounding box center [542, 183] width 60 height 19
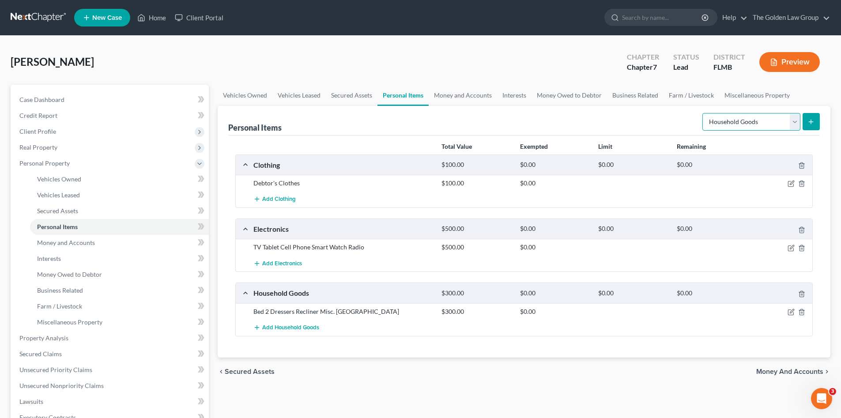
click at [769, 114] on select "Select Item Type Clothing Collectibles Of Value Electronics Firearms Household …" at bounding box center [752, 122] width 98 height 18
click at [695, 342] on div "Total Value Exempted Limit Remaining Clothing $100.00 $0.00 $0.00 $0.00 Debtor'…" at bounding box center [524, 247] width 592 height 222
click at [789, 312] on icon "button" at bounding box center [791, 312] width 7 height 7
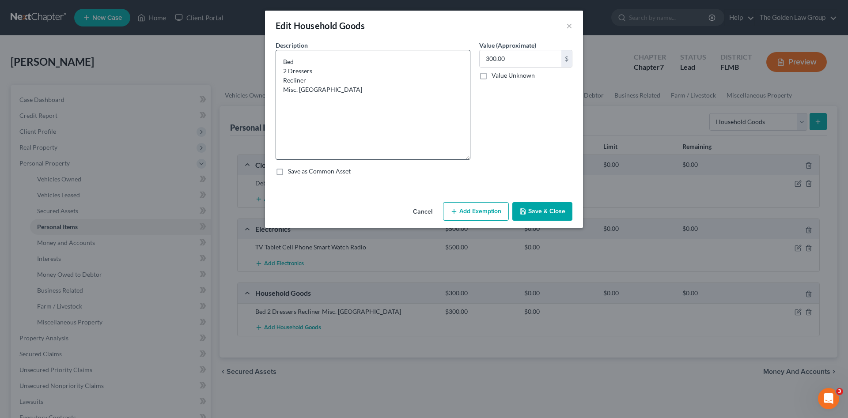
drag, startPoint x: 467, startPoint y: 80, endPoint x: 401, endPoint y: 107, distance: 71.1
click at [459, 157] on textarea "Bed 2 Dressers Recliner Misc. Dishware" at bounding box center [373, 105] width 195 height 110
click at [378, 87] on textarea "Bed 2 Dressers Recliner Misc. Dishware" at bounding box center [373, 104] width 195 height 109
type textarea "Bed 2 Dressers Recliner Misc. Dishware Misc. Handtools"
click at [550, 209] on button "Save & Close" at bounding box center [542, 210] width 60 height 19
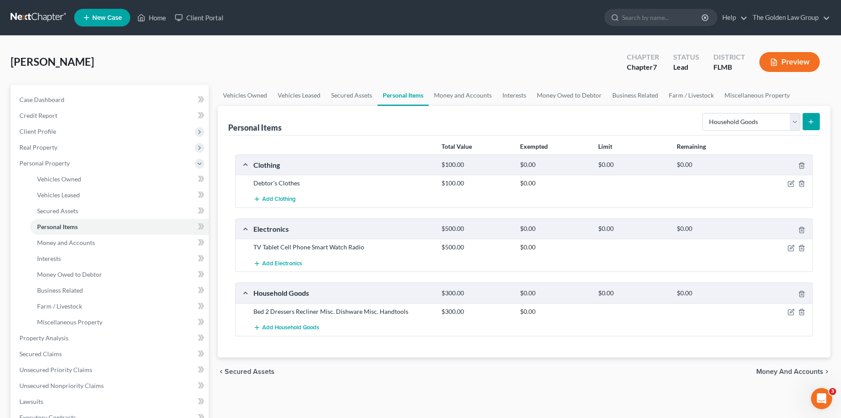
click at [580, 363] on div "chevron_left Secured Assets Money and Accounts chevron_right" at bounding box center [524, 372] width 613 height 28
click at [768, 371] on span "Money and Accounts" at bounding box center [789, 371] width 67 height 7
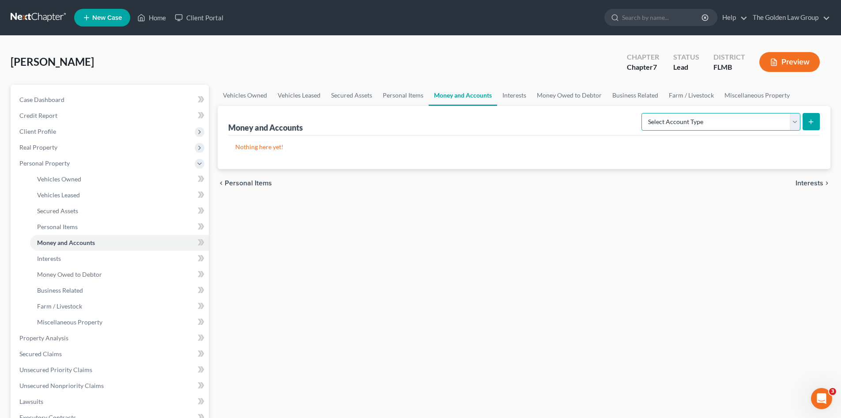
click at [687, 120] on select "Select Account Type Brokerage Cash on Hand Certificates of Deposit Checking Acc…" at bounding box center [721, 122] width 159 height 18
select select "checking"
click at [643, 113] on select "Select Account Type Brokerage Cash on Hand Certificates of Deposit Checking Acc…" at bounding box center [721, 122] width 159 height 18
click at [811, 121] on line "submit" at bounding box center [811, 122] width 0 height 4
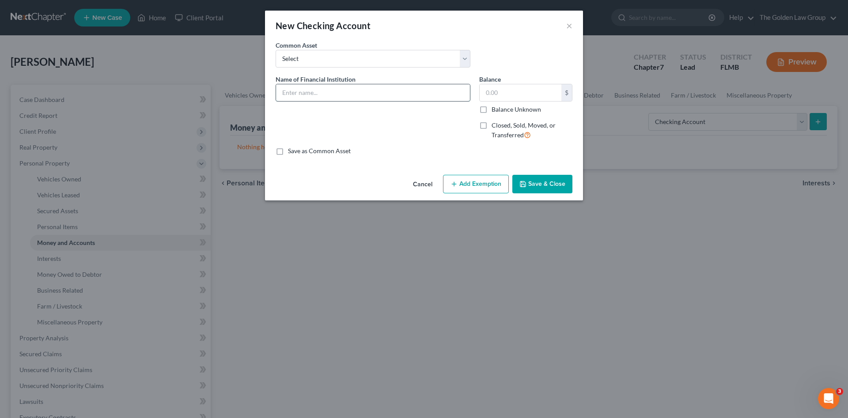
click at [322, 88] on input "text" at bounding box center [373, 92] width 194 height 17
type input "Suncoast Credit Union_Checking_0050"
click at [542, 95] on input "text" at bounding box center [521, 92] width 82 height 17
drag, startPoint x: 344, startPoint y: 93, endPoint x: 268, endPoint y: 91, distance: 76.4
click at [268, 91] on div "An exemption set must first be selected from the Filing Information section. Co…" at bounding box center [424, 106] width 318 height 131
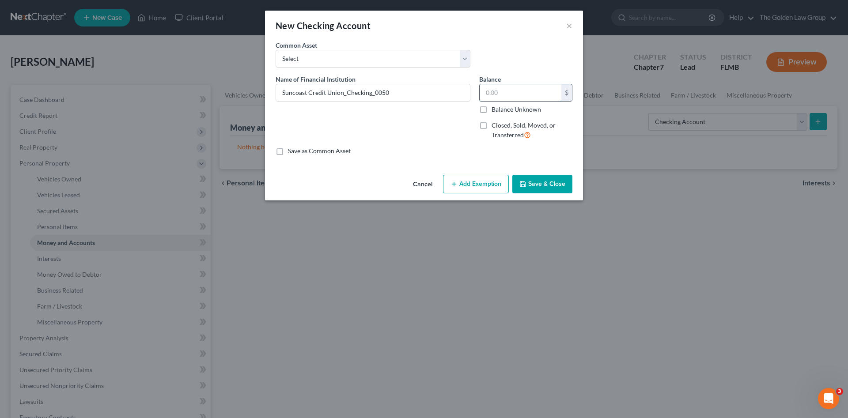
click at [530, 89] on input "text" at bounding box center [521, 92] width 82 height 17
click at [530, 91] on input "text" at bounding box center [521, 92] width 82 height 17
type input "37.33"
click at [548, 181] on button "Save & Close" at bounding box center [542, 184] width 60 height 19
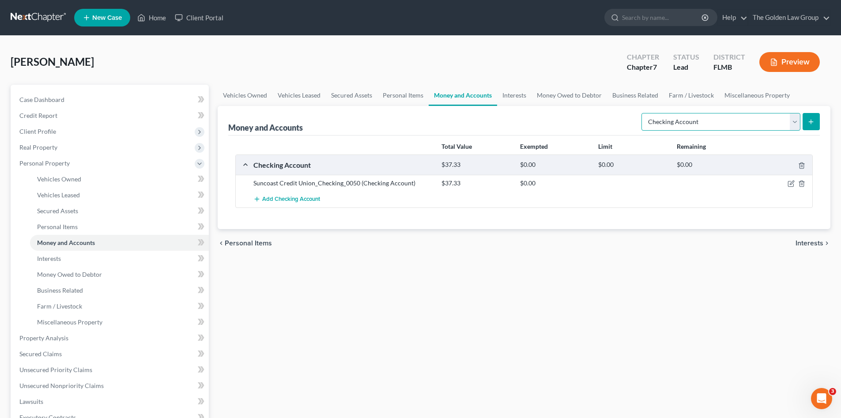
click at [676, 124] on select "Select Account Type Brokerage Cash on Hand Certificates of Deposit Checking Acc…" at bounding box center [721, 122] width 159 height 18
select select "savings"
click at [643, 113] on select "Select Account Type Brokerage Cash on Hand Certificates of Deposit Checking Acc…" at bounding box center [721, 122] width 159 height 18
click at [811, 121] on icon "submit" at bounding box center [811, 121] width 7 height 7
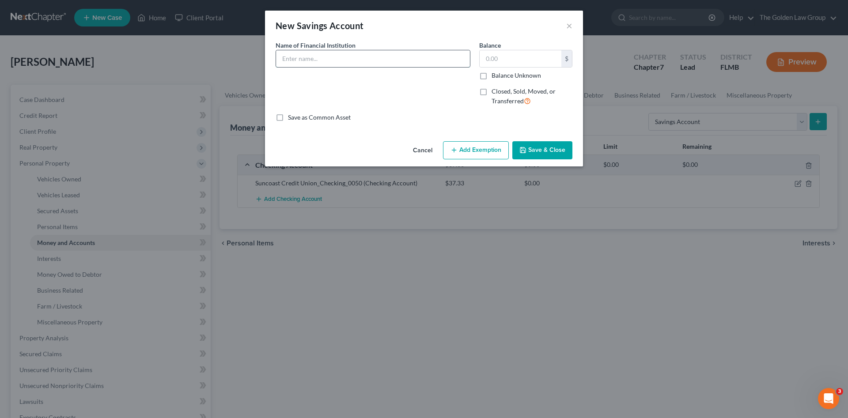
click at [341, 60] on input "text" at bounding box center [373, 58] width 194 height 17
paste input "Suncoast Credit Union"
type input "Suncoast Credit Union"
drag, startPoint x: 528, startPoint y: 58, endPoint x: 523, endPoint y: 52, distance: 8.5
click at [523, 52] on input "text" at bounding box center [521, 58] width 82 height 17
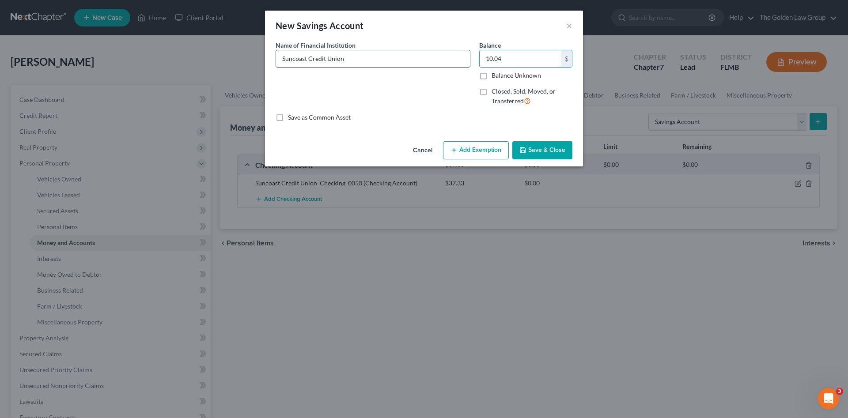
type input "10.04"
click at [375, 60] on input "Suncoast Credit Union" at bounding box center [373, 58] width 194 height 17
type input "Suncoast Credit Union_Savings"
drag, startPoint x: 518, startPoint y: 150, endPoint x: 347, endPoint y: 287, distance: 219.9
click at [519, 150] on button "Save & Close" at bounding box center [542, 150] width 60 height 19
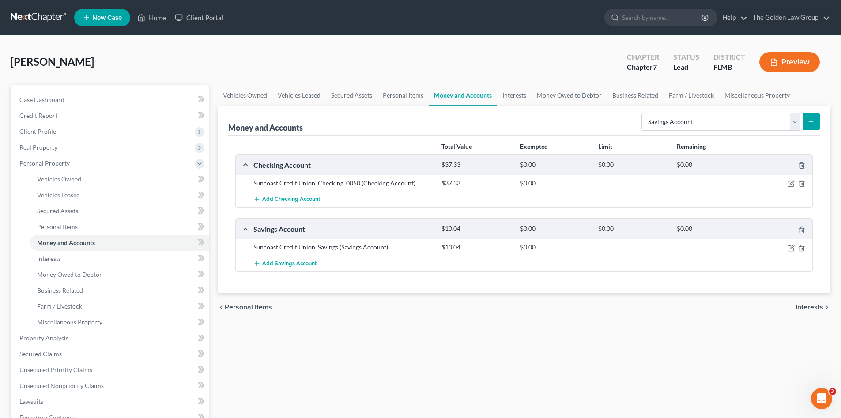
click at [376, 340] on div "Vehicles Owned Vehicles Leased Secured Assets Personal Items Money and Accounts…" at bounding box center [524, 340] width 622 height 510
drag, startPoint x: 524, startPoint y: 94, endPoint x: 520, endPoint y: 101, distance: 8.5
click at [524, 94] on link "Interests" at bounding box center [514, 95] width 34 height 21
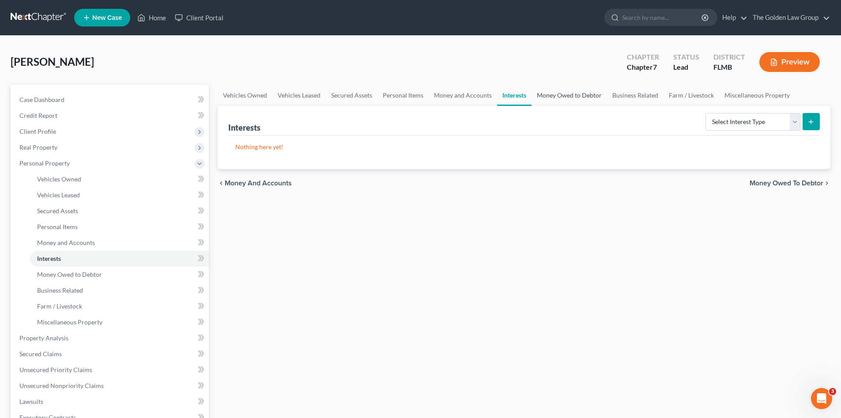
click at [559, 95] on link "Money Owed to Debtor" at bounding box center [570, 95] width 76 height 21
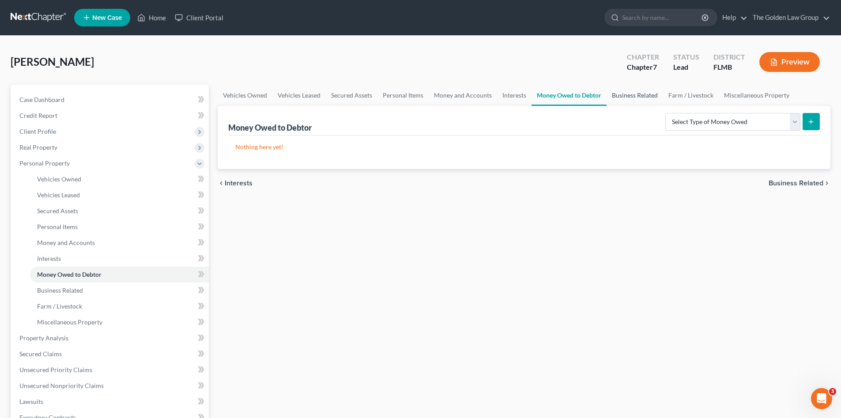
click at [636, 98] on link "Business Related" at bounding box center [635, 95] width 57 height 21
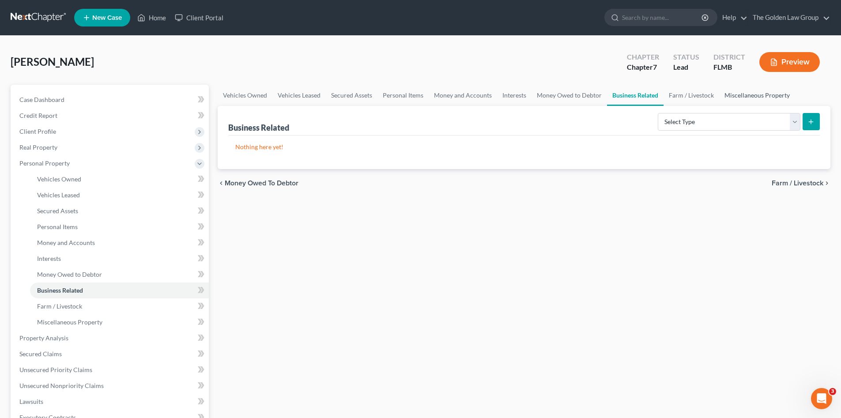
click at [735, 97] on link "Miscellaneous Property" at bounding box center [757, 95] width 76 height 21
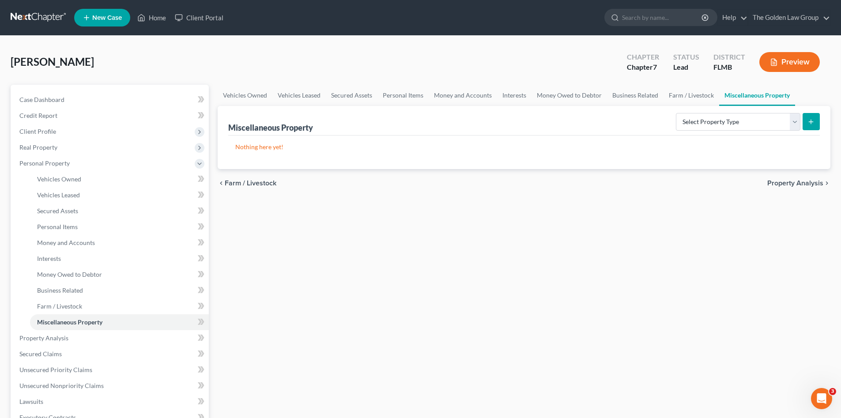
click at [457, 280] on div "Vehicles Owned Vehicles Leased Secured Assets Personal Items Money and Accounts…" at bounding box center [524, 340] width 622 height 510
click at [38, 338] on span "Property Analysis" at bounding box center [43, 338] width 49 height 8
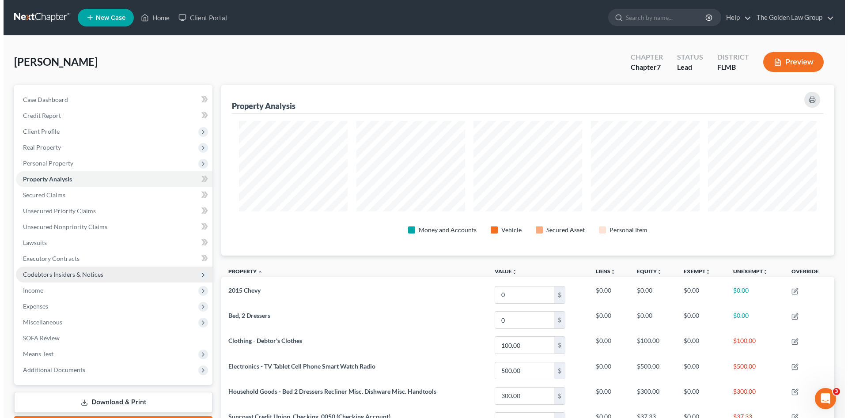
scroll to position [171, 613]
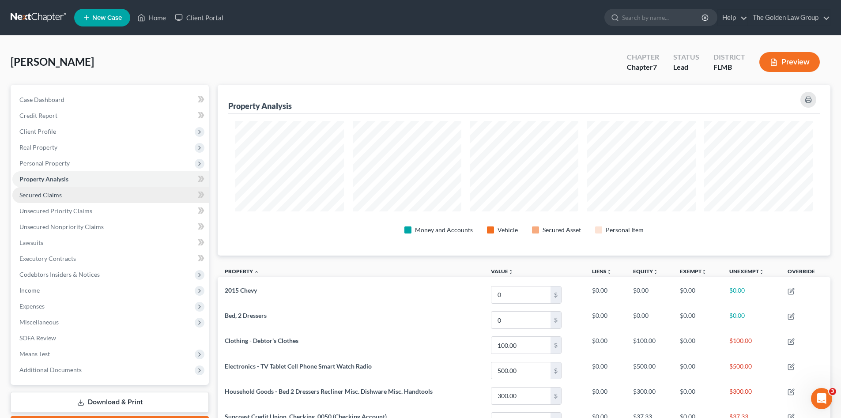
click at [59, 193] on span "Secured Claims" at bounding box center [40, 195] width 42 height 8
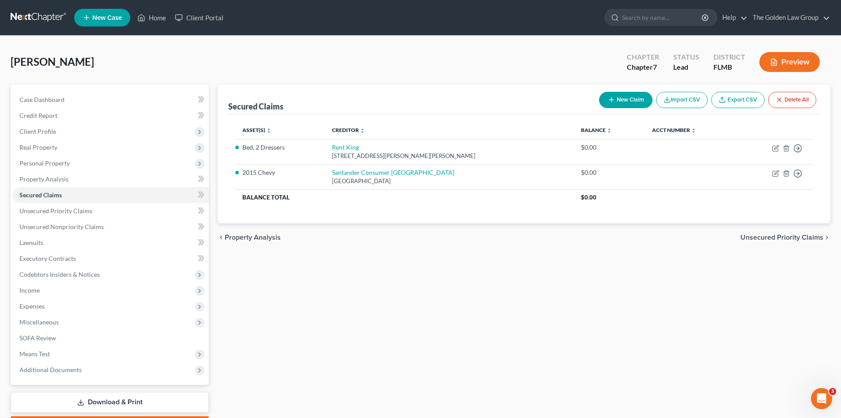
click at [408, 279] on div "Secured Claims New Claim Import CSV Export CSV Delete All Asset(s) expand_more …" at bounding box center [524, 260] width 622 height 351
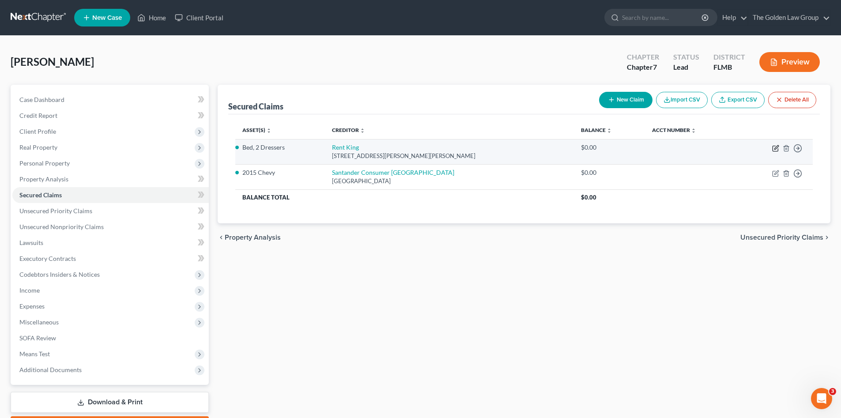
click at [776, 150] on icon "button" at bounding box center [775, 148] width 7 height 7
select select "9"
select select "2"
select select "0"
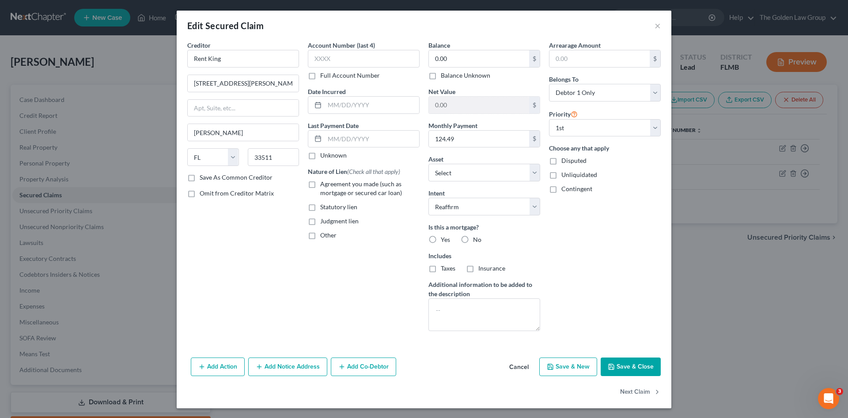
click at [333, 180] on span "Agreement you made (such as mortgage or secured car loan)" at bounding box center [361, 188] width 82 height 16
click at [329, 180] on input "Agreement you made (such as mortgage or secured car loan)" at bounding box center [327, 183] width 6 height 6
checkbox input "true"
click at [348, 136] on input "text" at bounding box center [372, 139] width 94 height 17
click at [473, 240] on label "No" at bounding box center [477, 239] width 8 height 9
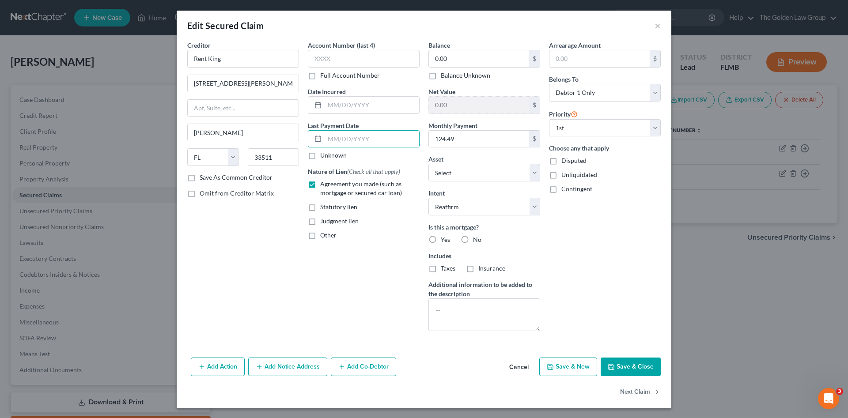
click at [476, 240] on input "No" at bounding box center [479, 238] width 6 height 6
radio input "true"
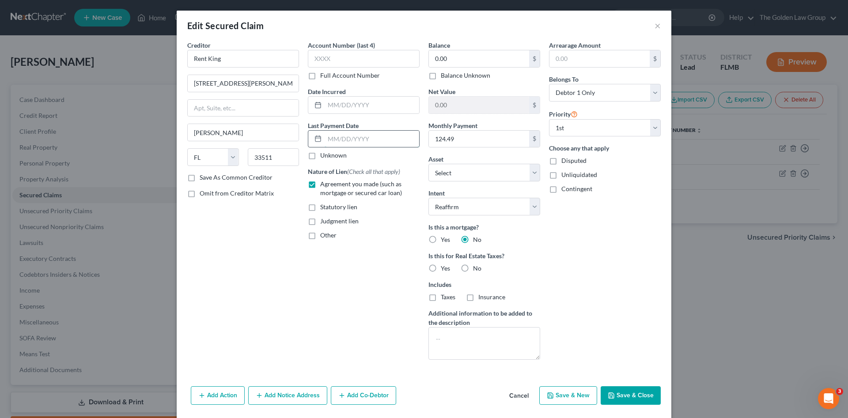
click at [343, 140] on input "text" at bounding box center [372, 139] width 94 height 17
drag, startPoint x: 397, startPoint y: 136, endPoint x: 413, endPoint y: 136, distance: 15.9
click at [397, 136] on input "08/" at bounding box center [372, 139] width 94 height 17
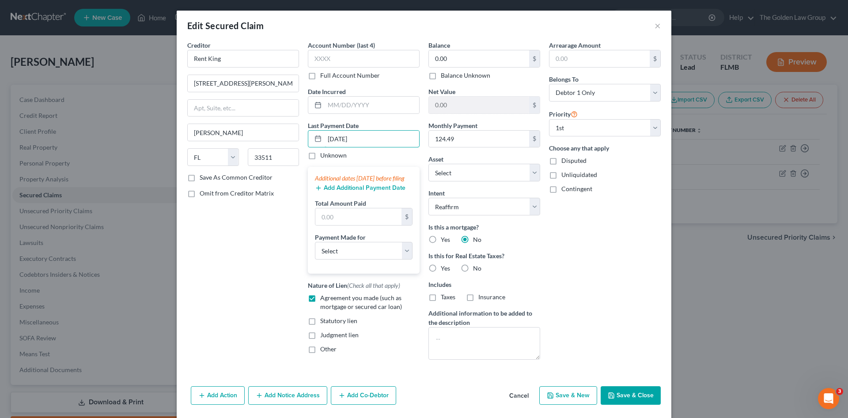
type input "08/24/2025"
click at [350, 192] on button "Add Additional Payment Date" at bounding box center [360, 188] width 91 height 7
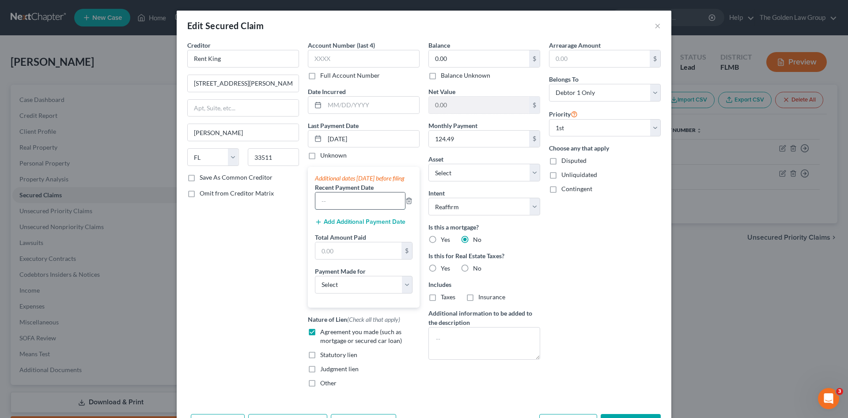
click at [348, 209] on input "text" at bounding box center [360, 201] width 90 height 17
type input "8/24/2025"
click at [345, 226] on button "Add Additional Payment Date" at bounding box center [360, 222] width 91 height 7
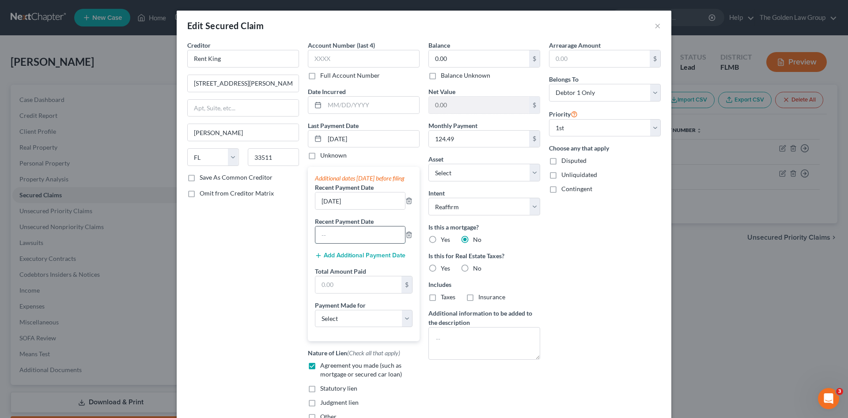
click at [343, 242] on input "text" at bounding box center [360, 235] width 90 height 17
type input "7/24/2025"
click at [339, 293] on input "text" at bounding box center [358, 284] width 86 height 17
type input "248.98"
click at [350, 326] on select "Select Car Credit Card Loan Repayment Mortgage Other Suppliers Or Vendors" at bounding box center [364, 319] width 98 height 18
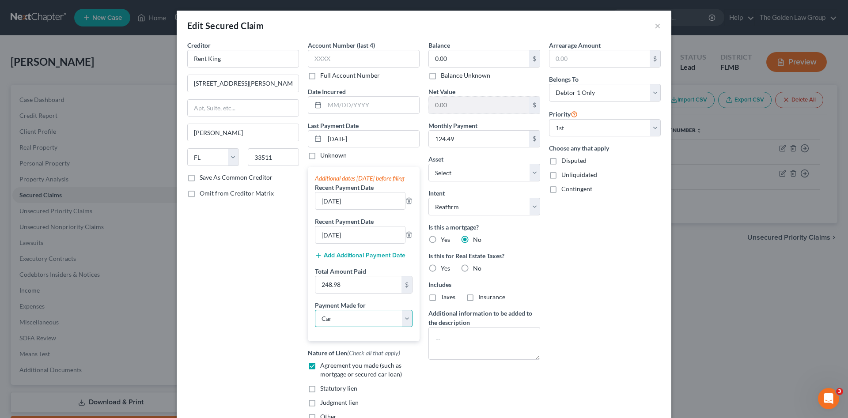
click at [315, 318] on select "Select Car Credit Card Loan Repayment Mortgage Other Suppliers Or Vendors" at bounding box center [364, 319] width 98 height 18
click at [348, 328] on select "Select Car Credit Card Loan Repayment Mortgage Other Suppliers Or Vendors" at bounding box center [364, 319] width 98 height 18
select select "4"
click at [315, 318] on select "Select Car Credit Card Loan Repayment Mortgage Other Suppliers Or Vendors" at bounding box center [364, 319] width 98 height 18
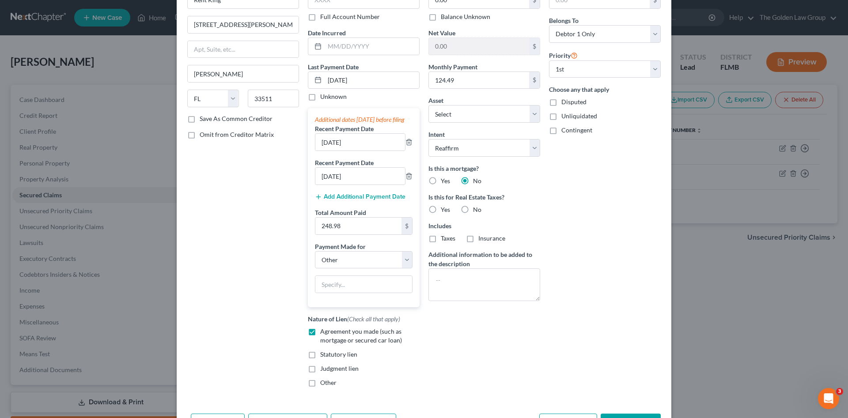
drag, startPoint x: 504, startPoint y: 342, endPoint x: 401, endPoint y: 310, distance: 107.8
click at [499, 341] on div "Balance 0.00 $ Balance Unknown Balance Undetermined 0.00 $ Balance Unknown Net …" at bounding box center [484, 188] width 121 height 412
click at [377, 293] on input "text" at bounding box center [363, 284] width 97 height 17
type input "Furniture"
drag, startPoint x: 596, startPoint y: 398, endPoint x: 506, endPoint y: 268, distance: 157.8
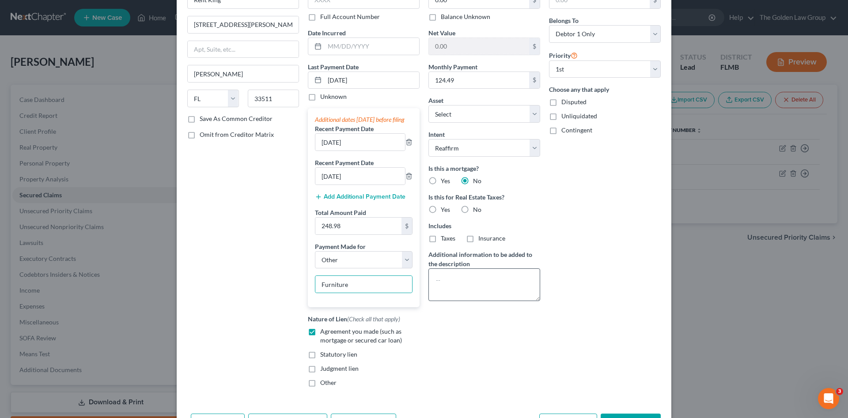
click at [596, 394] on div "Arrearage Amount $ Belongs To * Select Debtor 1 Only Debtor 2 Only Debtor 1 And…" at bounding box center [604, 188] width 121 height 412
drag, startPoint x: 464, startPoint y: 213, endPoint x: 542, endPoint y: 281, distance: 103.3
click at [473, 213] on label "No" at bounding box center [477, 209] width 8 height 9
click at [476, 211] on input "No" at bounding box center [479, 208] width 6 height 6
radio input "true"
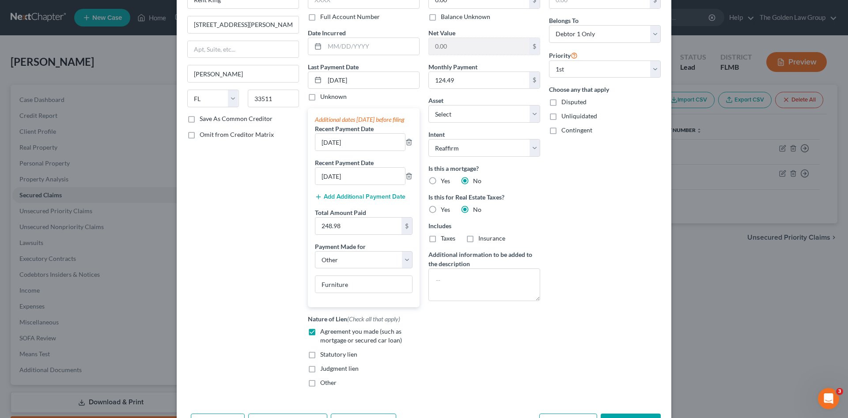
click at [557, 305] on div "Arrearage Amount $ Belongs To * Select Debtor 1 Only Debtor 2 Only Debtor 1 And…" at bounding box center [604, 188] width 121 height 412
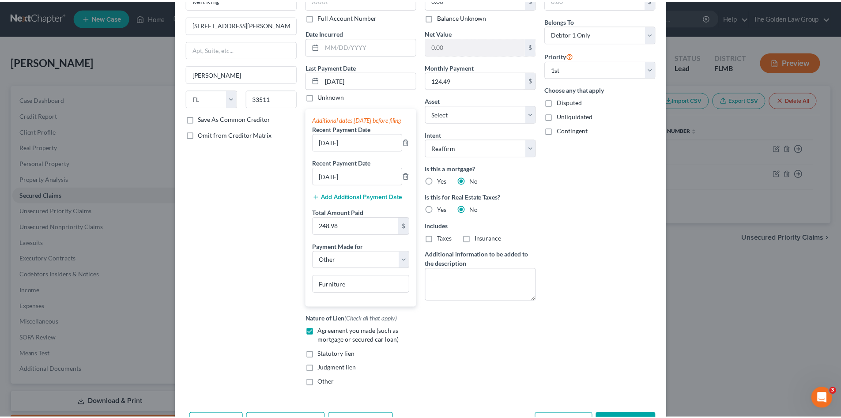
scroll to position [125, 0]
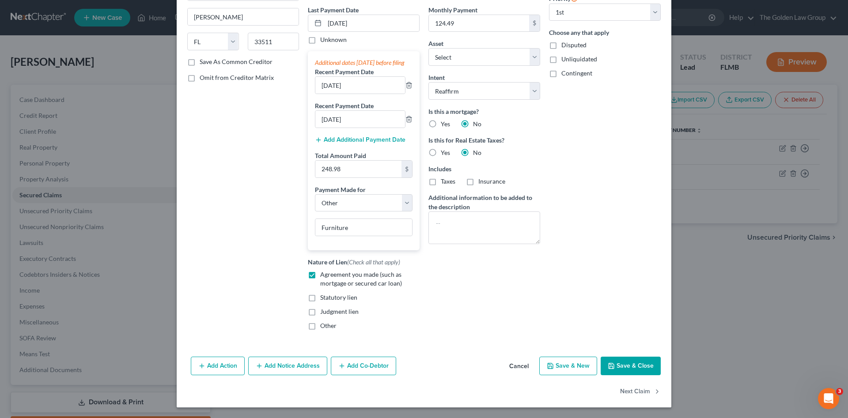
drag, startPoint x: 623, startPoint y: 372, endPoint x: 519, endPoint y: 317, distance: 117.1
click at [622, 371] on button "Save & Close" at bounding box center [631, 366] width 60 height 19
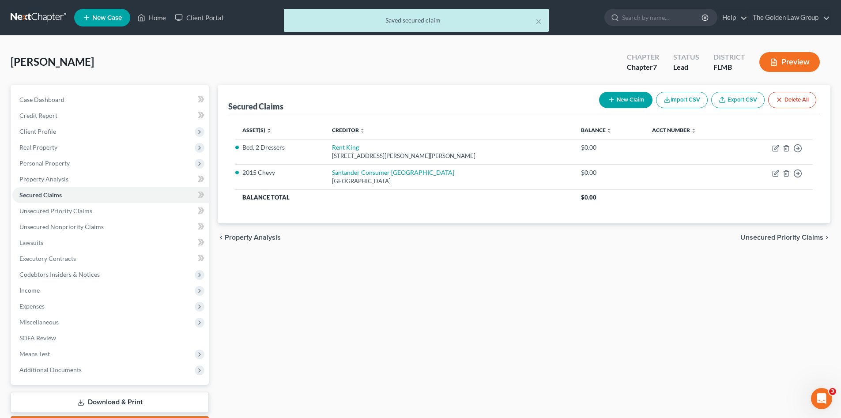
click at [506, 314] on div "Secured Claims New Claim Import CSV Export CSV Delete All Asset(s) expand_more …" at bounding box center [524, 260] width 622 height 351
click at [380, 363] on div "Secured Claims New Claim Import CSV Export CSV Delete All Asset(s) expand_more …" at bounding box center [524, 260] width 622 height 351
click at [423, 311] on div "Secured Claims New Claim Import CSV Export CSV Delete All Asset(s) expand_more …" at bounding box center [524, 260] width 622 height 351
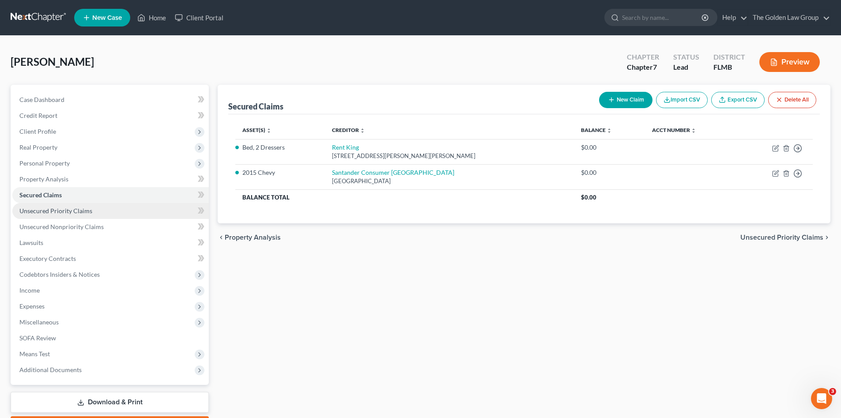
click at [107, 215] on link "Unsecured Priority Claims" at bounding box center [110, 211] width 197 height 16
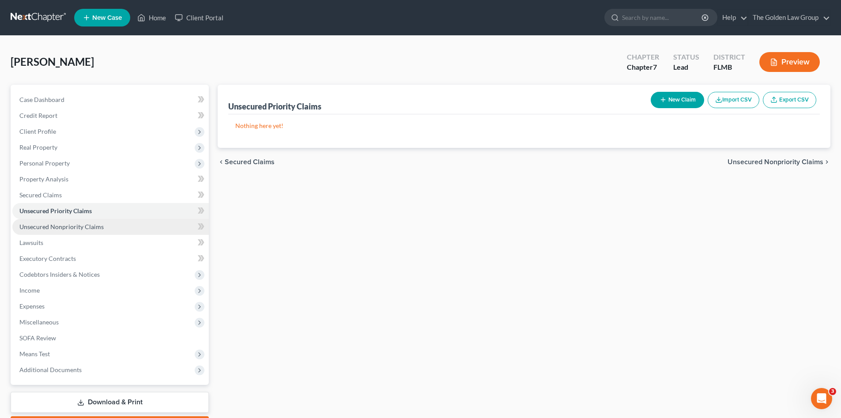
click at [83, 224] on span "Unsecured Nonpriority Claims" at bounding box center [61, 227] width 84 height 8
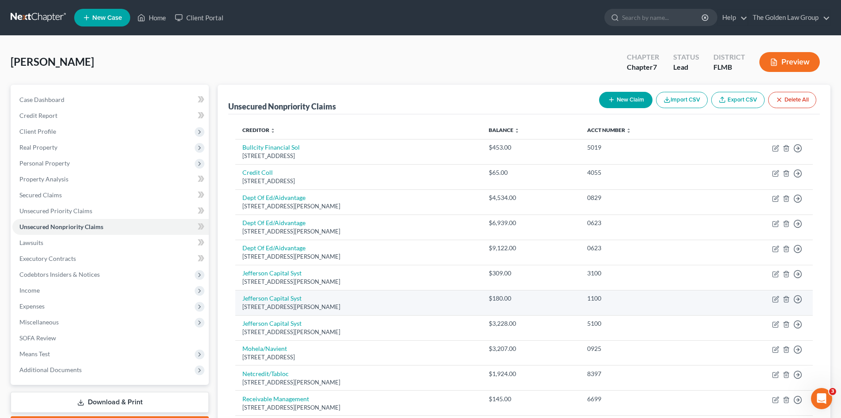
scroll to position [44, 0]
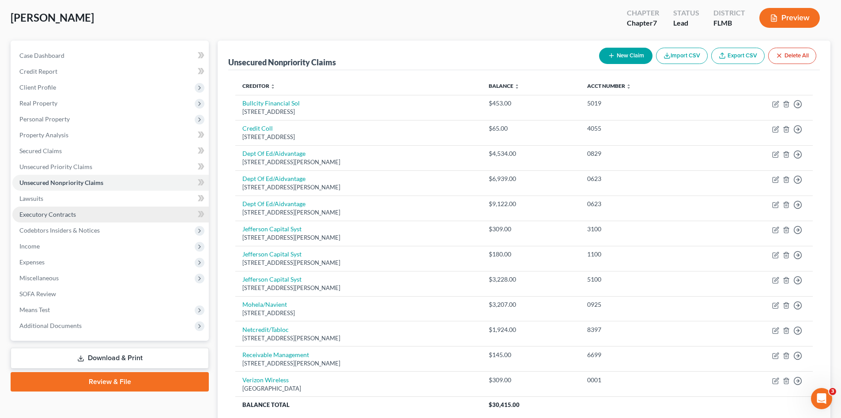
click at [72, 212] on span "Executory Contracts" at bounding box center [47, 215] width 57 height 8
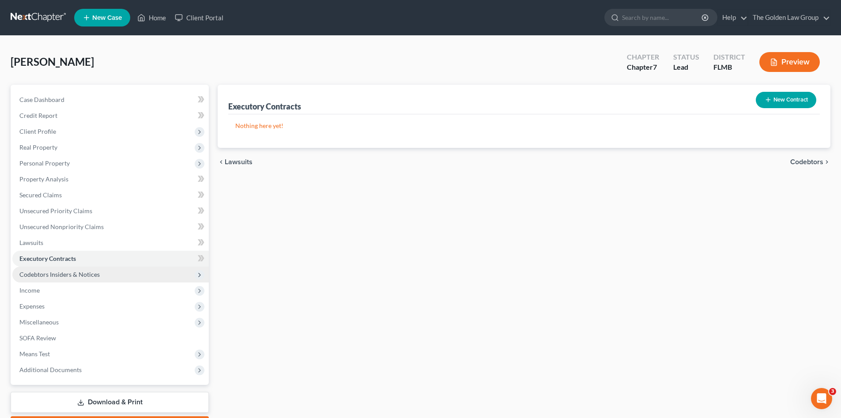
click at [38, 275] on span "Codebtors Insiders & Notices" at bounding box center [59, 275] width 80 height 8
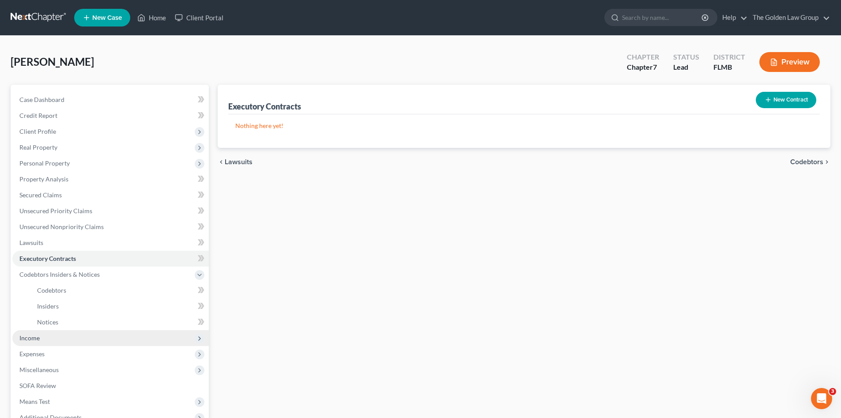
click at [35, 339] on span "Income" at bounding box center [29, 338] width 20 height 8
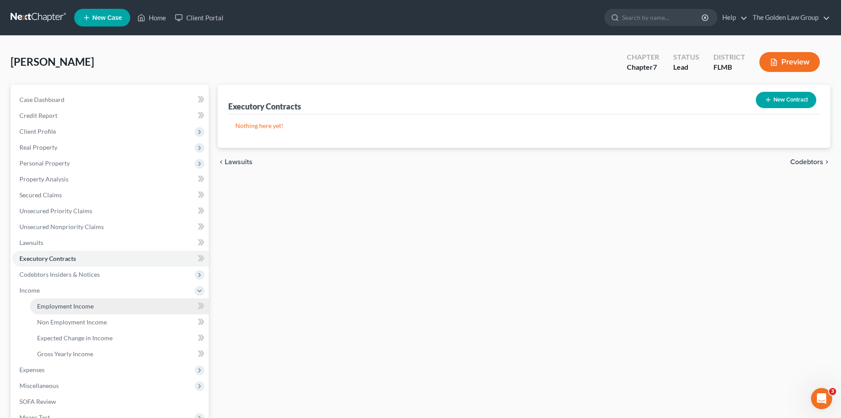
click at [64, 306] on span "Employment Income" at bounding box center [65, 306] width 57 height 8
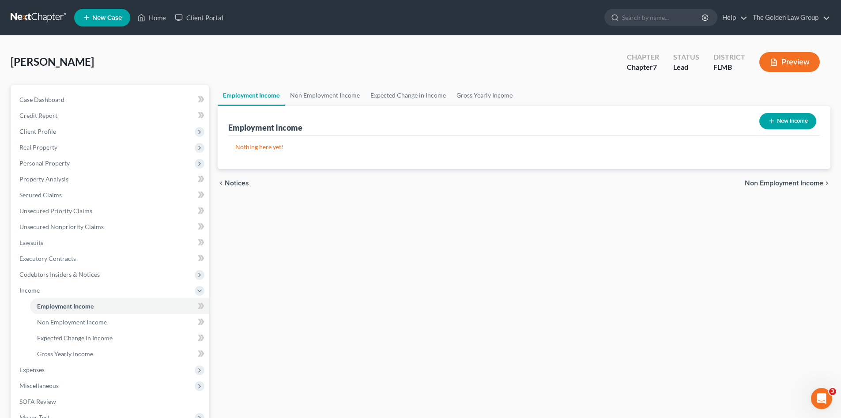
click at [776, 125] on button "New Income" at bounding box center [788, 121] width 57 height 16
select select "0"
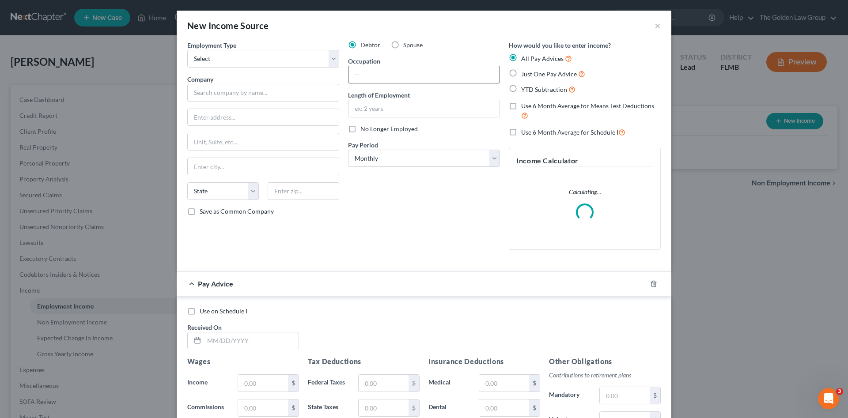
click at [360, 76] on input "text" at bounding box center [423, 74] width 151 height 17
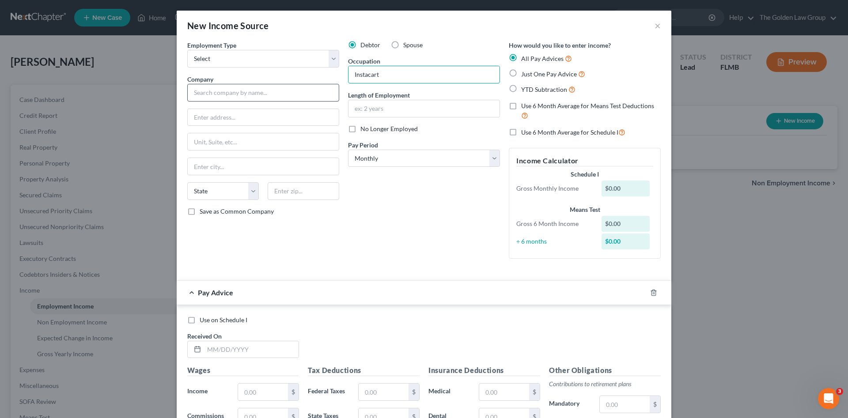
type input "Instacart"
click at [268, 90] on input "text" at bounding box center [263, 93] width 152 height 18
type input "Independent Contractor"
click at [232, 65] on select "Select Full or Part Time Employment Self Employment" at bounding box center [263, 59] width 152 height 18
select select "1"
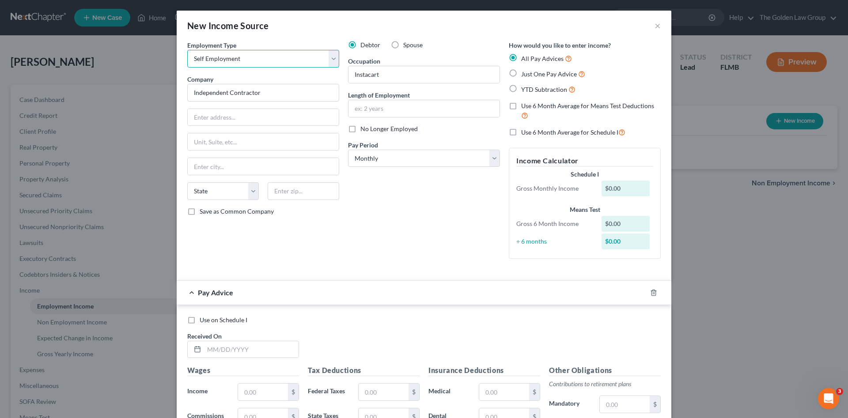
click at [187, 50] on select "Select Full or Part Time Employment Self Employment" at bounding box center [263, 59] width 152 height 18
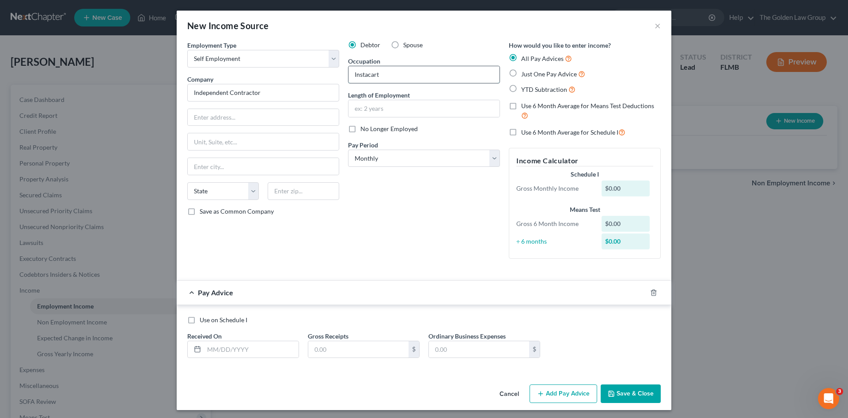
click at [374, 76] on input "Instacart" at bounding box center [423, 74] width 151 height 17
click at [384, 75] on input "Instacart" at bounding box center [423, 74] width 151 height 17
type input "Delivery Driver - Instacart"
click at [420, 237] on div "Debtor Spouse Occupation Delivery Driver - Instacart Length of Employment No Lo…" at bounding box center [424, 153] width 161 height 225
click at [374, 106] on input "text" at bounding box center [423, 108] width 151 height 17
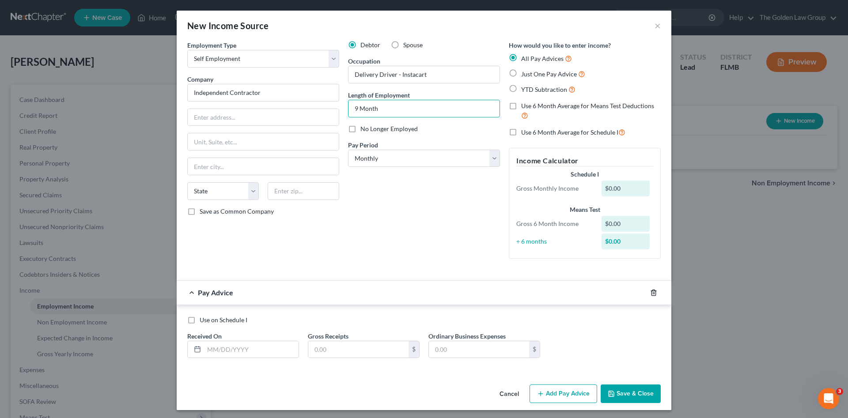
type input "9 Month"
click at [654, 293] on line "button" at bounding box center [654, 293] width 0 height 2
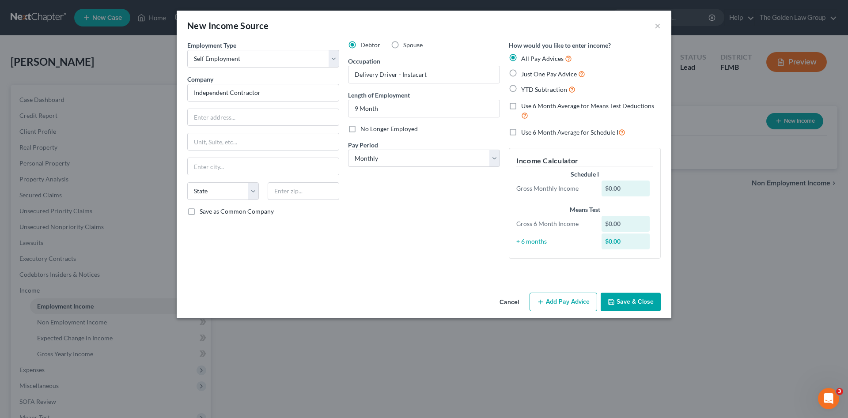
click at [625, 297] on button "Save & Close" at bounding box center [631, 302] width 60 height 19
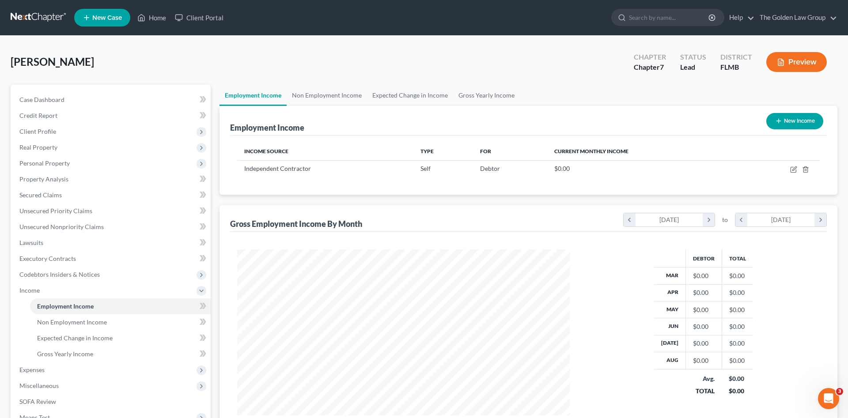
scroll to position [441415, 441233]
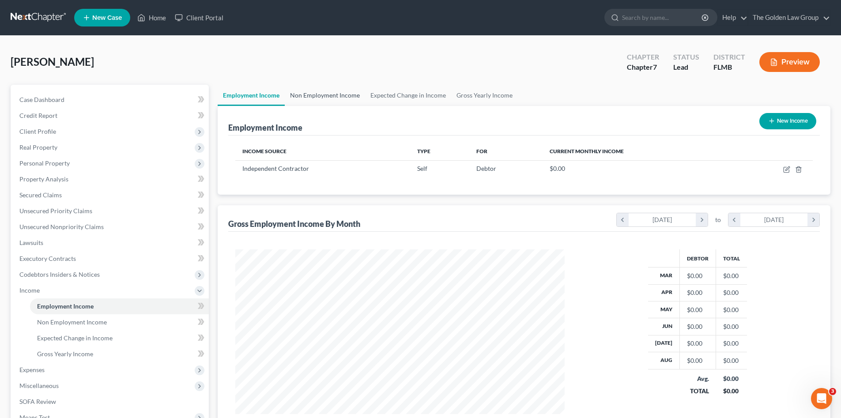
click at [306, 97] on link "Non Employment Income" at bounding box center [325, 95] width 80 height 21
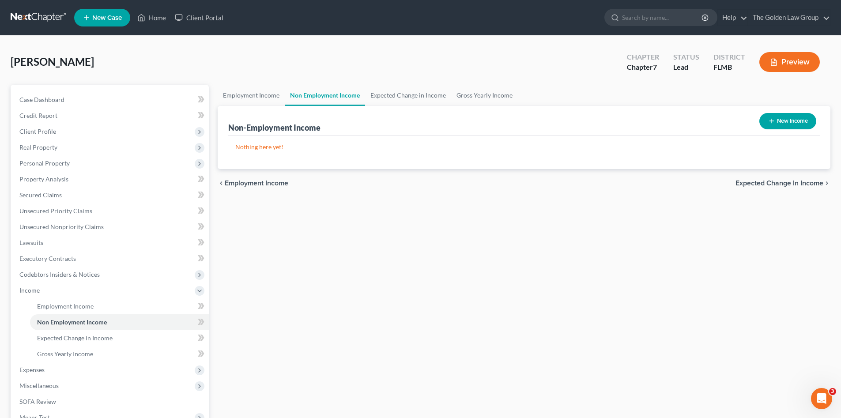
click at [782, 118] on button "New Income" at bounding box center [788, 121] width 57 height 16
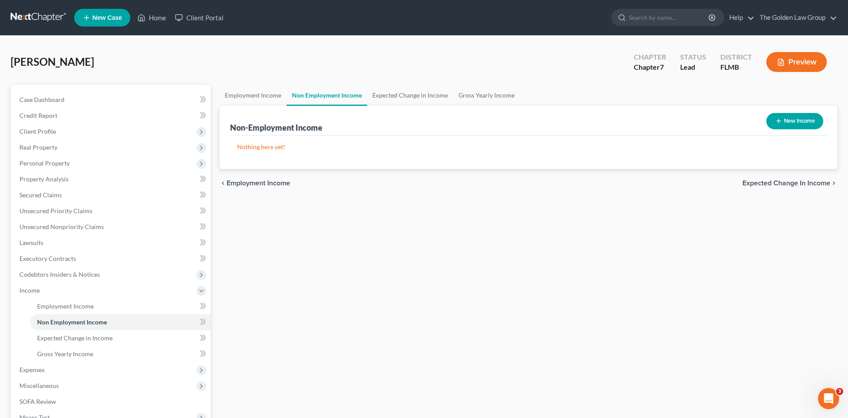
select select "0"
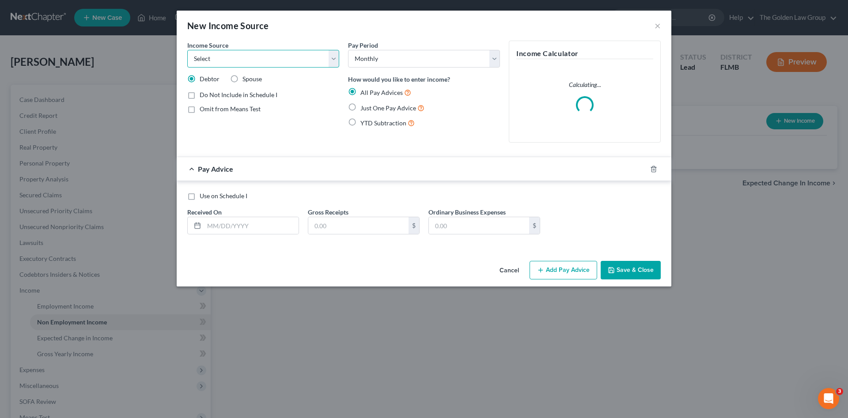
click at [234, 58] on select "Select Unemployment Disability (from employer) Pension Retirement Social Securi…" at bounding box center [263, 59] width 152 height 18
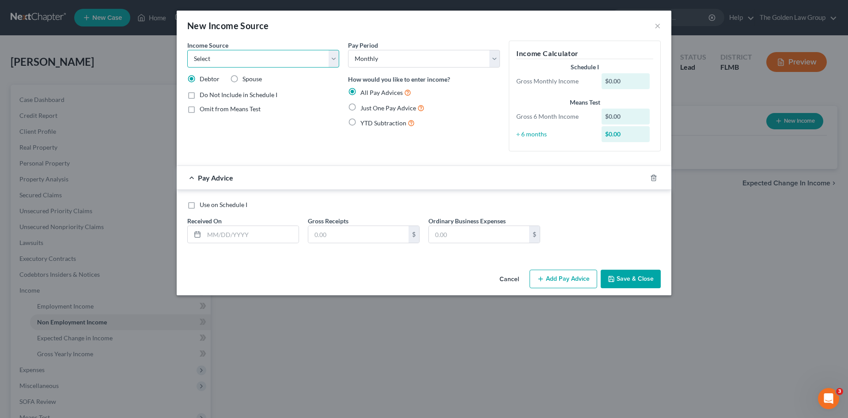
select select "13"
click at [187, 50] on select "Select Unemployment Disability (from employer) Pension Retirement Social Securi…" at bounding box center [263, 59] width 152 height 18
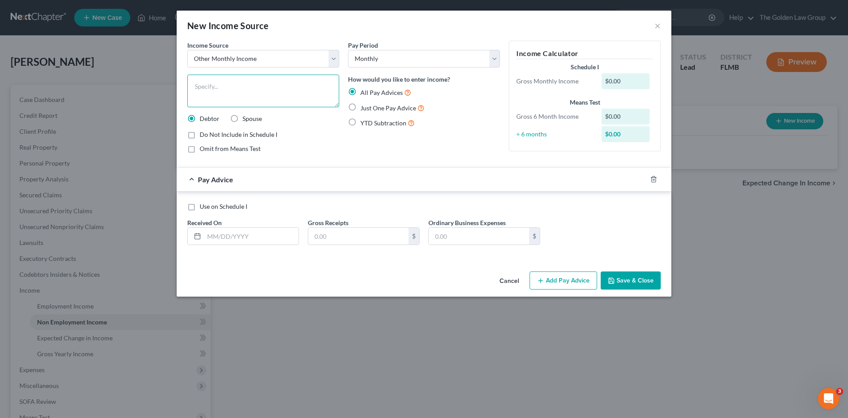
click at [225, 95] on textarea at bounding box center [263, 91] width 152 height 33
type textarea "Food Assistance"
click at [360, 107] on label "Just One Pay Advice" at bounding box center [392, 108] width 64 height 10
click at [364, 107] on input "Just One Pay Advice" at bounding box center [367, 106] width 6 height 6
radio input "true"
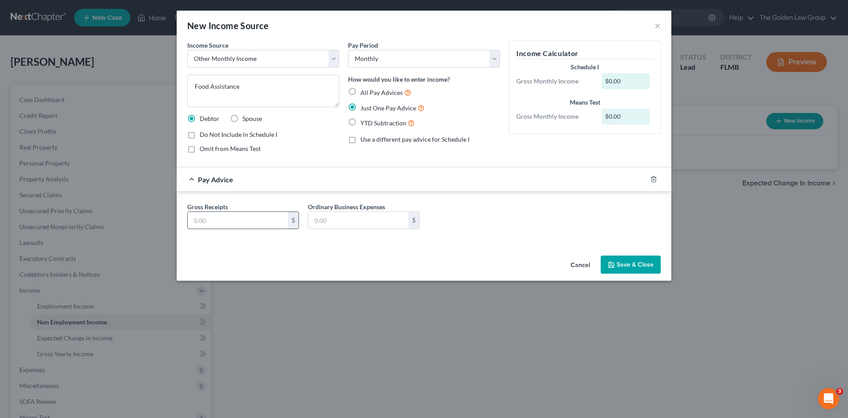
click at [250, 223] on input "text" at bounding box center [238, 220] width 100 height 17
type input "207.00"
click at [260, 254] on div "Cancel Save & Close" at bounding box center [424, 266] width 495 height 29
click at [634, 264] on button "Save & Close" at bounding box center [631, 265] width 60 height 19
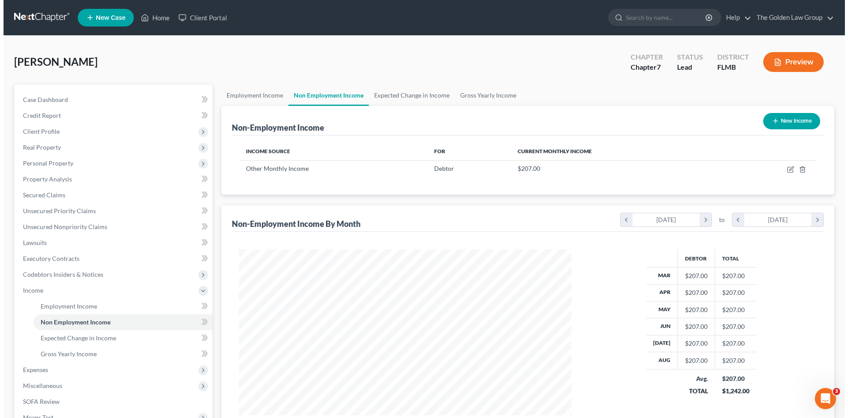
scroll to position [441415, 441233]
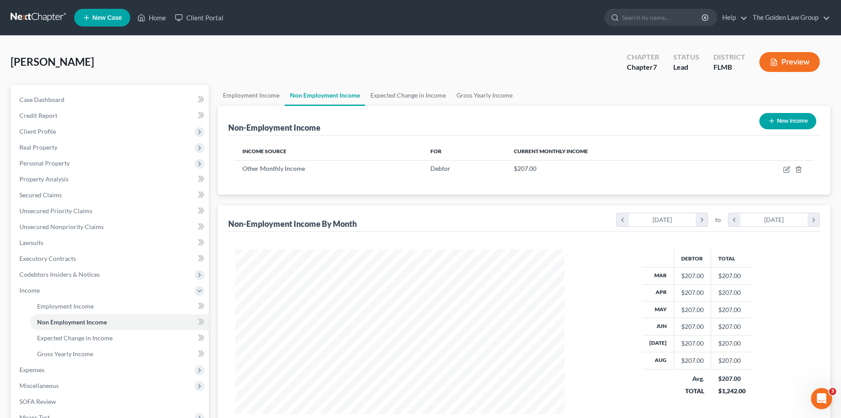
click at [465, 203] on div "Non-Employment Income New Income Income Source For Current Monthly Income Other…" at bounding box center [524, 270] width 613 height 329
click at [773, 120] on icon "button" at bounding box center [771, 120] width 7 height 7
select select "0"
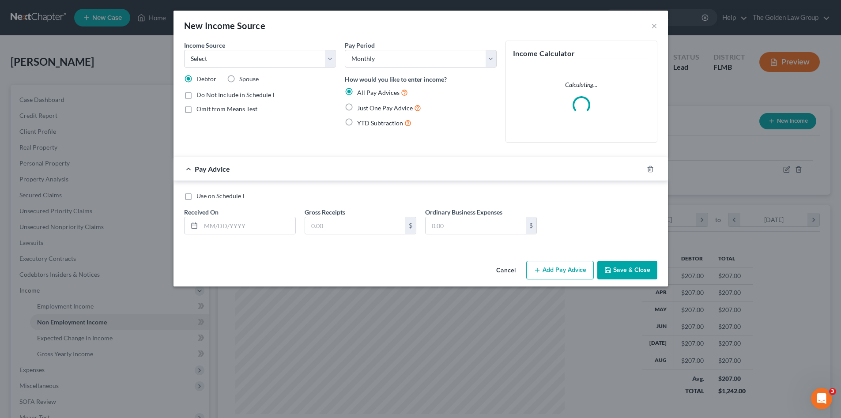
scroll to position [166, 350]
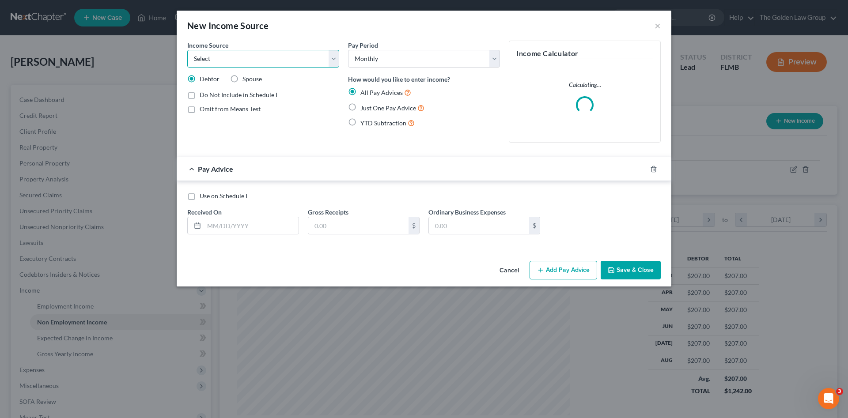
click at [292, 57] on select "Select Unemployment Disability (from employer) Pension Retirement Social Securi…" at bounding box center [263, 59] width 152 height 18
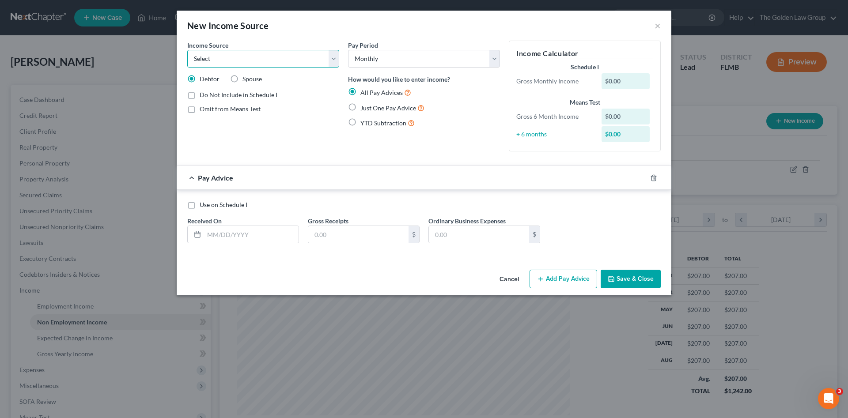
select select "8"
click at [187, 50] on select "Select Unemployment Disability (from employer) Pension Retirement Social Securi…" at bounding box center [263, 59] width 152 height 18
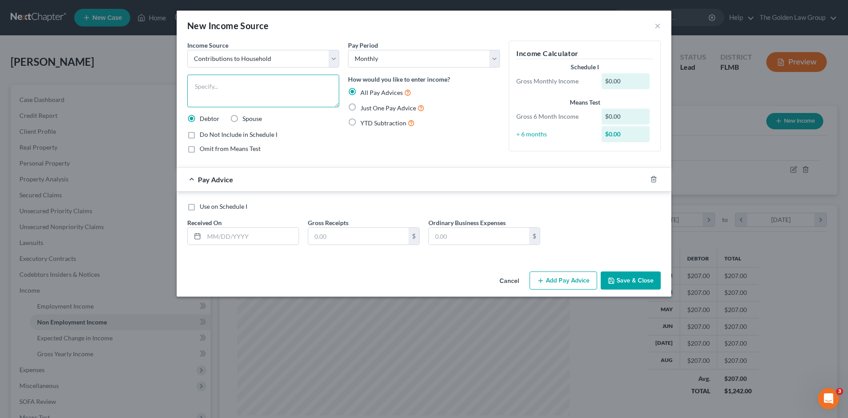
click at [234, 94] on textarea at bounding box center [263, 91] width 152 height 33
type textarea "Girlfriend's Contribution to Household"
click at [360, 107] on label "Just One Pay Advice" at bounding box center [392, 108] width 64 height 10
click at [364, 107] on input "Just One Pay Advice" at bounding box center [367, 106] width 6 height 6
radio input "true"
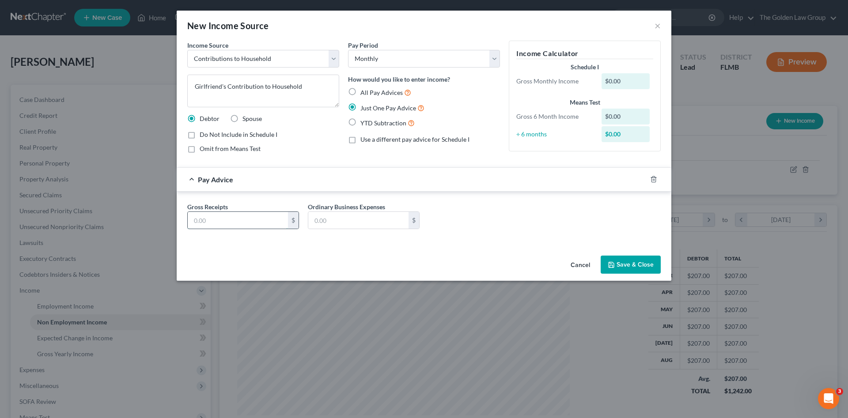
click at [246, 223] on input "text" at bounding box center [238, 220] width 100 height 17
click at [248, 220] on input "text" at bounding box center [238, 220] width 100 height 17
click at [647, 264] on button "Save & Close" at bounding box center [631, 265] width 60 height 19
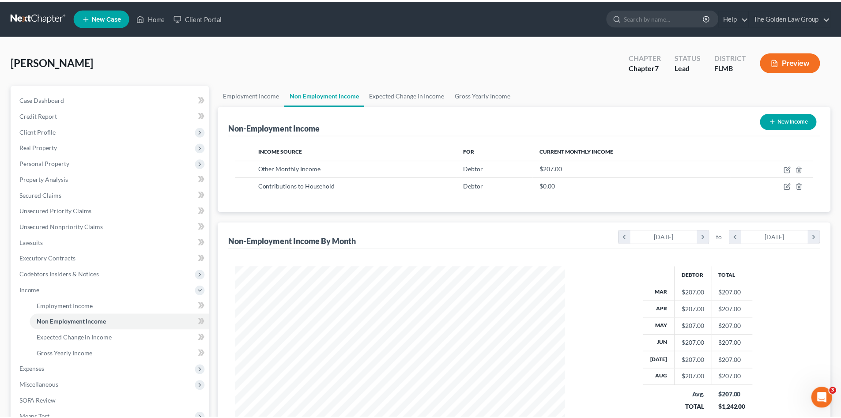
scroll to position [441415, 441233]
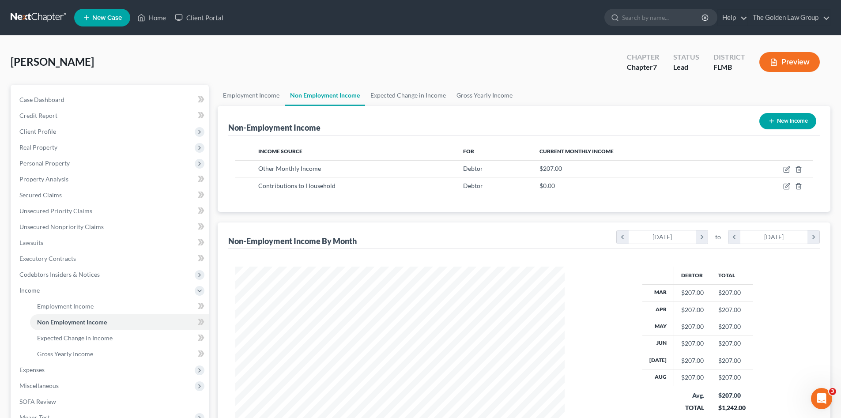
click at [412, 220] on div "Non-Employment Income New Income Income Source For Current Monthly Income Other…" at bounding box center [524, 279] width 613 height 347
click at [38, 365] on span "Expenses" at bounding box center [110, 370] width 197 height 16
click at [61, 321] on link "Home" at bounding box center [119, 322] width 179 height 16
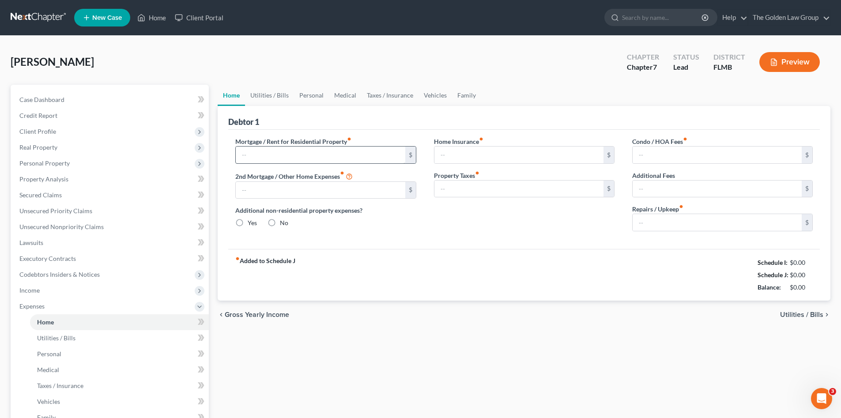
type input "0.00"
radio input "true"
type input "0.00"
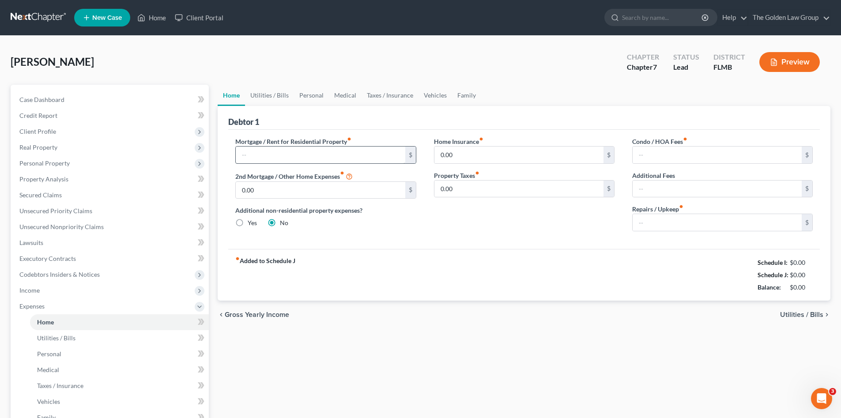
type input "0.00"
click at [289, 152] on input "text" at bounding box center [320, 155] width 169 height 17
type input "1,000.00"
click at [486, 272] on div "fiber_manual_record Added to Schedule J Schedule I: $207.00 Schedule J: $1,517.…" at bounding box center [524, 275] width 592 height 52
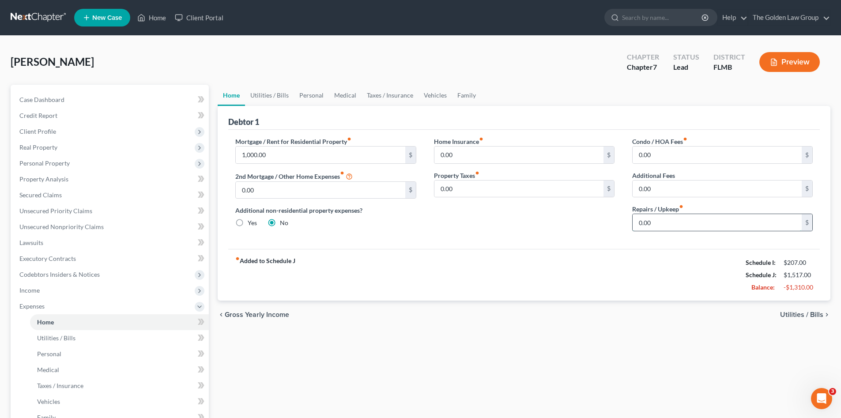
click at [695, 227] on input "0.00" at bounding box center [717, 222] width 169 height 17
click at [555, 225] on div "Home Insurance fiber_manual_record 0.00 $ Property Taxes fiber_manual_record 0.…" at bounding box center [524, 188] width 198 height 102
click at [266, 98] on link "Utilities / Bills" at bounding box center [269, 95] width 49 height 21
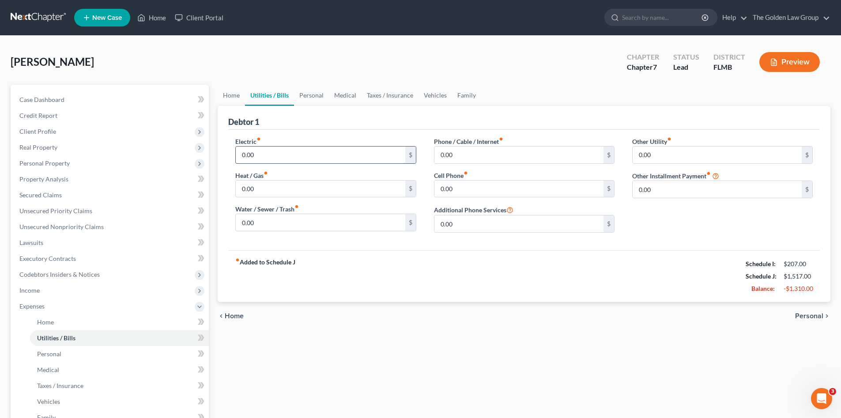
click at [310, 153] on input "0.00" at bounding box center [320, 155] width 169 height 17
click at [389, 270] on div "fiber_manual_record Added to Schedule J Schedule I: $207.00 Schedule J: $1,517.…" at bounding box center [524, 276] width 592 height 52
click at [314, 160] on input "0.00" at bounding box center [320, 155] width 169 height 17
type input "250.00"
type input "65.00"
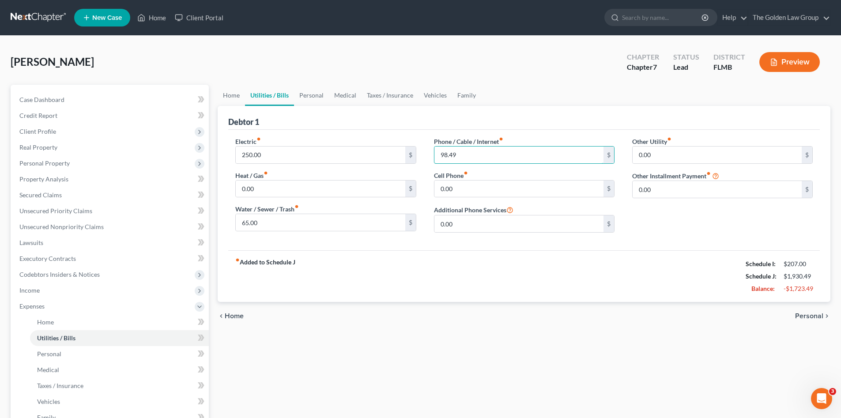
type input "98.49"
type input "106.00"
click at [392, 281] on div "fiber_manual_record Added to Schedule J Schedule I: $207.00 Schedule J: $2,036.…" at bounding box center [524, 276] width 592 height 52
click at [316, 95] on link "Personal" at bounding box center [311, 95] width 35 height 21
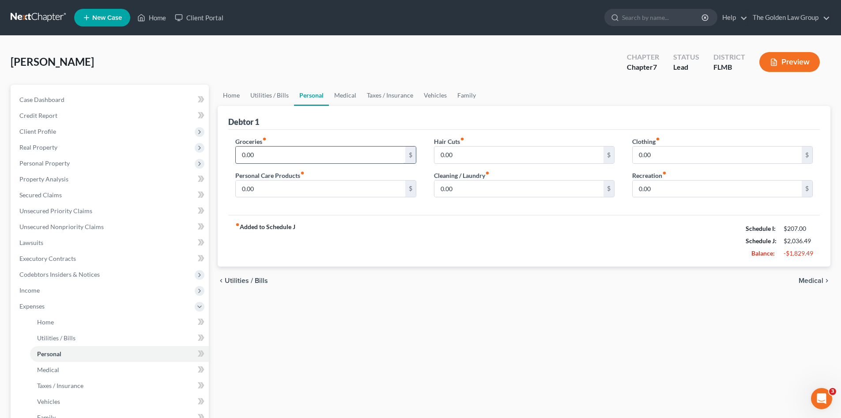
click at [325, 154] on input "0.00" at bounding box center [320, 155] width 169 height 17
type input "350.00"
click at [329, 188] on input "0.00" at bounding box center [320, 189] width 169 height 17
type input "3"
type input "25.00"
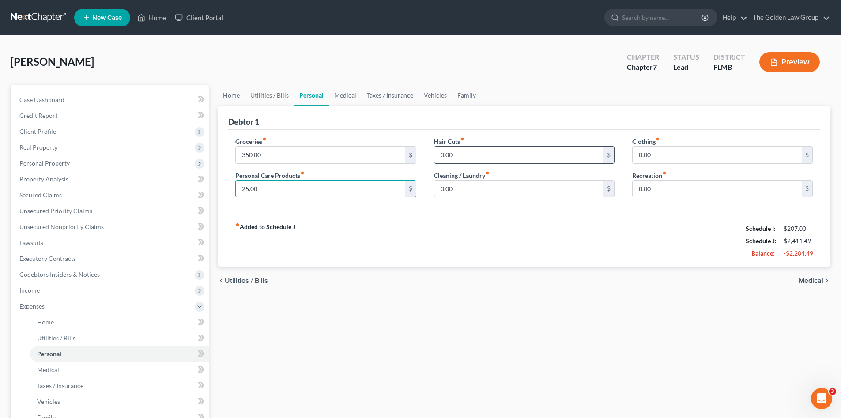
click at [464, 151] on input "0.00" at bounding box center [519, 155] width 169 height 17
type input "25.00"
drag, startPoint x: 547, startPoint y: 225, endPoint x: 669, endPoint y: 159, distance: 139.1
click at [546, 225] on div "fiber_manual_record Added to Schedule J Schedule I: $207.00 Schedule J: $2,436.…" at bounding box center [524, 241] width 592 height 52
click at [695, 149] on input "0.00" at bounding box center [717, 155] width 169 height 17
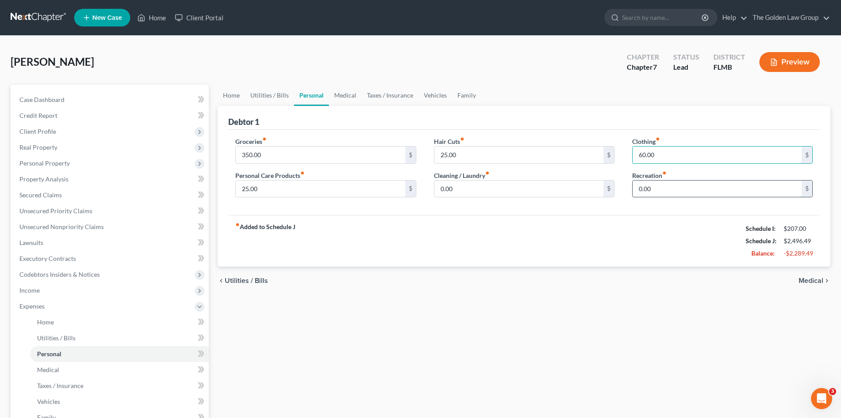
type input "60.00"
drag, startPoint x: 705, startPoint y: 185, endPoint x: 694, endPoint y: 189, distance: 11.9
click at [705, 185] on input "0.00" at bounding box center [717, 189] width 169 height 17
type input "50.00"
click at [340, 87] on link "Medical" at bounding box center [345, 95] width 33 height 21
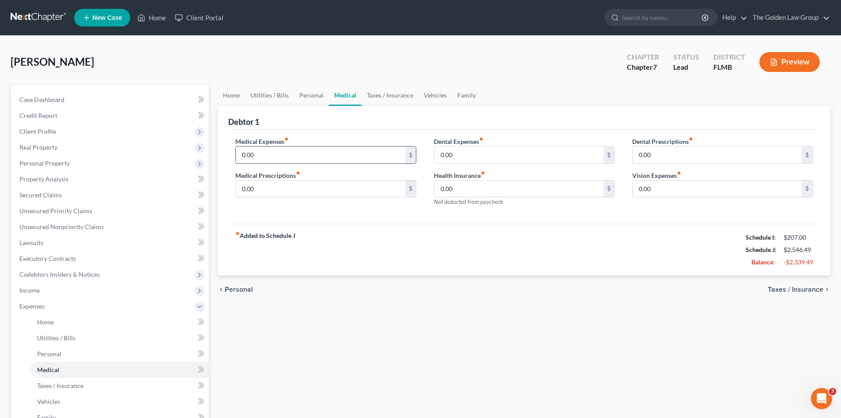
click at [366, 149] on input "0.00" at bounding box center [320, 155] width 169 height 17
type input "25.00"
click at [366, 189] on input "0.00" at bounding box center [320, 189] width 169 height 17
type input "90.00"
click at [502, 223] on div "Medical Expenses fiber_manual_record 25.00 $ Medical Prescriptions fiber_manual…" at bounding box center [524, 177] width 592 height 94
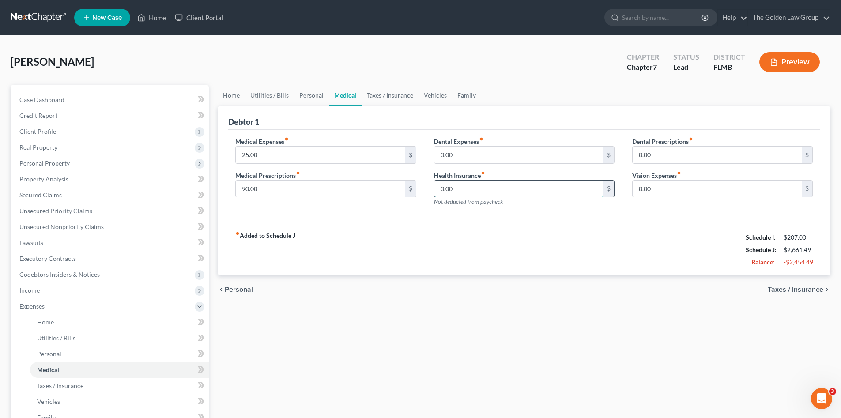
click at [507, 191] on input "0.00" at bounding box center [519, 189] width 169 height 17
type input "76.21"
click at [502, 158] on input "0.00" at bounding box center [519, 155] width 169 height 17
click at [542, 220] on div "Medical Expenses fiber_manual_record 25.00 $ Medical Prescriptions fiber_manual…" at bounding box center [524, 177] width 592 height 94
click at [385, 95] on link "Taxes / Insurance" at bounding box center [390, 95] width 57 height 21
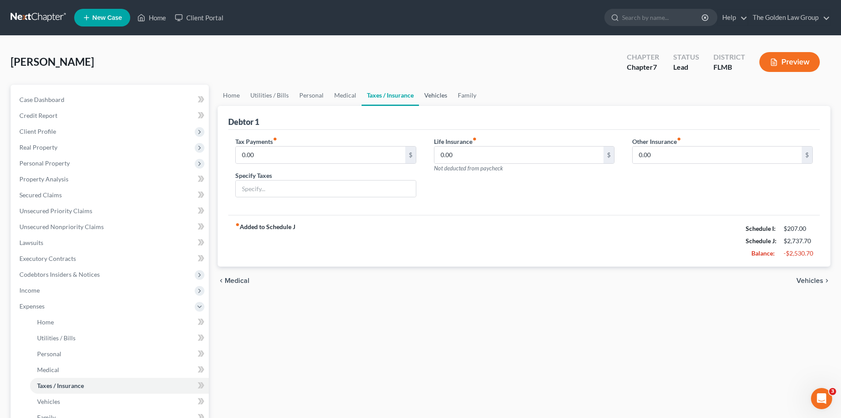
click at [435, 97] on link "Vehicles" at bounding box center [436, 95] width 34 height 21
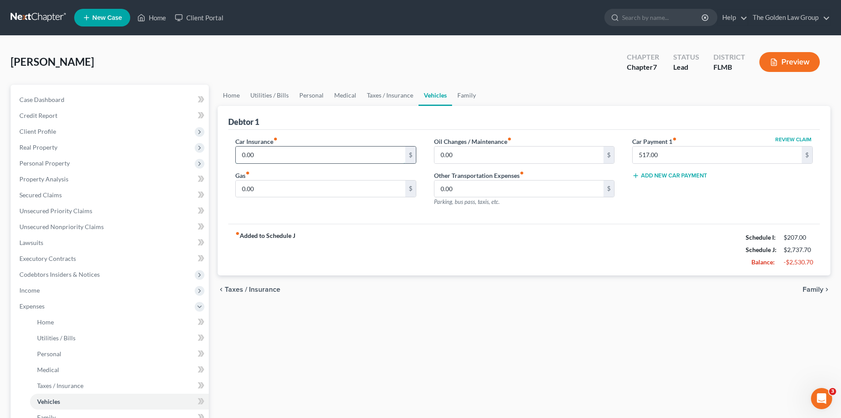
click at [268, 159] on input "0.00" at bounding box center [320, 155] width 169 height 17
type input "249.00"
click at [262, 188] on input "0.00" at bounding box center [320, 189] width 169 height 17
click at [281, 188] on input "0.00" at bounding box center [320, 189] width 169 height 17
drag, startPoint x: 281, startPoint y: 188, endPoint x: 172, endPoint y: 210, distance: 111.6
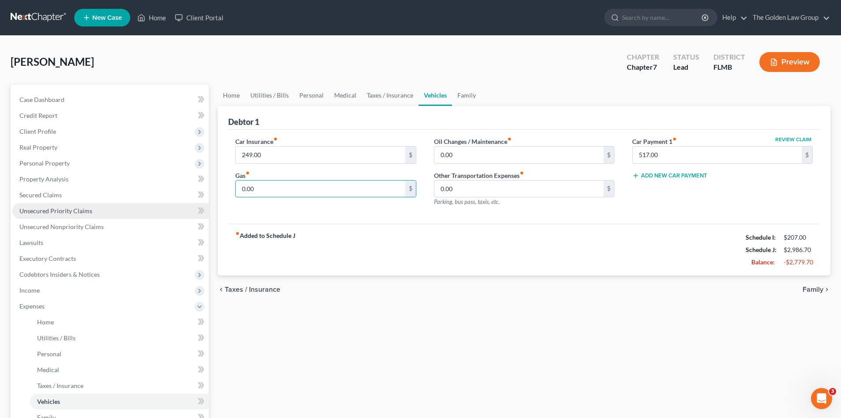
click at [239, 191] on input "0.00" at bounding box center [320, 189] width 169 height 17
click at [306, 193] on input "80.00" at bounding box center [320, 189] width 169 height 17
drag, startPoint x: 299, startPoint y: 189, endPoint x: 241, endPoint y: 198, distance: 59.3
click at [241, 198] on div "Car Insurance fiber_manual_record 249.00 $ Gas fiber_manual_record 80.00 $" at bounding box center [326, 175] width 198 height 77
type input "120.00"
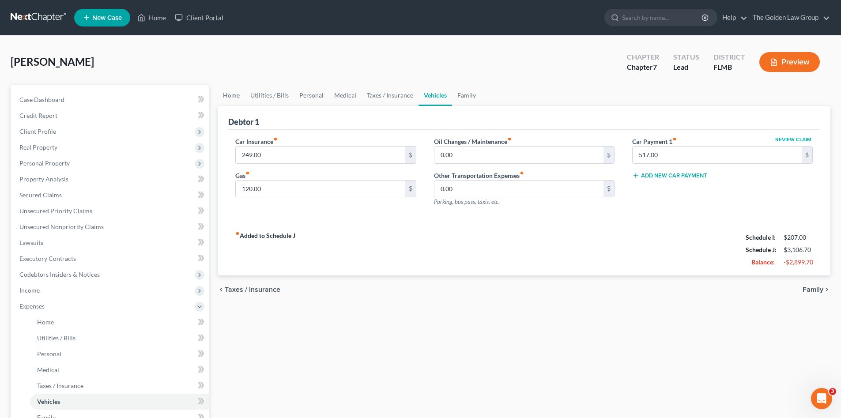
click at [302, 211] on div "Car Insurance fiber_manual_record 249.00 $ Gas fiber_manual_record 120.00 $" at bounding box center [326, 175] width 198 height 77
click at [471, 155] on input "0.00" at bounding box center [519, 155] width 169 height 17
click at [440, 239] on div "fiber_manual_record Added to Schedule J Schedule I: $207.00 Schedule J: $3,136.…" at bounding box center [524, 250] width 592 height 52
click at [480, 154] on input "30.00" at bounding box center [519, 155] width 169 height 17
type input "50.00"
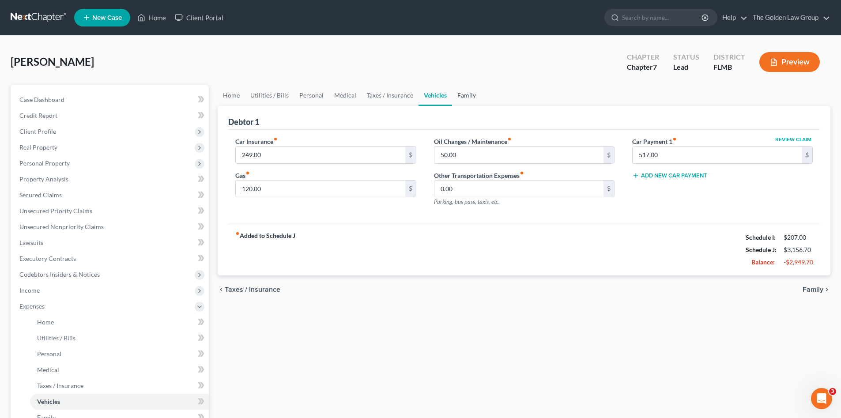
click at [457, 95] on link "Family" at bounding box center [466, 95] width 29 height 21
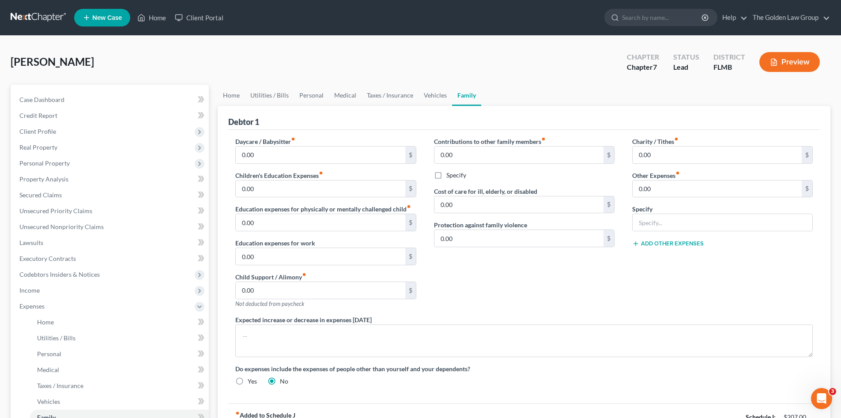
click at [551, 281] on div "Contributions to other family members fiber_manual_record 0.00 $ Specify Cost o…" at bounding box center [524, 226] width 198 height 178
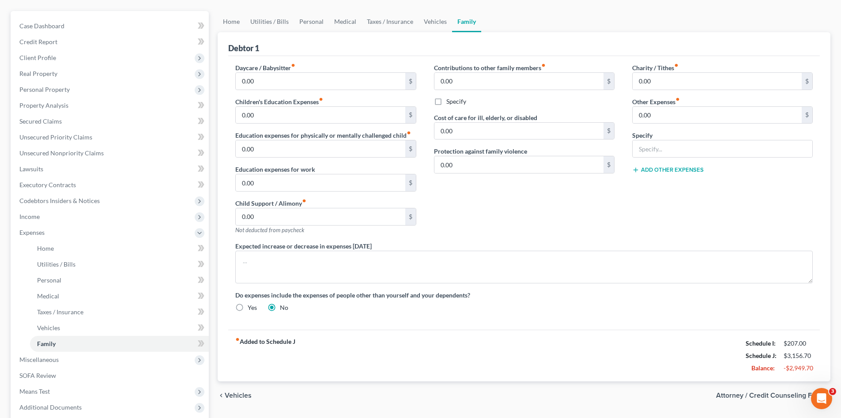
scroll to position [147, 0]
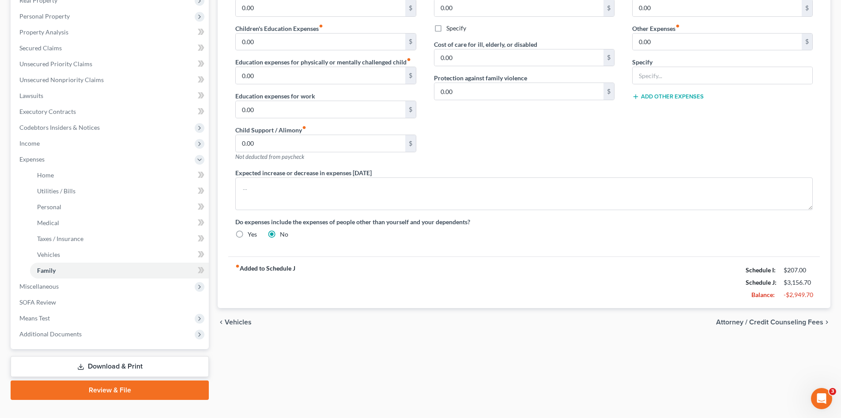
click at [552, 294] on div "fiber_manual_record Added to Schedule J Schedule I: $207.00 Schedule J: $3,156.…" at bounding box center [524, 283] width 592 height 52
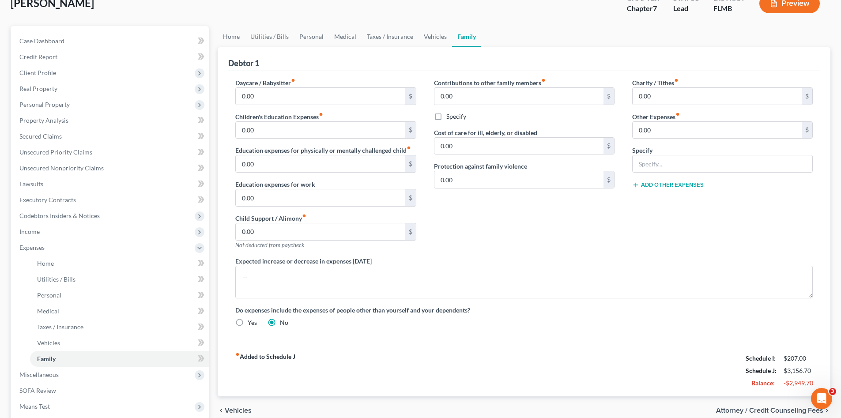
scroll to position [44, 0]
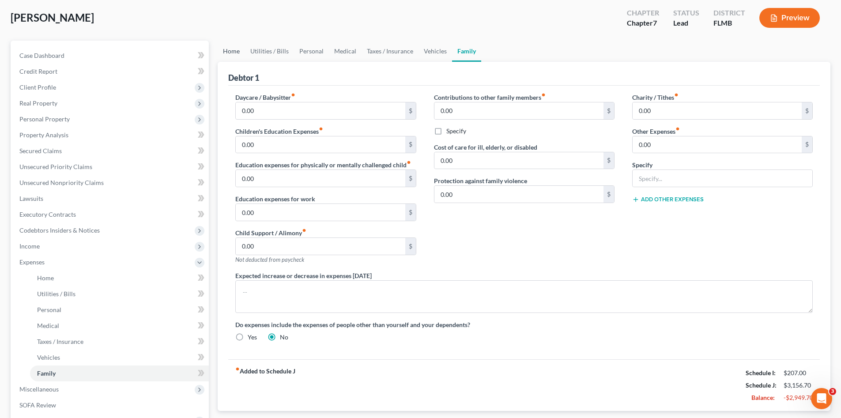
click at [230, 53] on link "Home" at bounding box center [231, 51] width 27 height 21
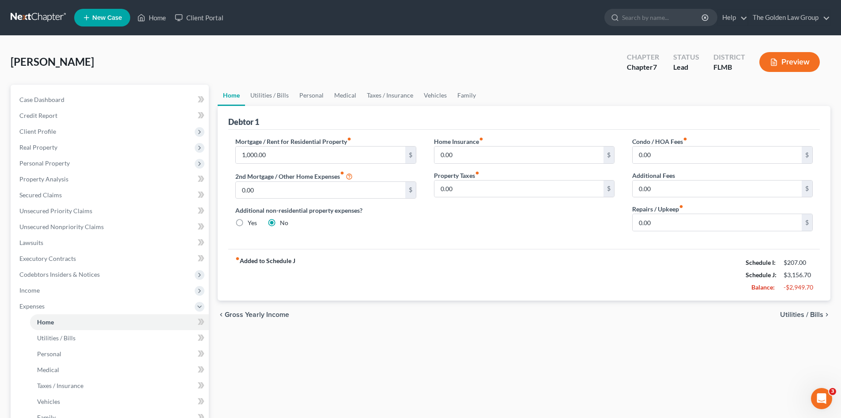
click at [447, 267] on div "fiber_manual_record Added to Schedule J Schedule I: $207.00 Schedule J: $3,156.…" at bounding box center [524, 275] width 592 height 52
click at [293, 151] on input "1,000.00" at bounding box center [320, 155] width 169 height 17
drag, startPoint x: 286, startPoint y: 153, endPoint x: 519, endPoint y: 328, distance: 291.4
click at [231, 150] on div "Mortgage / Rent for Residential Property fiber_manual_record 1,842.00 $ 2nd Mor…" at bounding box center [326, 188] width 198 height 102
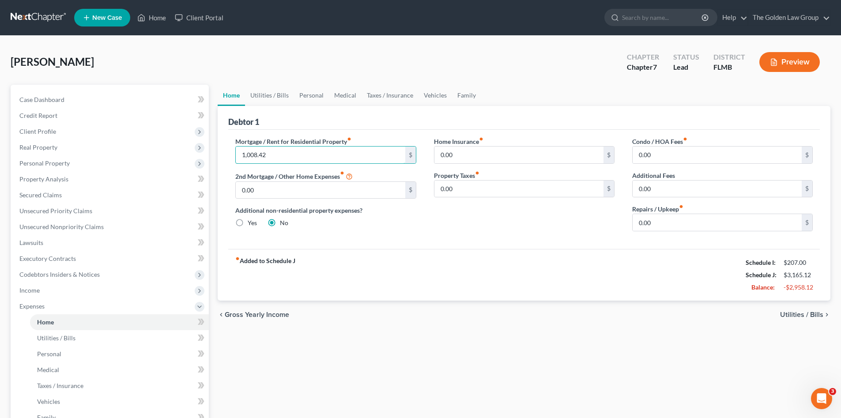
type input "1,008.42"
click at [450, 263] on div "fiber_manual_record Added to Schedule J Schedule I: $207.00 Schedule J: $3,165.…" at bounding box center [524, 275] width 592 height 52
click at [431, 255] on div "fiber_manual_record Added to Schedule J Schedule I: $207.00 Schedule J: $3,165.…" at bounding box center [524, 275] width 592 height 52
click at [469, 91] on link "Family" at bounding box center [466, 95] width 29 height 21
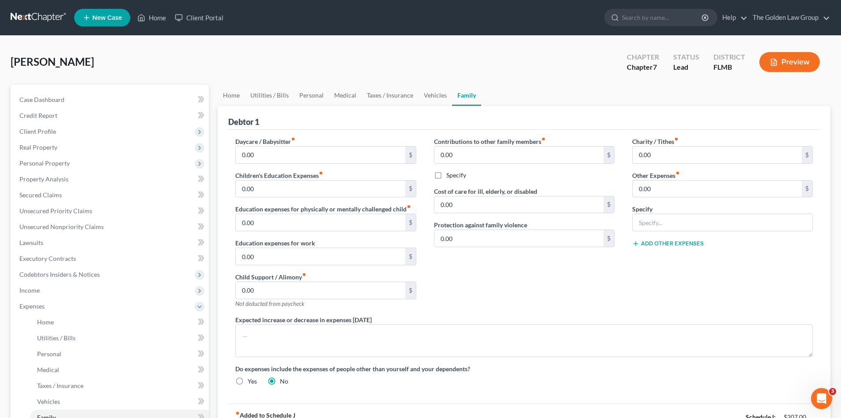
drag, startPoint x: 515, startPoint y: 286, endPoint x: 519, endPoint y: 289, distance: 5.1
click at [516, 286] on div "Contributions to other family members fiber_manual_record 0.00 $ Specify Cost o…" at bounding box center [524, 226] width 198 height 178
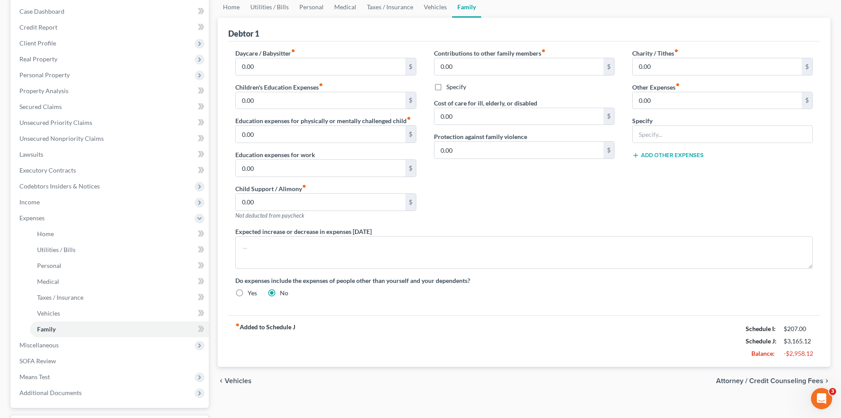
scroll to position [163, 0]
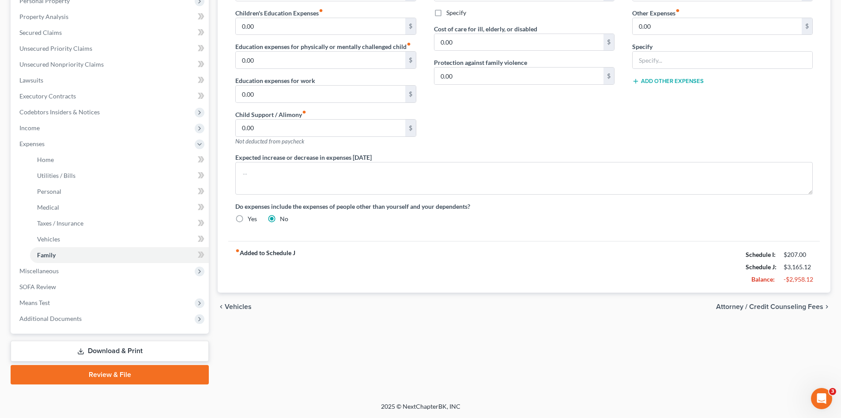
click at [541, 287] on div "fiber_manual_record Added to Schedule J Schedule I: $207.00 Schedule J: $3,165.…" at bounding box center [524, 267] width 592 height 52
click at [659, 301] on div "chevron_left Vehicles Attorney / Credit Counseling Fees chevron_right" at bounding box center [524, 307] width 613 height 28
click at [596, 318] on div "chevron_left Vehicles Attorney / Credit Counseling Fees chevron_right" at bounding box center [524, 307] width 613 height 28
click at [454, 263] on div "fiber_manual_record Added to Schedule J Schedule I: $207.00 Schedule J: $3,165.…" at bounding box center [524, 267] width 592 height 52
click at [287, 334] on div "Home Utilities / Bills Personal Medical Taxes / Insurance Vehicles Family Debto…" at bounding box center [524, 153] width 622 height 462
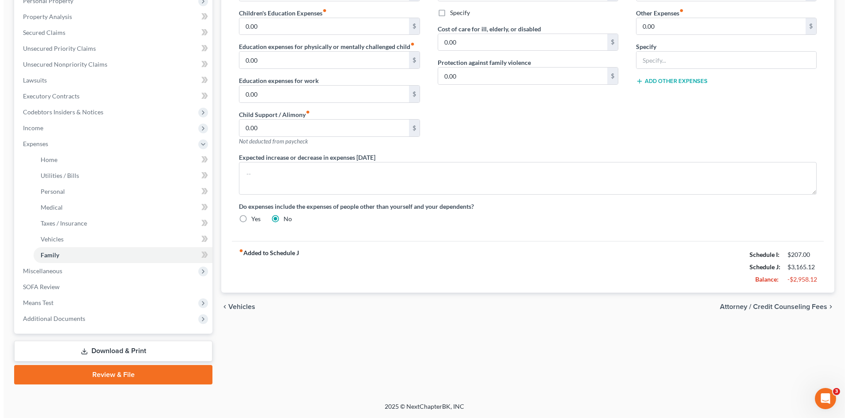
scroll to position [89, 0]
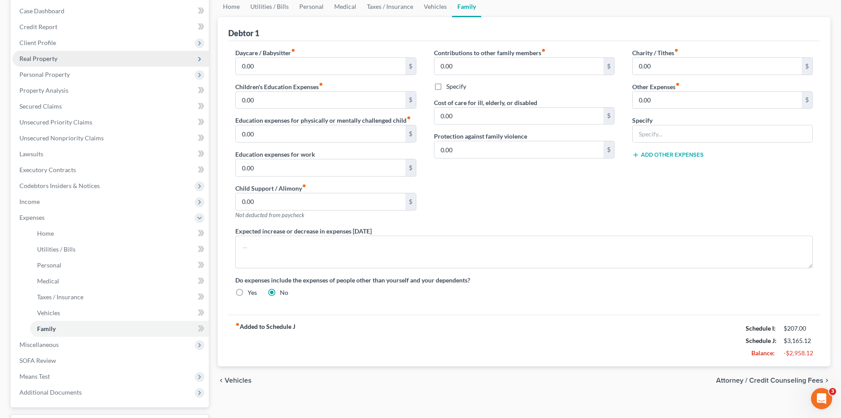
click at [60, 61] on span "Real Property" at bounding box center [110, 59] width 197 height 16
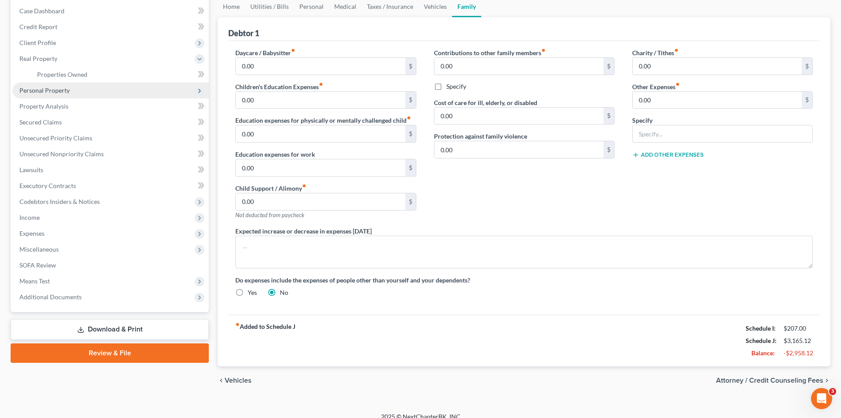
click at [71, 87] on span "Personal Property" at bounding box center [110, 91] width 197 height 16
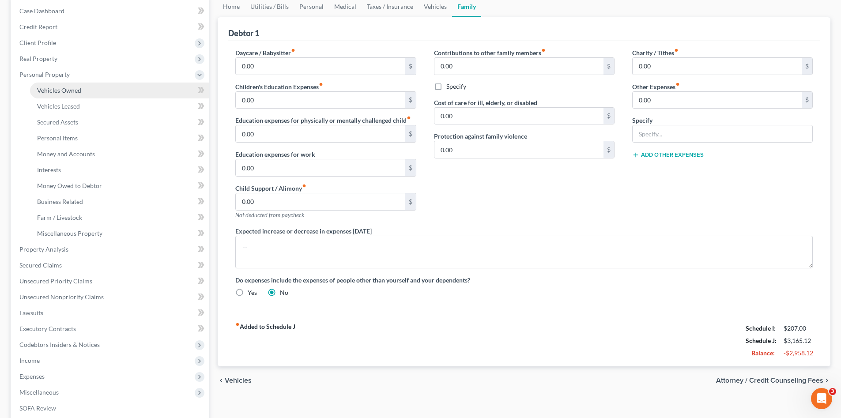
click at [78, 93] on span "Vehicles Owned" at bounding box center [59, 91] width 44 height 8
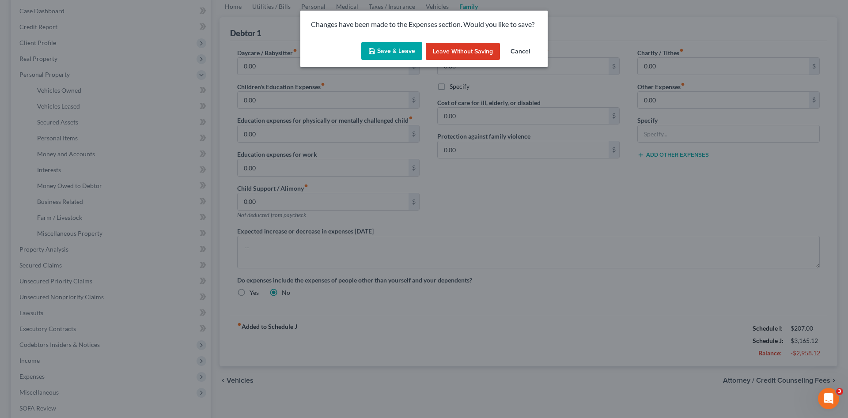
click at [394, 53] on button "Save & Leave" at bounding box center [391, 51] width 61 height 19
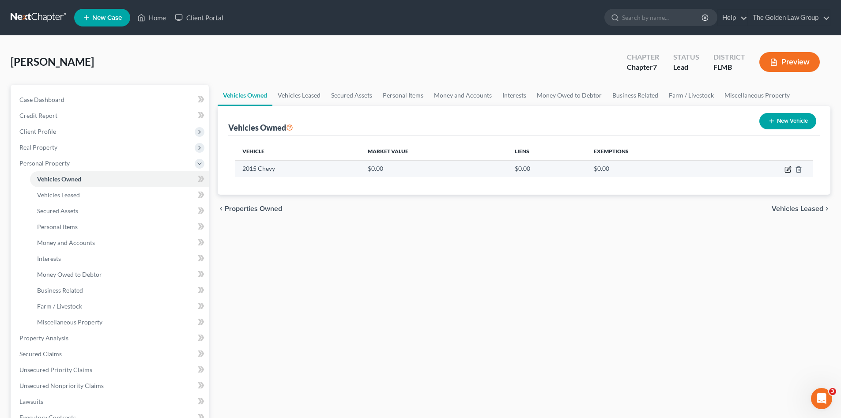
click at [786, 171] on icon "button" at bounding box center [788, 169] width 7 height 7
select select "0"
select select "11"
select select "2"
select select "0"
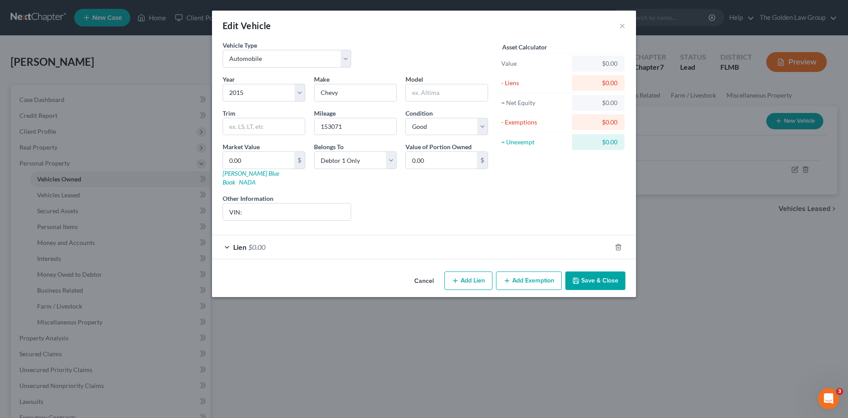
click at [396, 201] on div "Liens Select" at bounding box center [423, 207] width 137 height 27
click at [461, 203] on div "Liens Select" at bounding box center [423, 207] width 137 height 27
click at [384, 242] on div "Lien $0.00" at bounding box center [411, 246] width 399 height 23
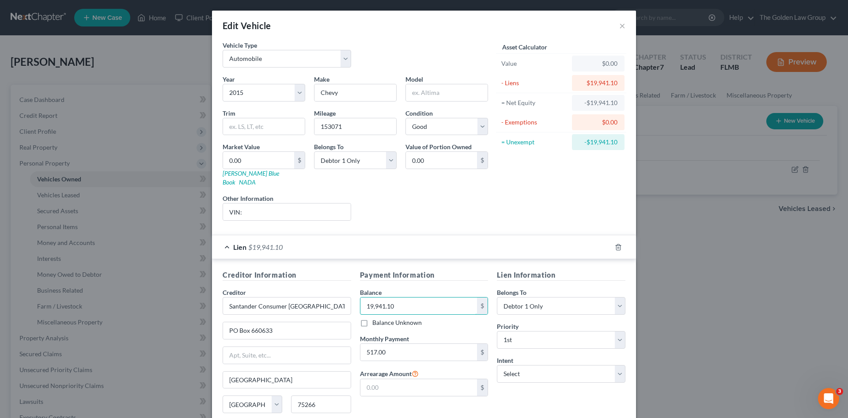
type input "19,941.10"
click at [461, 203] on div "Liens Select" at bounding box center [423, 207] width 137 height 27
click at [539, 393] on div "Lien Information Belongs To * Select Debtor 1 Only Debtor 2 Only Debtor 1 And D…" at bounding box center [560, 353] width 137 height 166
click at [534, 366] on select "Select Surrender Redeem Reaffirm Avoid Other" at bounding box center [561, 374] width 128 height 18
select select "0"
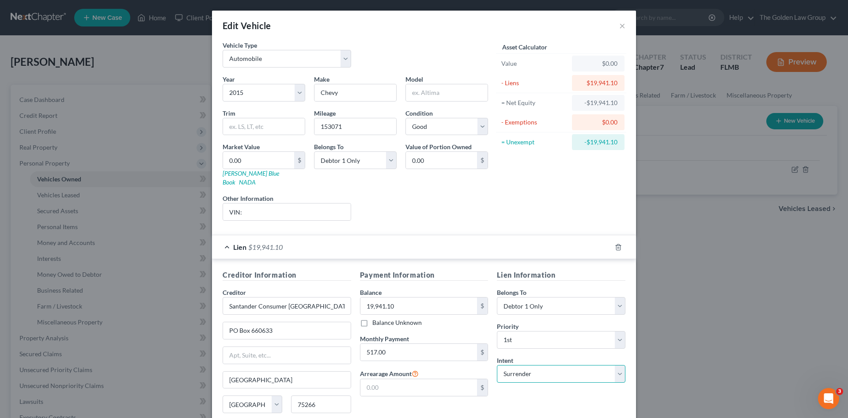
click at [497, 365] on select "Select Surrender Redeem Reaffirm Avoid Other" at bounding box center [561, 374] width 128 height 18
click at [544, 395] on div "Lien Information Belongs To * Select Debtor 1 Only Debtor 2 Only Debtor 1 And D…" at bounding box center [560, 353] width 137 height 166
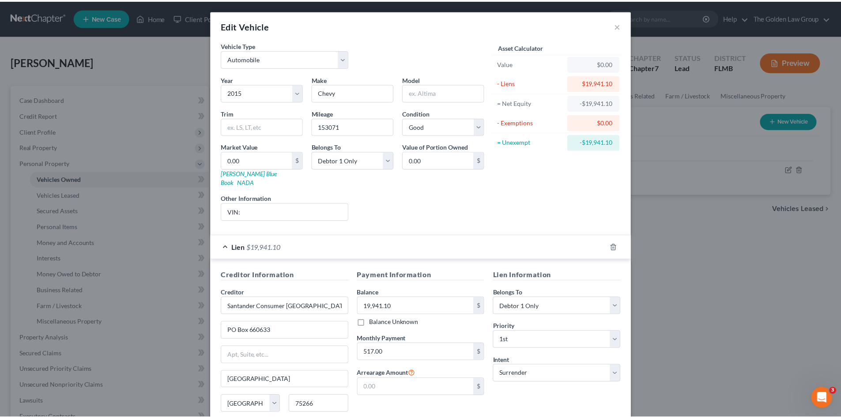
scroll to position [65, 0]
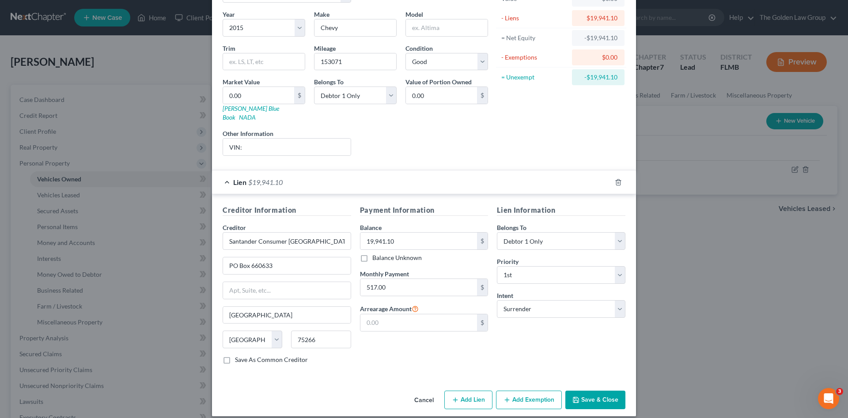
click at [373, 139] on div "Liens Select" at bounding box center [423, 142] width 137 height 27
drag, startPoint x: 534, startPoint y: 346, endPoint x: 381, endPoint y: 216, distance: 201.1
click at [535, 347] on div "Lien Information Belongs To * Select Debtor 1 Only Debtor 2 Only Debtor 1 And D…" at bounding box center [560, 288] width 137 height 166
click at [271, 142] on input "VIN:" at bounding box center [287, 147] width 128 height 17
type input "VIN:"
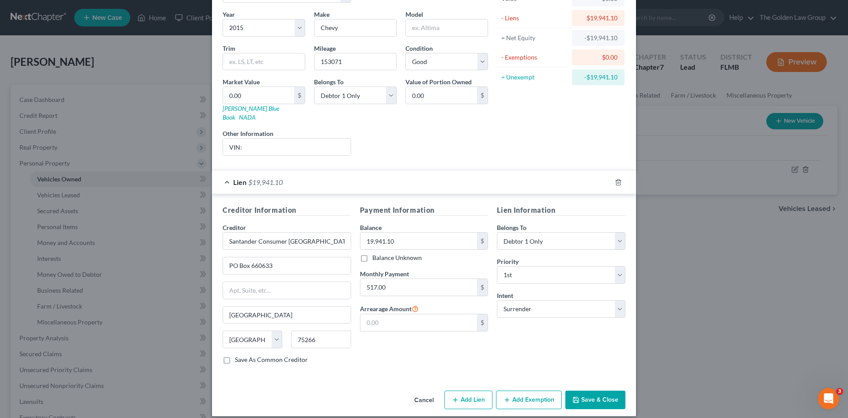
click at [474, 357] on div "Payment Information Balance 19,941.10 $ Balance Unknown Balance Undetermined 19…" at bounding box center [423, 288] width 137 height 166
click at [434, 326] on div "Payment Information Balance 19,941.10 $ Balance Unknown Balance Undetermined 19…" at bounding box center [423, 288] width 137 height 166
click at [436, 338] on div "Payment Information Balance 19,941.10 $ Balance Unknown Balance Undetermined 19…" at bounding box center [423, 288] width 137 height 166
click at [492, 342] on div "Lien Information Belongs To * Select Debtor 1 Only Debtor 2 Only Debtor 1 And D…" at bounding box center [560, 288] width 137 height 166
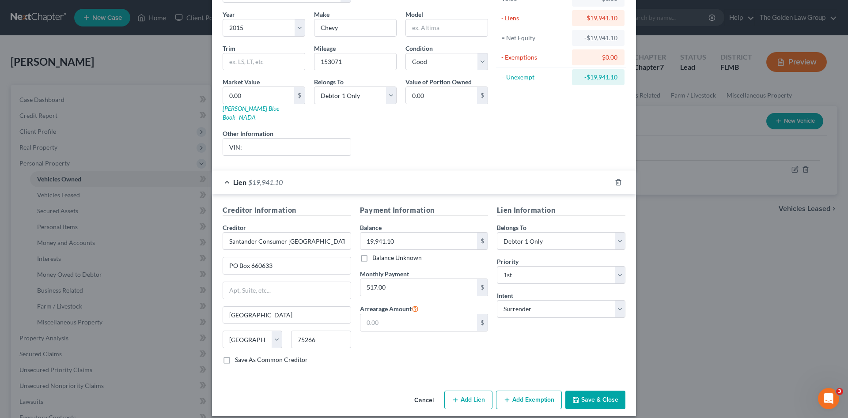
click at [590, 363] on div "Creditor Information Creditor * Santander Consumer USA PO Box 660633 Dallas Sta…" at bounding box center [424, 286] width 424 height 184
click at [594, 391] on button "Save & Close" at bounding box center [595, 400] width 60 height 19
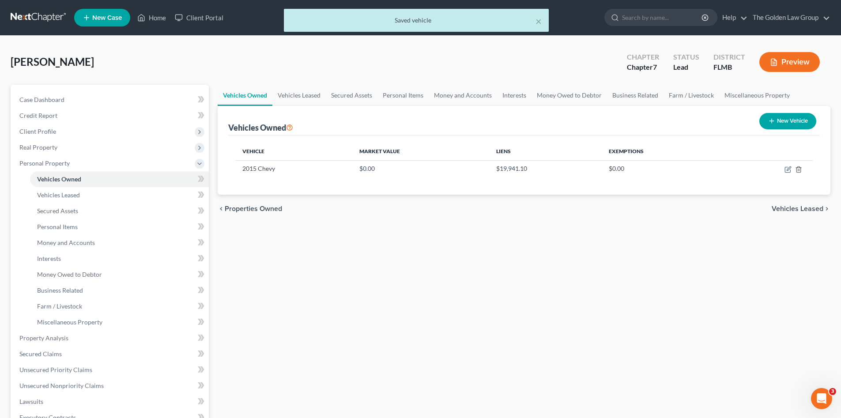
click at [555, 349] on div "Vehicles Owned Vehicles Leased Secured Assets Personal Items Money and Accounts…" at bounding box center [524, 340] width 622 height 510
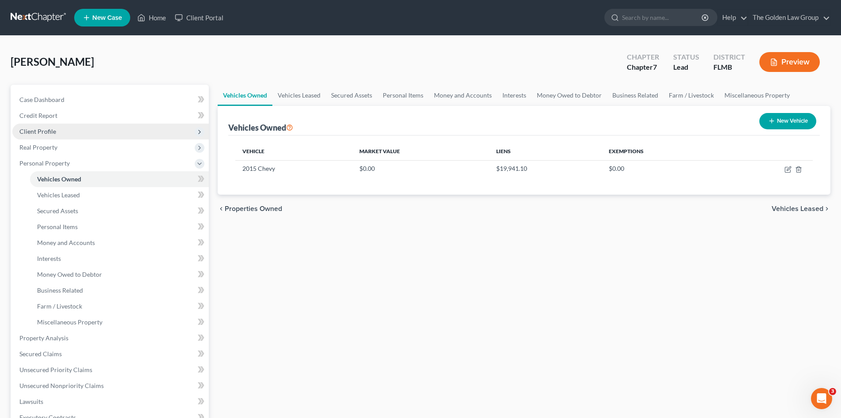
click at [39, 135] on span "Client Profile" at bounding box center [110, 132] width 197 height 16
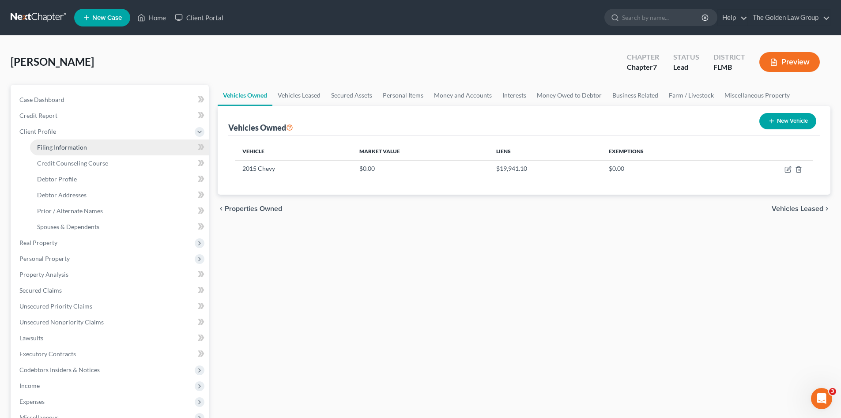
click at [100, 147] on link "Filing Information" at bounding box center [119, 148] width 179 height 16
select select "1"
select select "0"
select select "15"
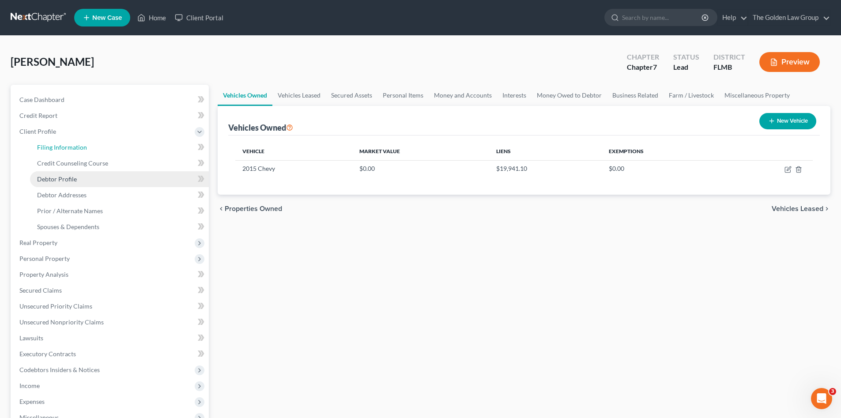
select select "2"
select select "9"
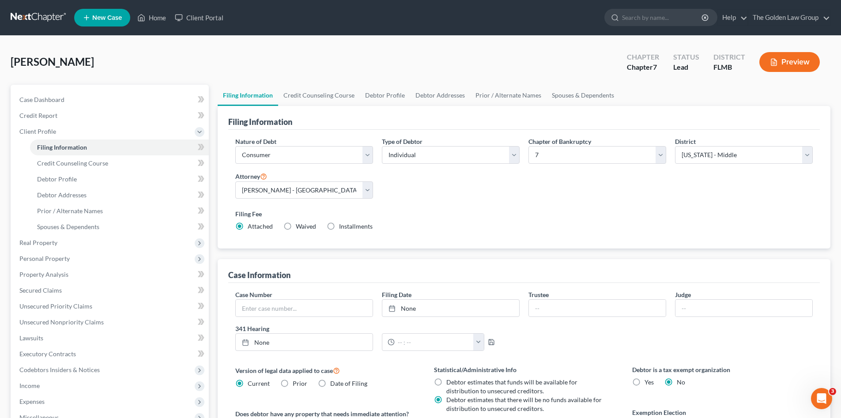
scroll to position [74, 0]
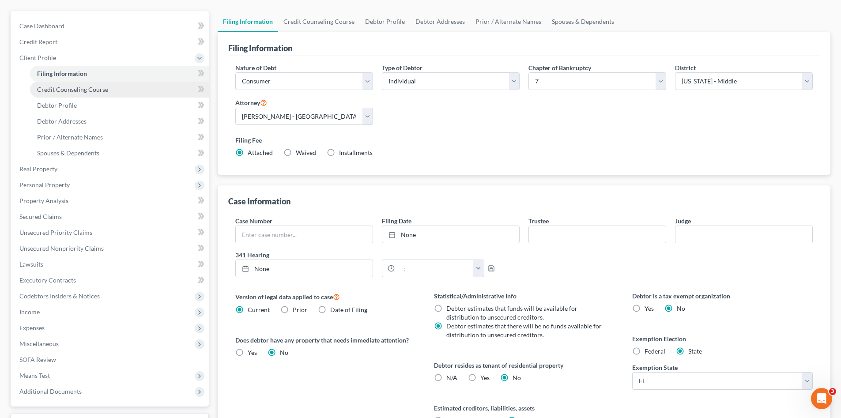
click at [98, 91] on span "Credit Counseling Course" at bounding box center [72, 90] width 71 height 8
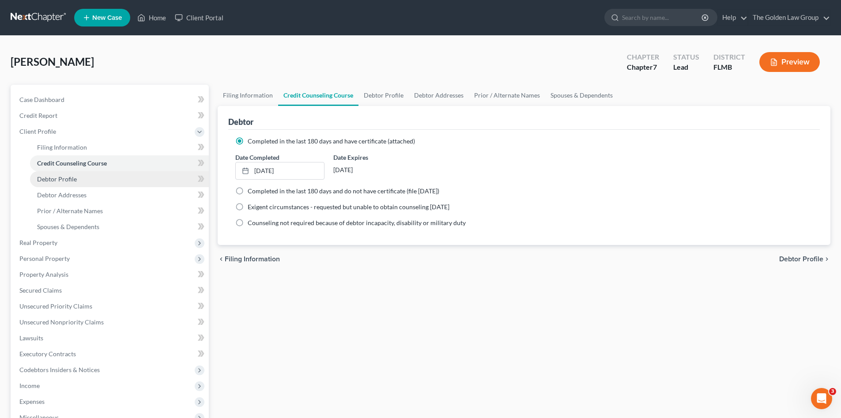
click at [67, 180] on span "Debtor Profile" at bounding box center [57, 179] width 40 height 8
select select "3"
select select "1"
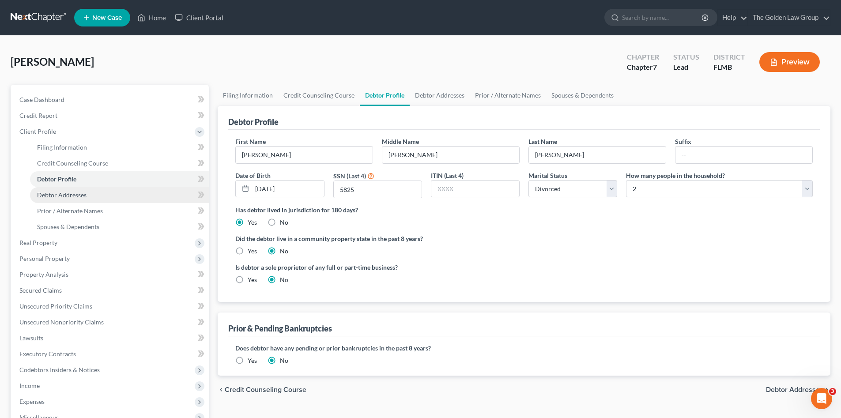
click at [81, 194] on span "Debtor Addresses" at bounding box center [61, 195] width 49 height 8
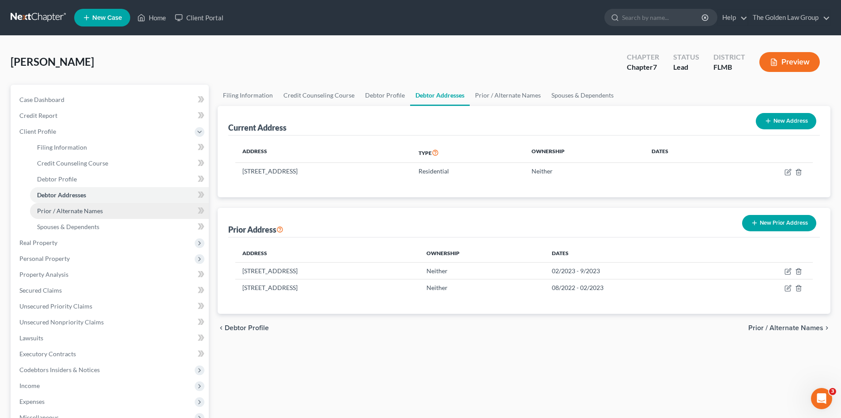
click at [86, 209] on span "Prior / Alternate Names" at bounding box center [70, 211] width 66 height 8
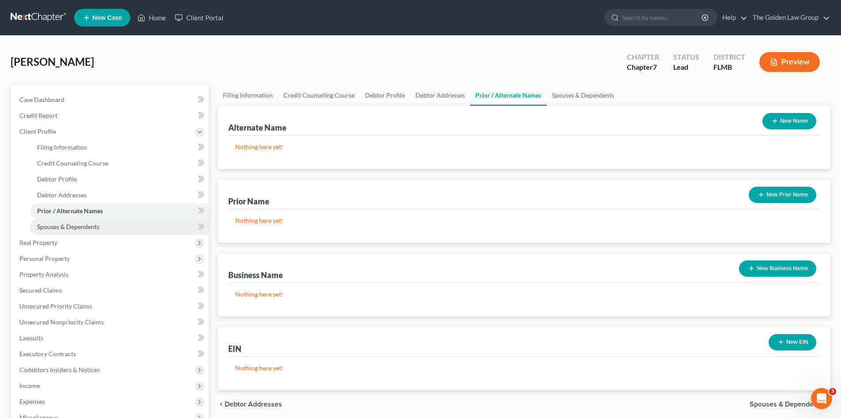
click at [89, 225] on span "Spouses & Dependents" at bounding box center [68, 227] width 62 height 8
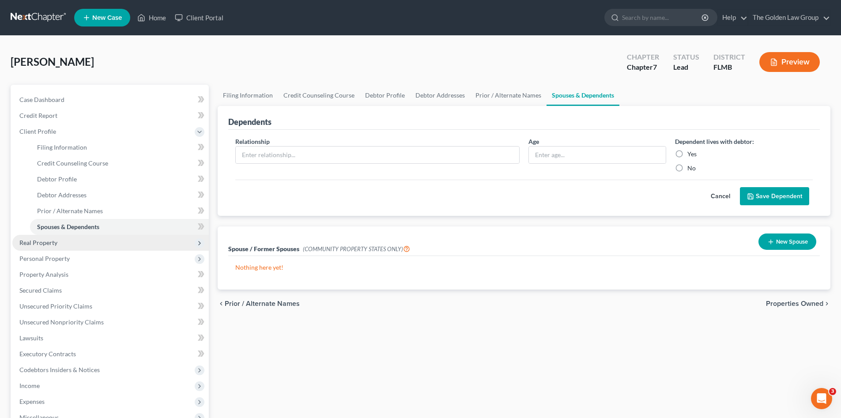
click at [54, 244] on span "Real Property" at bounding box center [38, 243] width 38 height 8
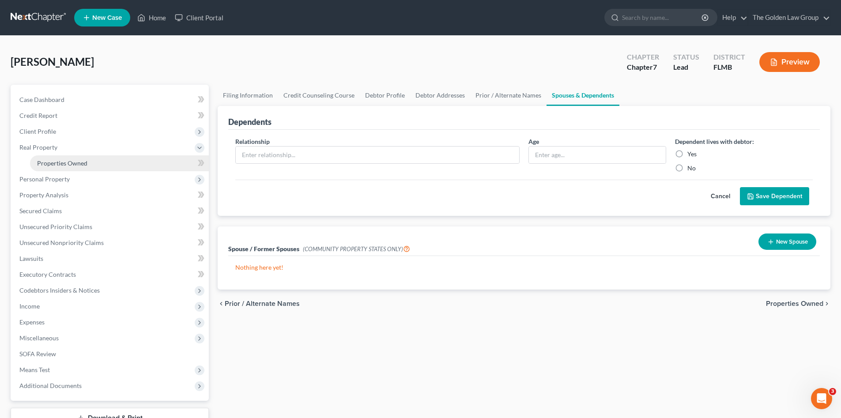
click at [60, 166] on span "Properties Owned" at bounding box center [62, 163] width 50 height 8
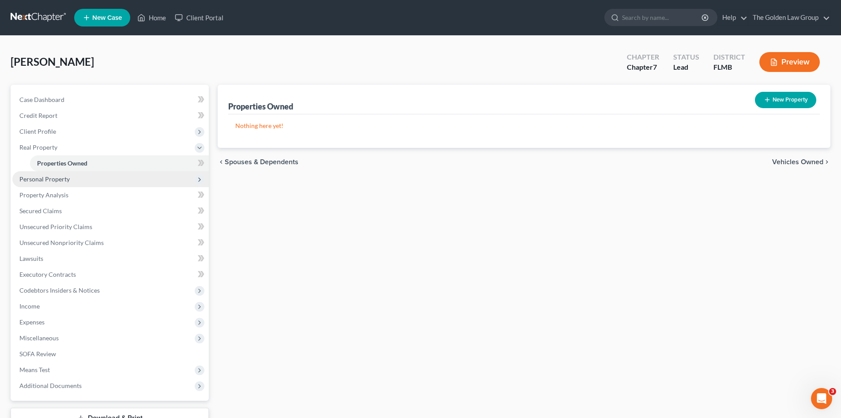
click at [62, 184] on span "Personal Property" at bounding box center [110, 179] width 197 height 16
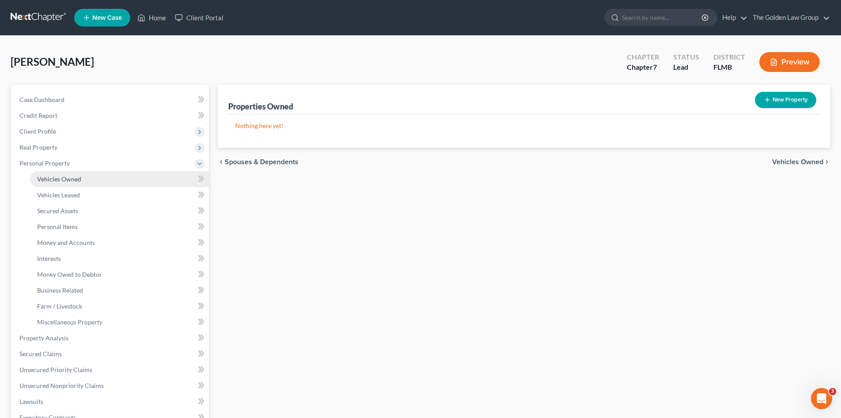
click at [66, 178] on span "Vehicles Owned" at bounding box center [59, 179] width 44 height 8
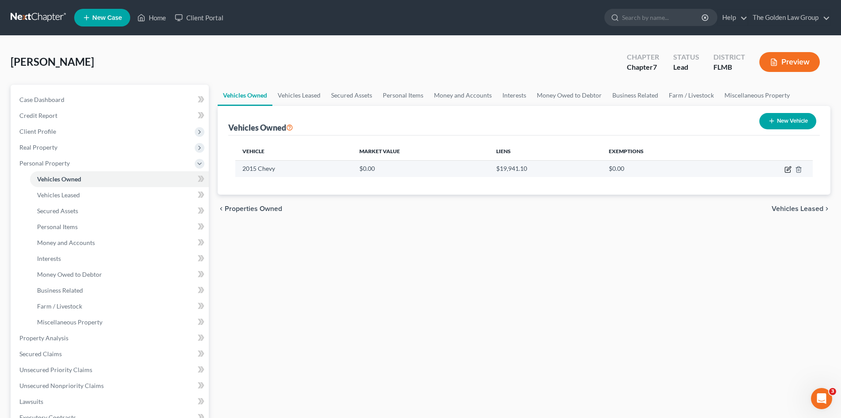
click at [786, 166] on icon "button" at bounding box center [788, 169] width 7 height 7
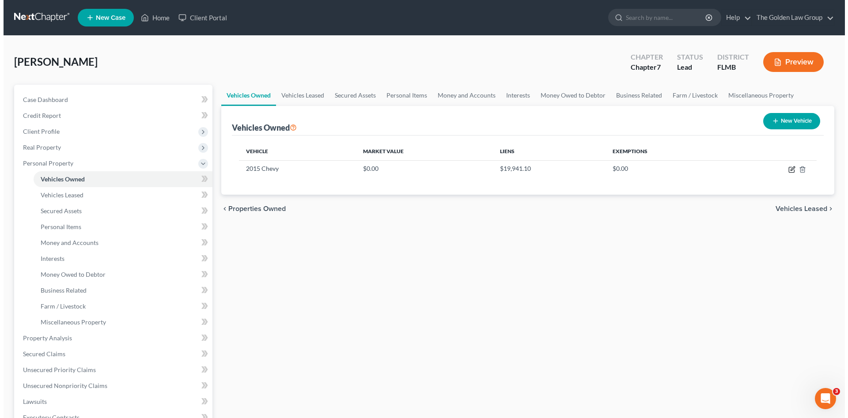
select select "0"
select select "11"
select select "2"
select select "0"
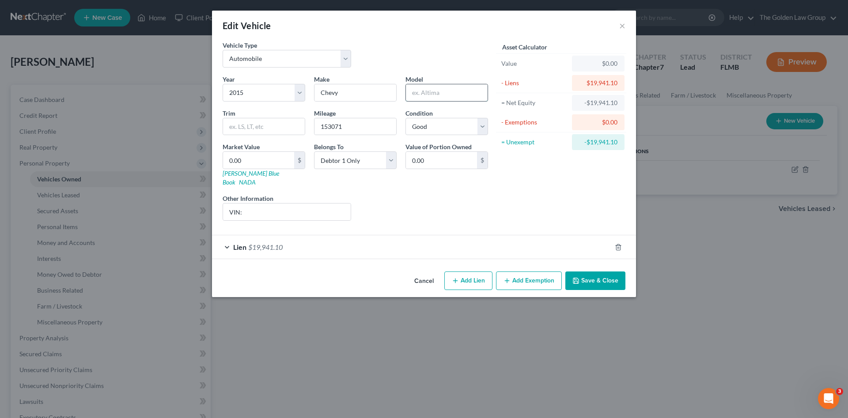
click at [427, 94] on input "text" at bounding box center [447, 92] width 82 height 17
paste input "Equinox"
drag, startPoint x: 362, startPoint y: 92, endPoint x: 318, endPoint y: 96, distance: 44.3
click at [317, 95] on input "Chevy" at bounding box center [355, 92] width 82 height 17
click at [408, 205] on div "Liens Select" at bounding box center [423, 207] width 137 height 27
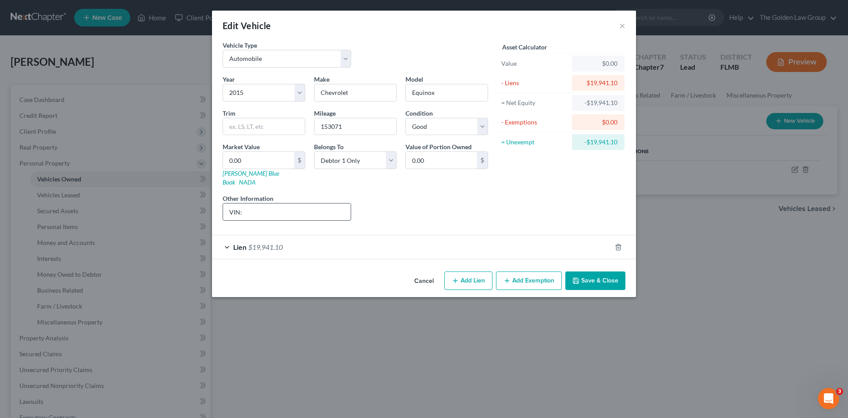
drag, startPoint x: 322, startPoint y: 202, endPoint x: 68, endPoint y: 129, distance: 264.6
click at [322, 204] on input "VIN:" at bounding box center [287, 212] width 128 height 17
click at [279, 205] on input "VIN:" at bounding box center [287, 212] width 128 height 17
drag, startPoint x: 299, startPoint y: 185, endPoint x: 311, endPoint y: 208, distance: 25.7
click at [308, 203] on div "Year Select 2026 2025 2024 2023 2022 2021 2020 2019 2018 2017 2016 2015 2014 20…" at bounding box center [355, 151] width 274 height 153
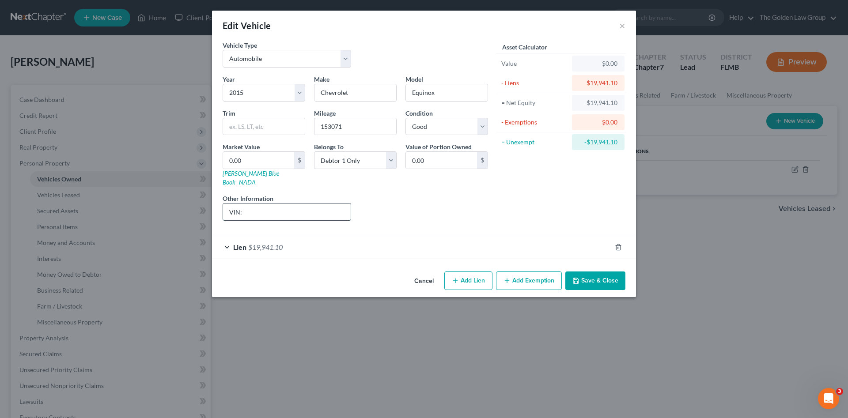
click at [310, 206] on input "VIN:" at bounding box center [287, 212] width 128 height 17
click at [300, 204] on input "VIN: 2GNALBEK7F6428656" at bounding box center [287, 212] width 128 height 17
click at [331, 126] on input "153071" at bounding box center [355, 126] width 82 height 17
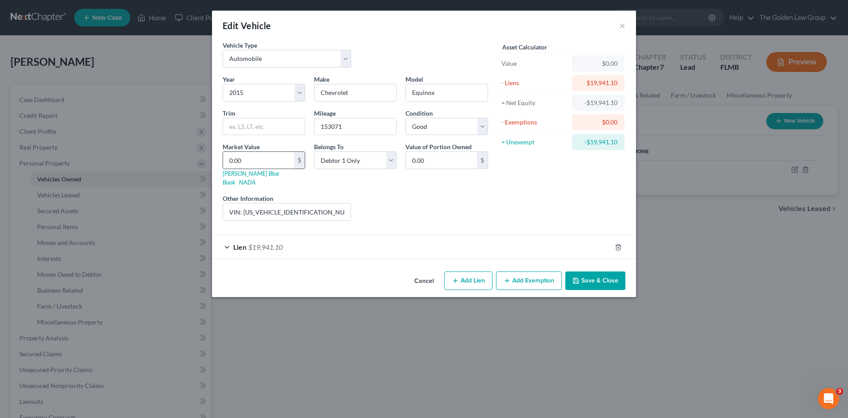
click at [258, 165] on input "0.00" at bounding box center [258, 160] width 71 height 17
click at [401, 236] on div "Lien $19,941.10" at bounding box center [411, 246] width 399 height 23
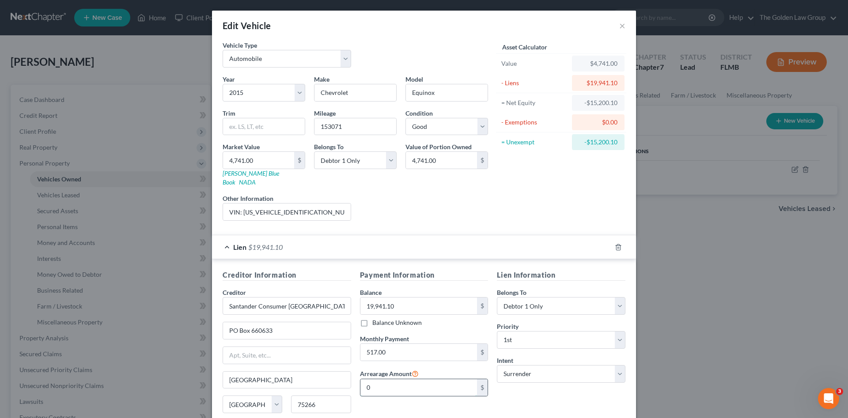
click at [442, 379] on input "0" at bounding box center [418, 387] width 117 height 17
click at [514, 388] on div "Lien Information Belongs To * Select Debtor 1 Only Debtor 2 Only Debtor 1 And D…" at bounding box center [560, 353] width 137 height 166
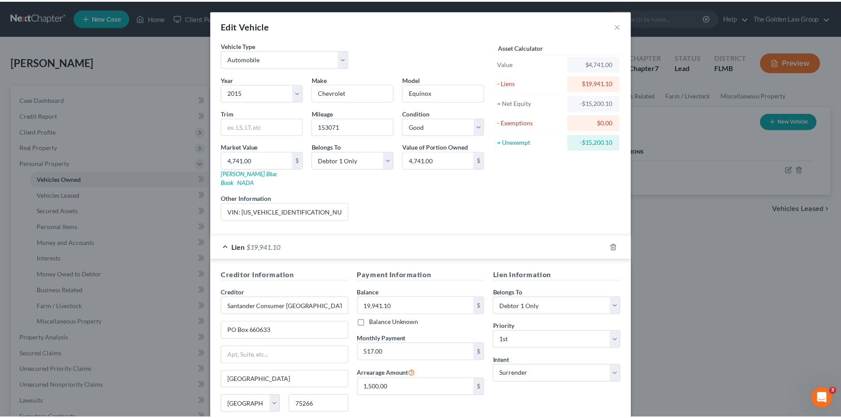
scroll to position [65, 0]
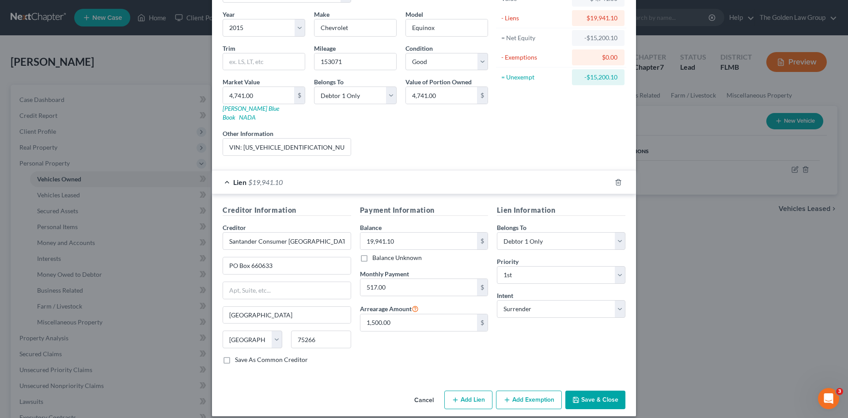
click at [581, 393] on button "Save & Close" at bounding box center [595, 400] width 60 height 19
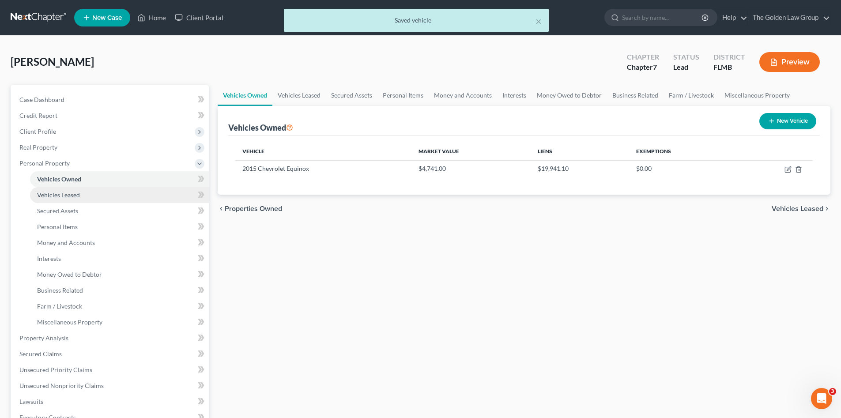
click at [98, 189] on link "Vehicles Leased" at bounding box center [119, 195] width 179 height 16
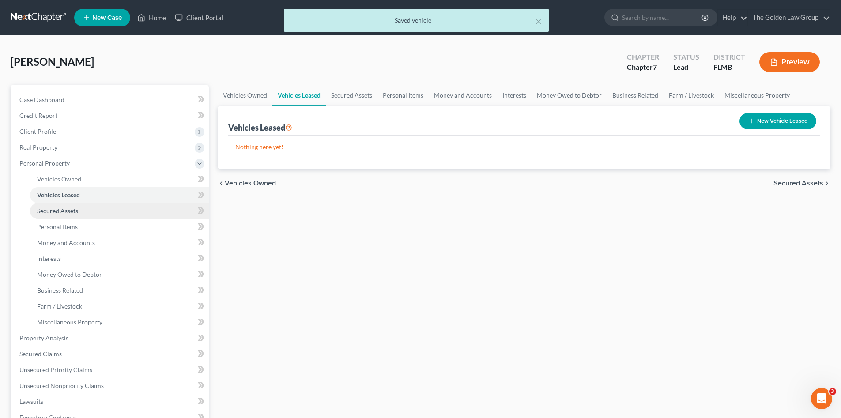
click at [100, 206] on link "Secured Assets" at bounding box center [119, 211] width 179 height 16
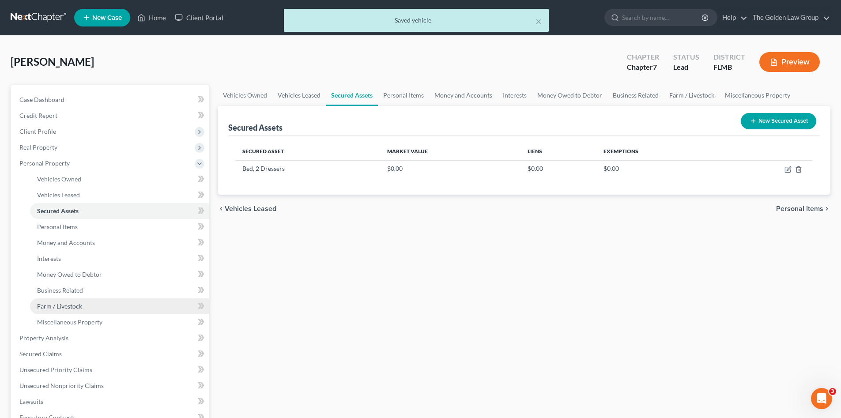
scroll to position [74, 0]
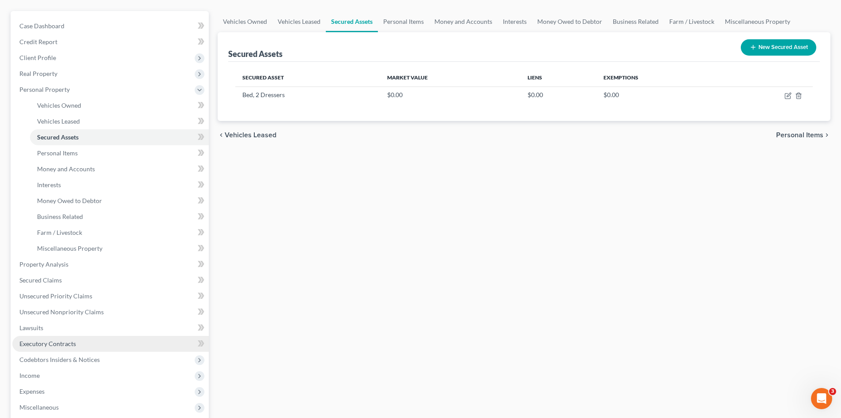
click at [116, 338] on link "Executory Contracts" at bounding box center [110, 344] width 197 height 16
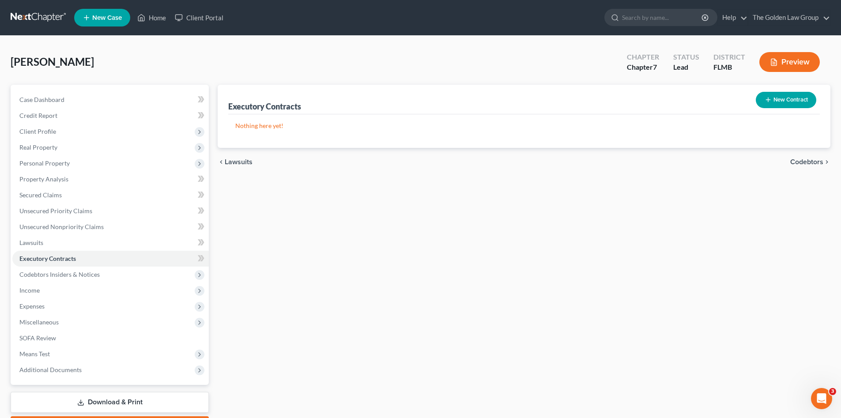
click at [769, 99] on icon "button" at bounding box center [768, 99] width 7 height 7
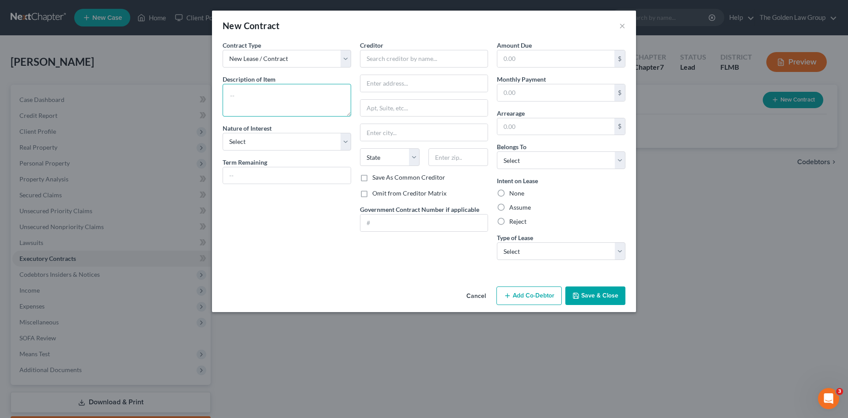
click at [270, 93] on textarea at bounding box center [287, 100] width 128 height 33
click at [321, 130] on div "Nature of Interest Select Purchaser Agent Lessor Lessee" at bounding box center [287, 137] width 128 height 27
drag, startPoint x: 322, startPoint y: 137, endPoint x: 321, endPoint y: 151, distance: 13.3
click at [322, 138] on select "Select Purchaser Agent Lessor Lessee" at bounding box center [287, 142] width 128 height 18
click at [223, 133] on select "Select Purchaser Agent Lessor Lessee" at bounding box center [287, 142] width 128 height 18
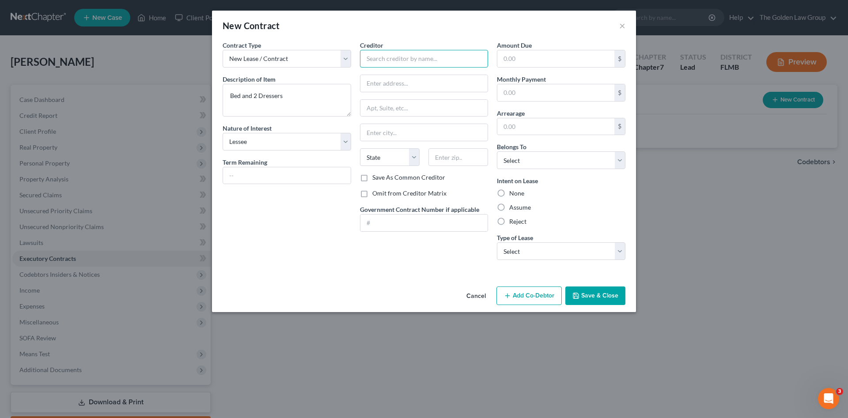
click at [377, 61] on input "text" at bounding box center [424, 59] width 128 height 18
drag, startPoint x: 386, startPoint y: 73, endPoint x: 453, endPoint y: 130, distance: 88.0
click at [386, 73] on div "Rent King" at bounding box center [413, 74] width 92 height 9
click at [518, 204] on label "Assume" at bounding box center [520, 207] width 22 height 9
click at [518, 204] on input "Assume" at bounding box center [516, 206] width 6 height 6
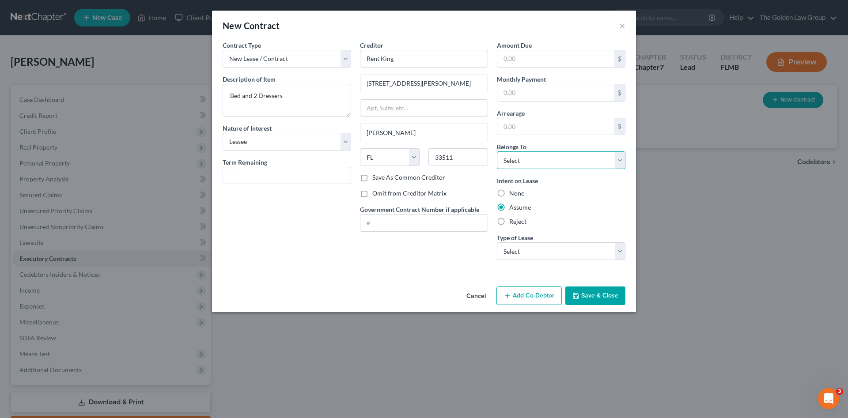
click at [529, 165] on select "Select Debtor 1 Only Debtor 2 Only Debtor 1 And Debtor 2 Only At Least One Of T…" at bounding box center [561, 160] width 128 height 18
click at [497, 151] on select "Select Debtor 1 Only Debtor 2 Only Debtor 1 And Debtor 2 Only At Least One Of T…" at bounding box center [561, 160] width 128 height 18
click at [548, 248] on select "Select Real Estate Car Other" at bounding box center [561, 251] width 128 height 18
click at [497, 242] on select "Select Real Estate Car Other" at bounding box center [561, 251] width 128 height 18
click at [424, 256] on div "Creditor * Rent King 609 W Brandon Blvd Brandon State AL AK AR AZ CA CO CT DE D…" at bounding box center [423, 154] width 137 height 227
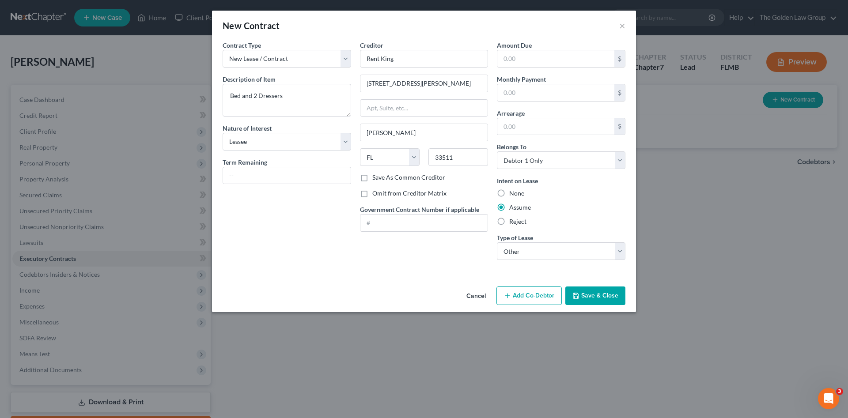
click at [591, 299] on button "Save & Close" at bounding box center [595, 296] width 60 height 19
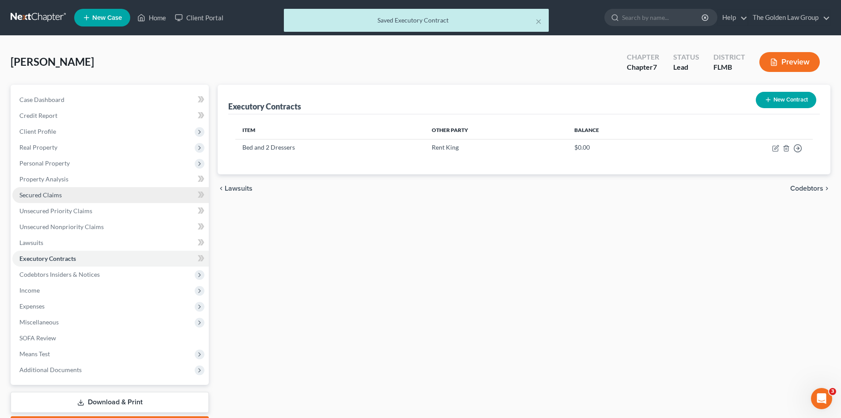
click at [80, 193] on link "Secured Claims" at bounding box center [110, 195] width 197 height 16
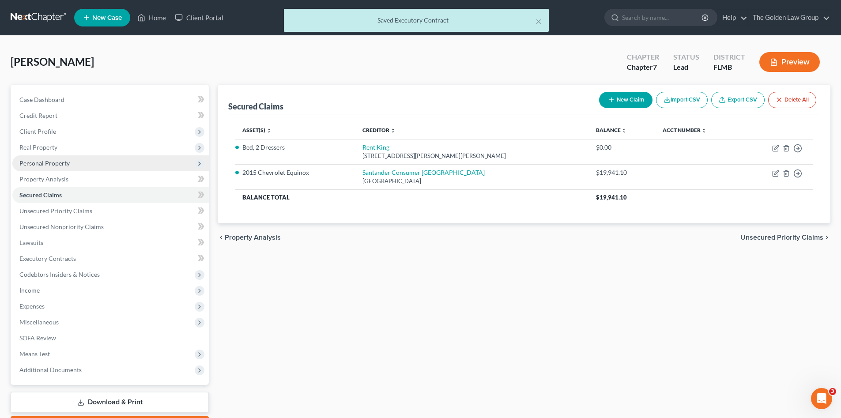
click at [73, 163] on span "Personal Property" at bounding box center [110, 163] width 197 height 16
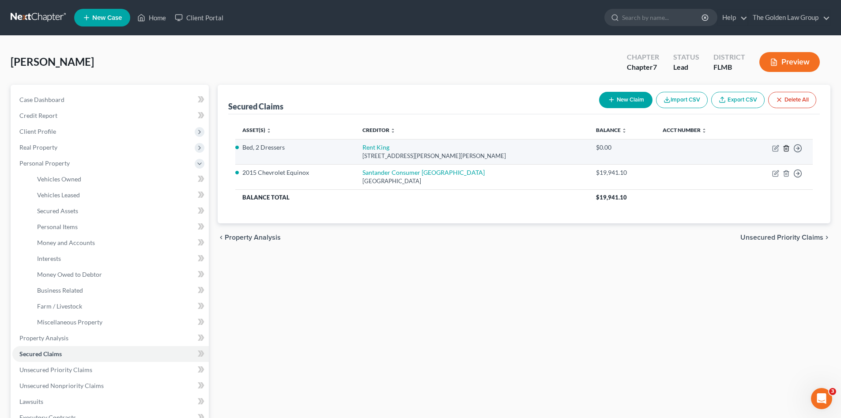
click at [785, 148] on icon "button" at bounding box center [786, 148] width 4 height 6
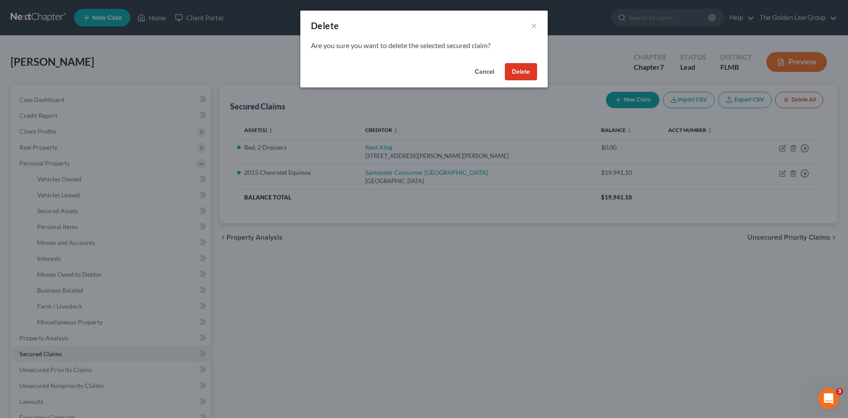
click at [515, 70] on button "Delete" at bounding box center [521, 72] width 32 height 18
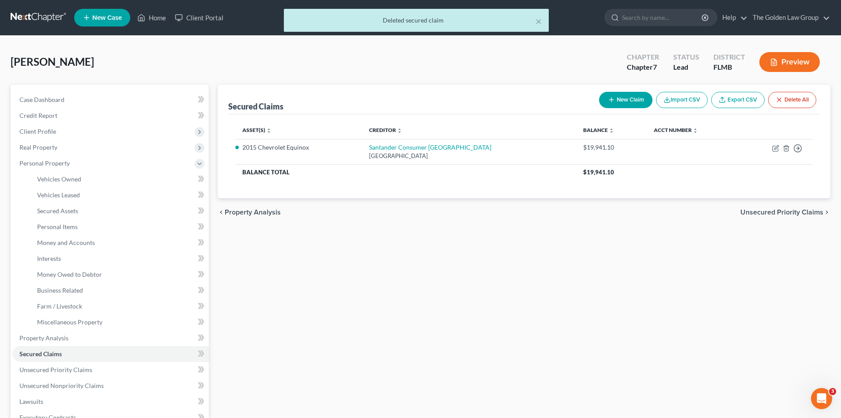
click at [533, 300] on div "Secured Claims New Claim Import CSV Export CSV Delete All Asset(s) expand_more …" at bounding box center [524, 340] width 622 height 510
click at [72, 225] on span "Personal Items" at bounding box center [57, 227] width 41 height 8
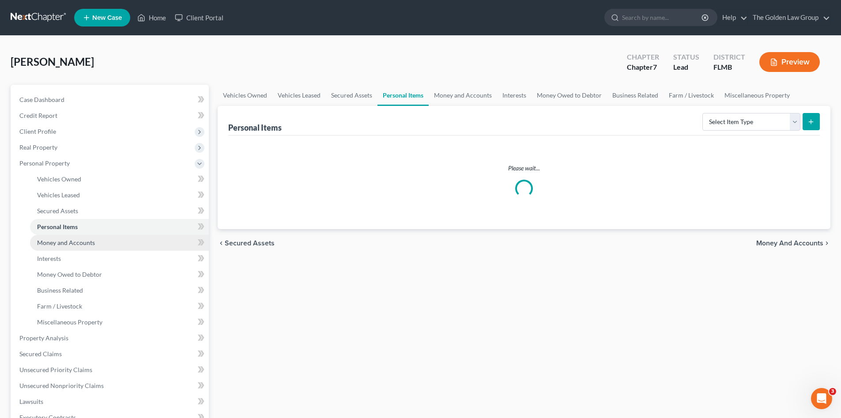
click at [106, 238] on link "Money and Accounts" at bounding box center [119, 243] width 179 height 16
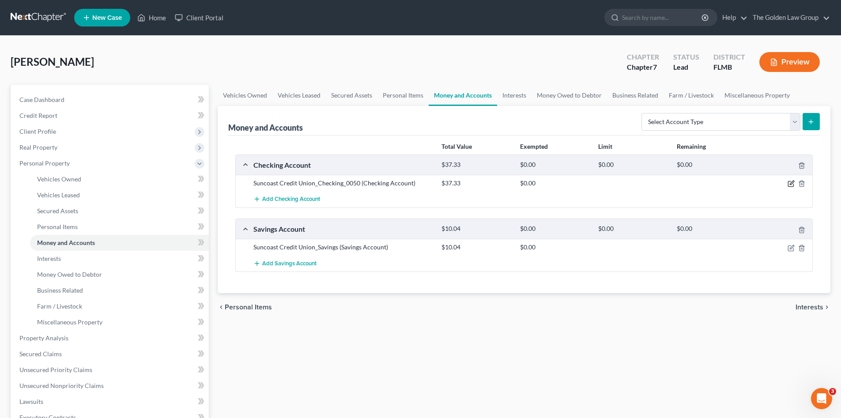
click at [792, 183] on icon "button" at bounding box center [792, 183] width 4 height 4
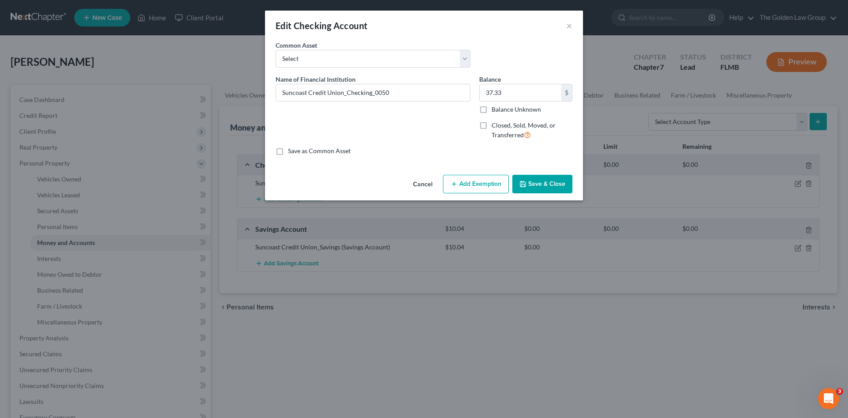
drag, startPoint x: 482, startPoint y: 196, endPoint x: 478, endPoint y: 188, distance: 8.7
click at [480, 194] on div "Cancel Add Exemption Save & Close" at bounding box center [424, 185] width 318 height 29
click at [478, 188] on button "Add Exemption" at bounding box center [476, 184] width 66 height 19
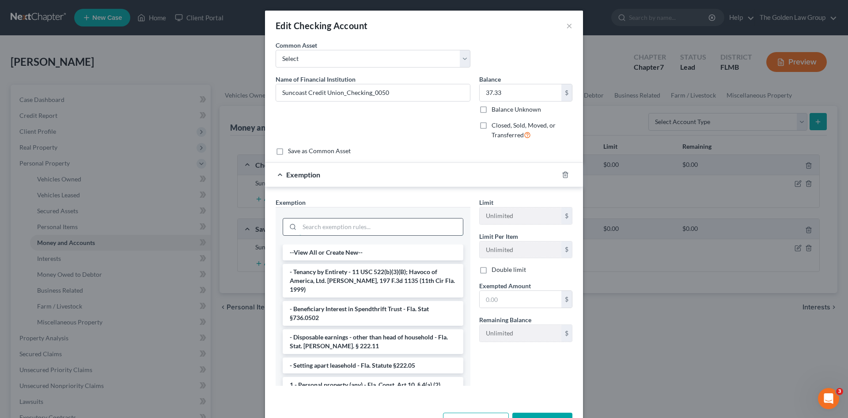
click at [398, 227] on input "search" at bounding box center [380, 227] width 163 height 17
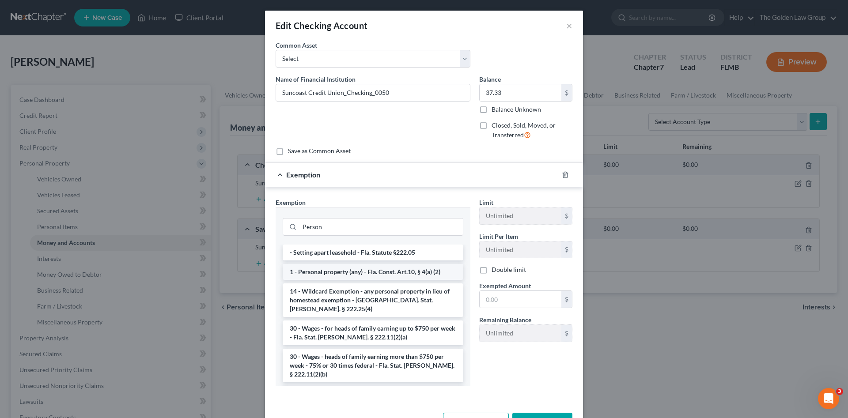
drag, startPoint x: 435, startPoint y: 275, endPoint x: 488, endPoint y: 290, distance: 54.2
click at [436, 275] on li "1 - Personal property (any) - Fla. Const. Art.10, § 4(a) (2)" at bounding box center [373, 272] width 181 height 16
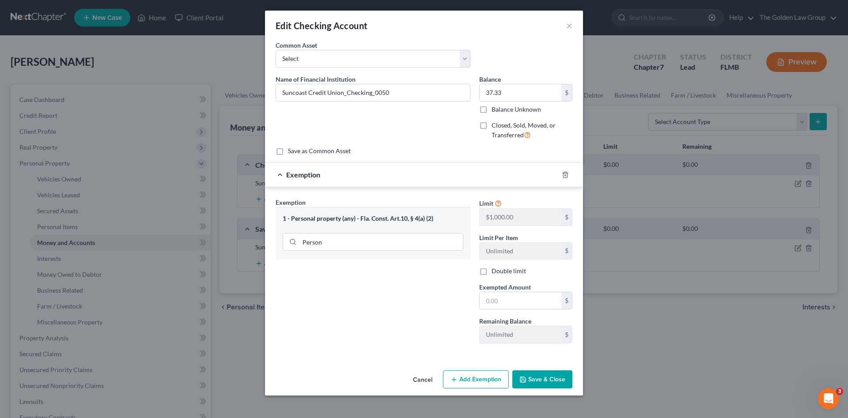
click at [488, 290] on span "Exempted Amount" at bounding box center [505, 287] width 52 height 8
click at [495, 299] on input "text" at bounding box center [521, 300] width 82 height 17
click at [534, 377] on button "Save & Close" at bounding box center [542, 379] width 60 height 19
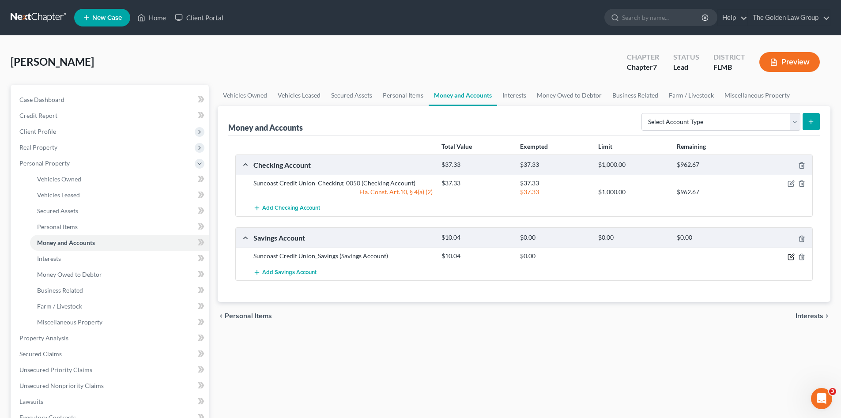
click at [790, 256] on icon "button" at bounding box center [791, 256] width 7 height 7
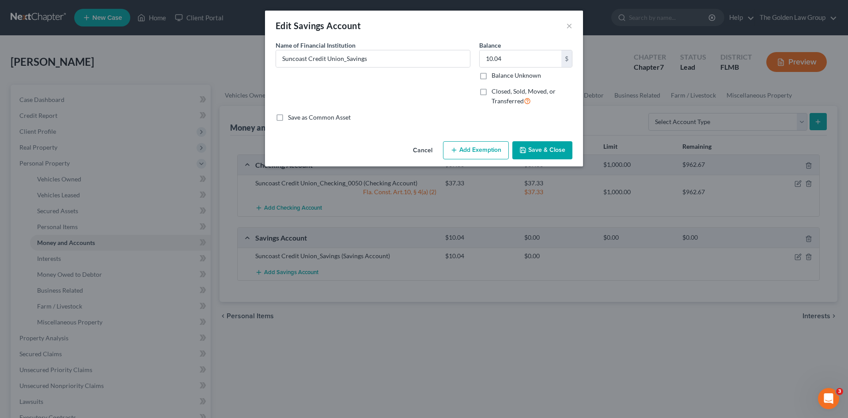
click at [477, 144] on button "Add Exemption" at bounding box center [476, 150] width 66 height 19
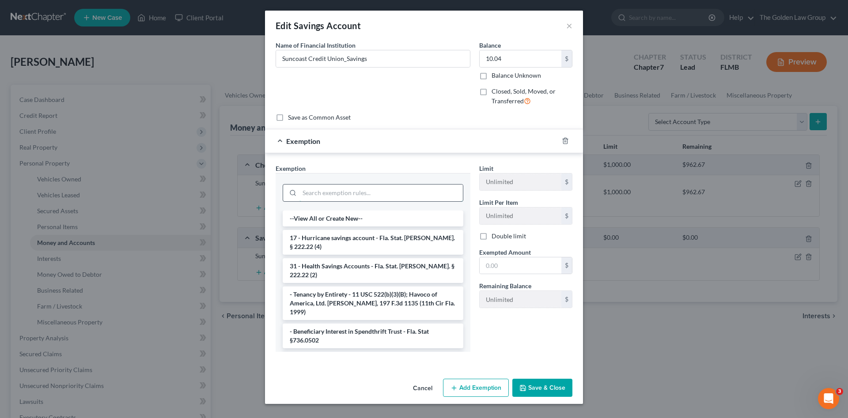
click at [398, 190] on input "search" at bounding box center [380, 193] width 163 height 17
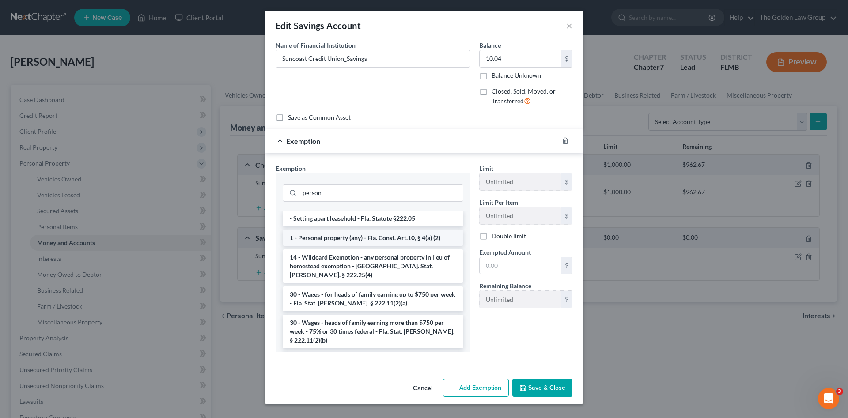
click at [398, 242] on li "1 - Personal property (any) - Fla. Const. Art.10, § 4(a) (2)" at bounding box center [373, 238] width 181 height 16
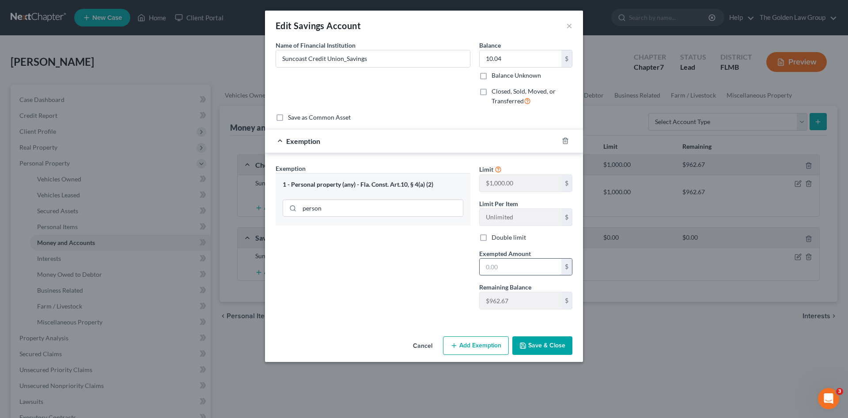
click at [524, 269] on input "text" at bounding box center [521, 267] width 82 height 17
click at [553, 341] on button "Save & Close" at bounding box center [542, 345] width 60 height 19
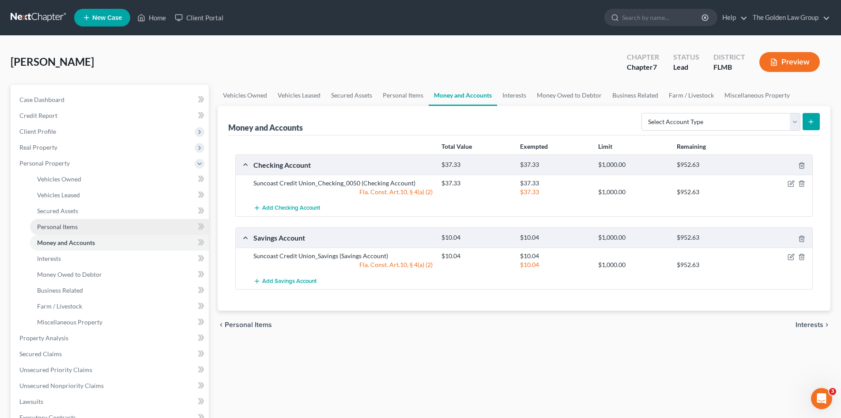
click at [108, 227] on link "Personal Items" at bounding box center [119, 227] width 179 height 16
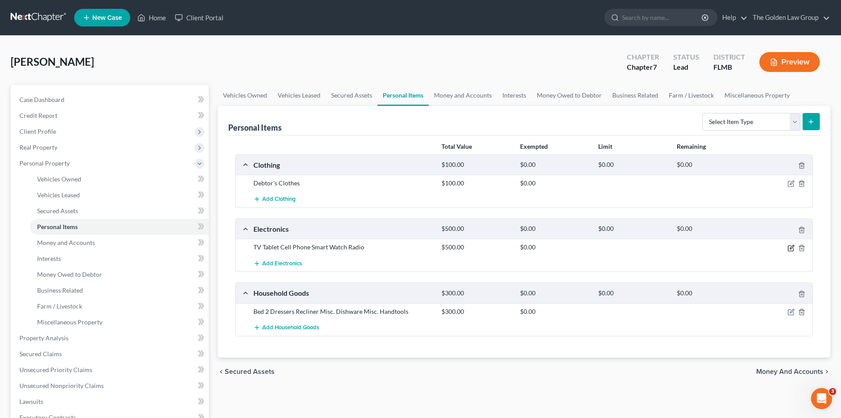
click at [789, 245] on icon "button" at bounding box center [791, 248] width 7 height 7
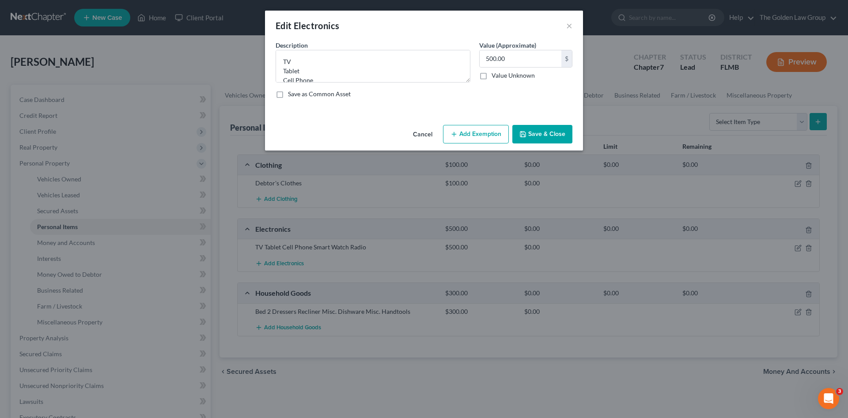
click at [454, 131] on icon "button" at bounding box center [453, 134] width 7 height 7
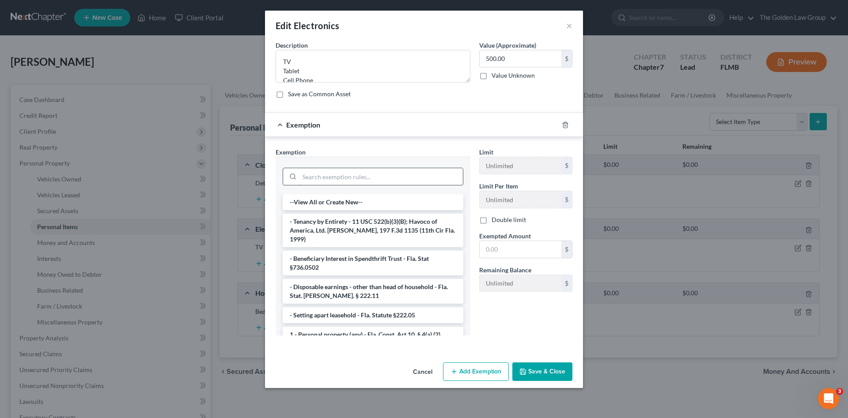
click at [382, 178] on input "search" at bounding box center [380, 176] width 163 height 17
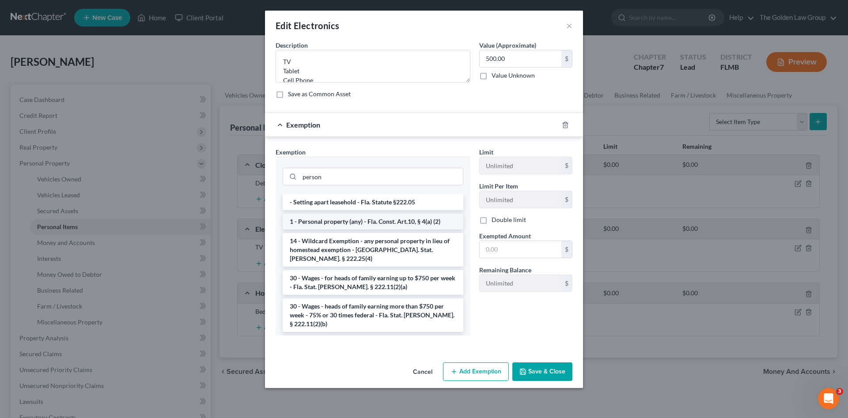
click at [396, 216] on li "1 - Personal property (any) - Fla. Const. Art.10, § 4(a) (2)" at bounding box center [373, 222] width 181 height 16
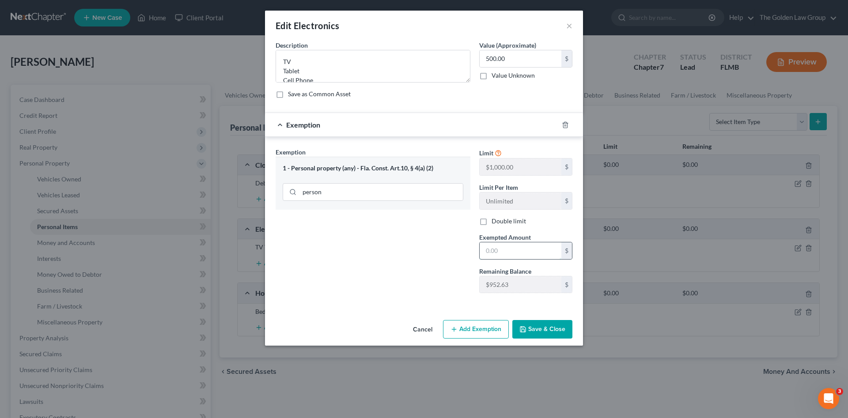
click at [518, 251] on input "text" at bounding box center [521, 250] width 82 height 17
click at [552, 325] on button "Save & Close" at bounding box center [542, 329] width 60 height 19
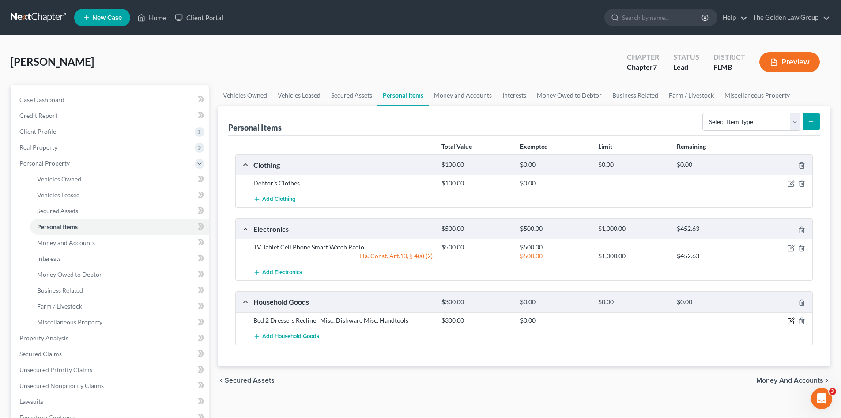
click at [792, 318] on icon "button" at bounding box center [791, 320] width 7 height 7
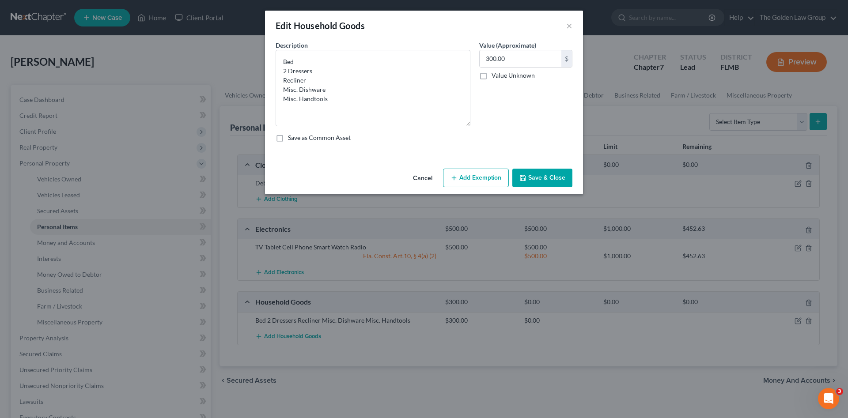
drag, startPoint x: 468, startPoint y: 81, endPoint x: 479, endPoint y: 125, distance: 45.1
click at [479, 125] on div "Description * Bed 2 Dressers Recliner Misc. Dishware Misc. Handtools Value (App…" at bounding box center [424, 95] width 306 height 109
click at [484, 181] on button "Add Exemption" at bounding box center [476, 178] width 66 height 19
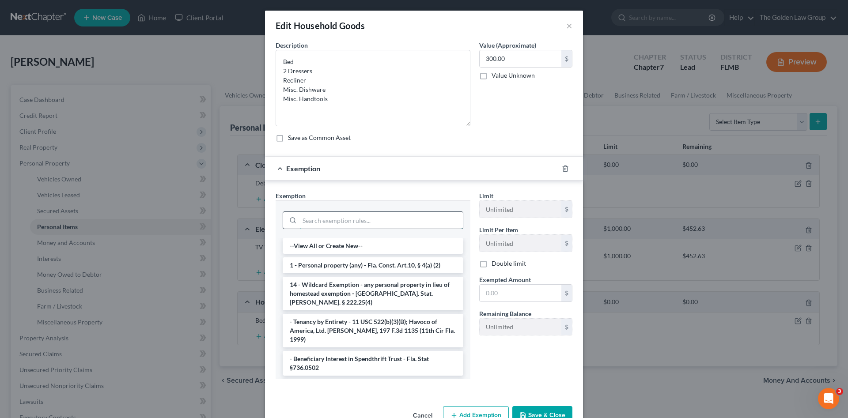
click at [414, 222] on input "search" at bounding box center [380, 220] width 163 height 17
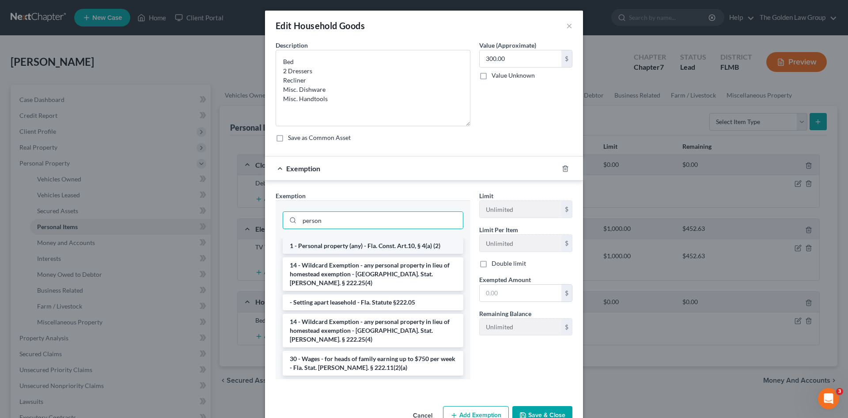
click at [435, 251] on li "1 - Personal property (any) - Fla. Const. Art.10, § 4(a) (2)" at bounding box center [373, 246] width 181 height 16
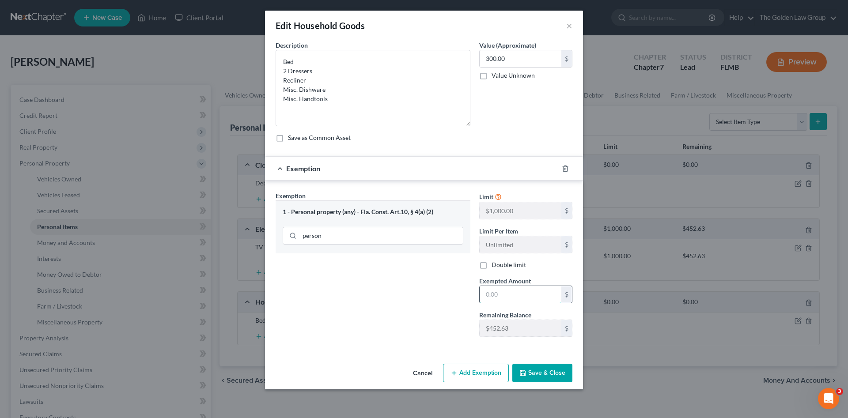
click at [511, 297] on input "text" at bounding box center [521, 294] width 82 height 17
click at [509, 58] on input "text" at bounding box center [521, 58] width 82 height 17
click at [530, 301] on input "300.00" at bounding box center [521, 294] width 82 height 17
click at [536, 374] on button "Save & Close" at bounding box center [542, 373] width 60 height 19
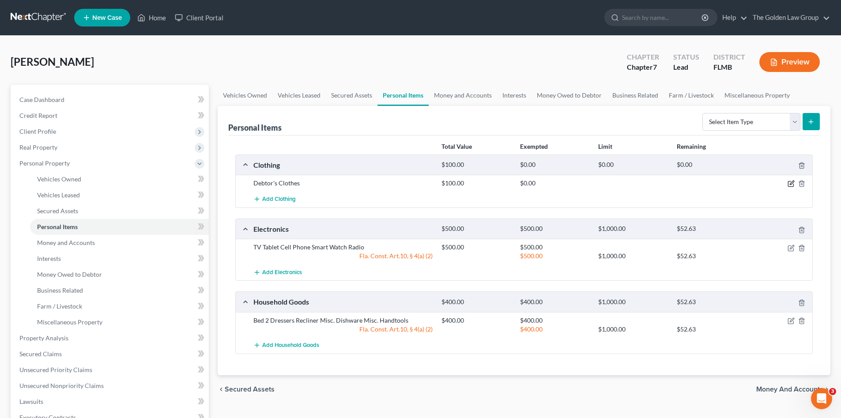
click at [790, 182] on icon "button" at bounding box center [791, 183] width 7 height 7
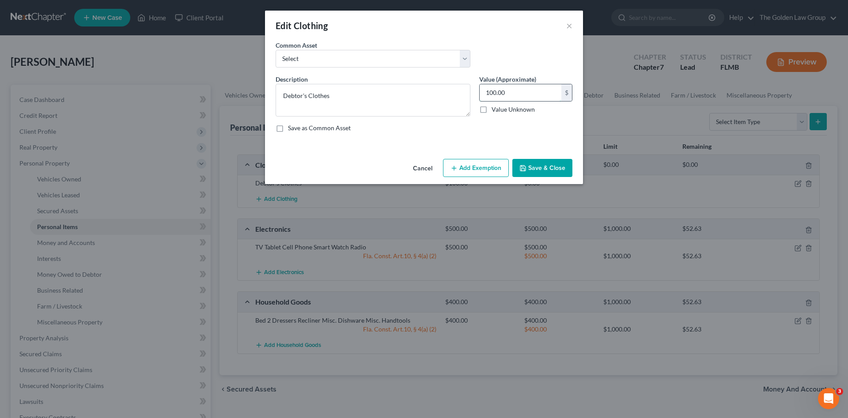
click at [501, 94] on input "100.00" at bounding box center [521, 92] width 82 height 17
click at [490, 164] on button "Add Exemption" at bounding box center [476, 168] width 66 height 19
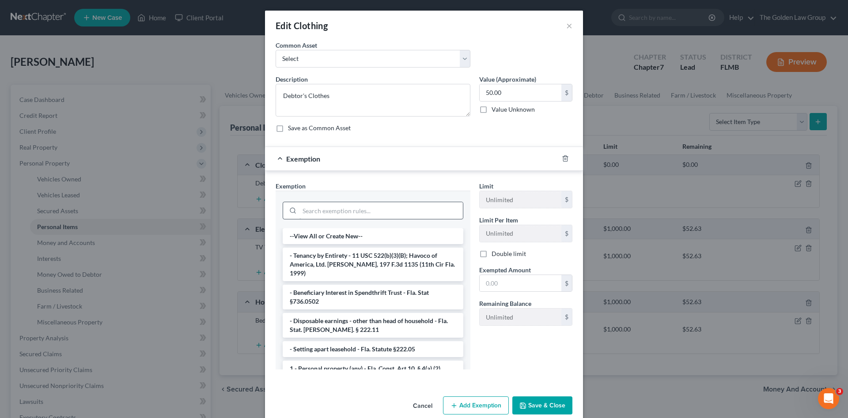
drag, startPoint x: 379, startPoint y: 200, endPoint x: 382, endPoint y: 204, distance: 5.0
click at [380, 200] on div at bounding box center [373, 209] width 181 height 23
click at [384, 205] on input "search" at bounding box center [380, 210] width 163 height 17
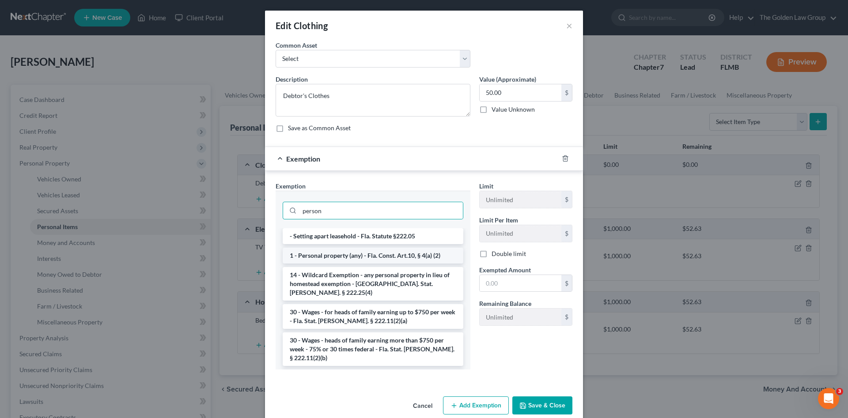
click at [405, 253] on li "1 - Personal property (any) - Fla. Const. Art.10, § 4(a) (2)" at bounding box center [373, 256] width 181 height 16
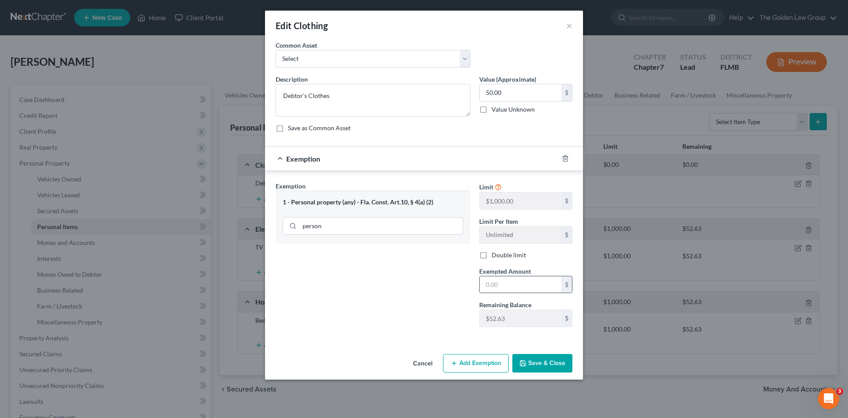
click at [512, 283] on input "text" at bounding box center [521, 284] width 82 height 17
click at [548, 367] on button "Save & Close" at bounding box center [542, 363] width 60 height 19
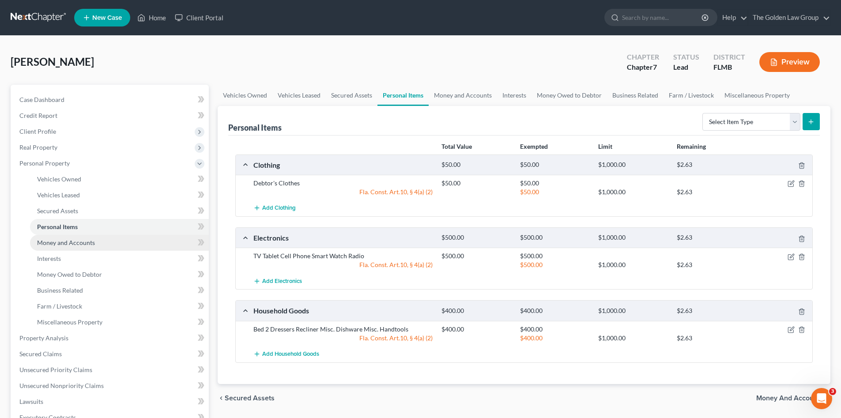
click at [75, 243] on span "Money and Accounts" at bounding box center [66, 243] width 58 height 8
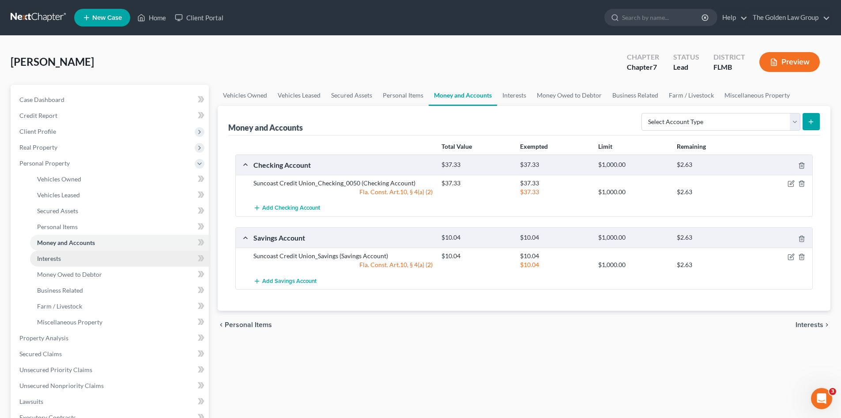
click at [63, 263] on link "Interests" at bounding box center [119, 259] width 179 height 16
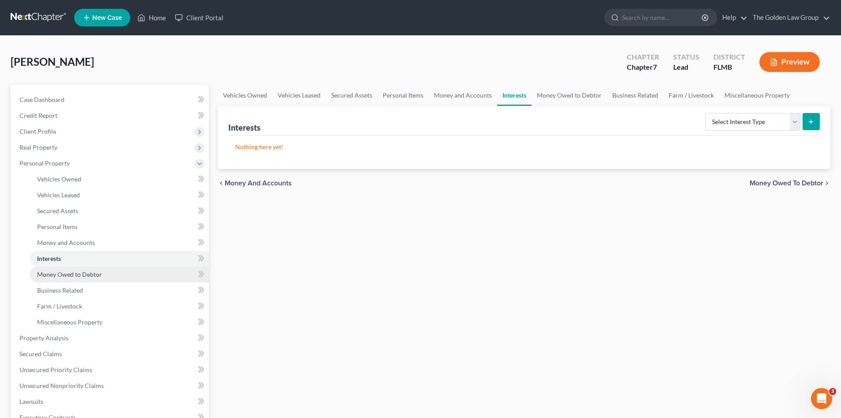
click at [70, 273] on span "Money Owed to Debtor" at bounding box center [69, 275] width 65 height 8
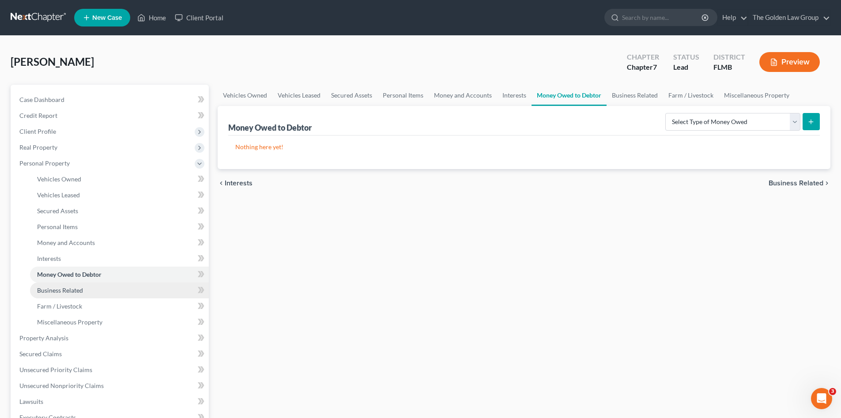
click at [80, 291] on span "Business Related" at bounding box center [60, 291] width 46 height 8
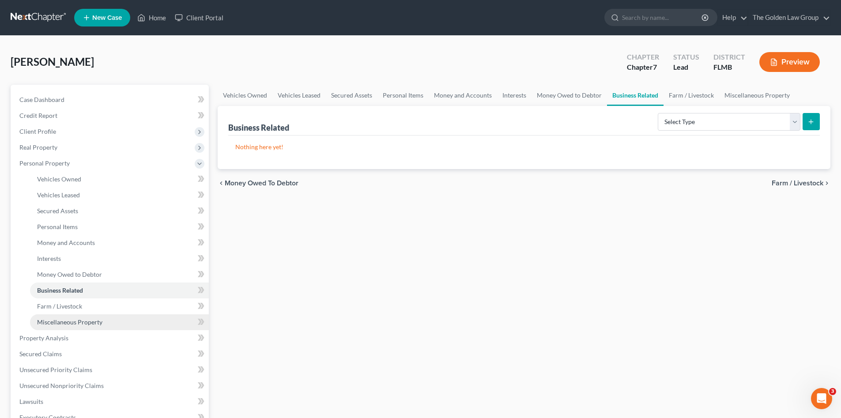
click at [88, 319] on span "Miscellaneous Property" at bounding box center [69, 322] width 65 height 8
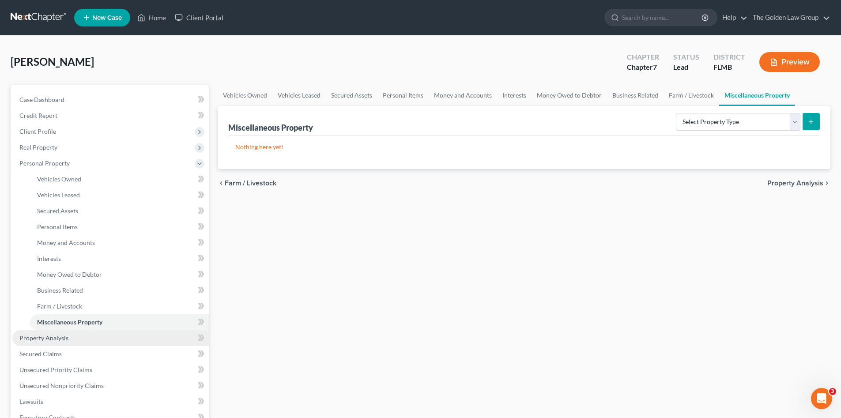
click at [62, 333] on link "Property Analysis" at bounding box center [110, 338] width 197 height 16
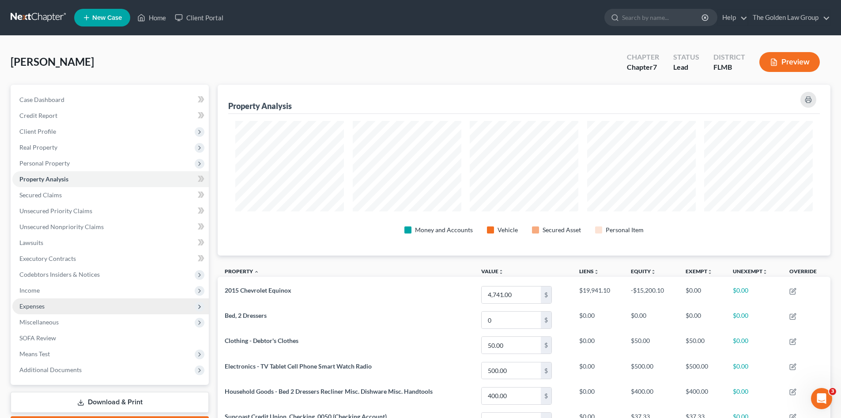
scroll to position [171, 613]
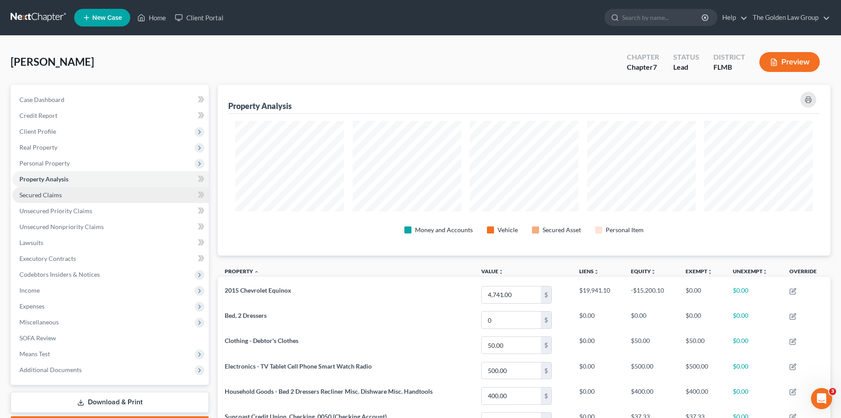
click at [60, 195] on span "Secured Claims" at bounding box center [40, 195] width 42 height 8
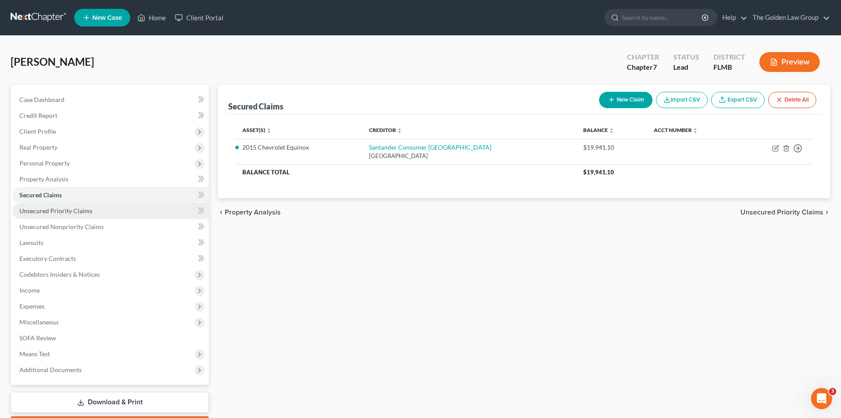
click at [69, 212] on span "Unsecured Priority Claims" at bounding box center [55, 211] width 73 height 8
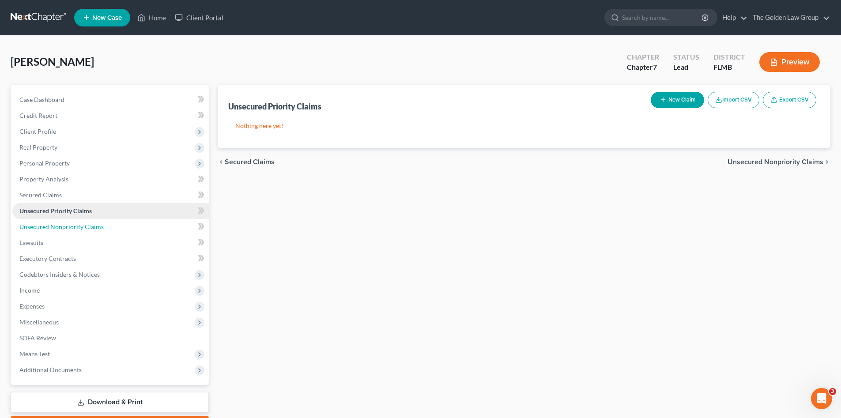
drag, startPoint x: 106, startPoint y: 225, endPoint x: 106, endPoint y: 211, distance: 14.1
click at [106, 225] on link "Unsecured Nonpriority Claims" at bounding box center [110, 227] width 197 height 16
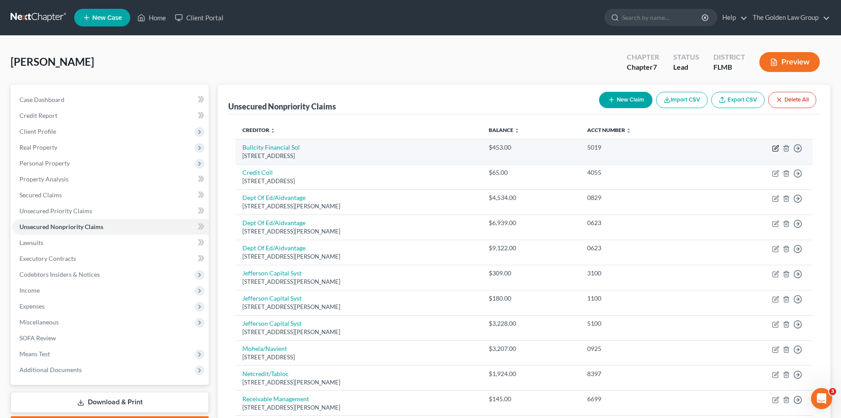
click at [772, 148] on icon "button" at bounding box center [775, 148] width 7 height 7
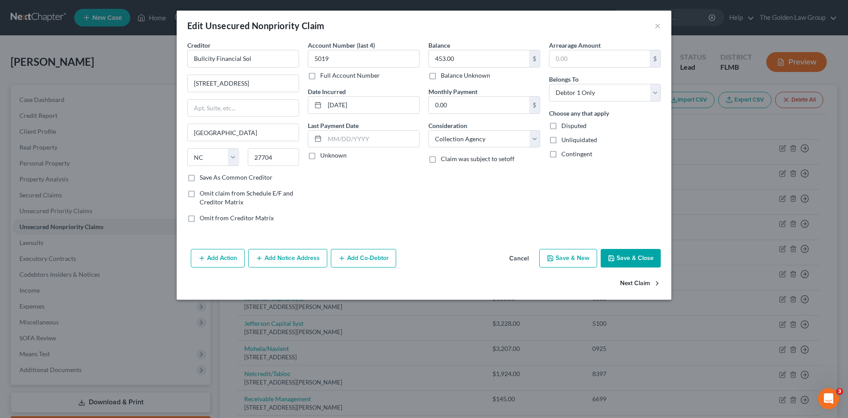
click at [639, 283] on button "Next Claim" at bounding box center [640, 284] width 41 height 19
drag, startPoint x: 470, startPoint y: 138, endPoint x: 471, endPoint y: 144, distance: 5.8
click at [470, 138] on select "Select Cable / Satellite Services Collection Agency Credit Card Debt Debt Couns…" at bounding box center [484, 139] width 112 height 18
click at [428, 130] on select "Select Cable / Satellite Services Collection Agency Credit Card Debt Debt Couns…" at bounding box center [484, 139] width 112 height 18
click at [640, 283] on button "Next Claim" at bounding box center [640, 284] width 41 height 19
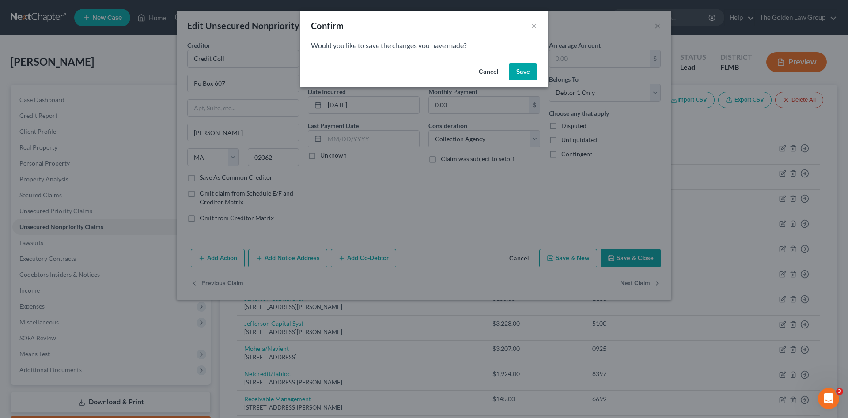
click at [512, 69] on button "Save" at bounding box center [523, 72] width 28 height 18
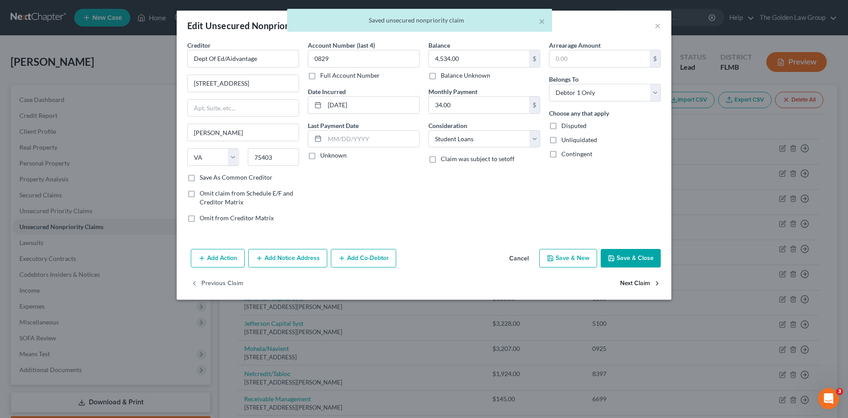
click at [642, 280] on button "Next Claim" at bounding box center [640, 284] width 41 height 19
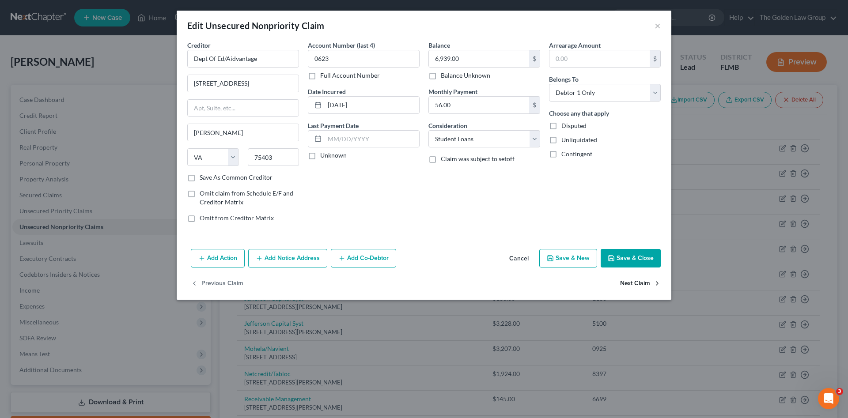
click at [639, 285] on button "Next Claim" at bounding box center [640, 284] width 41 height 19
click at [223, 284] on button "Previous Claim" at bounding box center [217, 284] width 53 height 19
drag, startPoint x: 254, startPoint y: 57, endPoint x: 282, endPoint y: 66, distance: 29.1
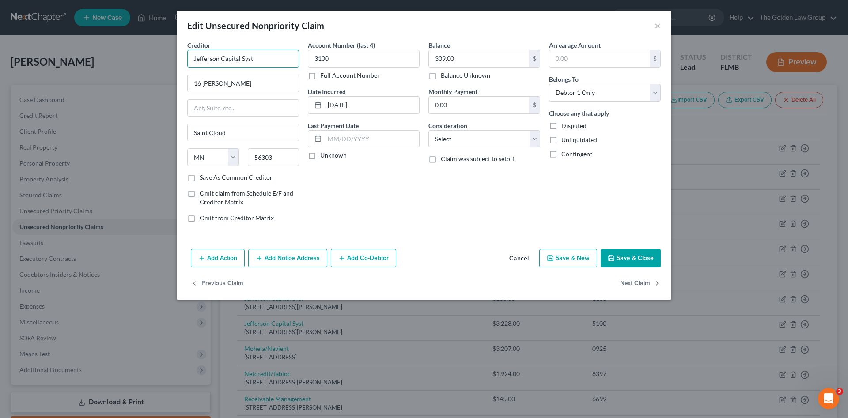
click at [254, 56] on input "Jefferson Capital Syst" at bounding box center [243, 59] width 112 height 18
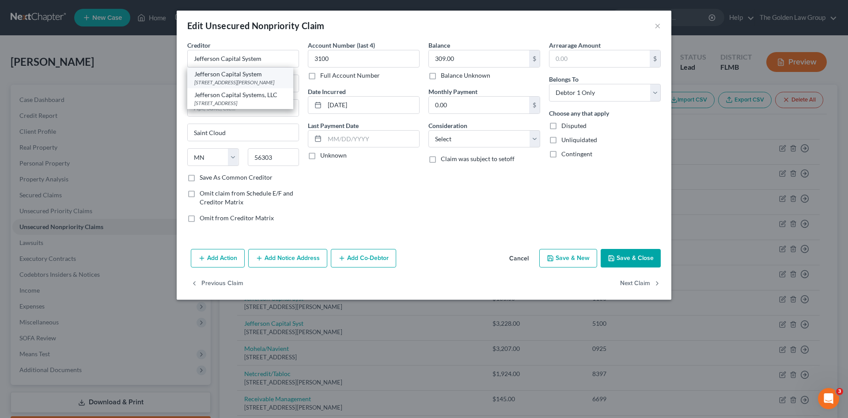
click at [265, 79] on div "16 McLeland Rd., Saint Cloud, MN 56303" at bounding box center [240, 83] width 92 height 8
click at [406, 222] on div "Account Number (last 4) 3100 Full Account Number Date Incurred 12-16-2024 Last …" at bounding box center [363, 135] width 121 height 189
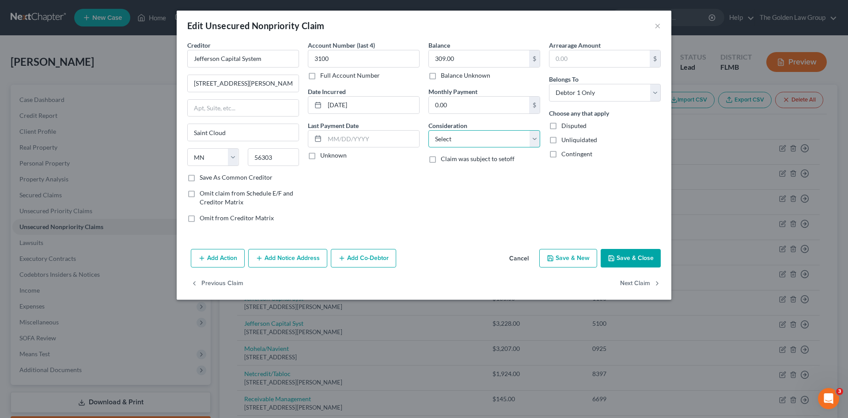
click at [450, 143] on select "Select Cable / Satellite Services Collection Agency Credit Card Debt Debt Couns…" at bounding box center [484, 139] width 112 height 18
click at [428, 130] on select "Select Cable / Satellite Services Collection Agency Credit Card Debt Debt Couns…" at bounding box center [484, 139] width 112 height 18
click at [424, 203] on div "Balance 309.00 $ Balance Unknown Balance Undetermined 309.00 $ Balance Unknown …" at bounding box center [484, 135] width 121 height 189
click at [418, 202] on div "Account Number (last 4) 3100 Full Account Number Date Incurred 12-16-2024 Last …" at bounding box center [363, 135] width 121 height 189
click at [632, 282] on button "Next Claim" at bounding box center [640, 284] width 41 height 19
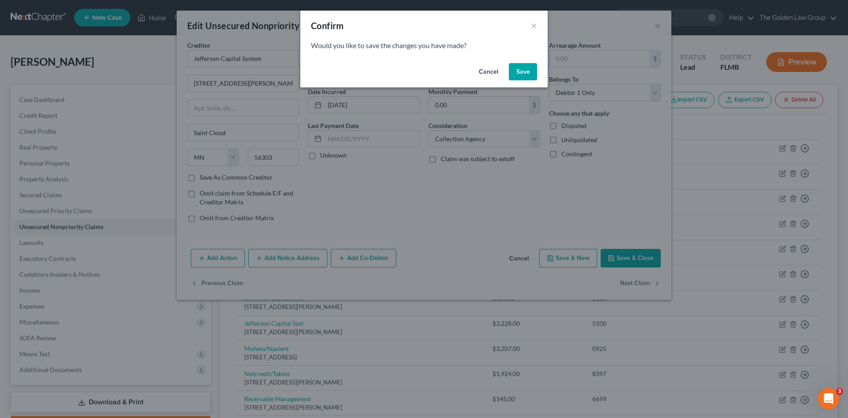
click at [529, 80] on button "Save" at bounding box center [523, 72] width 28 height 18
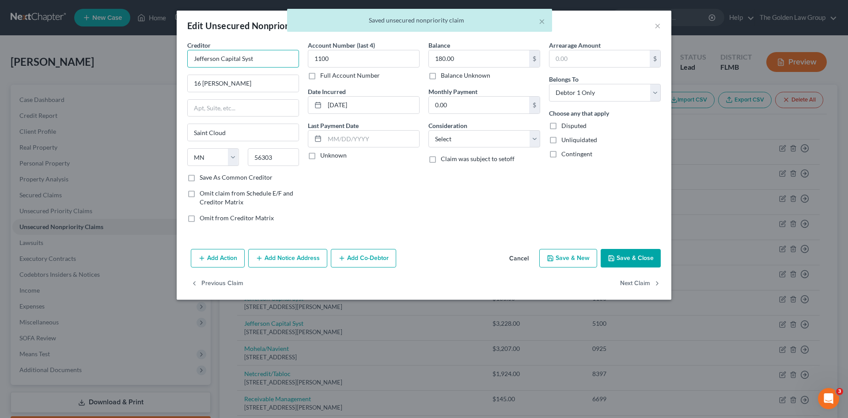
click at [288, 54] on input "Jefferson Capital Syst" at bounding box center [243, 59] width 112 height 18
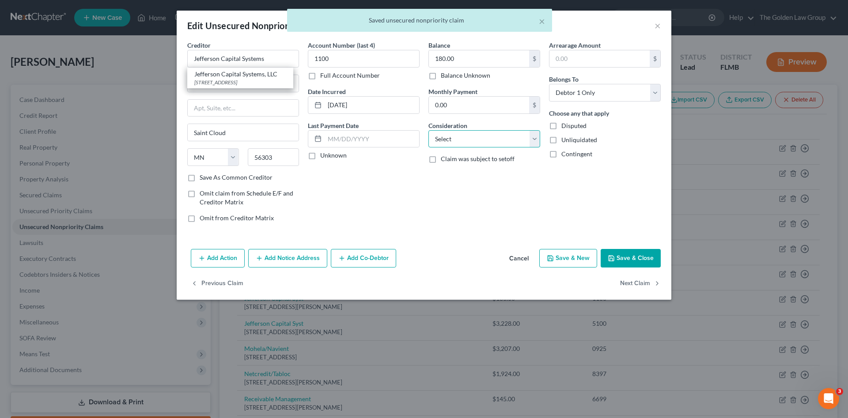
click at [441, 142] on select "Select Cable / Satellite Services Collection Agency Credit Card Debt Debt Couns…" at bounding box center [484, 139] width 112 height 18
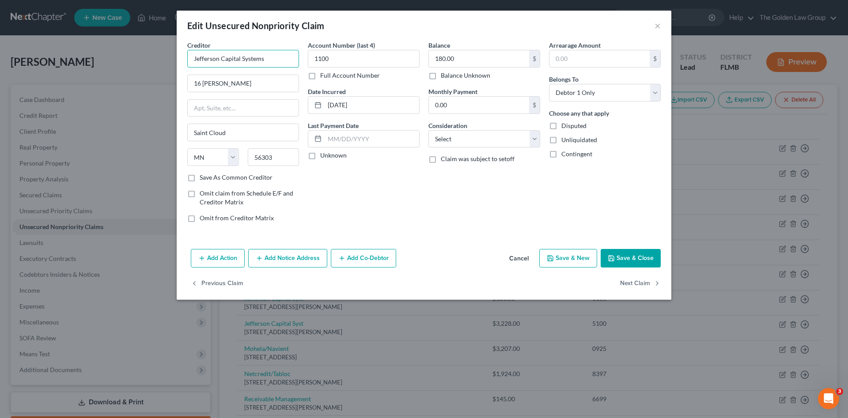
click at [266, 58] on input "Jefferson Capital Systems" at bounding box center [243, 59] width 112 height 18
click at [270, 57] on input "Jefferson Capital Systems" at bounding box center [243, 59] width 112 height 18
click at [262, 74] on div "Jefferson Capital Systems, LLC" at bounding box center [240, 74] width 92 height 9
click at [475, 134] on select "Select Cable / Satellite Services Collection Agency Credit Card Debt Debt Couns…" at bounding box center [484, 139] width 112 height 18
click at [428, 130] on select "Select Cable / Satellite Services Collection Agency Credit Card Debt Debt Couns…" at bounding box center [484, 139] width 112 height 18
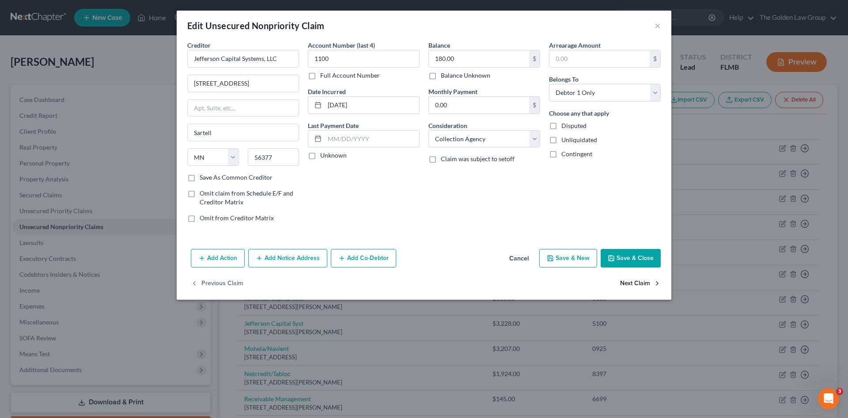
click at [641, 281] on button "Next Claim" at bounding box center [640, 284] width 41 height 19
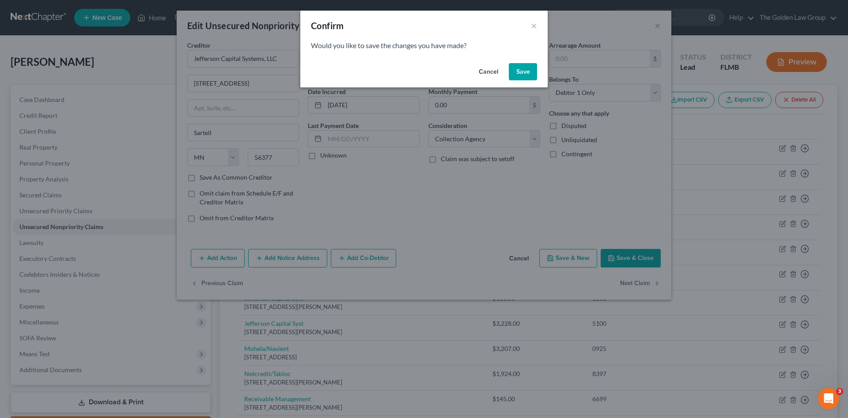
click at [516, 75] on button "Save" at bounding box center [523, 72] width 28 height 18
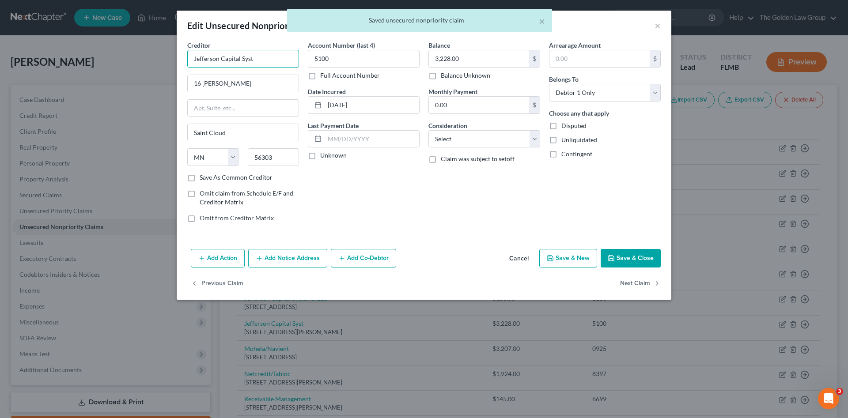
click at [280, 66] on input "Jefferson Capital Syst" at bounding box center [243, 59] width 112 height 18
click at [276, 74] on div "Jefferson Capital Systems, LLC" at bounding box center [240, 74] width 92 height 9
click at [484, 138] on select "Select Cable / Satellite Services Collection Agency Credit Card Debt Debt Couns…" at bounding box center [484, 139] width 112 height 18
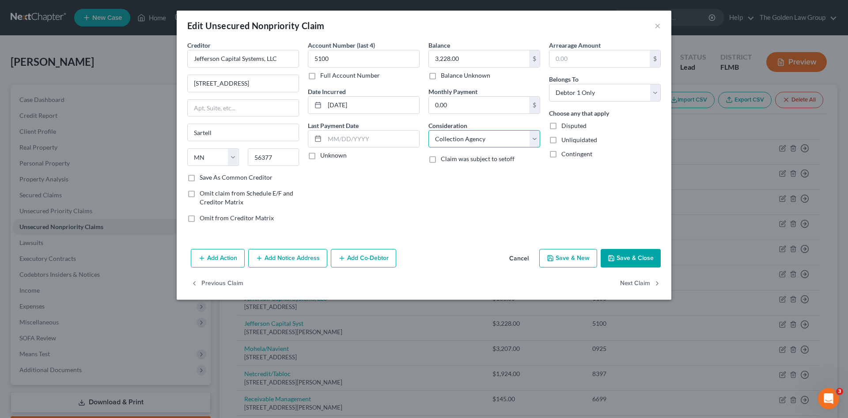
click at [428, 130] on select "Select Cable / Satellite Services Collection Agency Credit Card Debt Debt Couns…" at bounding box center [484, 139] width 112 height 18
click at [483, 213] on div "Balance 3,228.00 $ Balance Unknown Balance Undetermined 3,228.00 $ Balance Unkn…" at bounding box center [484, 135] width 121 height 189
click at [638, 261] on button "Save & Close" at bounding box center [631, 258] width 60 height 19
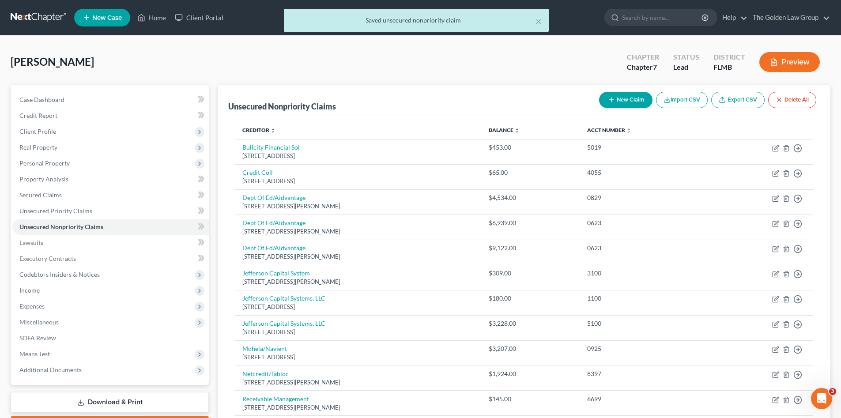
click at [360, 64] on div "Coffman, Jeffrey Upgraded Chapter Chapter 7 Status Lead District FLMB Preview" at bounding box center [421, 65] width 820 height 38
click at [60, 245] on link "Lawsuits" at bounding box center [110, 243] width 197 height 16
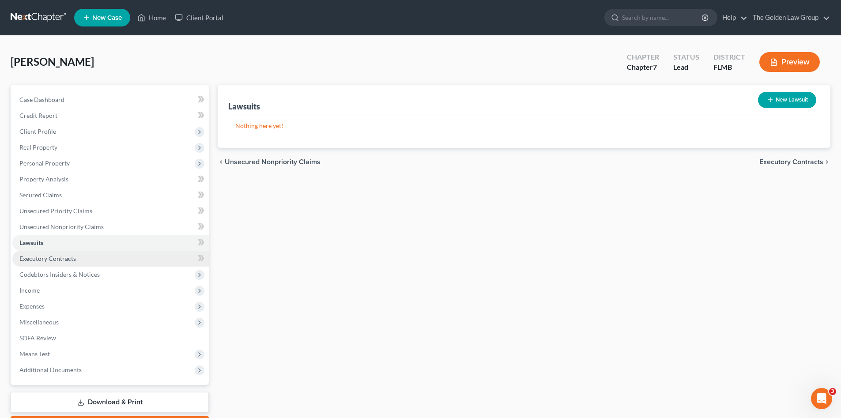
click at [64, 253] on link "Executory Contracts" at bounding box center [110, 259] width 197 height 16
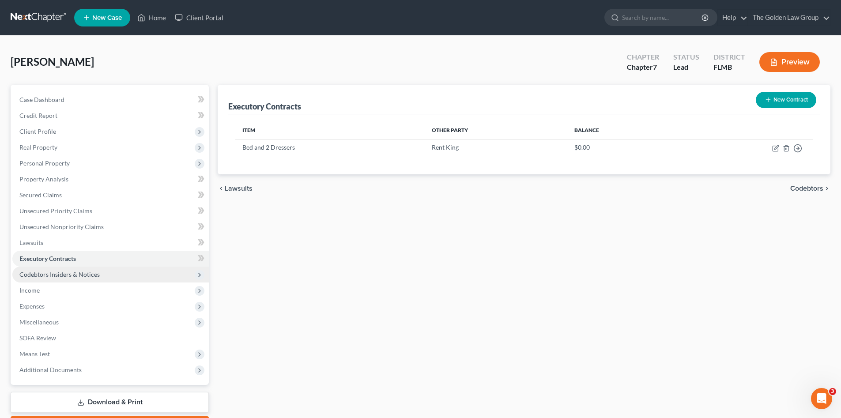
click at [106, 270] on span "Codebtors Insiders & Notices" at bounding box center [110, 275] width 197 height 16
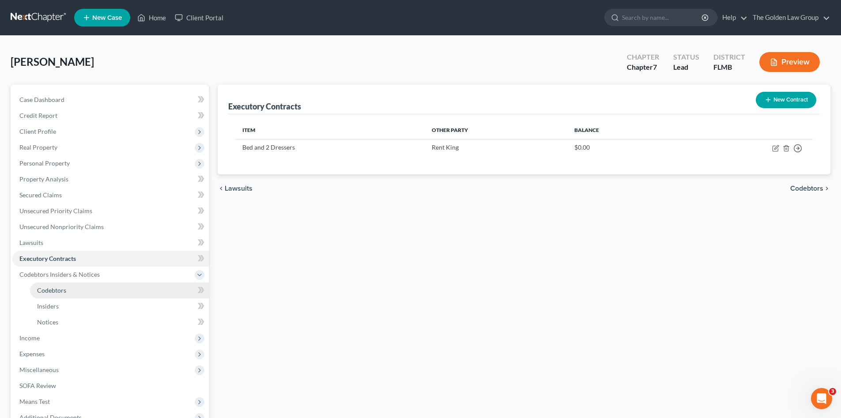
click at [58, 285] on link "Codebtors" at bounding box center [119, 291] width 179 height 16
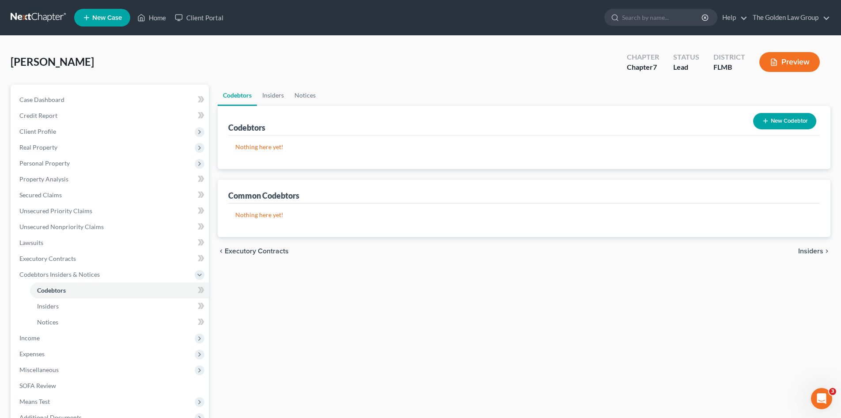
click at [374, 358] on div "Codebtors Insiders Notices Codebtors New Codebtor Nothing here yet! Name Credit…" at bounding box center [524, 284] width 622 height 399
click at [281, 319] on div "Codebtors Insiders Notices Codebtors New Codebtor Nothing here yet! Name Credit…" at bounding box center [524, 284] width 622 height 399
click at [38, 336] on span "Income" at bounding box center [29, 338] width 20 height 8
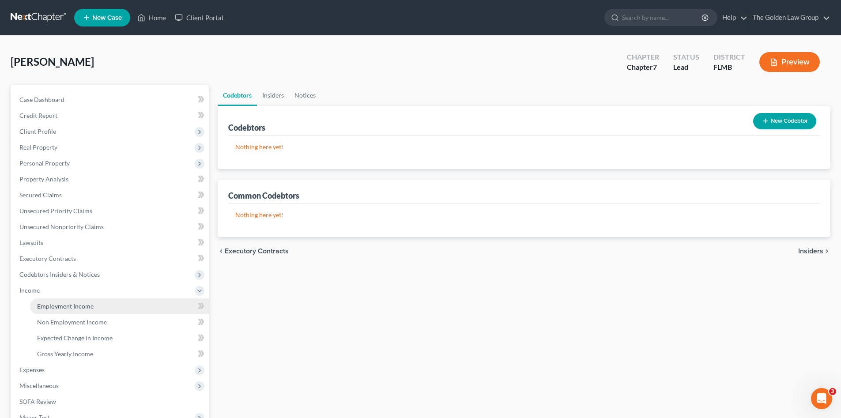
click at [51, 304] on span "Employment Income" at bounding box center [65, 306] width 57 height 8
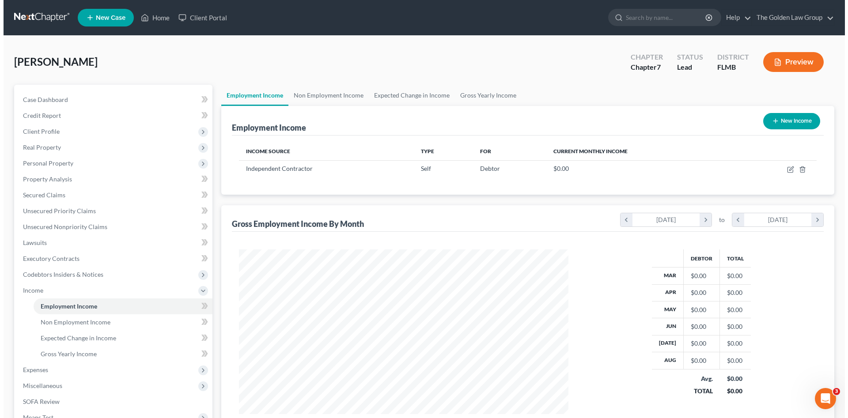
scroll to position [165, 347]
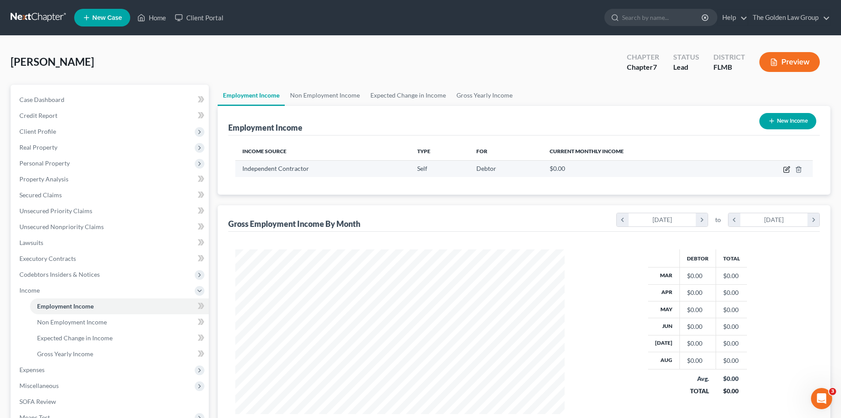
click at [785, 171] on icon "button" at bounding box center [786, 169] width 7 height 7
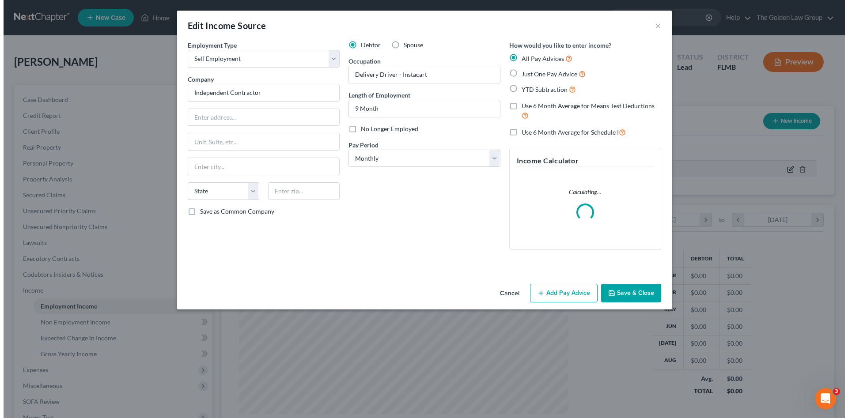
scroll to position [166, 350]
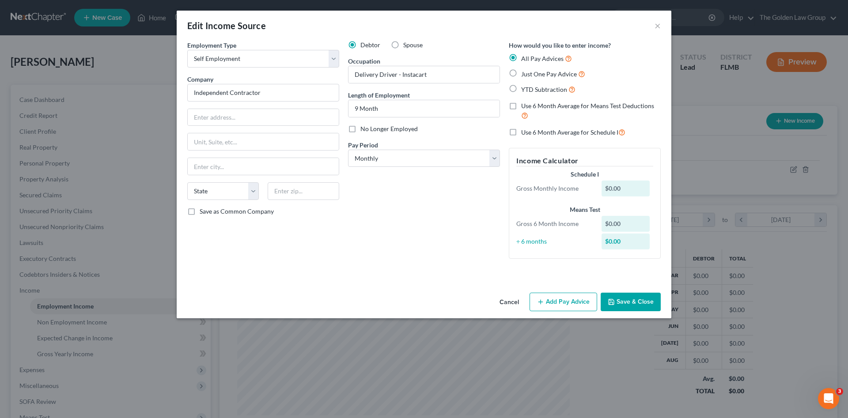
click at [558, 293] on button "Add Pay Advice" at bounding box center [563, 302] width 68 height 19
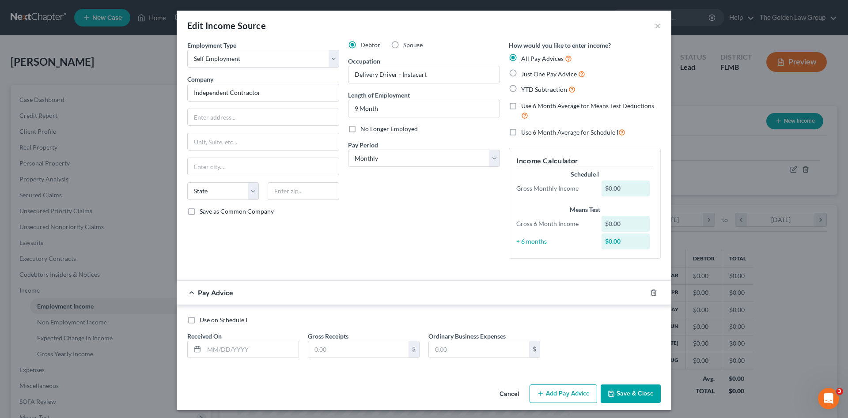
scroll to position [3, 0]
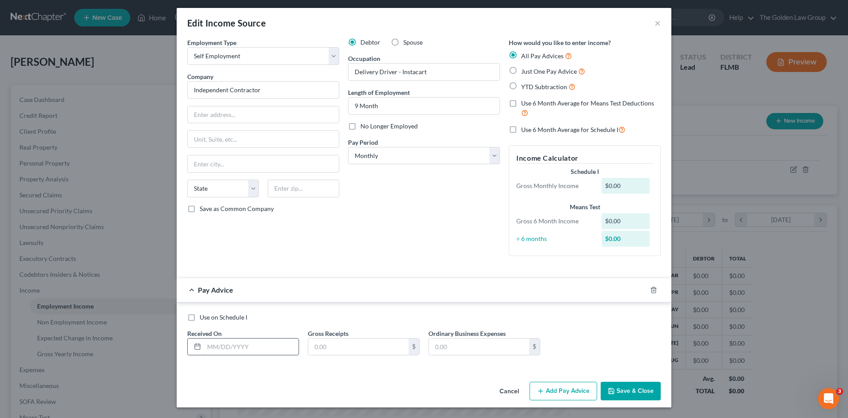
click at [261, 340] on input "text" at bounding box center [251, 347] width 94 height 17
click at [446, 347] on input "text" at bounding box center [479, 347] width 100 height 17
click at [575, 392] on button "Add Pay Advice" at bounding box center [563, 391] width 68 height 19
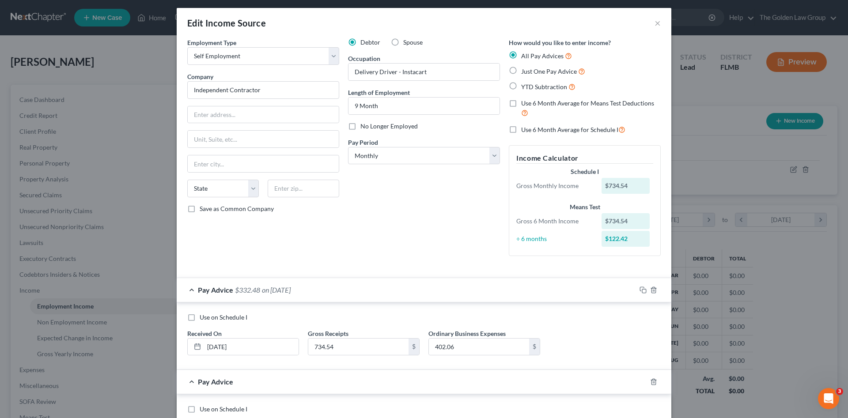
scroll to position [76, 0]
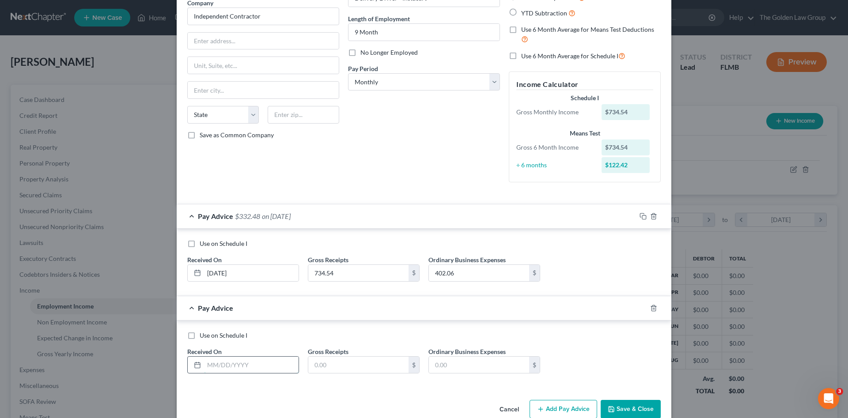
click at [274, 363] on input "text" at bounding box center [251, 365] width 94 height 17
drag, startPoint x: 243, startPoint y: 363, endPoint x: 234, endPoint y: 355, distance: 12.2
click at [235, 356] on div at bounding box center [243, 365] width 112 height 18
click at [577, 402] on button "Add Pay Advice" at bounding box center [563, 409] width 68 height 19
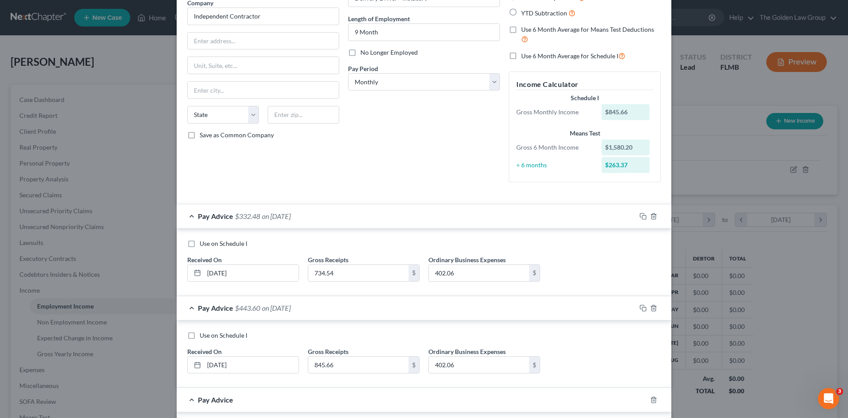
scroll to position [136, 0]
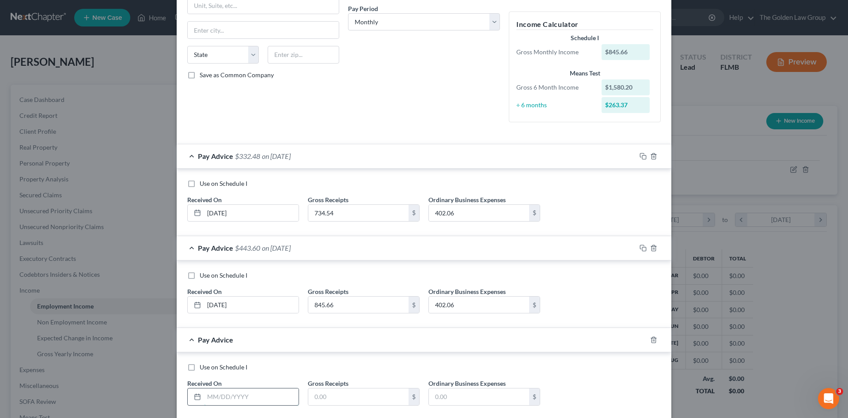
drag, startPoint x: 259, startPoint y: 392, endPoint x: 3, endPoint y: 336, distance: 262.1
click at [258, 392] on input "text" at bounding box center [251, 397] width 94 height 17
click at [283, 400] on input "text" at bounding box center [251, 397] width 94 height 17
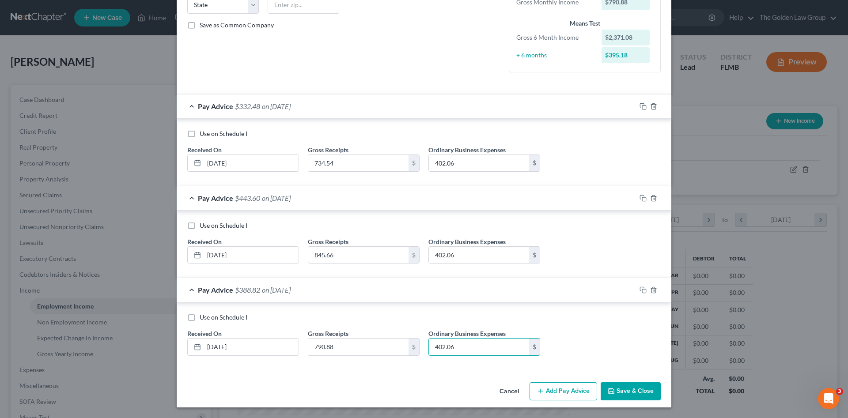
click at [559, 395] on button "Add Pay Advice" at bounding box center [563, 391] width 68 height 19
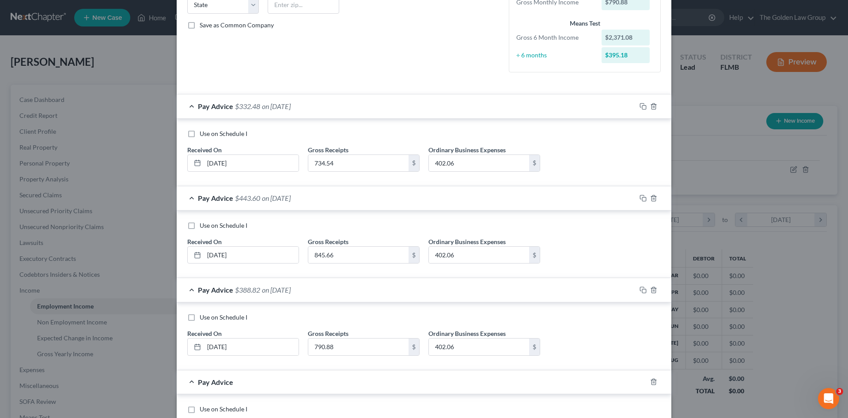
scroll to position [260, 0]
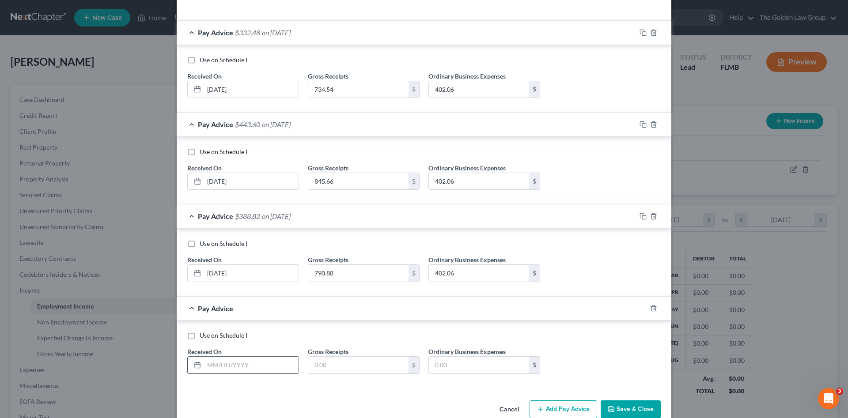
click at [227, 368] on input "text" at bounding box center [251, 365] width 94 height 17
click at [443, 357] on input "text" at bounding box center [479, 365] width 100 height 17
click at [452, 375] on div "Use on Schedule I Received On * 06/30/2025 Gross Receipts 1,004.33 $ Ordinary B…" at bounding box center [424, 356] width 482 height 50
click at [447, 359] on input "text" at bounding box center [479, 365] width 100 height 17
click at [446, 365] on input "text" at bounding box center [479, 365] width 100 height 17
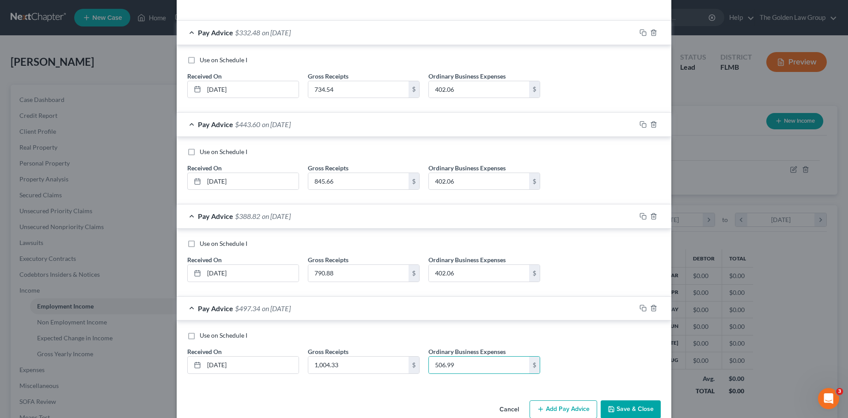
click at [537, 403] on button "Add Pay Advice" at bounding box center [563, 410] width 68 height 19
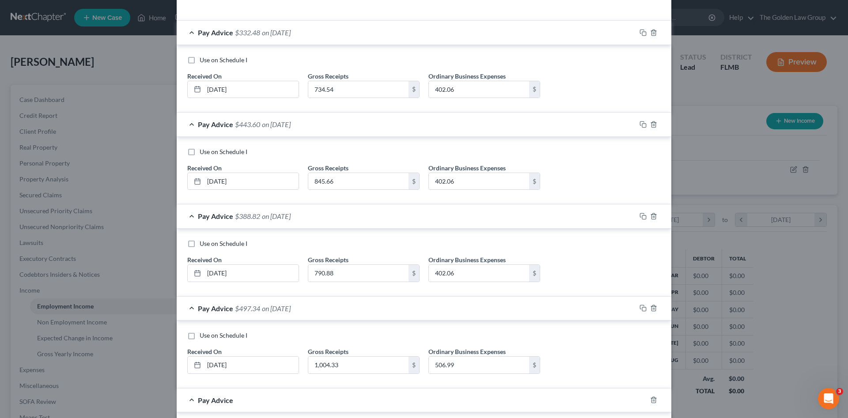
scroll to position [319, 0]
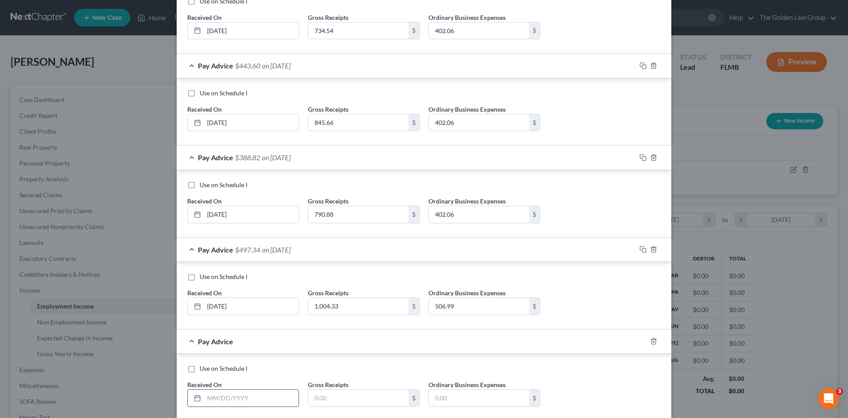
click at [236, 395] on input "text" at bounding box center [251, 398] width 94 height 17
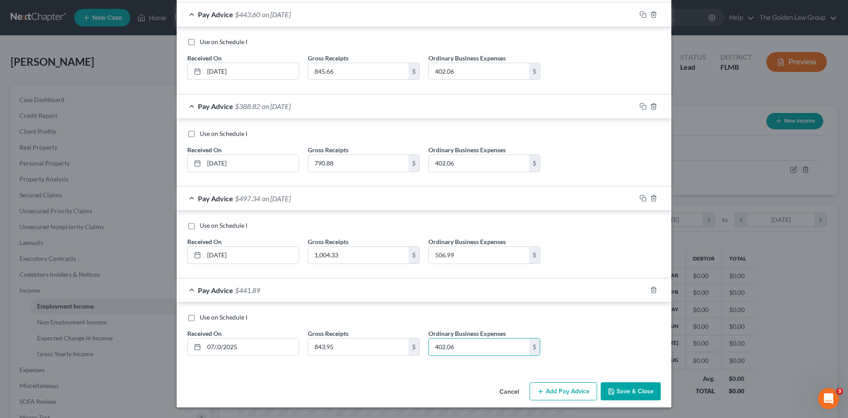
click at [557, 396] on button "Add Pay Advice" at bounding box center [563, 391] width 68 height 19
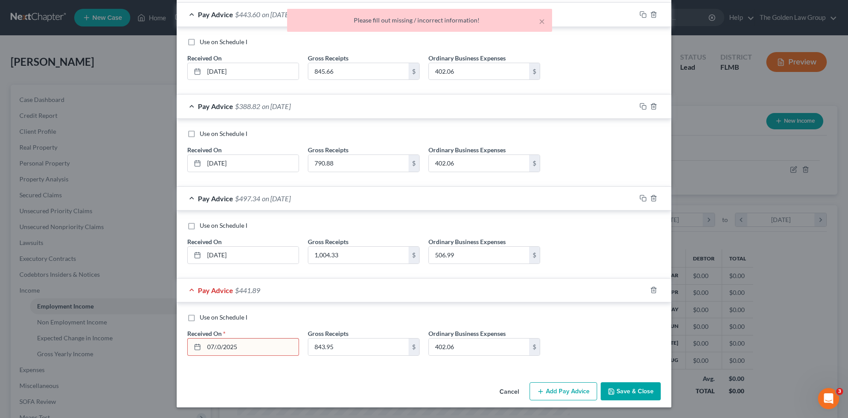
click at [258, 348] on input "07/.0/2025" at bounding box center [251, 347] width 94 height 17
click at [215, 349] on input "07/.0/2025" at bounding box center [251, 347] width 94 height 17
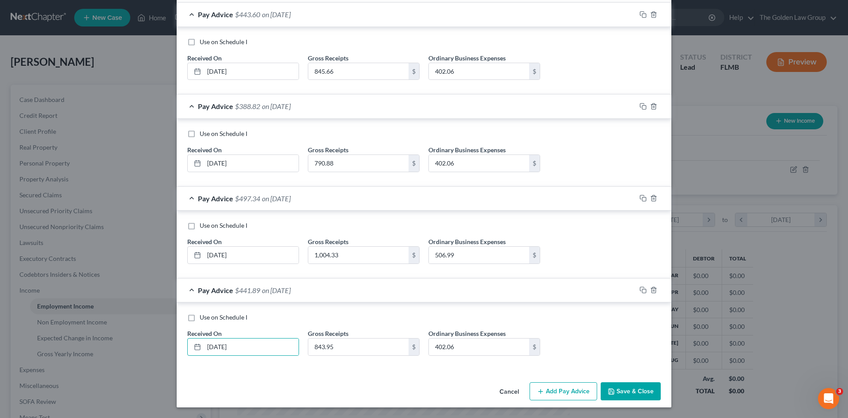
click at [544, 392] on button "Add Pay Advice" at bounding box center [563, 391] width 68 height 19
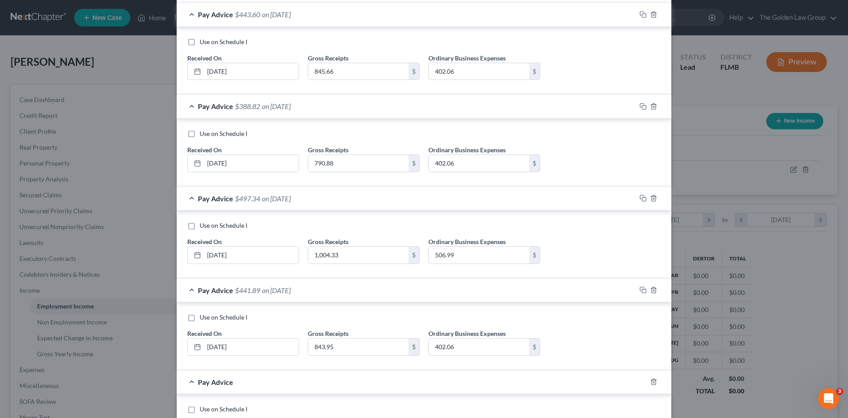
scroll to position [462, 0]
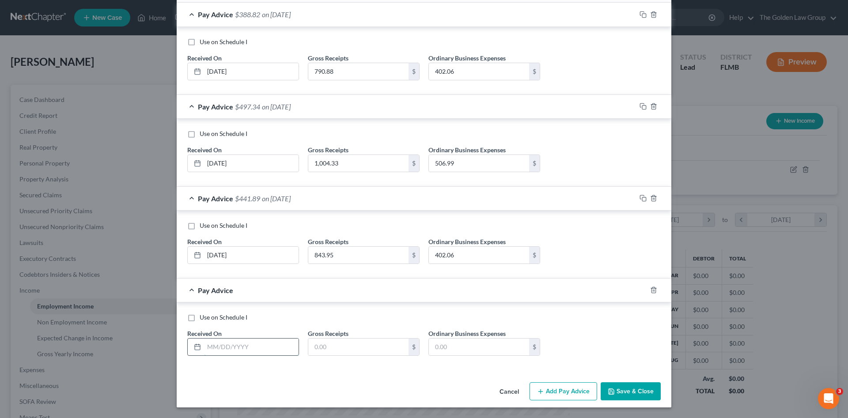
click at [266, 340] on input "text" at bounding box center [251, 347] width 94 height 17
click at [444, 343] on input "text" at bounding box center [479, 347] width 100 height 17
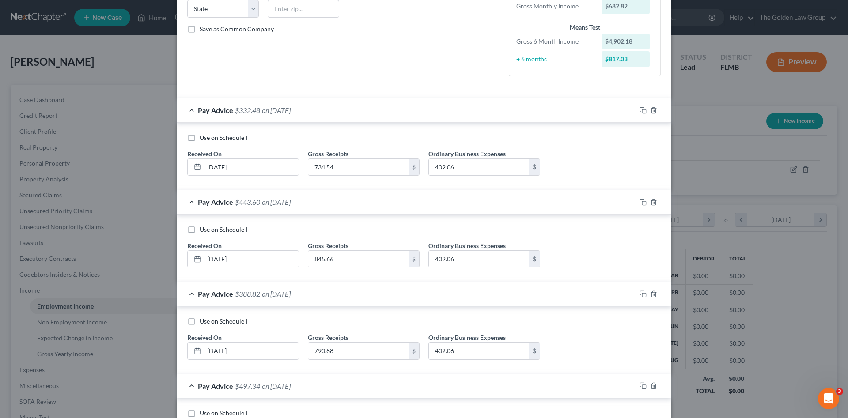
scroll to position [109, 0]
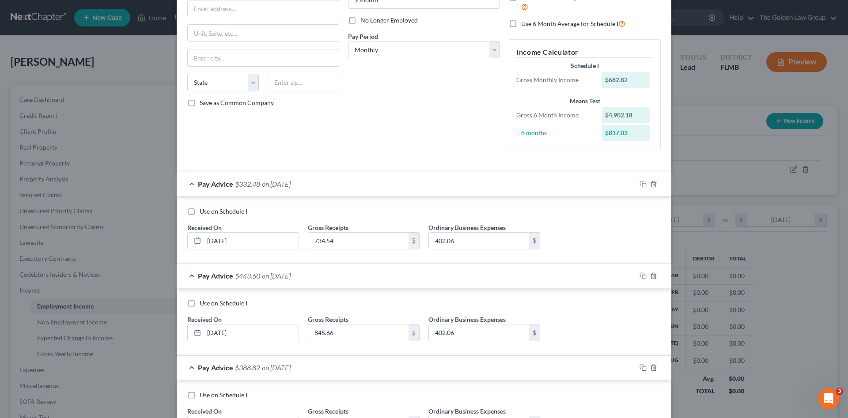
click at [521, 24] on label "Use 6 Month Average for Schedule I" at bounding box center [573, 24] width 104 height 10
click at [525, 24] on input "Use 6 Month Average for Schedule I" at bounding box center [528, 22] width 6 height 6
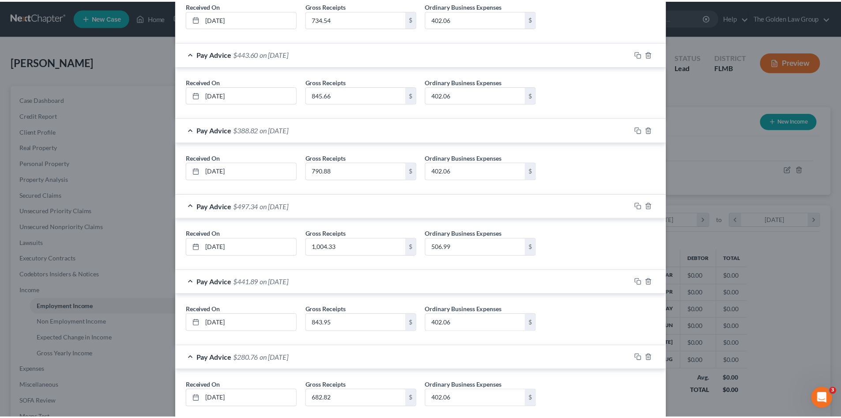
scroll to position [367, 0]
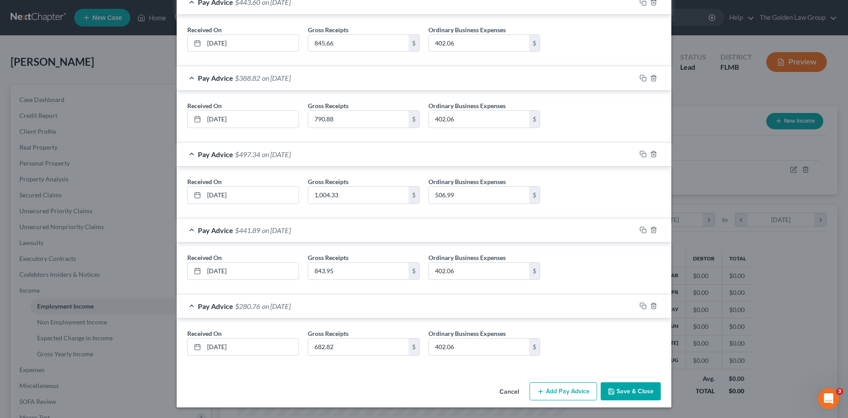
click at [637, 388] on button "Save & Close" at bounding box center [631, 391] width 60 height 19
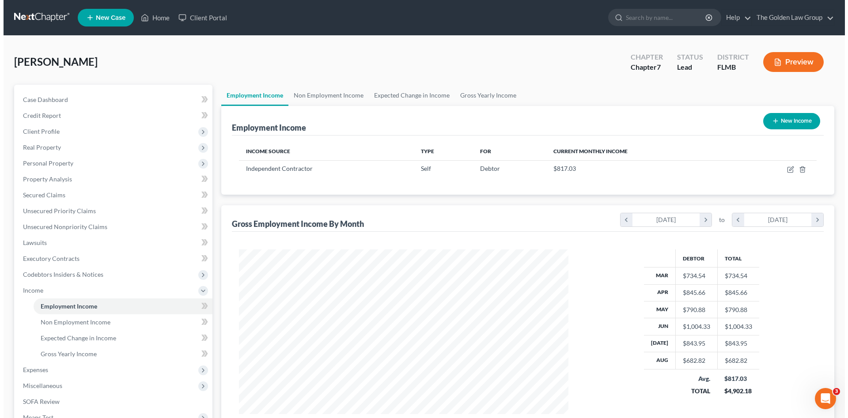
scroll to position [441415, 441233]
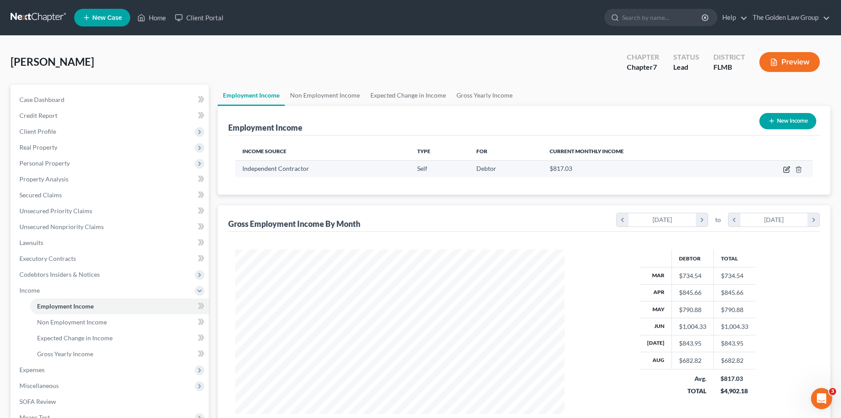
click at [786, 171] on icon "button" at bounding box center [786, 169] width 7 height 7
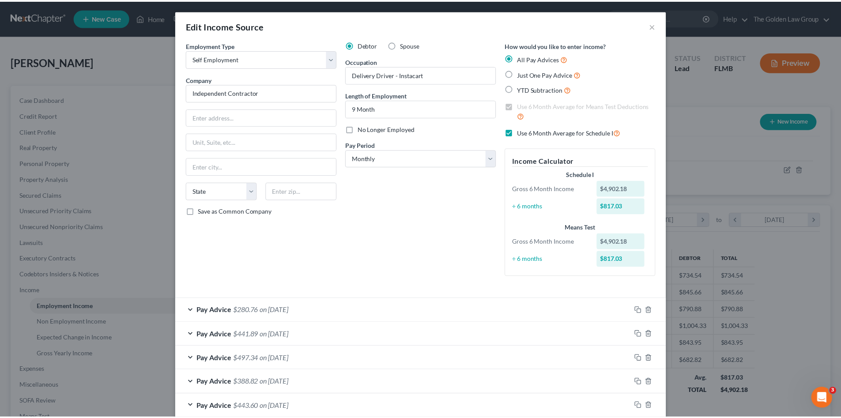
scroll to position [73, 0]
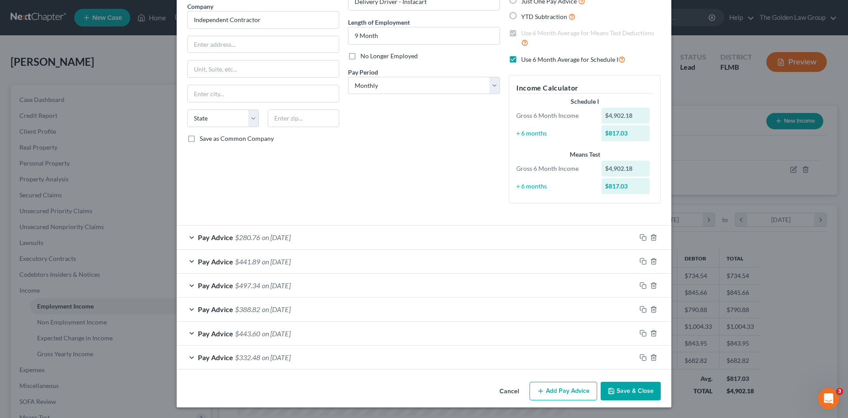
click at [624, 390] on button "Save & Close" at bounding box center [631, 391] width 60 height 19
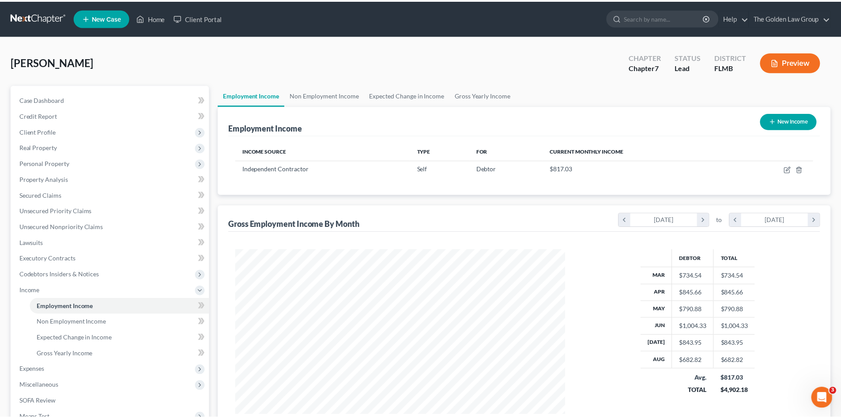
scroll to position [441415, 441233]
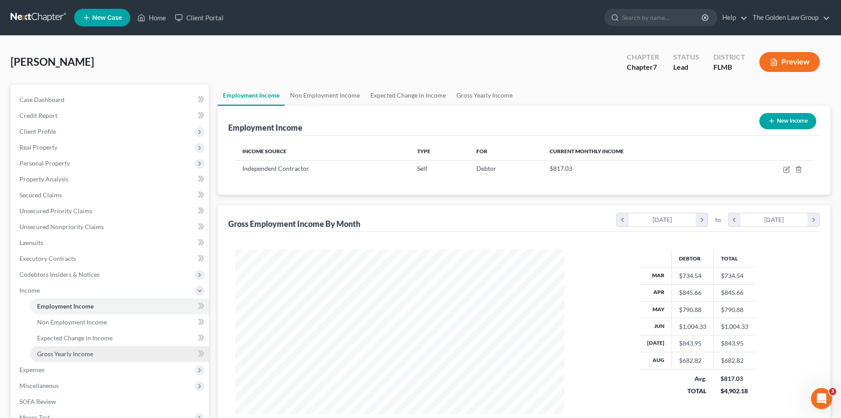
click at [71, 351] on span "Gross Yearly Income" at bounding box center [65, 354] width 56 height 8
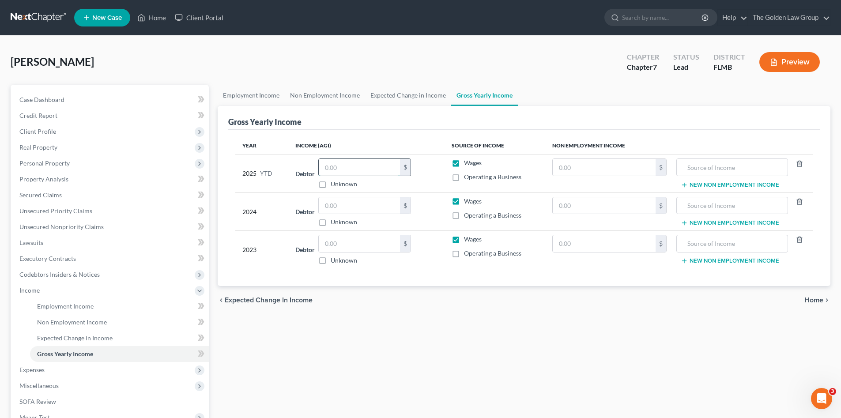
click at [385, 159] on input "text" at bounding box center [359, 167] width 81 height 17
drag, startPoint x: 363, startPoint y: 248, endPoint x: 345, endPoint y: 247, distance: 18.1
click at [358, 249] on input "text" at bounding box center [359, 243] width 81 height 17
drag, startPoint x: 350, startPoint y: 204, endPoint x: 356, endPoint y: 208, distance: 7.3
click at [352, 206] on input "text" at bounding box center [359, 205] width 81 height 17
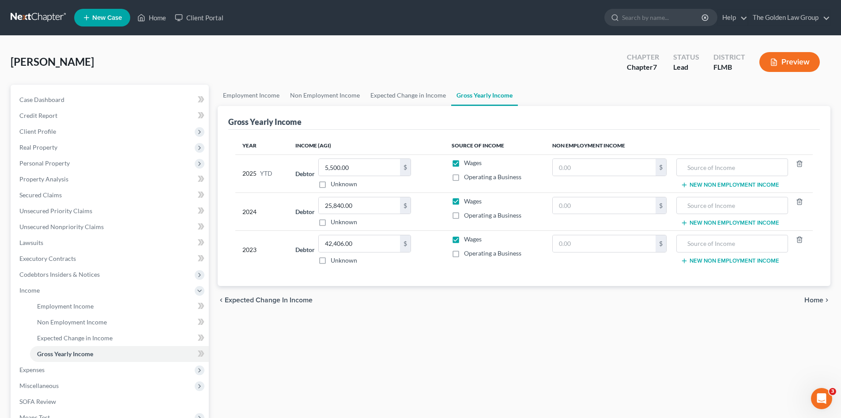
click at [396, 273] on div "Year Income (AGI) Source of Income Non Employment Income 2025 YTD Debtor 5,500.…" at bounding box center [524, 208] width 592 height 157
click at [689, 172] on input "text" at bounding box center [732, 167] width 102 height 17
click at [627, 170] on input "text" at bounding box center [604, 167] width 103 height 17
click at [601, 322] on div "Employment Income Non Employment Income Expected Change in Income Gross Yearly …" at bounding box center [524, 292] width 622 height 415
drag, startPoint x: 51, startPoint y: 370, endPoint x: 50, endPoint y: 366, distance: 4.4
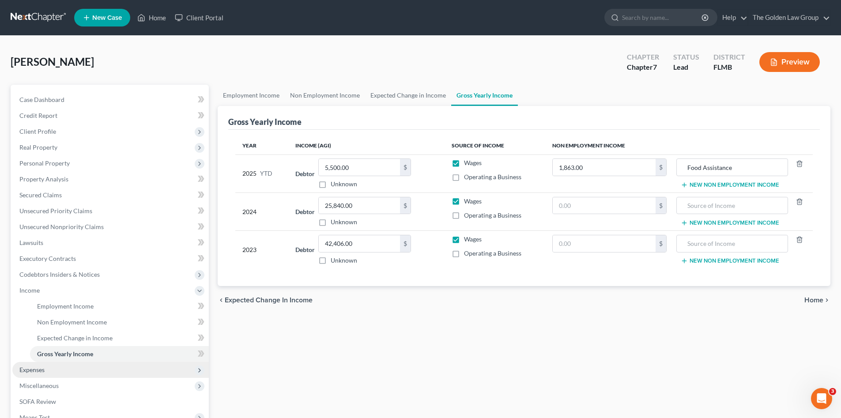
click at [51, 370] on span "Expenses" at bounding box center [110, 370] width 197 height 16
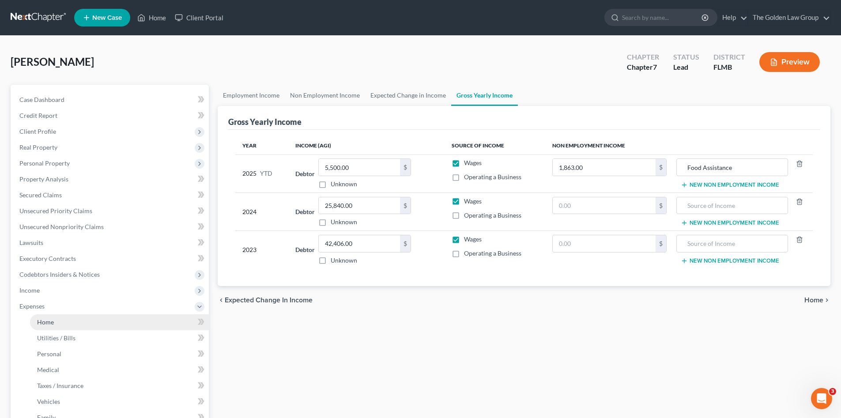
click at [97, 318] on link "Home" at bounding box center [119, 322] width 179 height 16
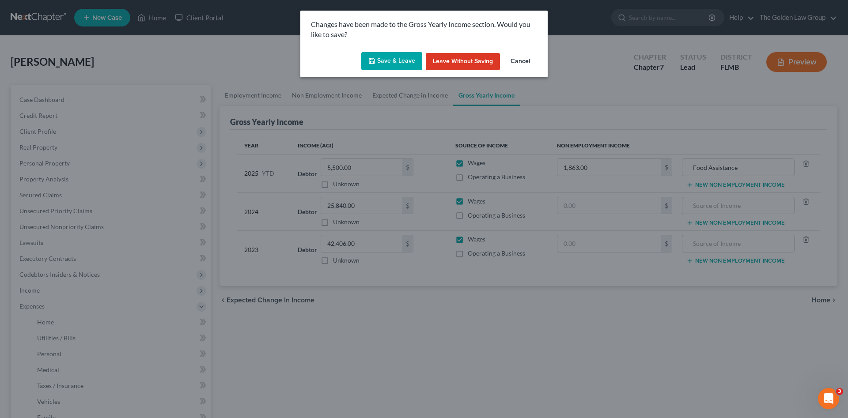
drag, startPoint x: 368, startPoint y: 59, endPoint x: 367, endPoint y: 94, distance: 34.9
click at [370, 59] on button "Save & Leave" at bounding box center [391, 61] width 61 height 19
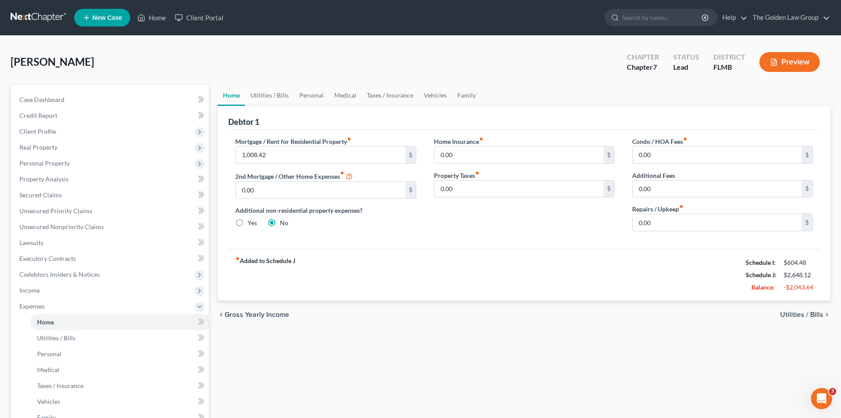
click at [543, 265] on div "fiber_manual_record Added to Schedule J Schedule I: $604.48 Schedule J: $2,648.…" at bounding box center [524, 275] width 592 height 52
click at [60, 258] on span "Executory Contracts" at bounding box center [47, 259] width 57 height 8
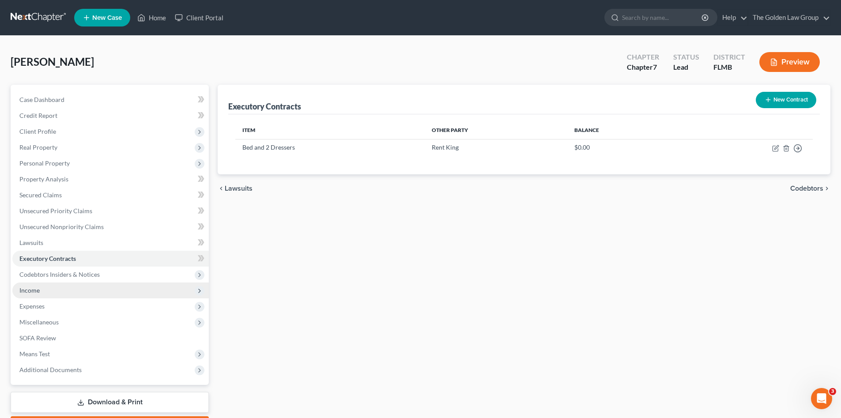
click at [67, 290] on span "Income" at bounding box center [110, 291] width 197 height 16
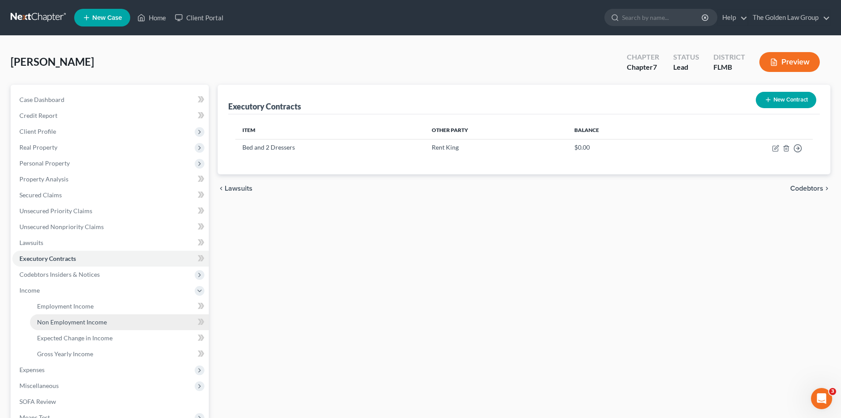
click at [89, 321] on span "Non Employment Income" at bounding box center [72, 322] width 70 height 8
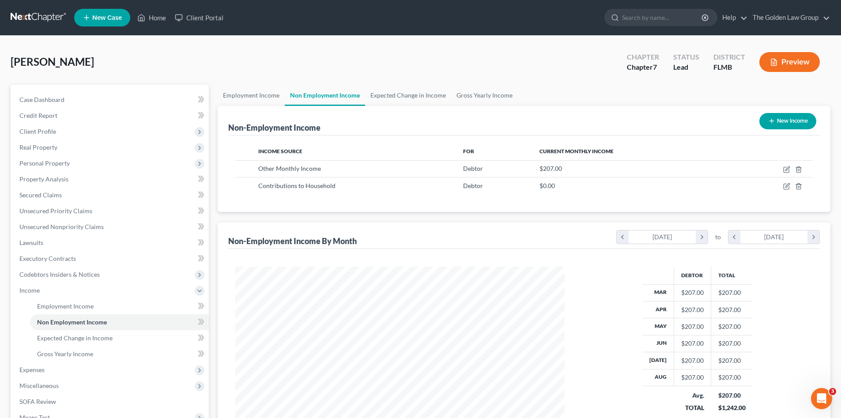
scroll to position [165, 347]
click at [92, 374] on span "Expenses" at bounding box center [110, 370] width 197 height 16
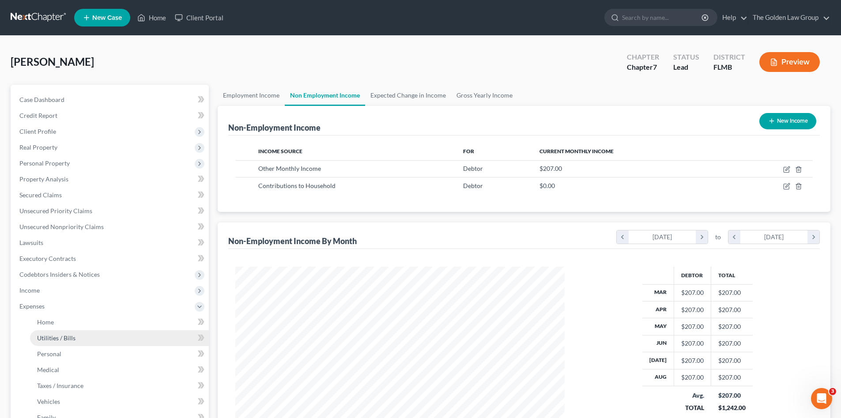
click at [93, 345] on link "Utilities / Bills" at bounding box center [119, 338] width 179 height 16
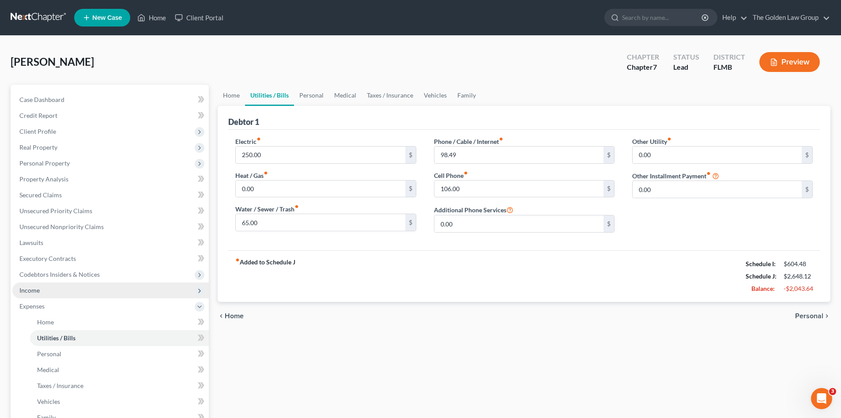
click at [68, 290] on span "Income" at bounding box center [110, 291] width 197 height 16
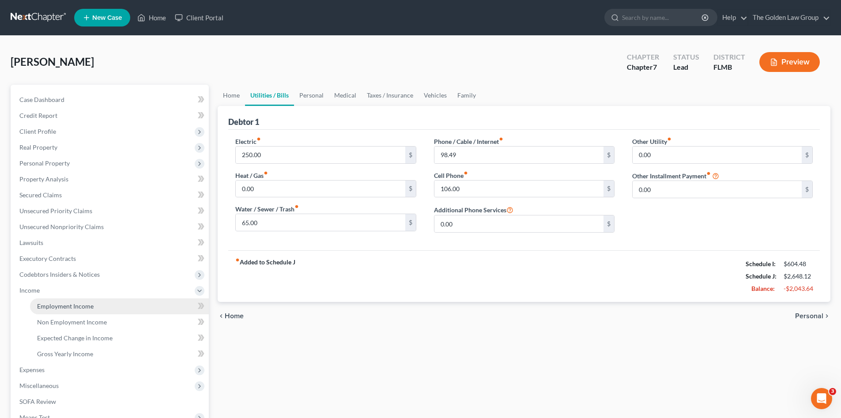
click at [83, 309] on span "Employment Income" at bounding box center [65, 306] width 57 height 8
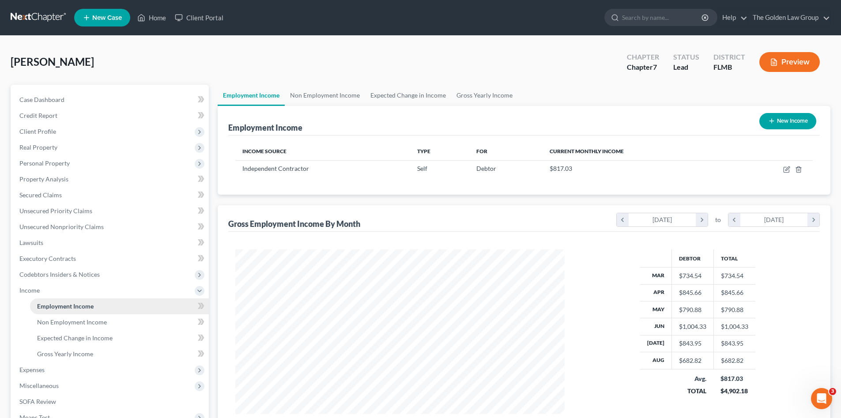
scroll to position [165, 347]
click at [87, 320] on span "Non Employment Income" at bounding box center [72, 322] width 70 height 8
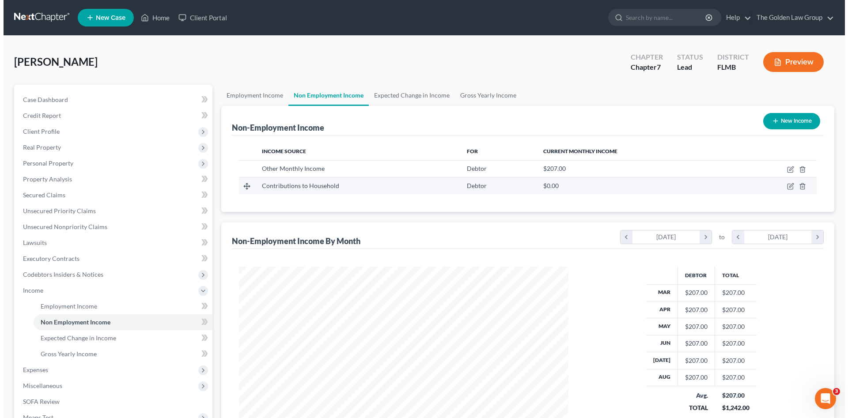
scroll to position [165, 347]
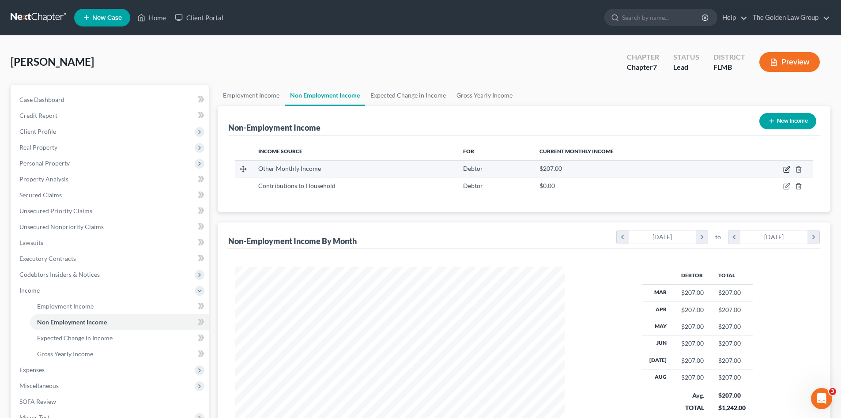
click at [787, 170] on icon "button" at bounding box center [788, 168] width 4 height 4
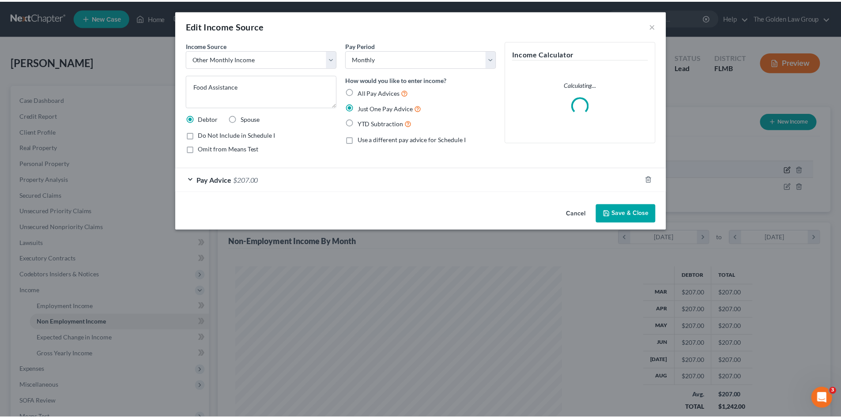
scroll to position [166, 350]
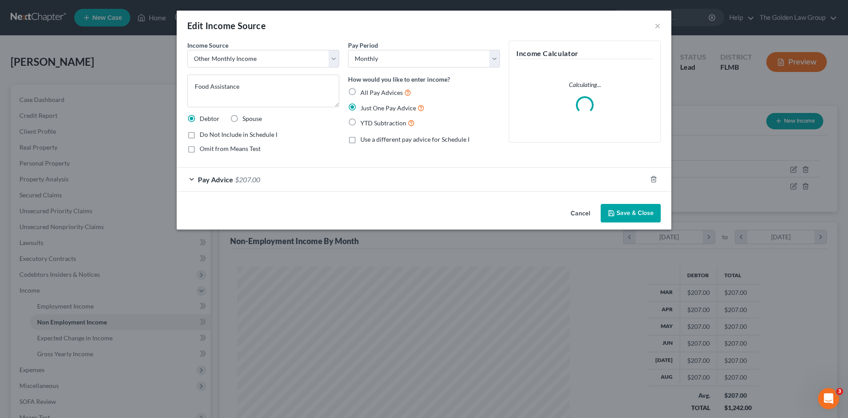
drag, startPoint x: 584, startPoint y: 214, endPoint x: 755, endPoint y: 208, distance: 171.0
click at [584, 214] on button "Cancel" at bounding box center [580, 214] width 34 height 18
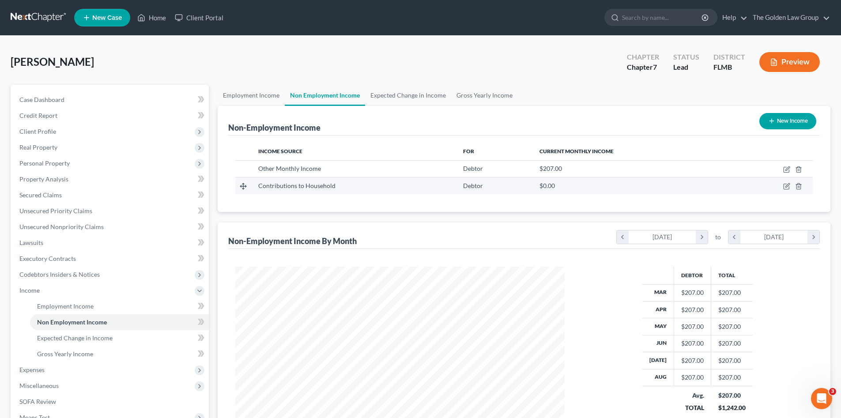
scroll to position [165, 347]
click at [785, 189] on icon "button" at bounding box center [786, 186] width 7 height 7
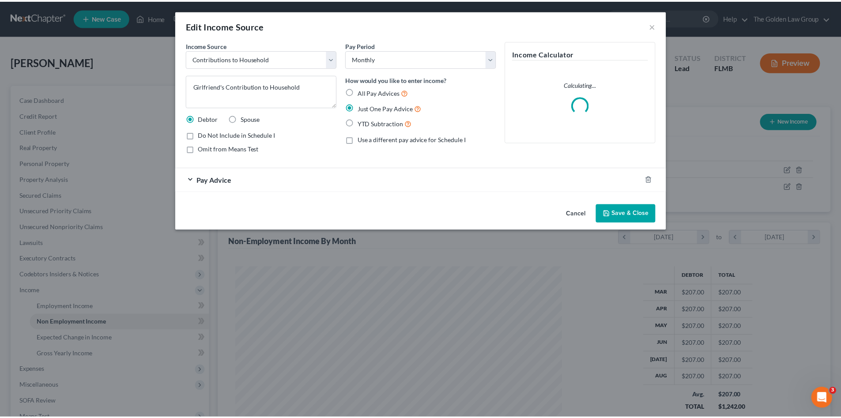
scroll to position [166, 350]
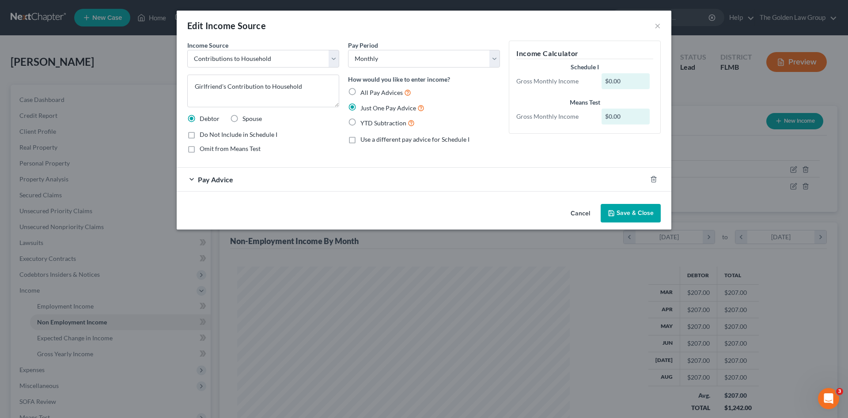
click at [311, 179] on div "Pay Advice" at bounding box center [412, 179] width 470 height 23
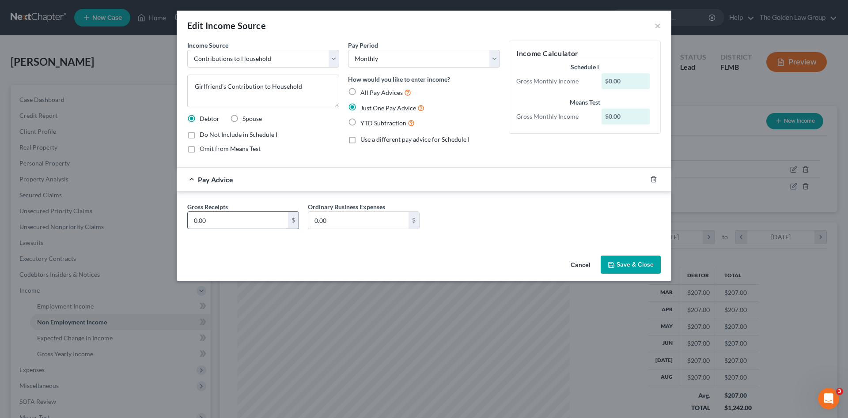
click at [260, 220] on input "0.00" at bounding box center [238, 220] width 100 height 17
click at [619, 268] on button "Save & Close" at bounding box center [631, 265] width 60 height 19
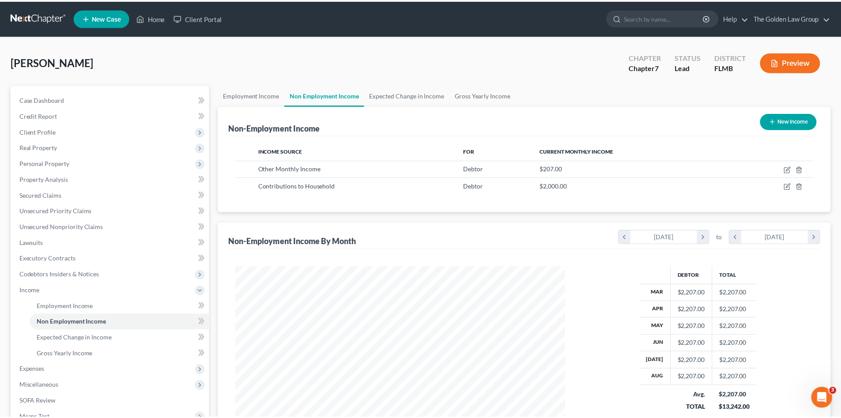
scroll to position [441415, 441233]
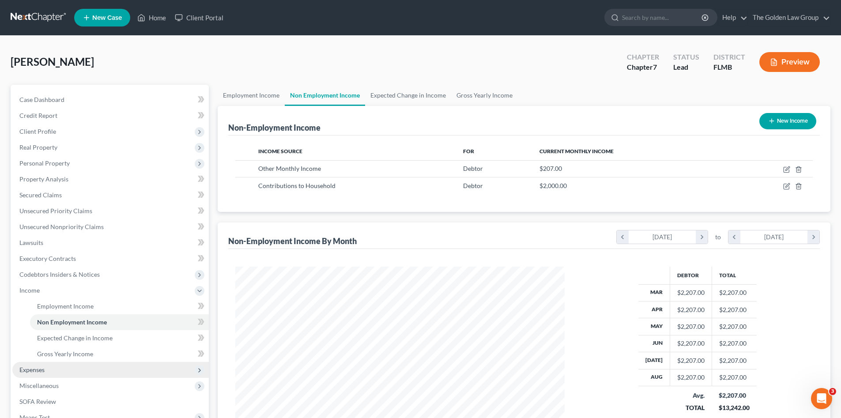
click at [49, 367] on span "Expenses" at bounding box center [110, 370] width 197 height 16
click at [51, 320] on span "Home" at bounding box center [45, 322] width 17 height 8
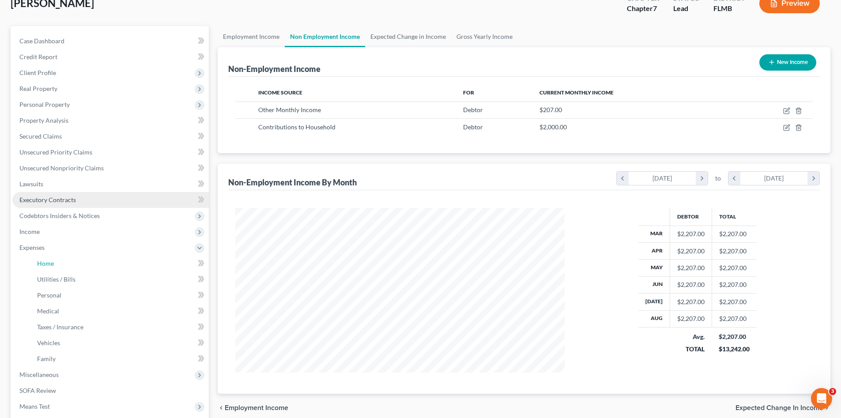
scroll to position [132, 0]
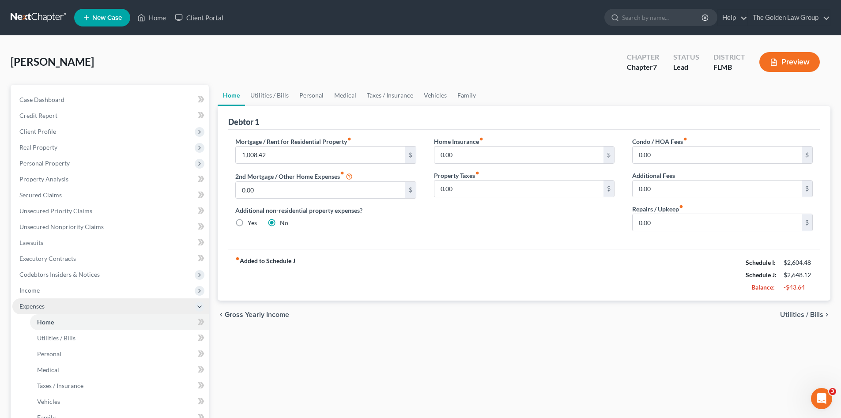
click at [83, 299] on span "Expenses" at bounding box center [110, 307] width 197 height 16
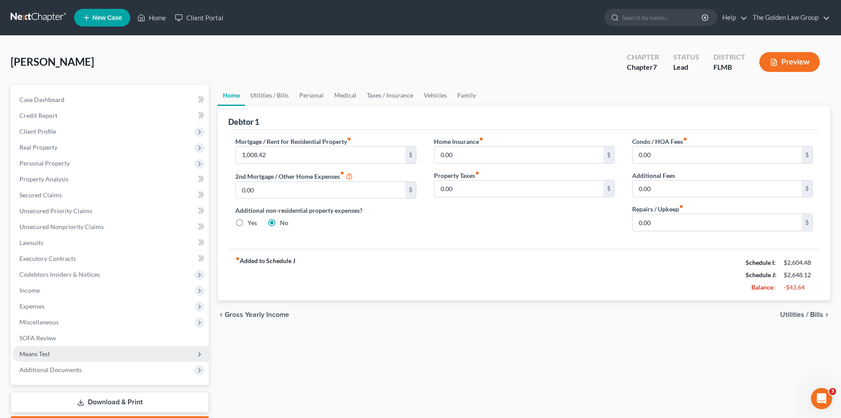
scroll to position [51, 0]
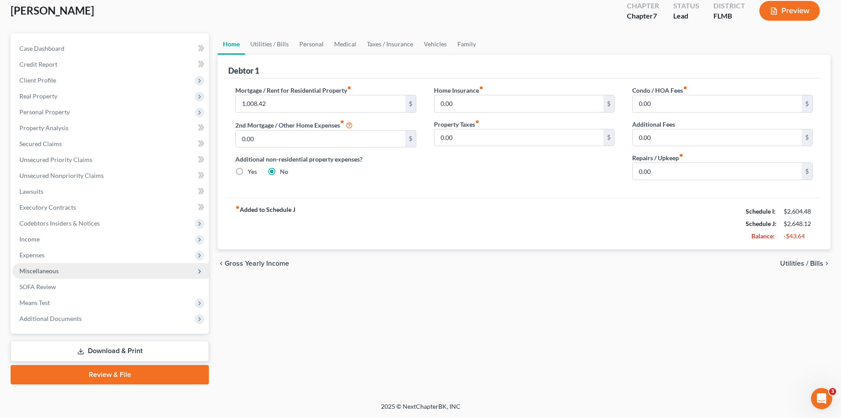
click at [75, 267] on span "Miscellaneous" at bounding box center [110, 271] width 197 height 16
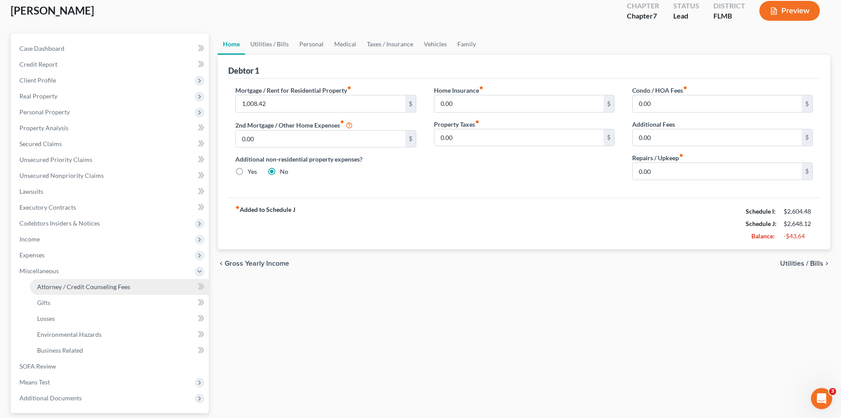
click at [105, 283] on span "Attorney / Credit Counseling Fees" at bounding box center [83, 287] width 93 height 8
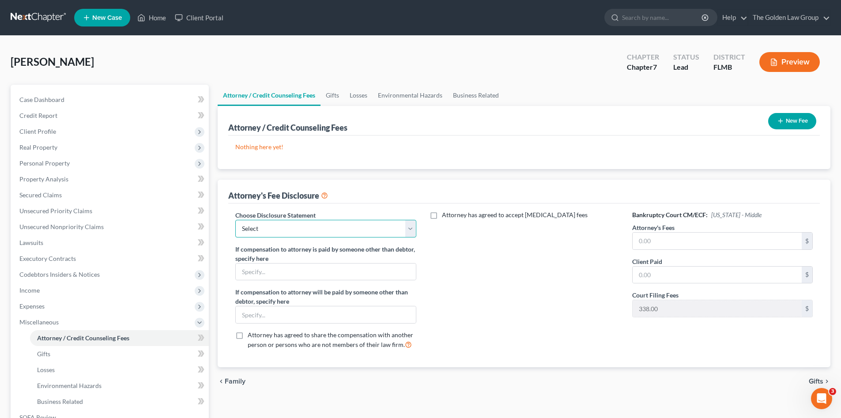
drag, startPoint x: 253, startPoint y: 228, endPoint x: 257, endPoint y: 237, distance: 9.9
click at [253, 228] on select "Select Chapter 7 Supplemental Chapter 13 Chapter 7 Pre-Petition" at bounding box center [325, 229] width 181 height 18
click at [235, 220] on select "Select Chapter 7 Supplemental Chapter 13 Chapter 7 Pre-Petition" at bounding box center [325, 229] width 181 height 18
drag, startPoint x: 501, startPoint y: 314, endPoint x: 13, endPoint y: 221, distance: 496.3
click at [496, 314] on div "Attorney has agreed to accept retainer fees" at bounding box center [524, 284] width 198 height 146
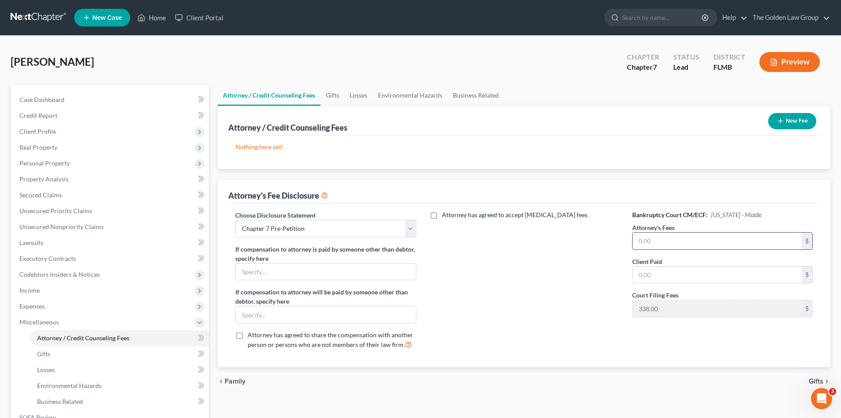
click at [693, 240] on input "text" at bounding box center [717, 241] width 169 height 17
click at [781, 121] on icon "button" at bounding box center [780, 120] width 7 height 7
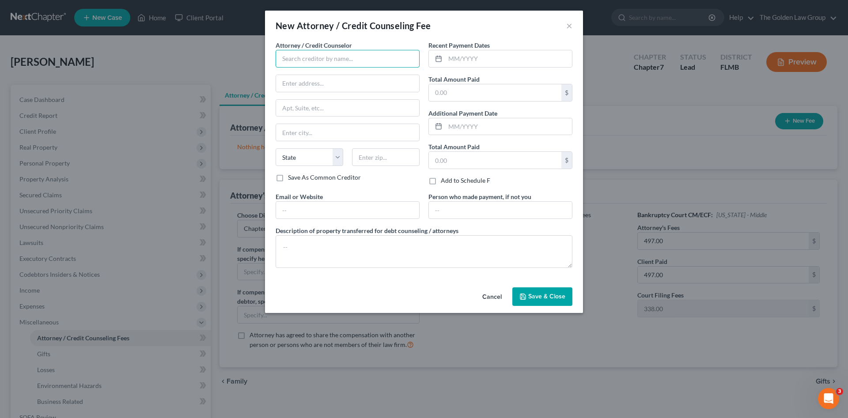
click at [299, 63] on input "text" at bounding box center [348, 59] width 144 height 18
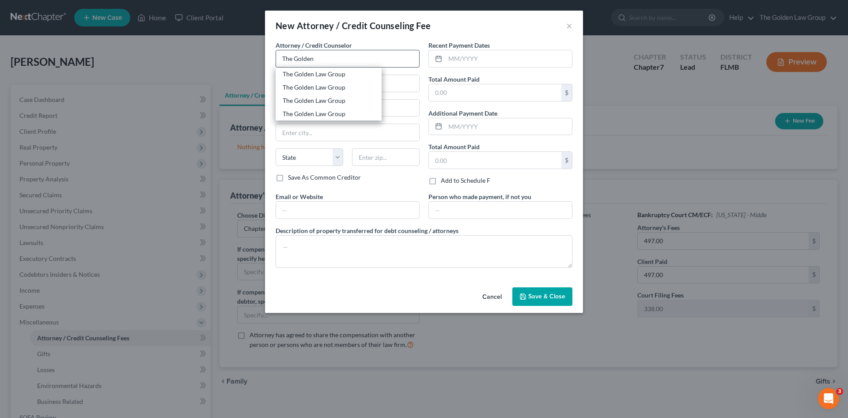
click at [306, 71] on div "The Golden Law Group" at bounding box center [329, 74] width 92 height 9
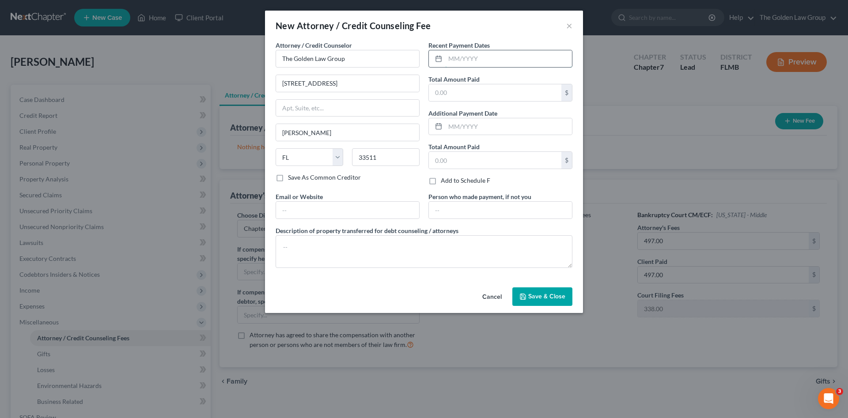
click at [458, 64] on input "text" at bounding box center [508, 58] width 127 height 17
click at [507, 258] on textarea at bounding box center [424, 251] width 297 height 33
click at [532, 291] on button "Save & Close" at bounding box center [542, 296] width 60 height 19
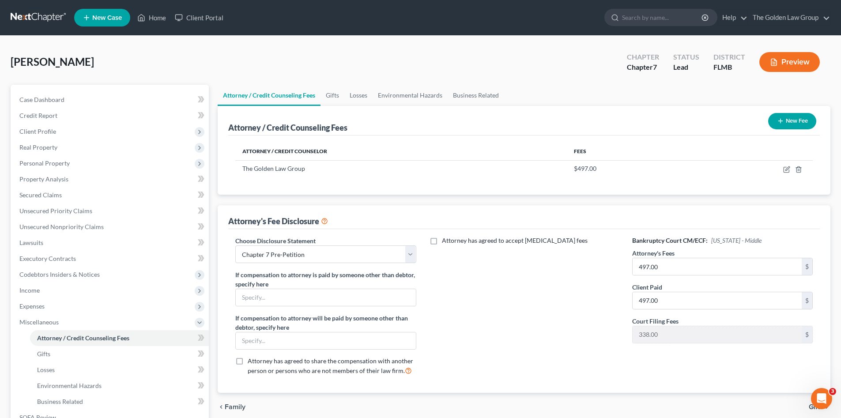
click at [784, 125] on button "New Fee" at bounding box center [792, 121] width 48 height 16
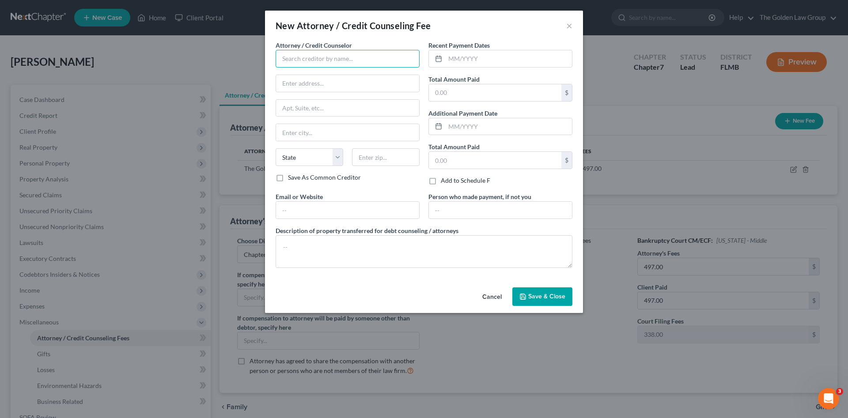
click at [322, 60] on input "text" at bounding box center [348, 59] width 144 height 18
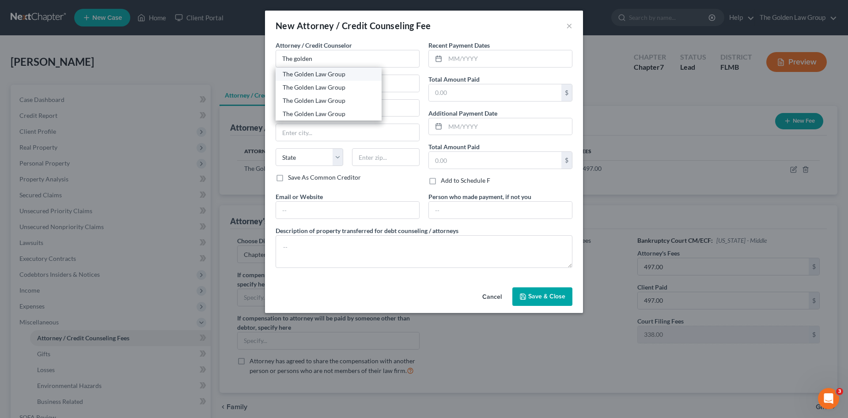
click at [322, 75] on div "The Golden Law Group" at bounding box center [329, 74] width 92 height 9
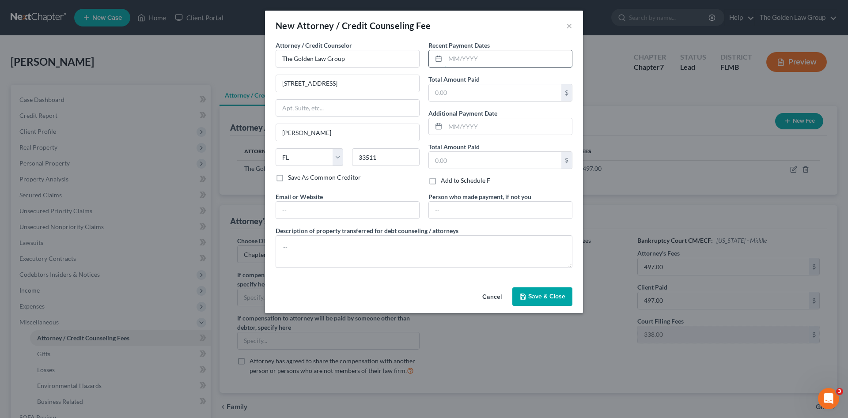
click at [495, 64] on input "text" at bounding box center [508, 58] width 127 height 17
click at [511, 257] on textarea at bounding box center [424, 251] width 297 height 33
click at [537, 295] on span "Save & Close" at bounding box center [546, 297] width 37 height 8
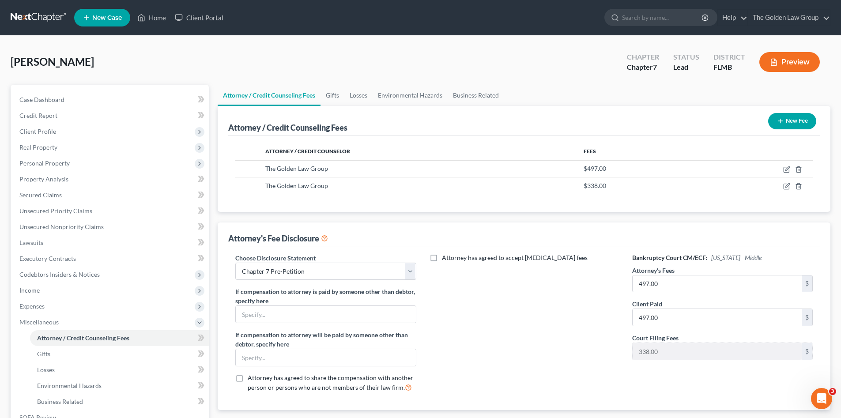
click at [795, 120] on button "New Fee" at bounding box center [792, 121] width 48 height 16
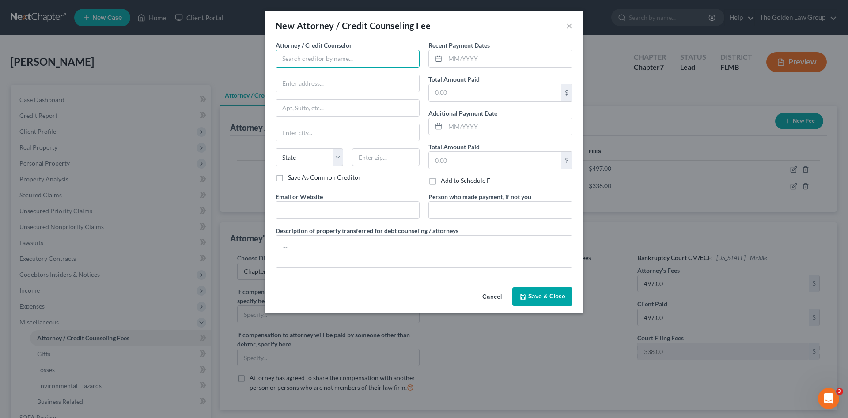
click at [292, 60] on input "text" at bounding box center [348, 59] width 144 height 18
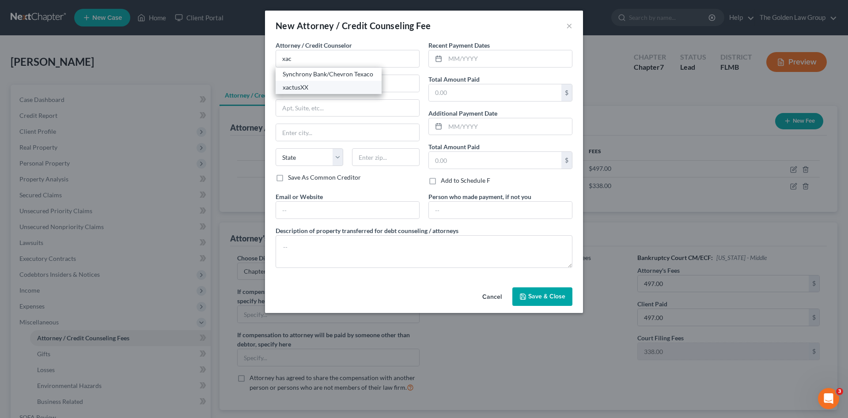
click at [306, 86] on div "xactusXX" at bounding box center [329, 87] width 92 height 9
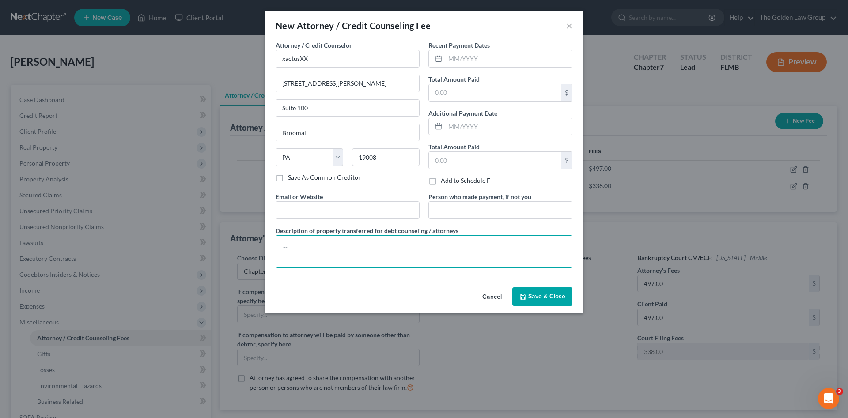
click at [385, 245] on textarea at bounding box center [424, 251] width 297 height 33
paste textarea "Tri-Merge Credit Report Debtor's attorney paid for the credit report out of the…"
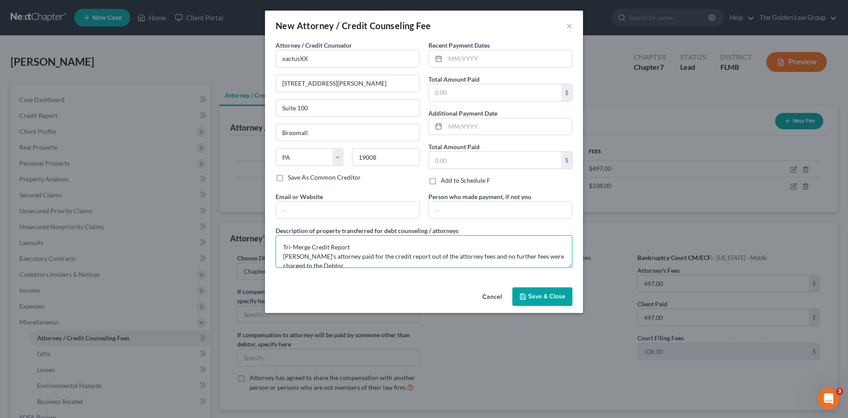
drag, startPoint x: 318, startPoint y: 252, endPoint x: 218, endPoint y: 212, distance: 107.8
click at [218, 212] on div "New Attorney / Credit Counseling Fee × Attorney / Credit Counselor * xactusXX 3…" at bounding box center [424, 209] width 848 height 418
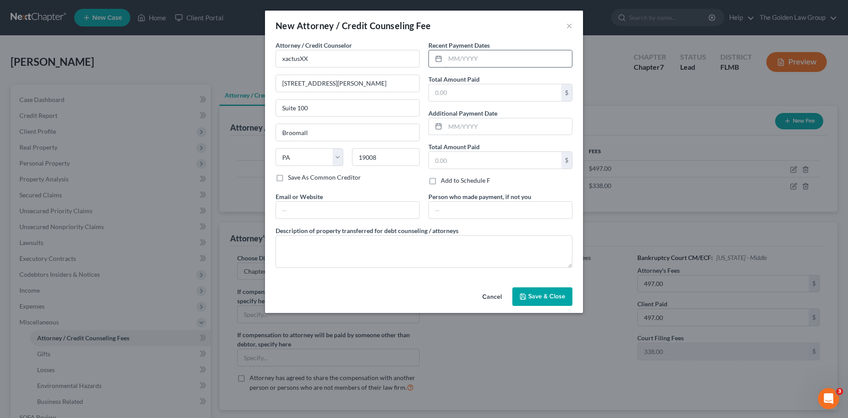
click at [459, 62] on input "text" at bounding box center [508, 58] width 127 height 17
click at [549, 295] on span "Save & Close" at bounding box center [546, 297] width 37 height 8
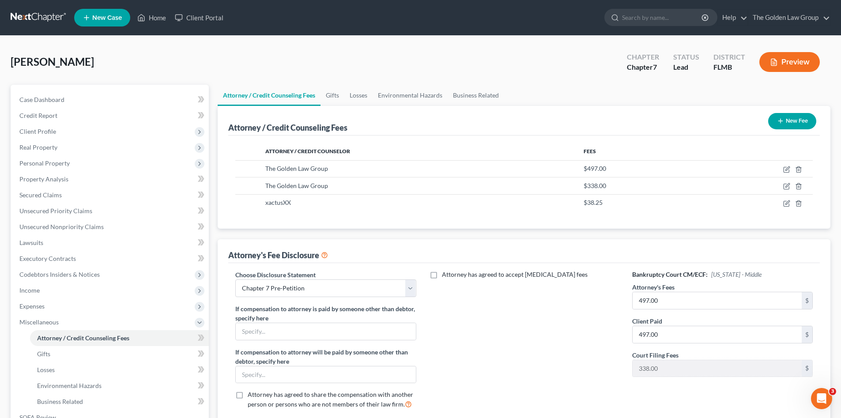
click at [784, 121] on button "New Fee" at bounding box center [792, 121] width 48 height 16
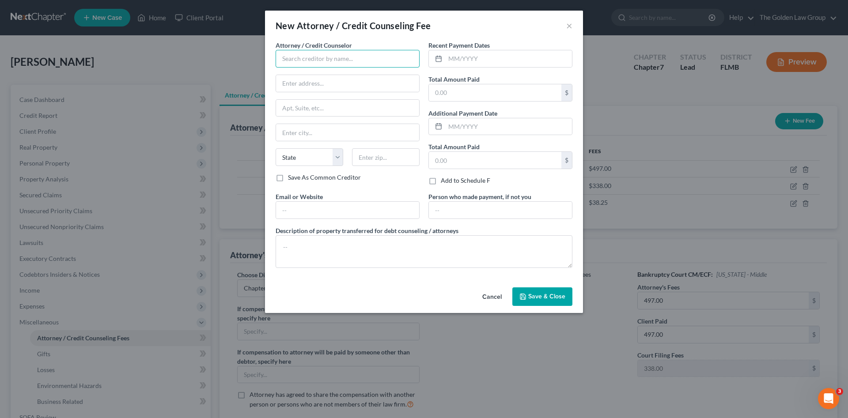
click at [313, 57] on input "text" at bounding box center [348, 59] width 144 height 18
click at [317, 69] on div "Debtorcc, Inc" at bounding box center [329, 74] width 106 height 13
click at [454, 60] on input "text" at bounding box center [508, 58] width 127 height 17
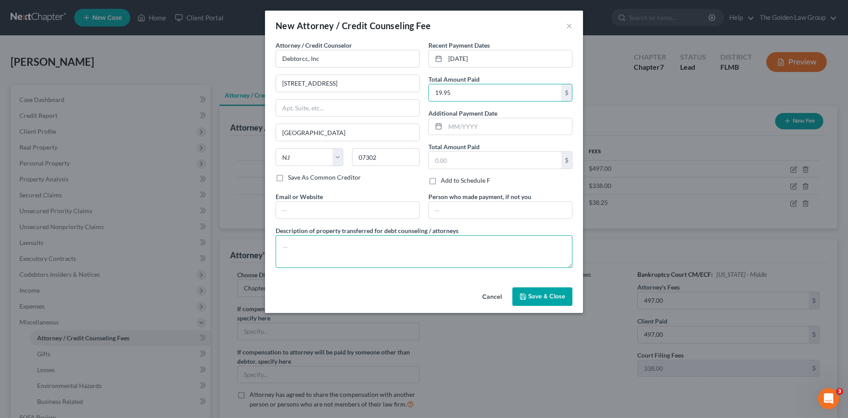
click at [467, 242] on textarea at bounding box center [424, 251] width 297 height 33
click at [543, 307] on div "Cancel Save & Close" at bounding box center [424, 298] width 318 height 29
click at [543, 299] on span "Save & Close" at bounding box center [546, 297] width 37 height 8
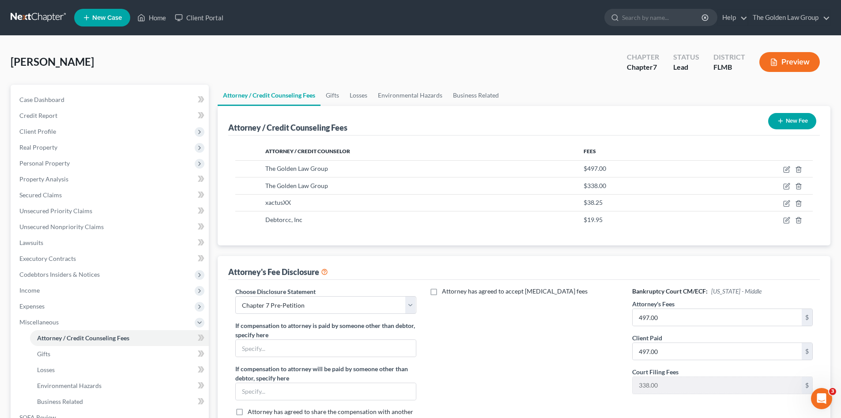
click at [558, 331] on div "Attorney has agreed to accept retainer fees" at bounding box center [524, 360] width 198 height 146
click at [47, 129] on span "Client Profile" at bounding box center [37, 132] width 37 height 8
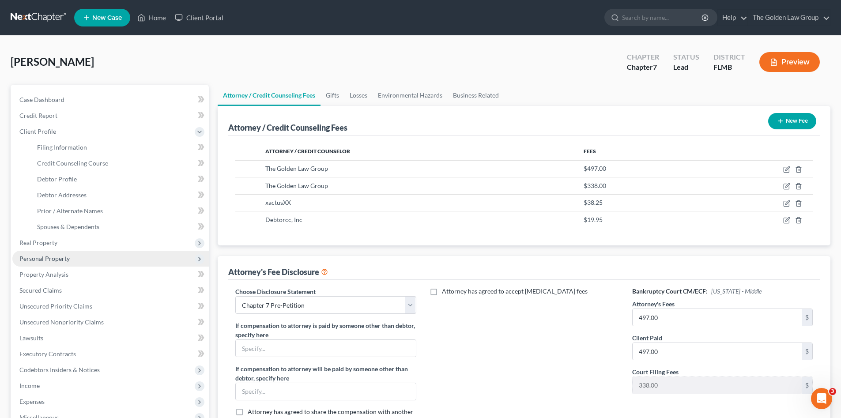
click at [69, 254] on span "Personal Property" at bounding box center [110, 259] width 197 height 16
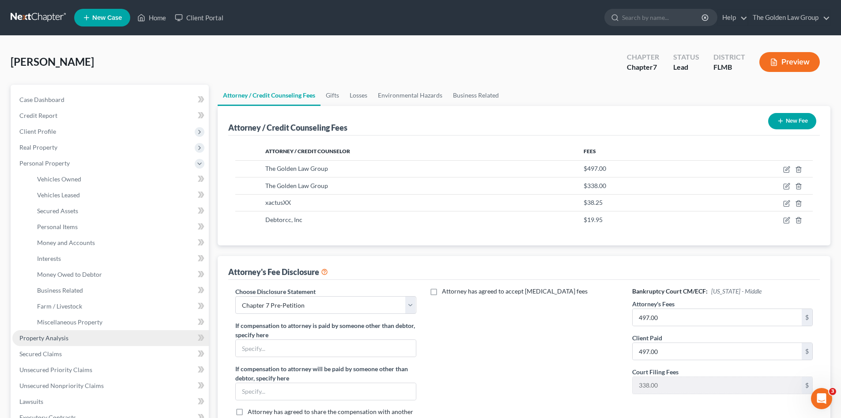
click at [85, 338] on link "Property Analysis" at bounding box center [110, 338] width 197 height 16
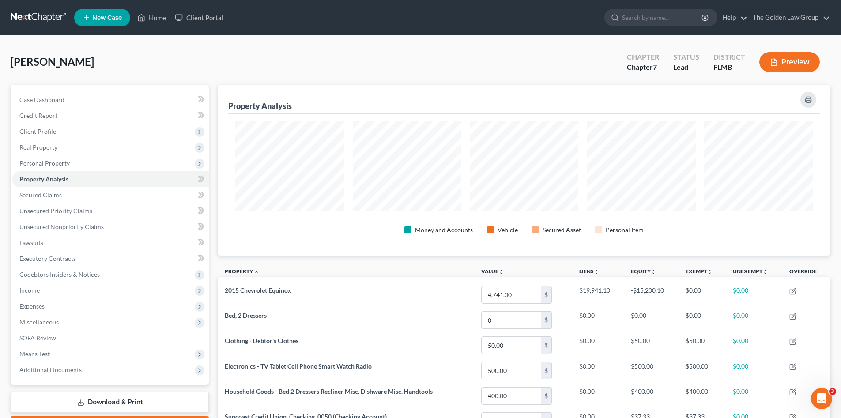
drag, startPoint x: 361, startPoint y: 57, endPoint x: 140, endPoint y: 108, distance: 226.9
click at [359, 59] on div "Coffman, Jeffrey Upgraded Chapter Chapter 7 Status Lead District FLMB Preview" at bounding box center [421, 65] width 820 height 38
click at [75, 129] on span "Client Profile" at bounding box center [110, 132] width 197 height 16
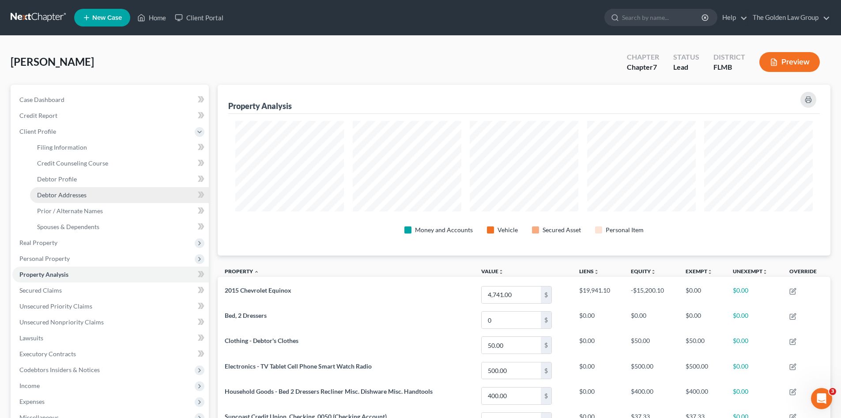
click at [76, 191] on span "Debtor Addresses" at bounding box center [61, 195] width 49 height 8
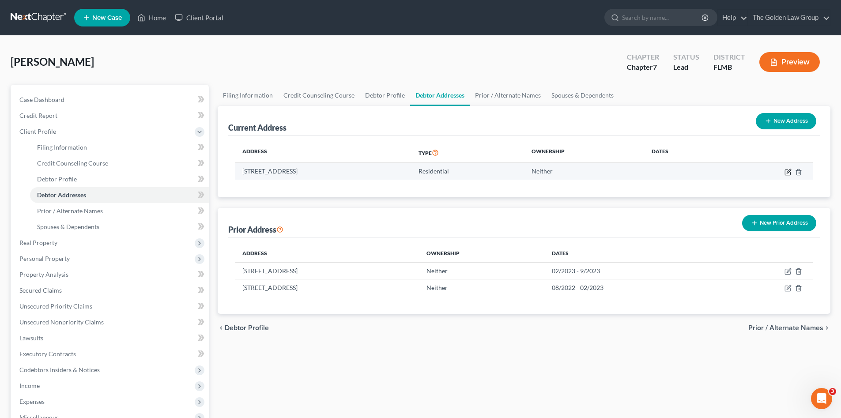
click at [786, 170] on icon "button" at bounding box center [788, 172] width 7 height 7
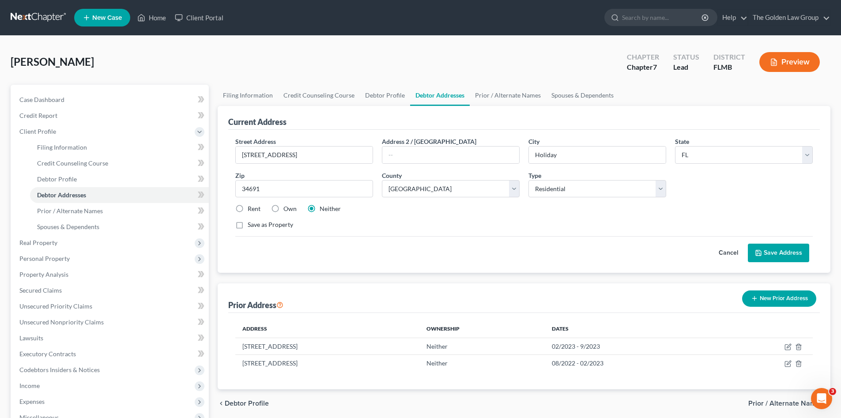
drag, startPoint x: 779, startPoint y: 254, endPoint x: 499, endPoint y: 5, distance: 374.7
click at [779, 252] on button "Save Address" at bounding box center [778, 253] width 61 height 19
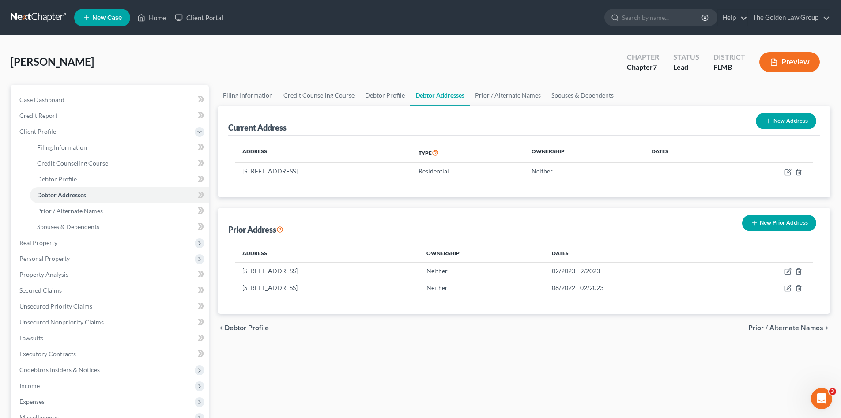
scroll to position [103, 0]
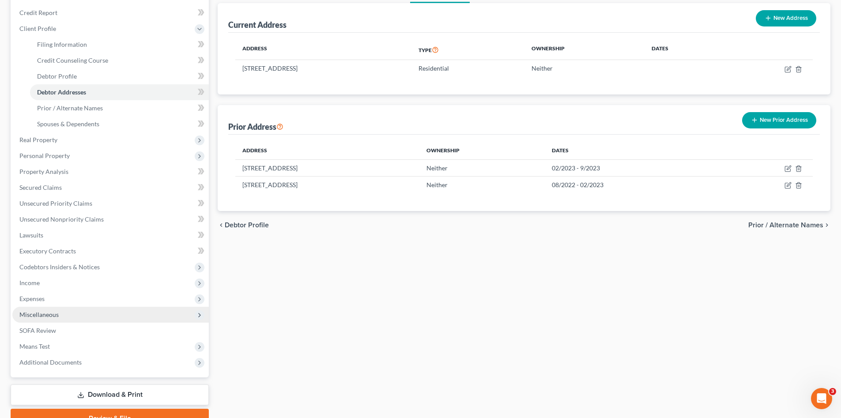
click at [45, 302] on span "Expenses" at bounding box center [31, 299] width 25 height 8
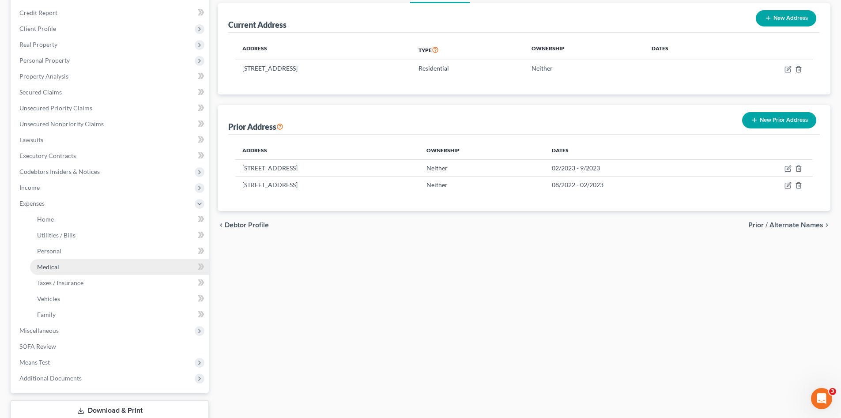
click at [60, 261] on link "Medical" at bounding box center [119, 267] width 179 height 16
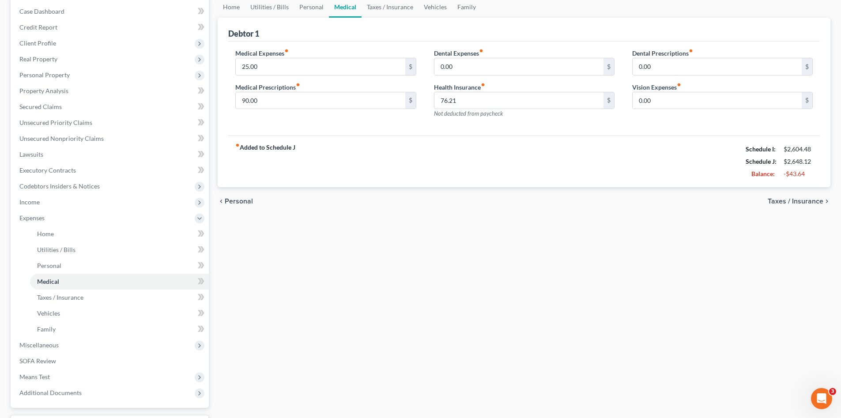
scroll to position [162, 0]
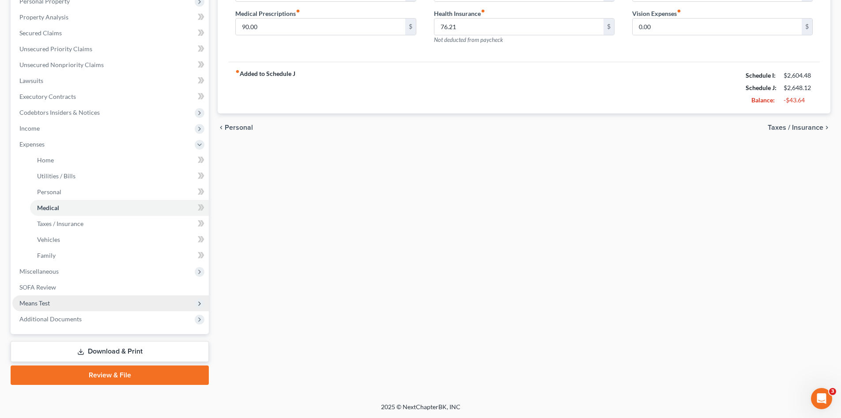
click at [32, 305] on span "Means Test" at bounding box center [34, 303] width 30 height 8
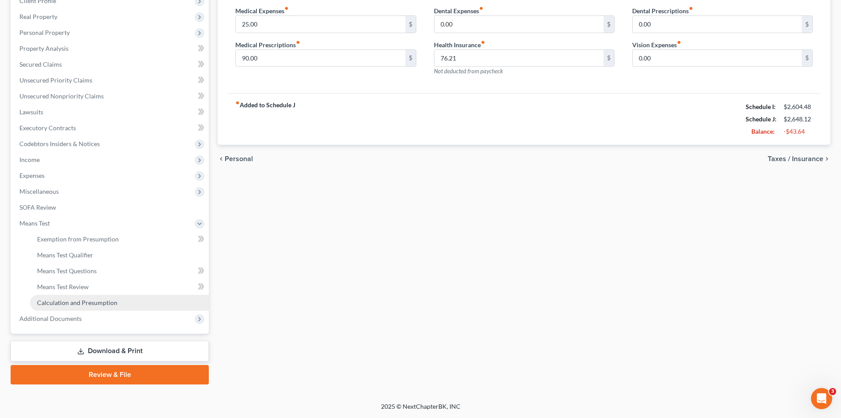
scroll to position [131, 0]
drag, startPoint x: 56, startPoint y: 241, endPoint x: 56, endPoint y: 295, distance: 54.8
click at [56, 240] on span "Exemption from Presumption" at bounding box center [78, 239] width 82 height 8
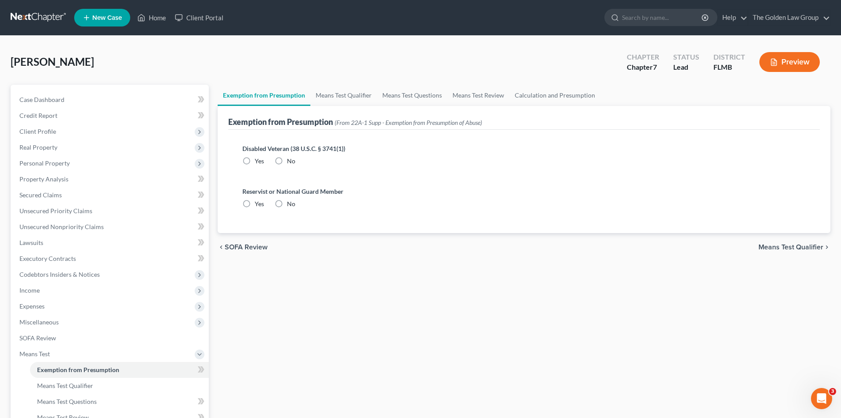
click at [287, 159] on label "No" at bounding box center [291, 161] width 8 height 9
click at [291, 159] on input "No" at bounding box center [294, 160] width 6 height 6
click at [292, 201] on span "No" at bounding box center [291, 204] width 8 height 8
click at [292, 201] on input "No" at bounding box center [294, 203] width 6 height 6
click at [345, 95] on link "Means Test Qualifier" at bounding box center [343, 95] width 67 height 21
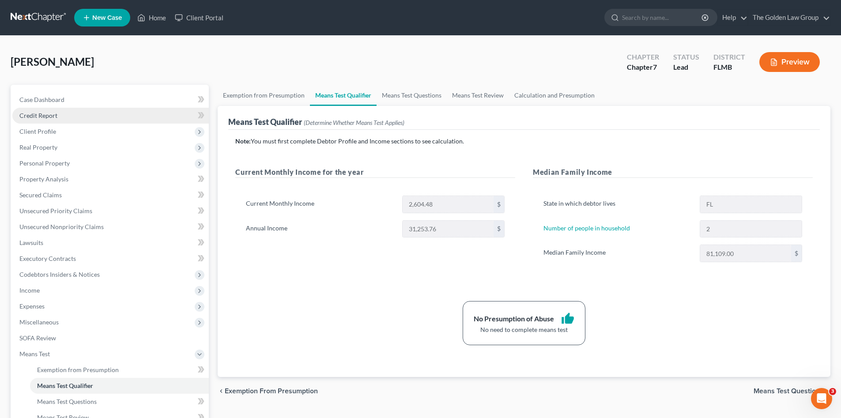
click at [51, 118] on span "Credit Report" at bounding box center [38, 116] width 38 height 8
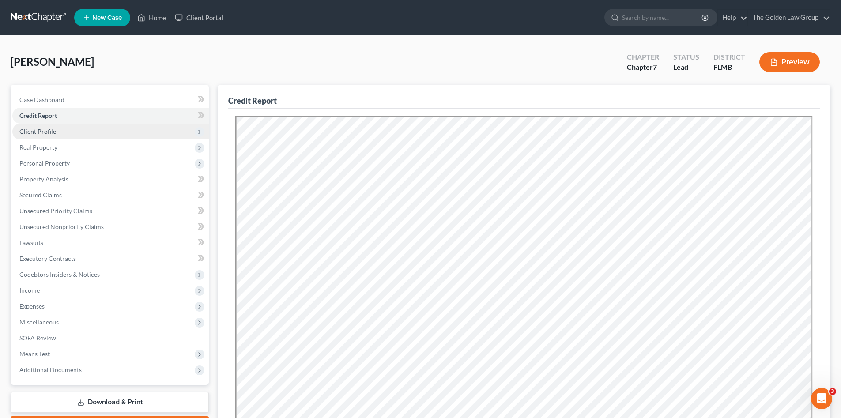
click at [72, 131] on span "Client Profile" at bounding box center [110, 132] width 197 height 16
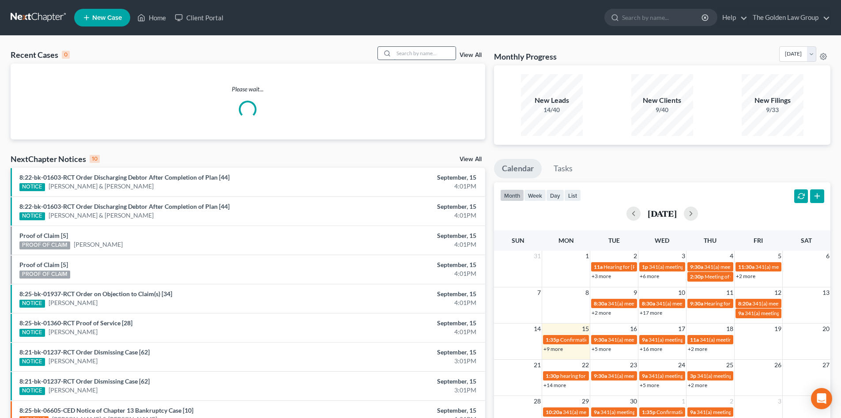
click at [412, 53] on input "search" at bounding box center [425, 53] width 62 height 13
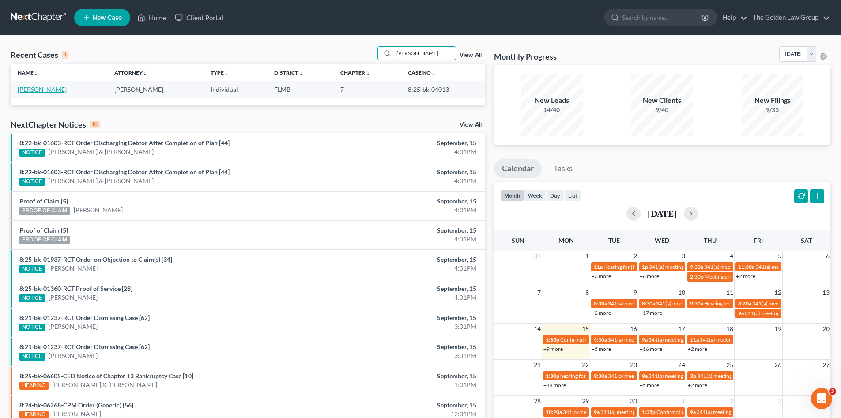
type input "[PERSON_NAME]"
click at [57, 91] on link "[PERSON_NAME]" at bounding box center [42, 90] width 49 height 8
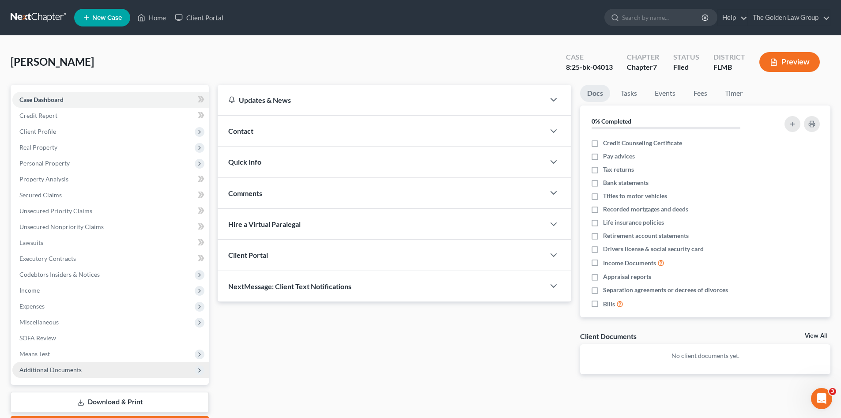
click at [66, 376] on span "Additional Documents" at bounding box center [110, 370] width 197 height 16
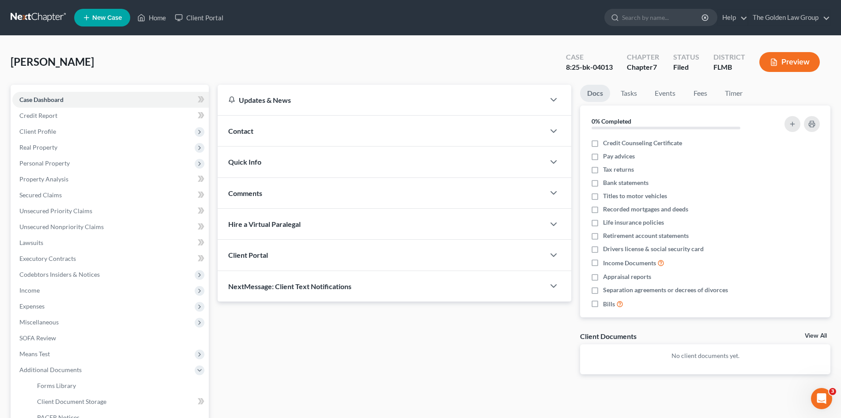
scroll to position [88, 0]
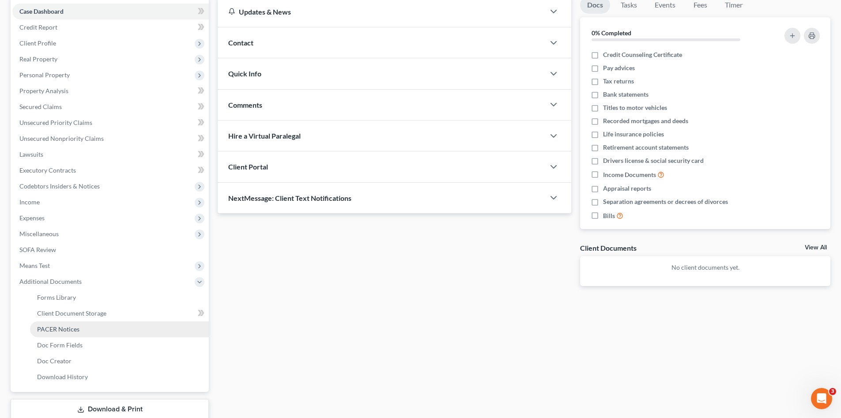
click at [79, 330] on link "PACER Notices" at bounding box center [119, 329] width 179 height 16
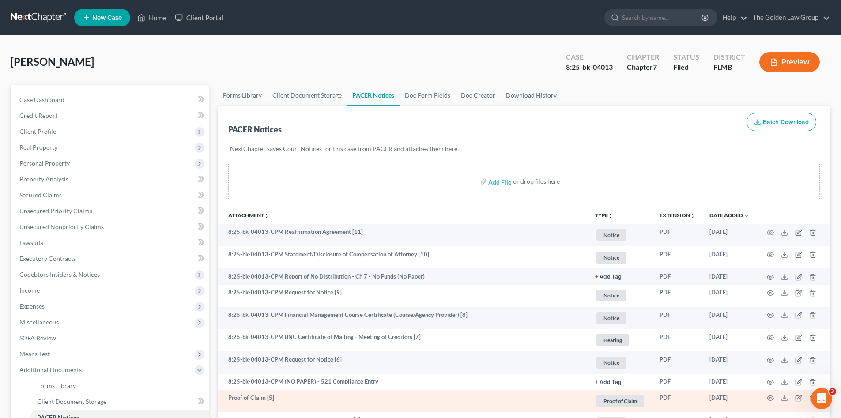
scroll to position [74, 0]
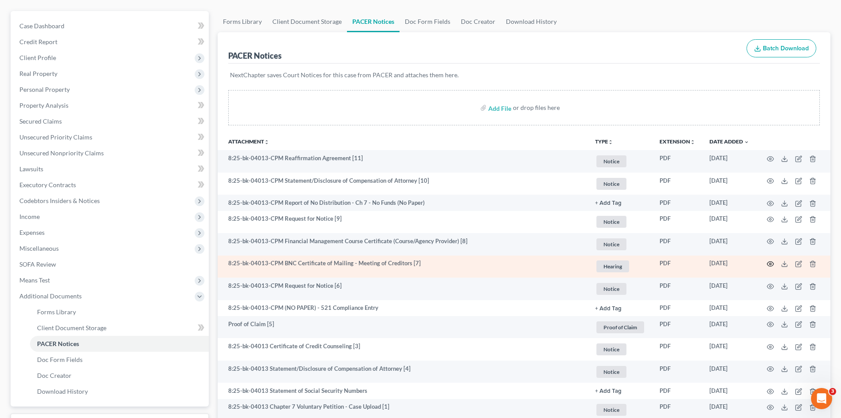
click at [769, 263] on icon "button" at bounding box center [770, 264] width 7 height 7
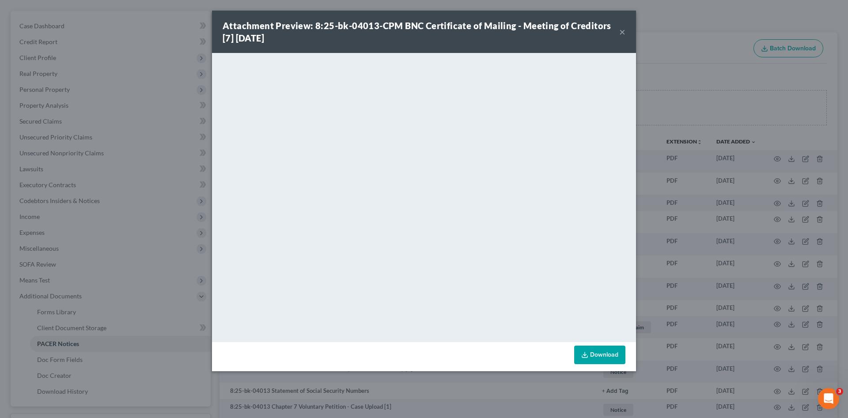
click at [619, 34] on button "×" at bounding box center [622, 31] width 6 height 11
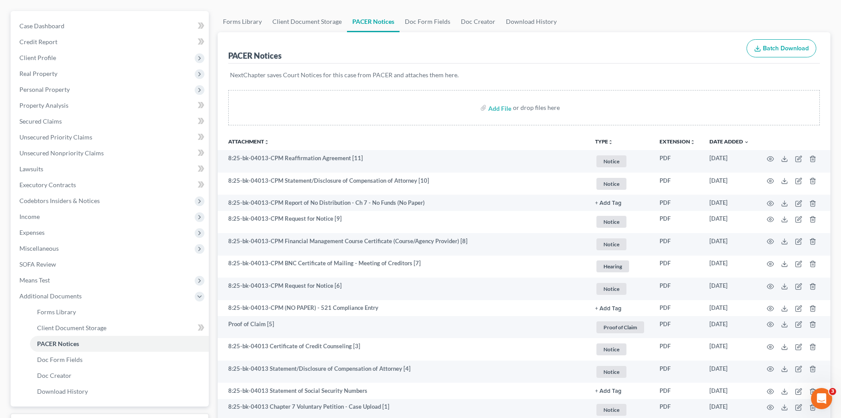
click at [588, 22] on ul "Forms Library Client Document Storage PACER Notices Doc Form Fields Doc Creator…" at bounding box center [524, 21] width 613 height 21
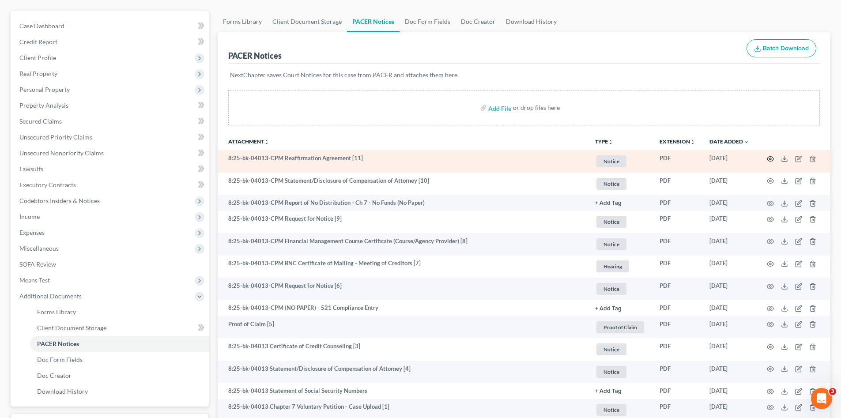
click at [768, 160] on icon "button" at bounding box center [770, 158] width 7 height 5
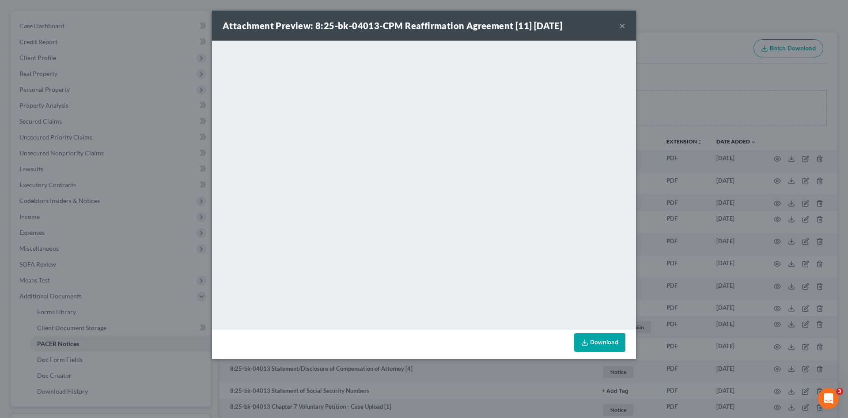
click at [622, 24] on button "×" at bounding box center [622, 25] width 6 height 11
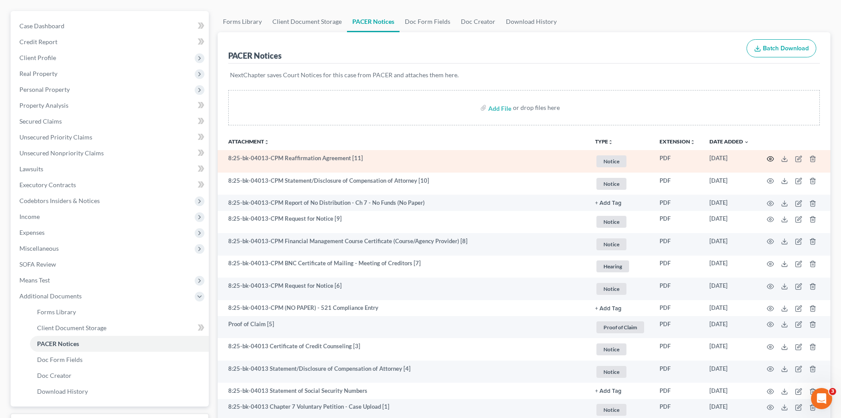
click at [773, 157] on icon "button" at bounding box center [770, 158] width 7 height 7
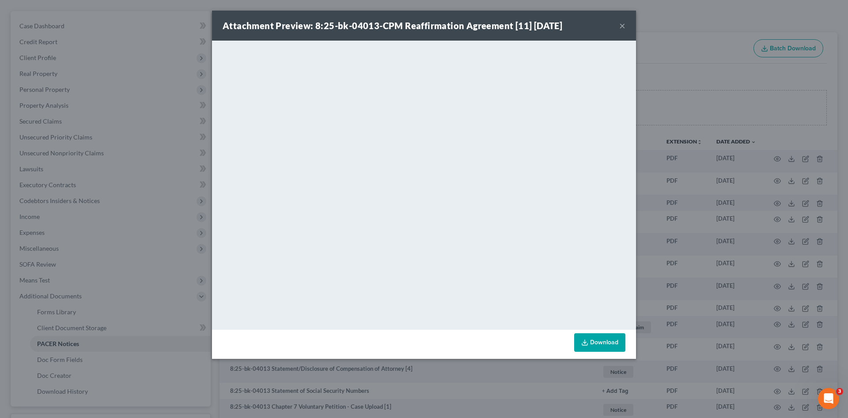
click at [623, 26] on button "×" at bounding box center [622, 25] width 6 height 11
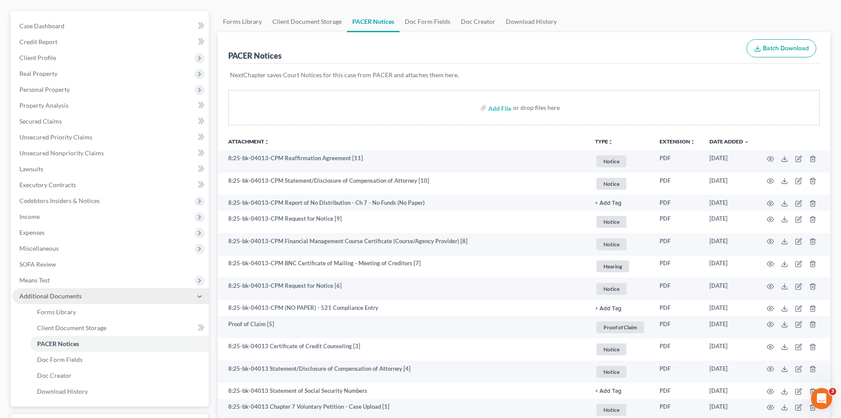
click at [40, 298] on span "Additional Documents" at bounding box center [50, 296] width 62 height 8
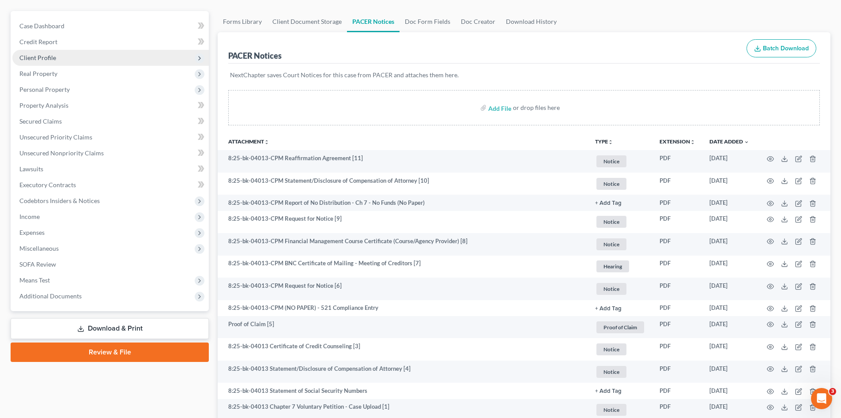
scroll to position [0, 0]
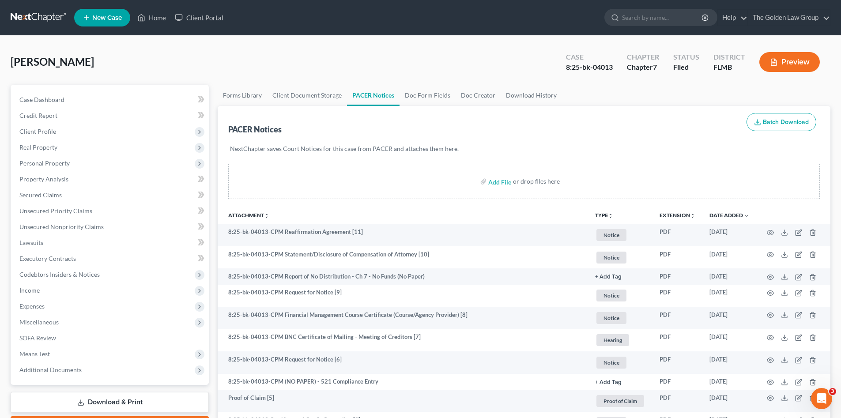
click at [46, 10] on link at bounding box center [39, 18] width 57 height 16
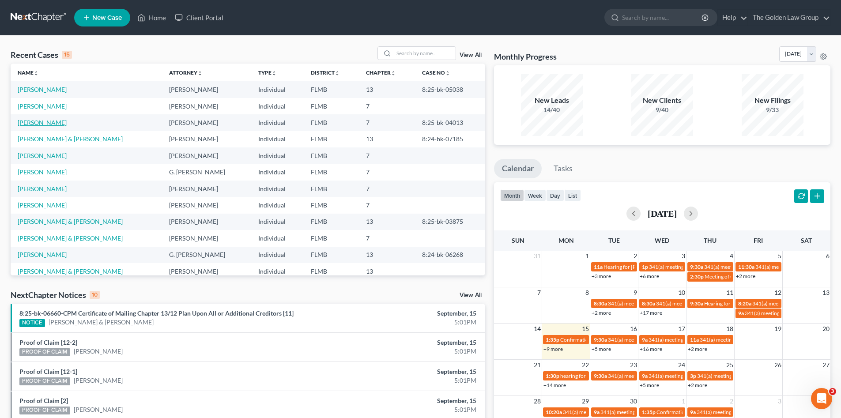
click at [38, 126] on link "[PERSON_NAME]" at bounding box center [42, 123] width 49 height 8
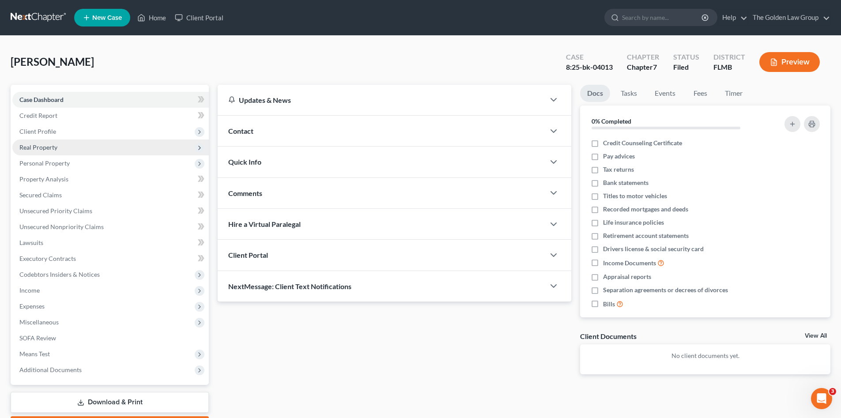
click at [43, 144] on span "Real Property" at bounding box center [38, 148] width 38 height 8
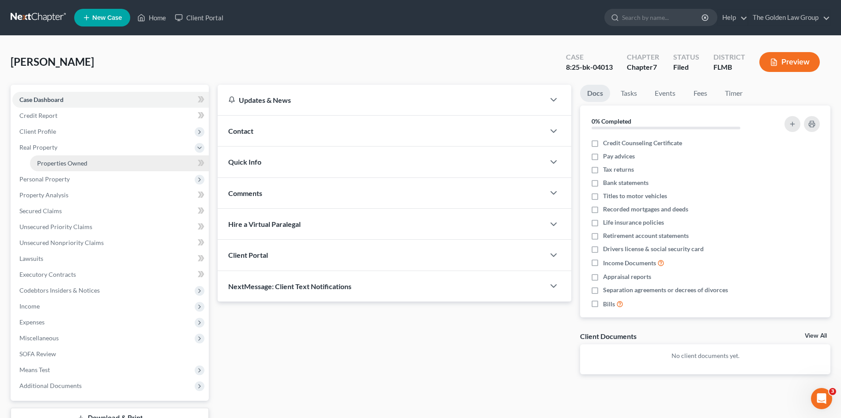
click at [65, 168] on link "Properties Owned" at bounding box center [119, 163] width 179 height 16
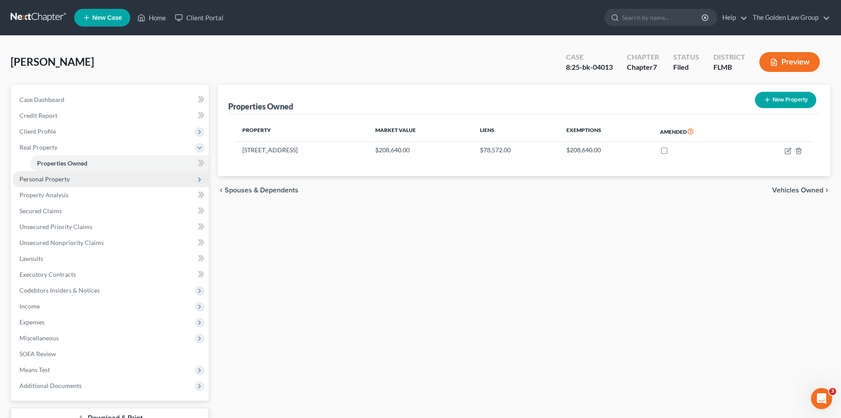
click at [64, 179] on span "Personal Property" at bounding box center [44, 179] width 50 height 8
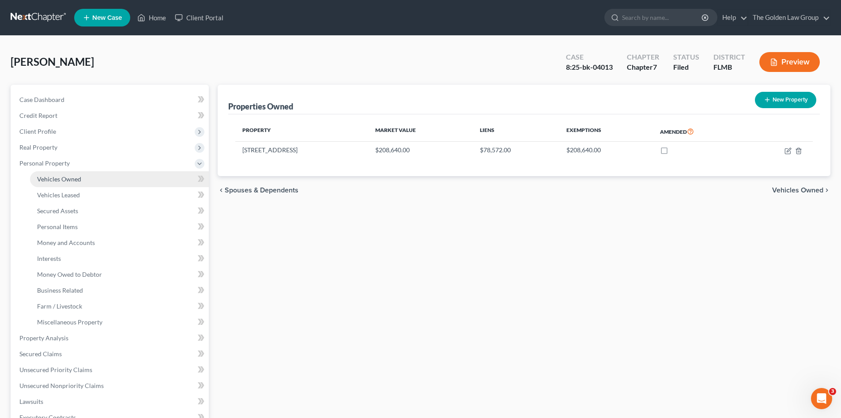
click at [64, 179] on span "Vehicles Owned" at bounding box center [59, 179] width 44 height 8
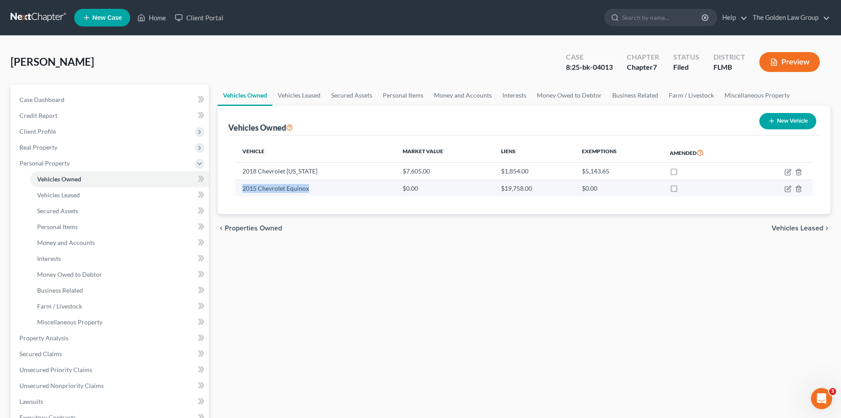
drag, startPoint x: 301, startPoint y: 186, endPoint x: 254, endPoint y: 193, distance: 47.3
click at [246, 191] on td "2015 Chevrolet Equinox" at bounding box center [315, 188] width 160 height 17
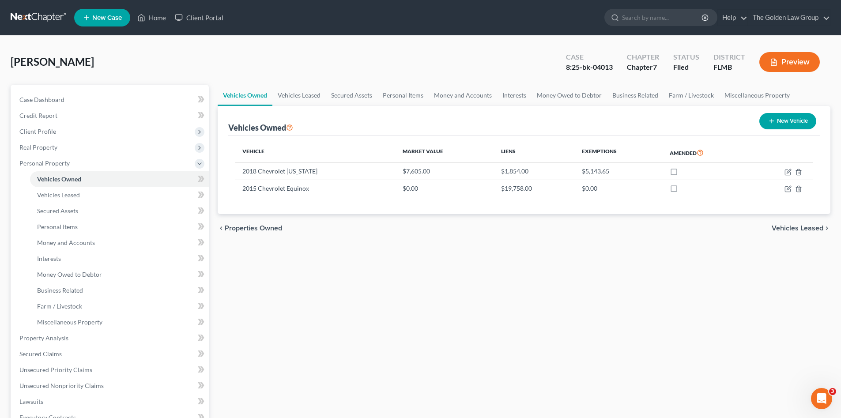
drag, startPoint x: 254, startPoint y: 193, endPoint x: 425, endPoint y: 273, distance: 188.8
click at [403, 268] on div "Vehicles Owned Vehicles Leased Secured Assets Personal Items Money and Accounts…" at bounding box center [524, 340] width 622 height 510
click at [787, 189] on icon "button" at bounding box center [788, 188] width 7 height 7
select select "0"
select select "11"
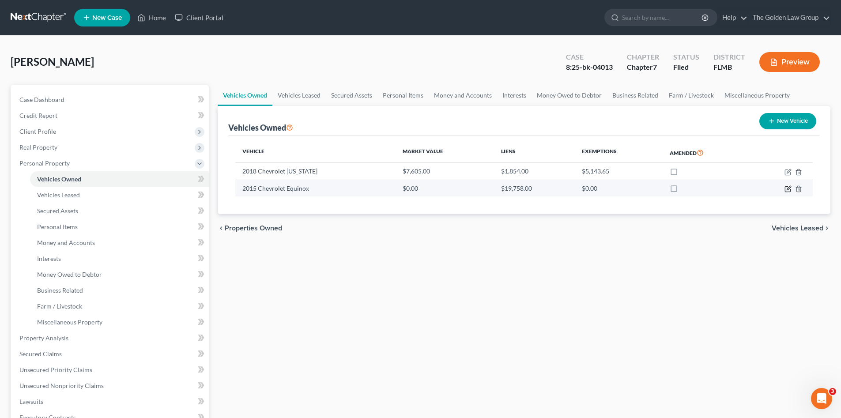
select select "3"
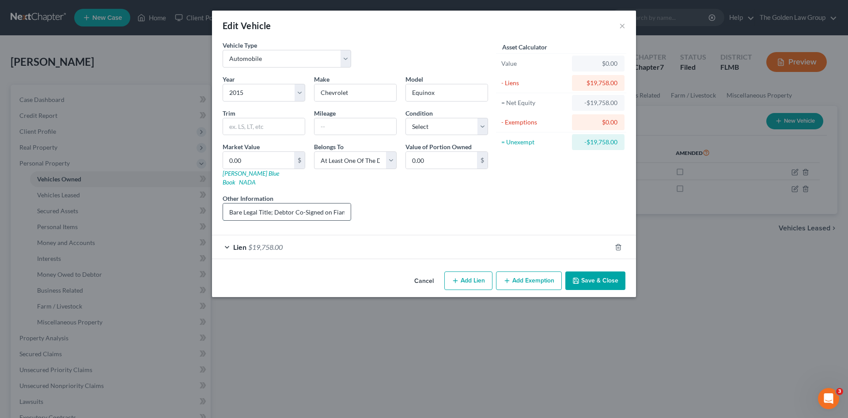
click at [284, 204] on input "Bare Legal Title; Debtor Co-Signed on Fiancé's Loan - Not Registration" at bounding box center [287, 212] width 128 height 17
click at [395, 206] on div "Liens Select" at bounding box center [423, 207] width 137 height 27
click at [600, 273] on button "Save & Close" at bounding box center [595, 281] width 60 height 19
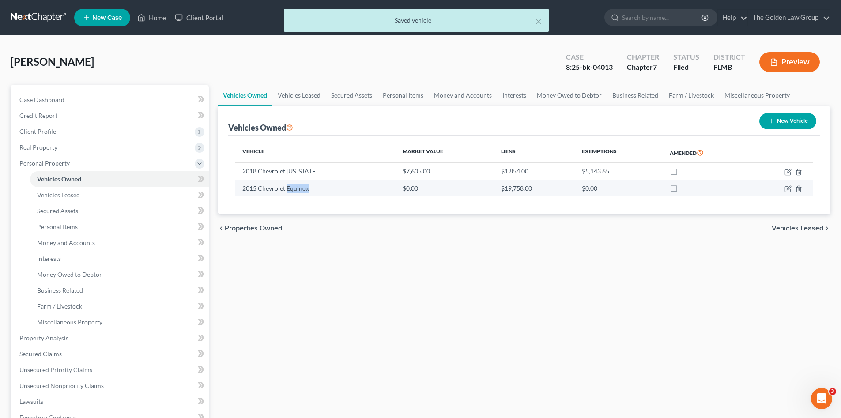
drag, startPoint x: 302, startPoint y: 188, endPoint x: 286, endPoint y: 189, distance: 15.5
click at [286, 189] on td "2015 Chevrolet Equinox" at bounding box center [315, 188] width 160 height 17
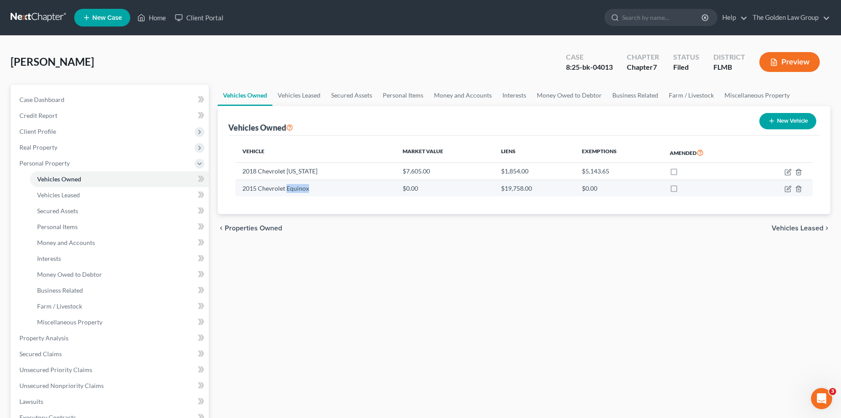
copy td "Equinox"
